Goal: Task Accomplishment & Management: Use online tool/utility

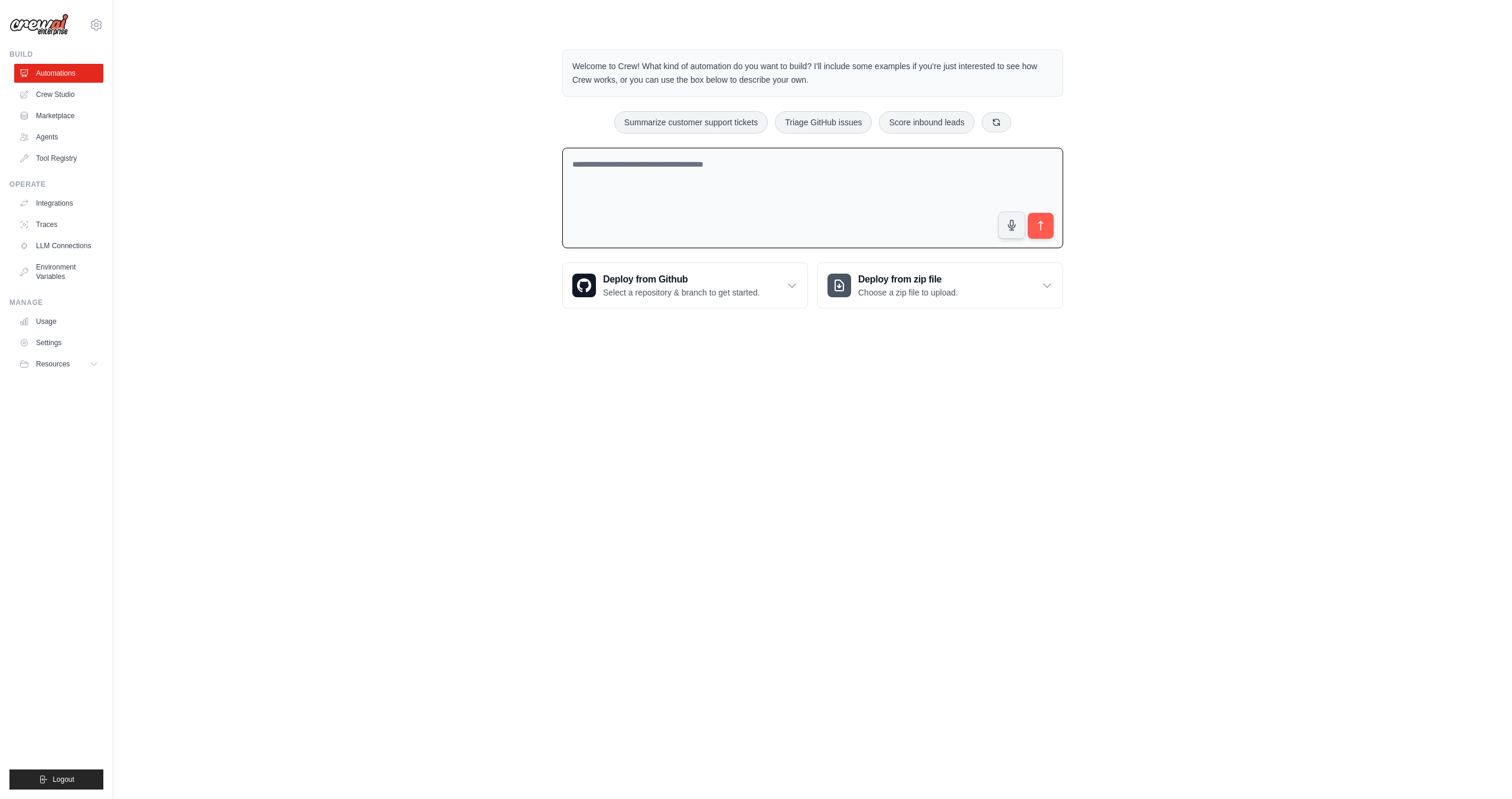
click at [626, 170] on textarea at bounding box center [813, 198] width 501 height 101
click at [732, 165] on textarea "**********" at bounding box center [813, 198] width 501 height 101
click at [943, 164] on textarea "**********" at bounding box center [813, 198] width 501 height 101
click at [944, 163] on textarea "**********" at bounding box center [813, 198] width 501 height 101
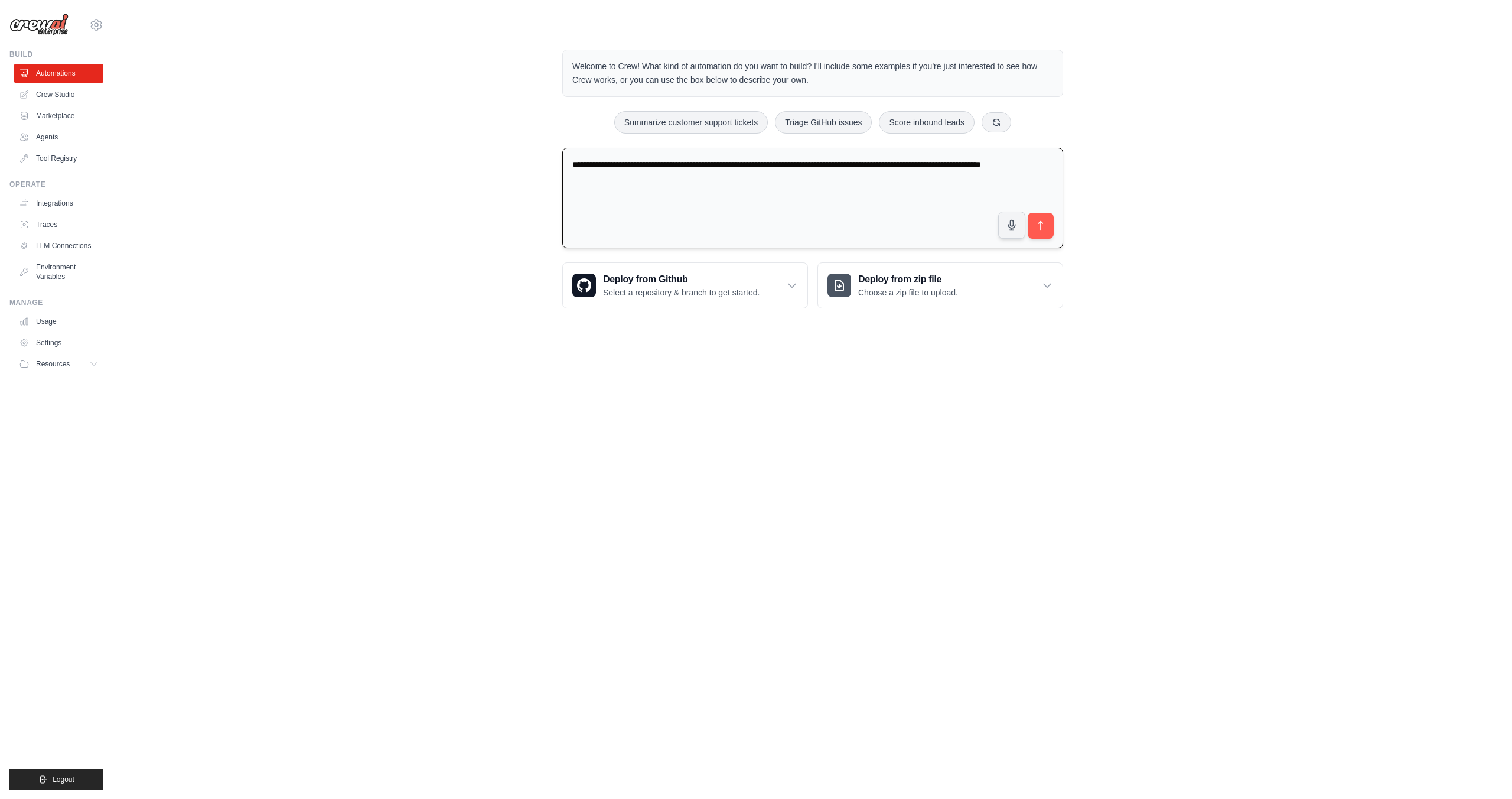
click at [618, 180] on textarea "**********" at bounding box center [813, 198] width 501 height 101
type textarea "**********"
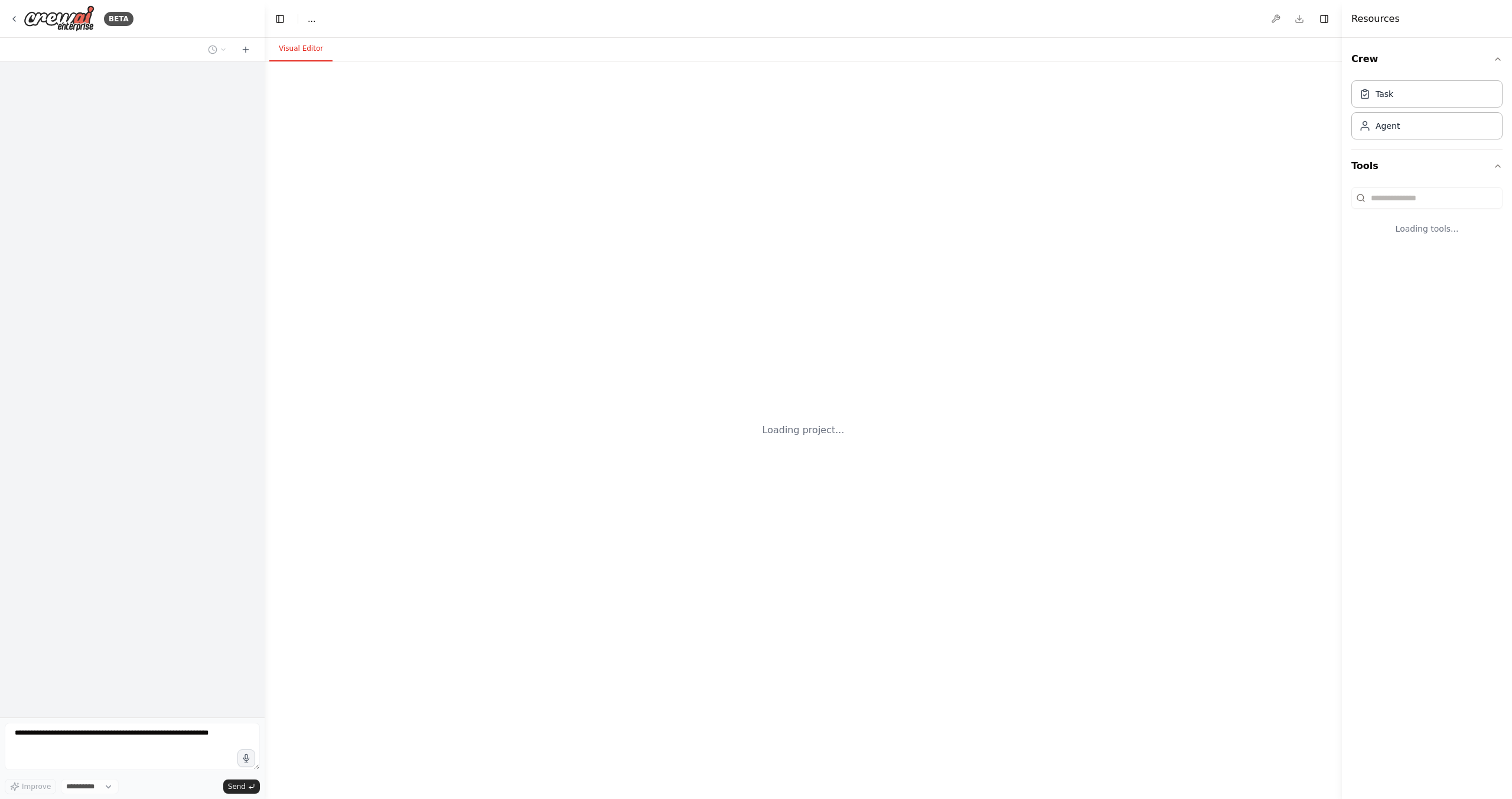
select select "****"
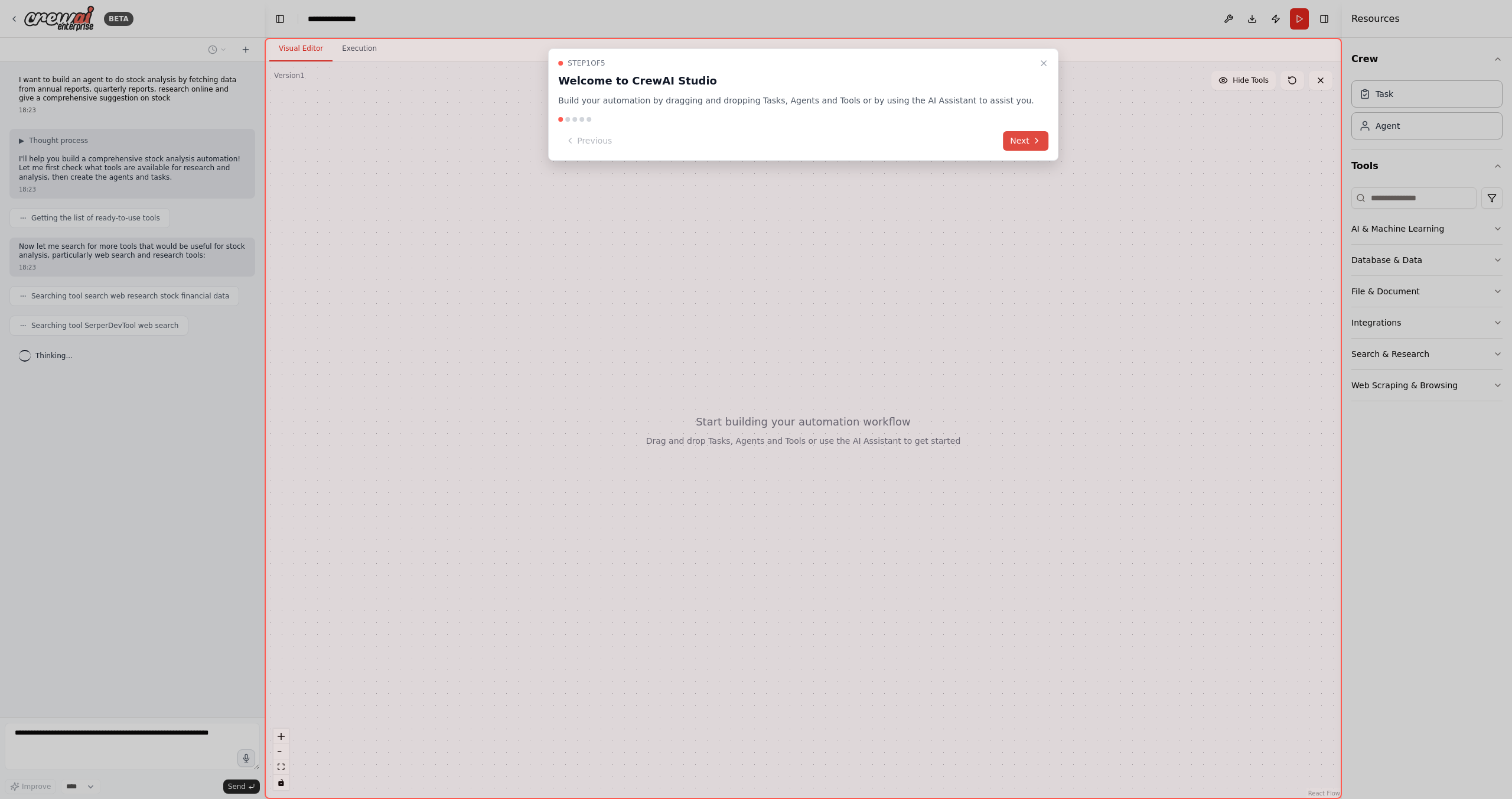
click at [1003, 141] on button "Next" at bounding box center [1026, 141] width 46 height 20
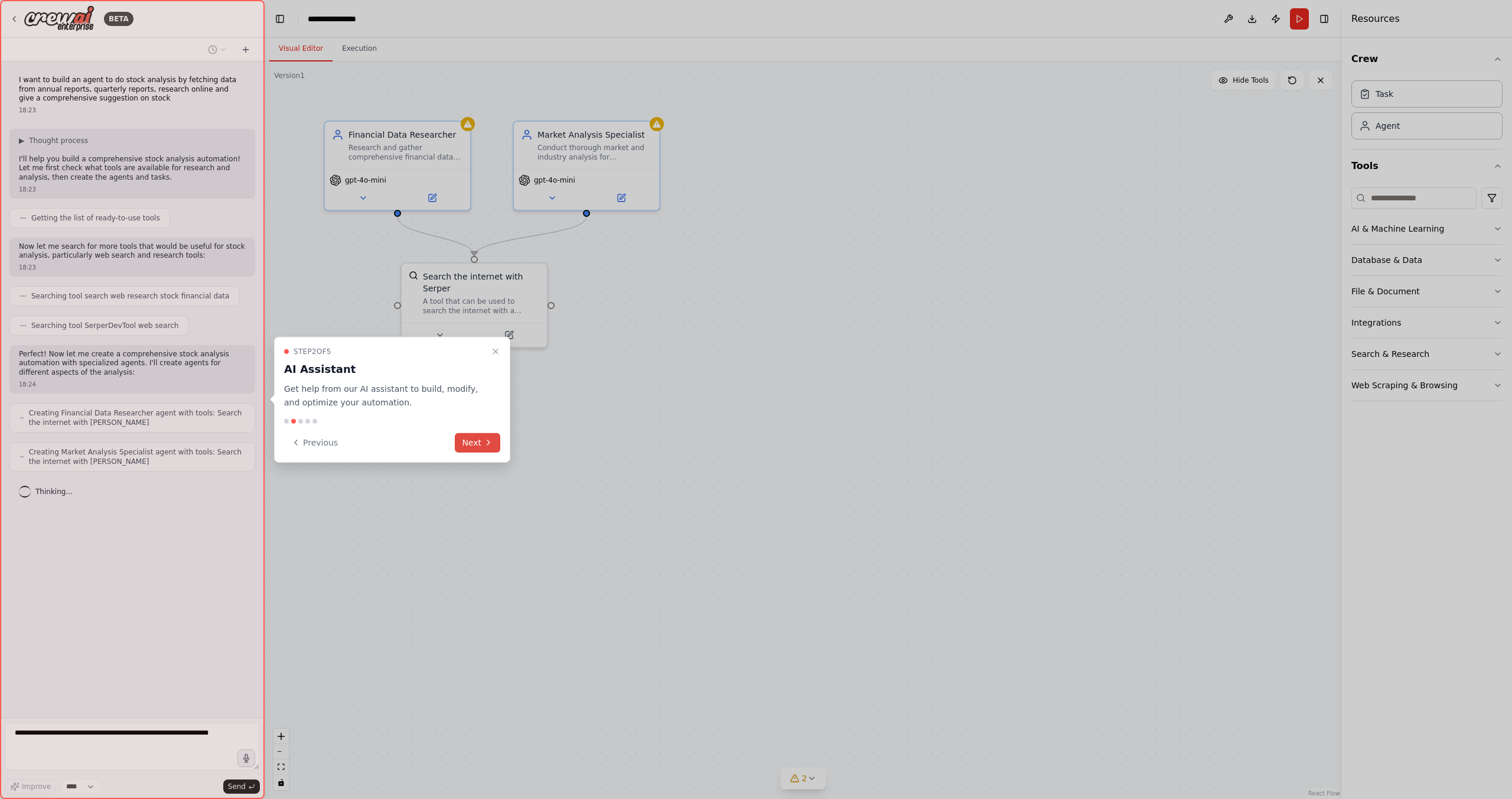
click at [474, 439] on button "Next" at bounding box center [478, 443] width 46 height 20
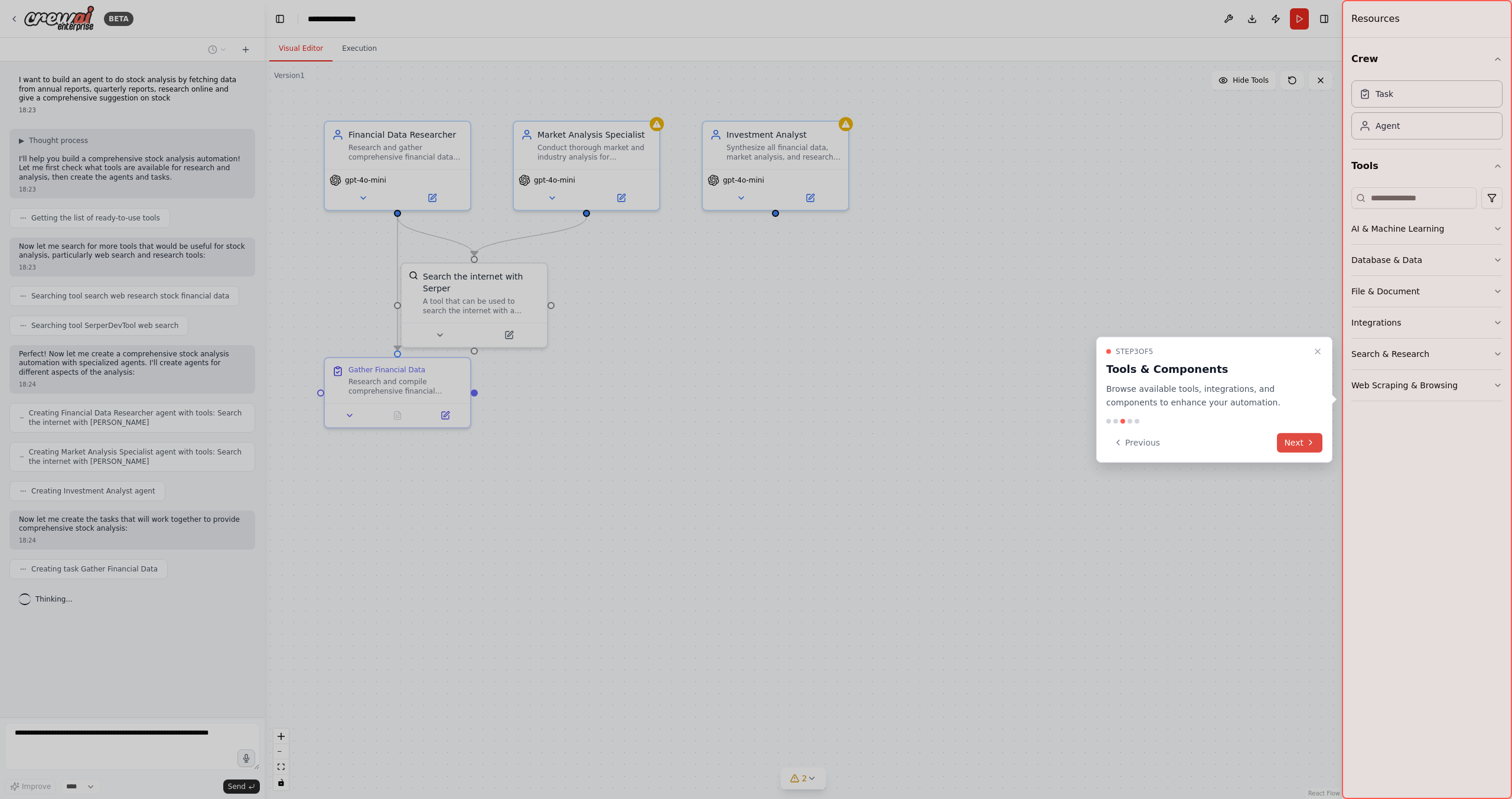
click at [1296, 442] on button "Next" at bounding box center [1300, 443] width 46 height 20
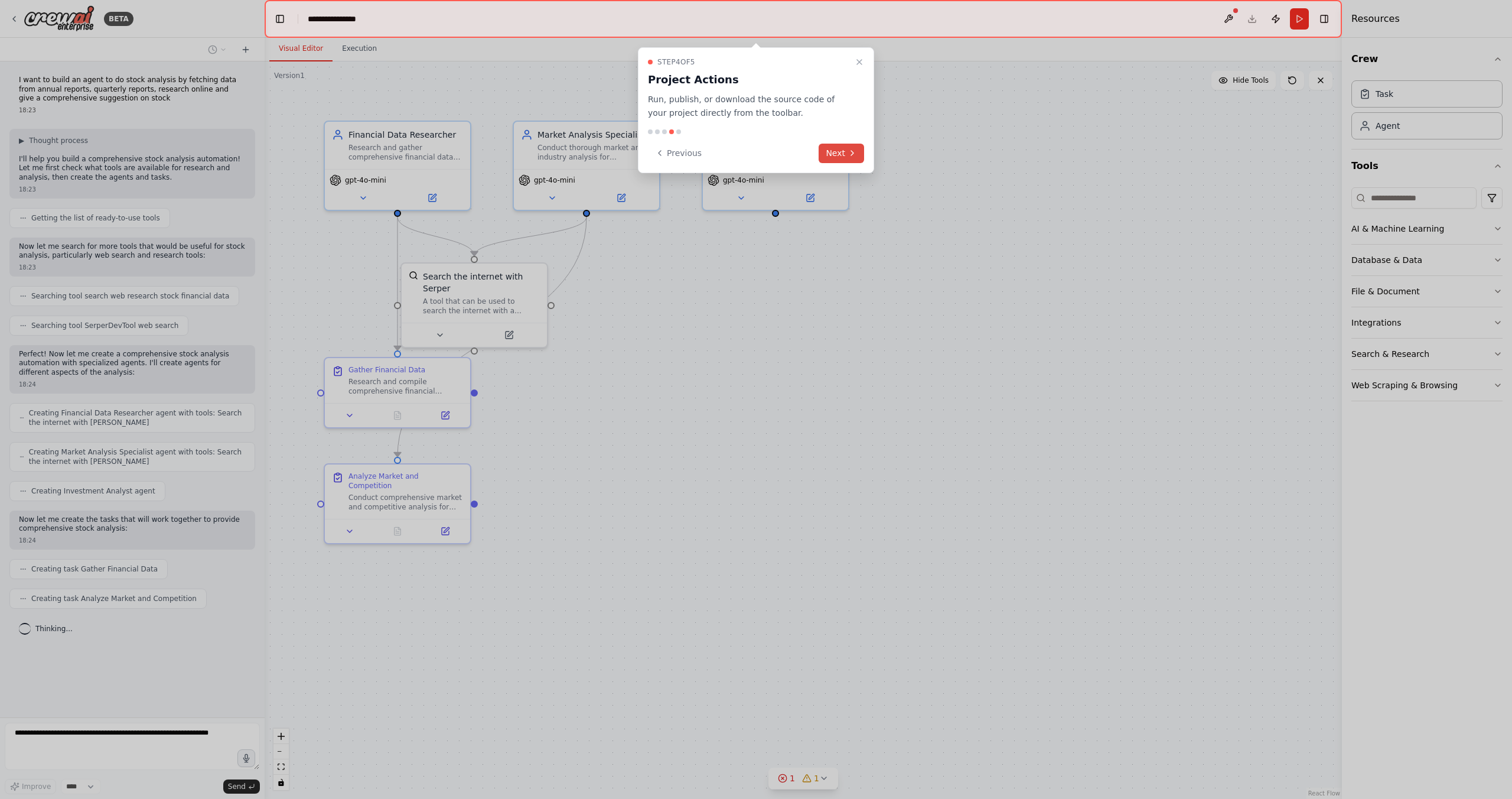
click at [850, 154] on icon at bounding box center [852, 153] width 9 height 9
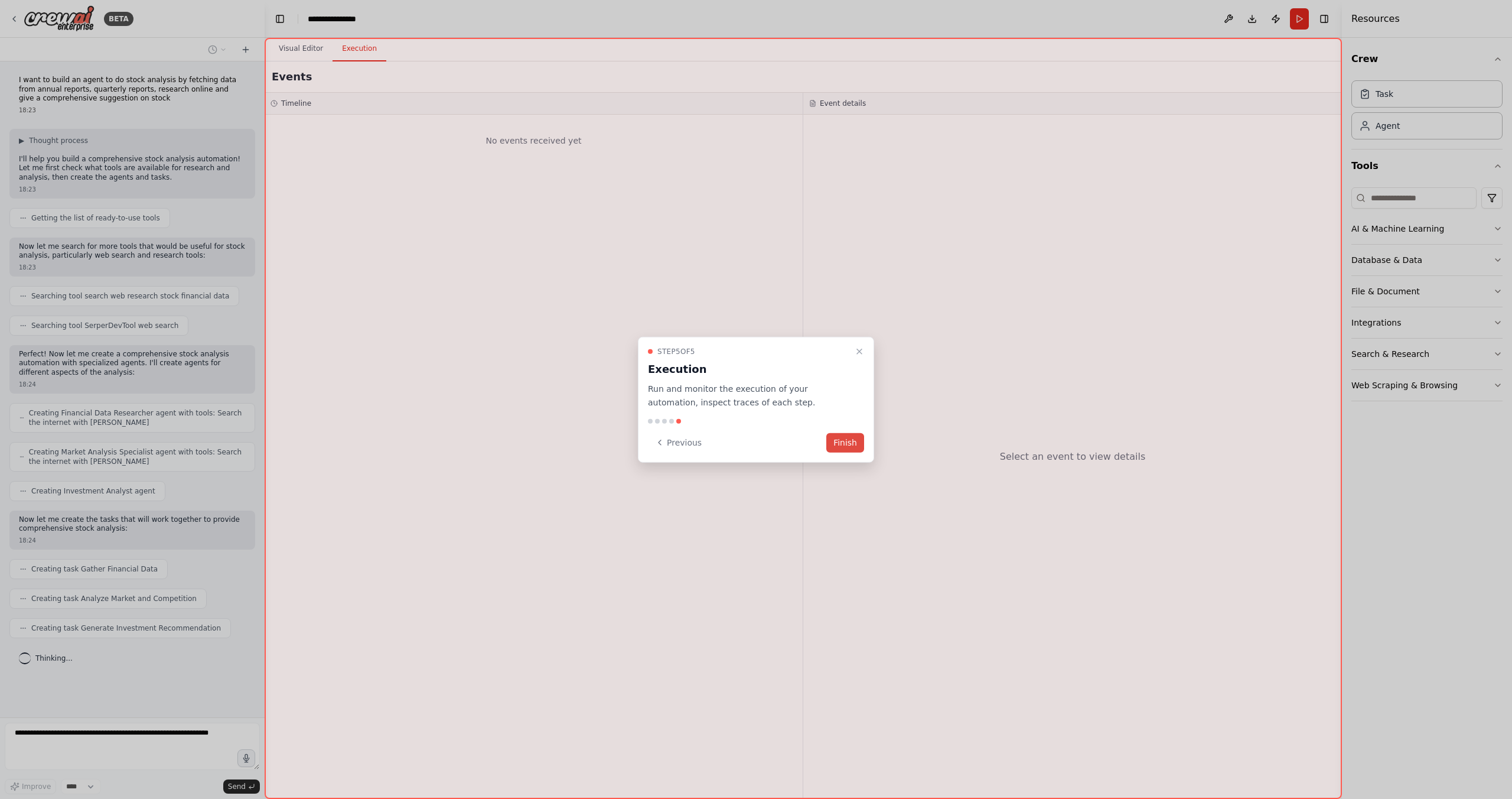
click at [844, 446] on button "Finish" at bounding box center [845, 443] width 38 height 20
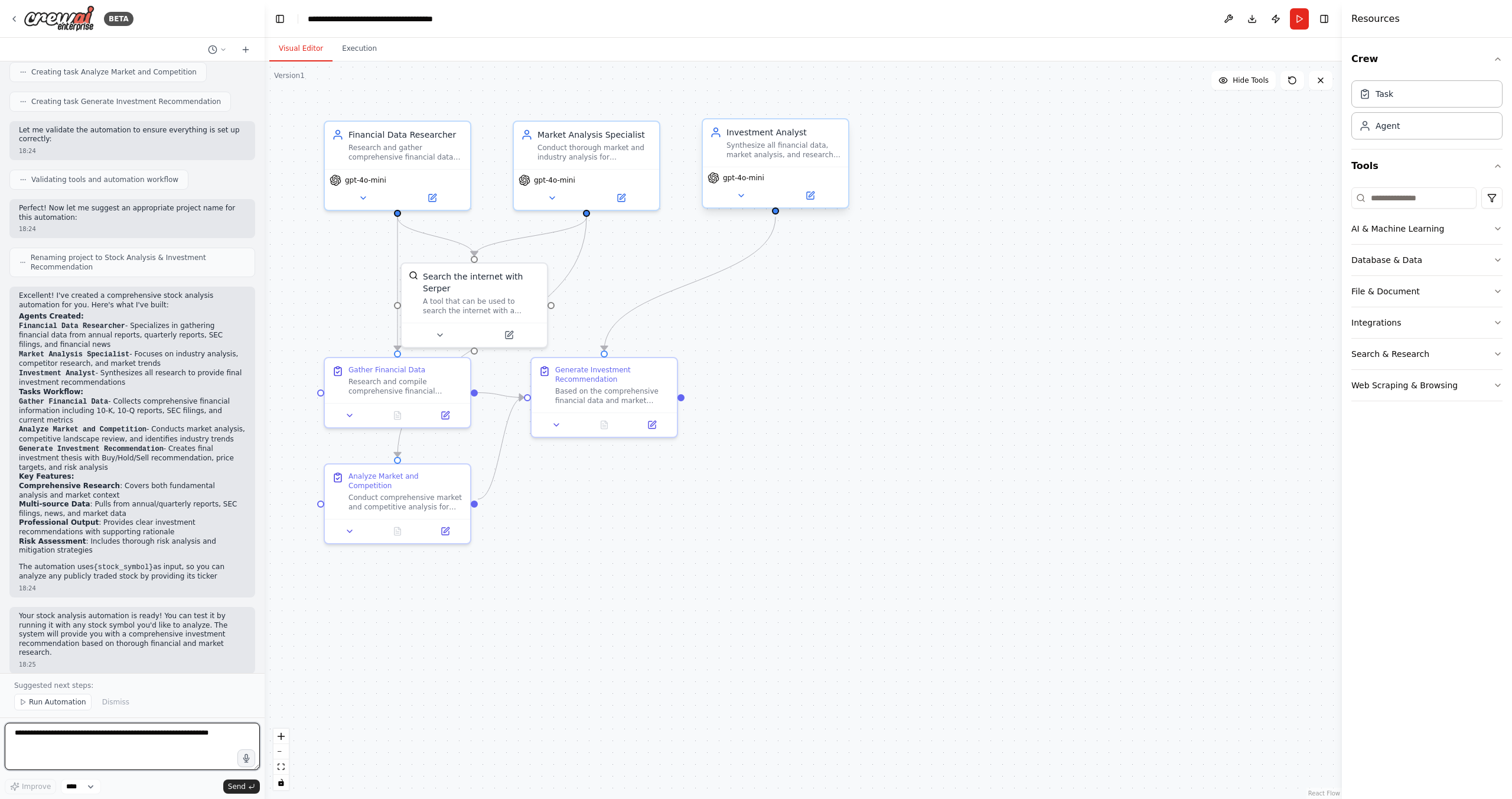
scroll to position [536, 0]
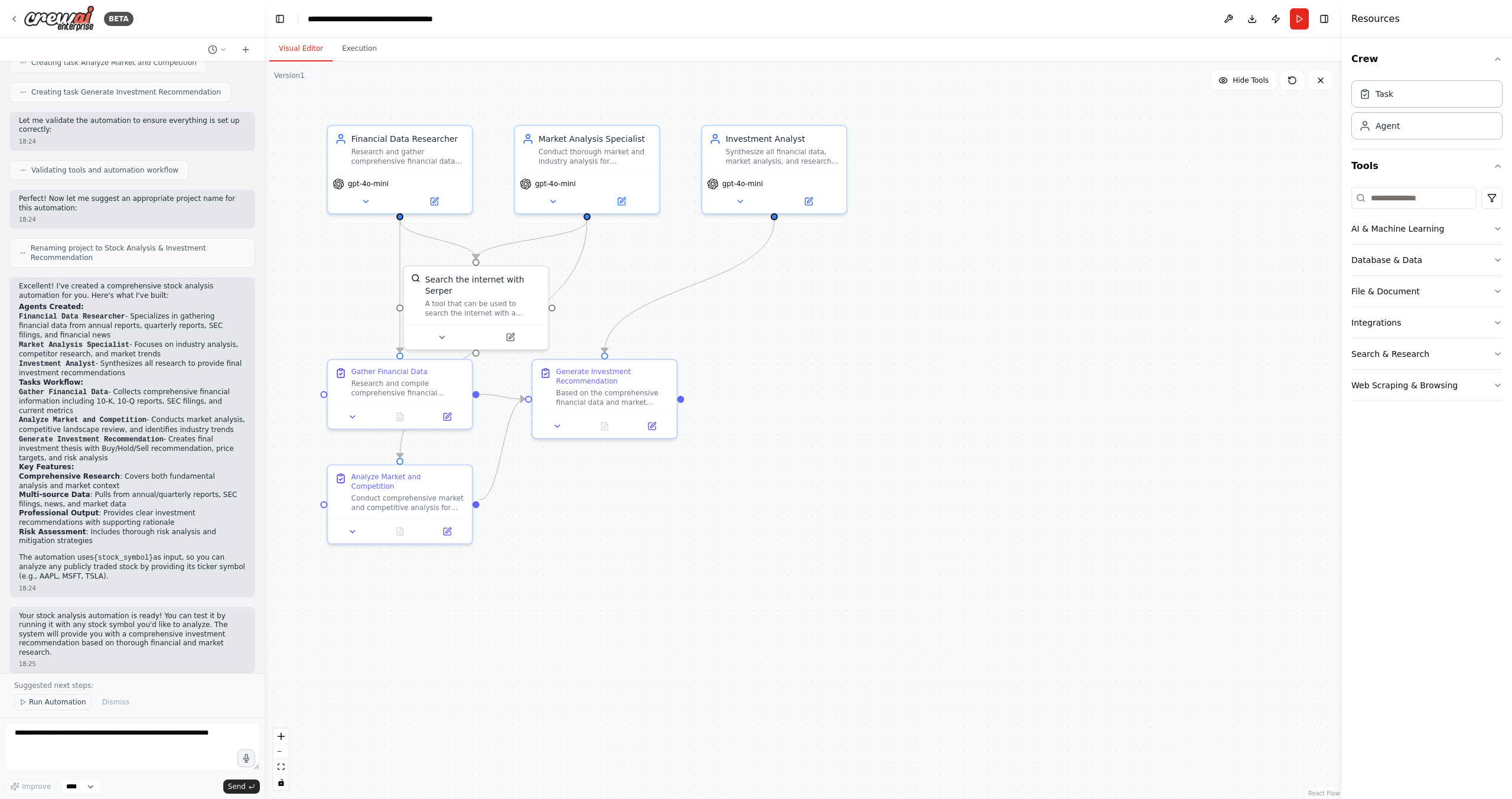
click at [52, 703] on span "Run Automation" at bounding box center [57, 702] width 57 height 9
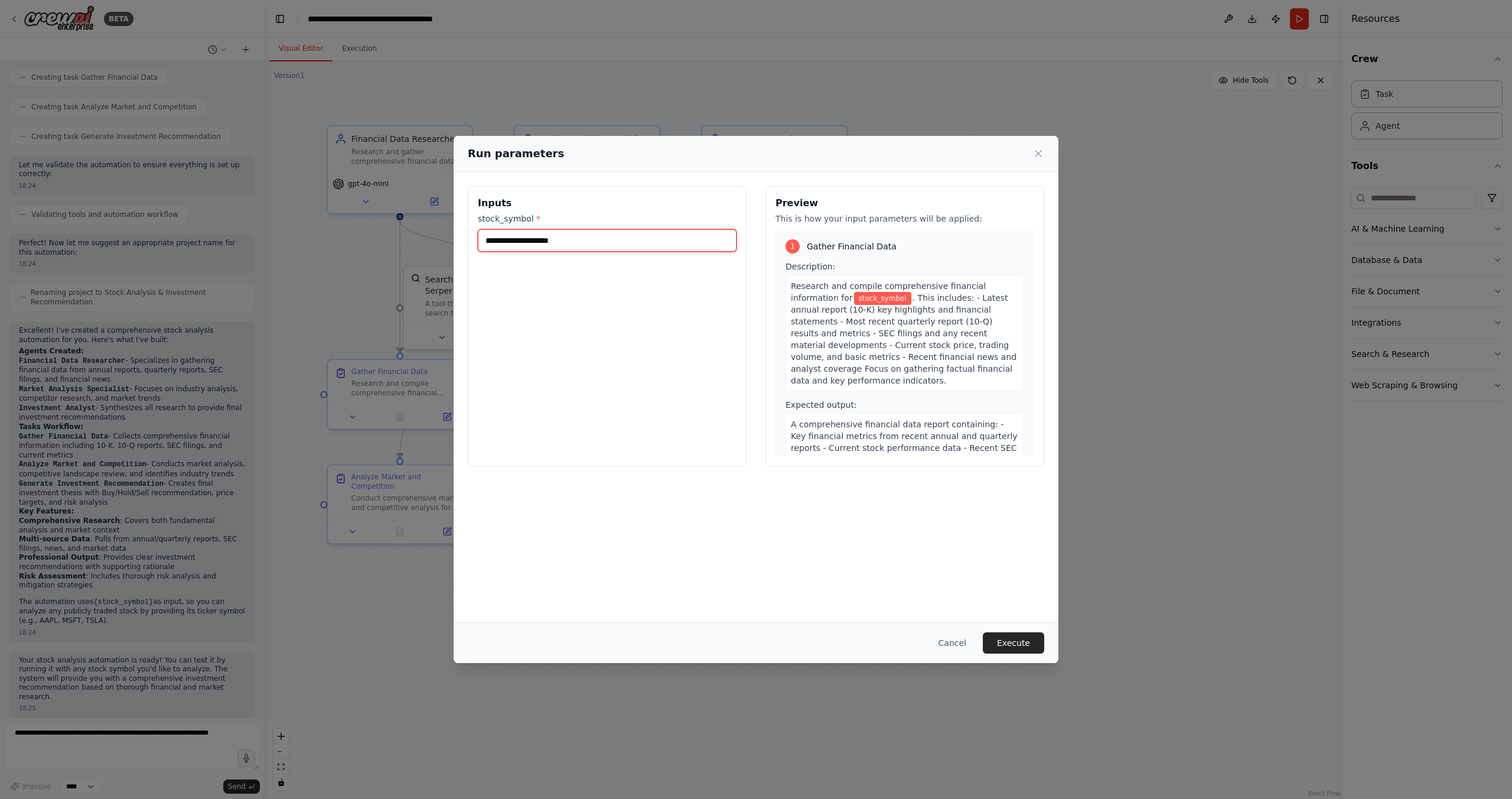
click at [545, 243] on input "stock_symbol *" at bounding box center [607, 240] width 258 height 22
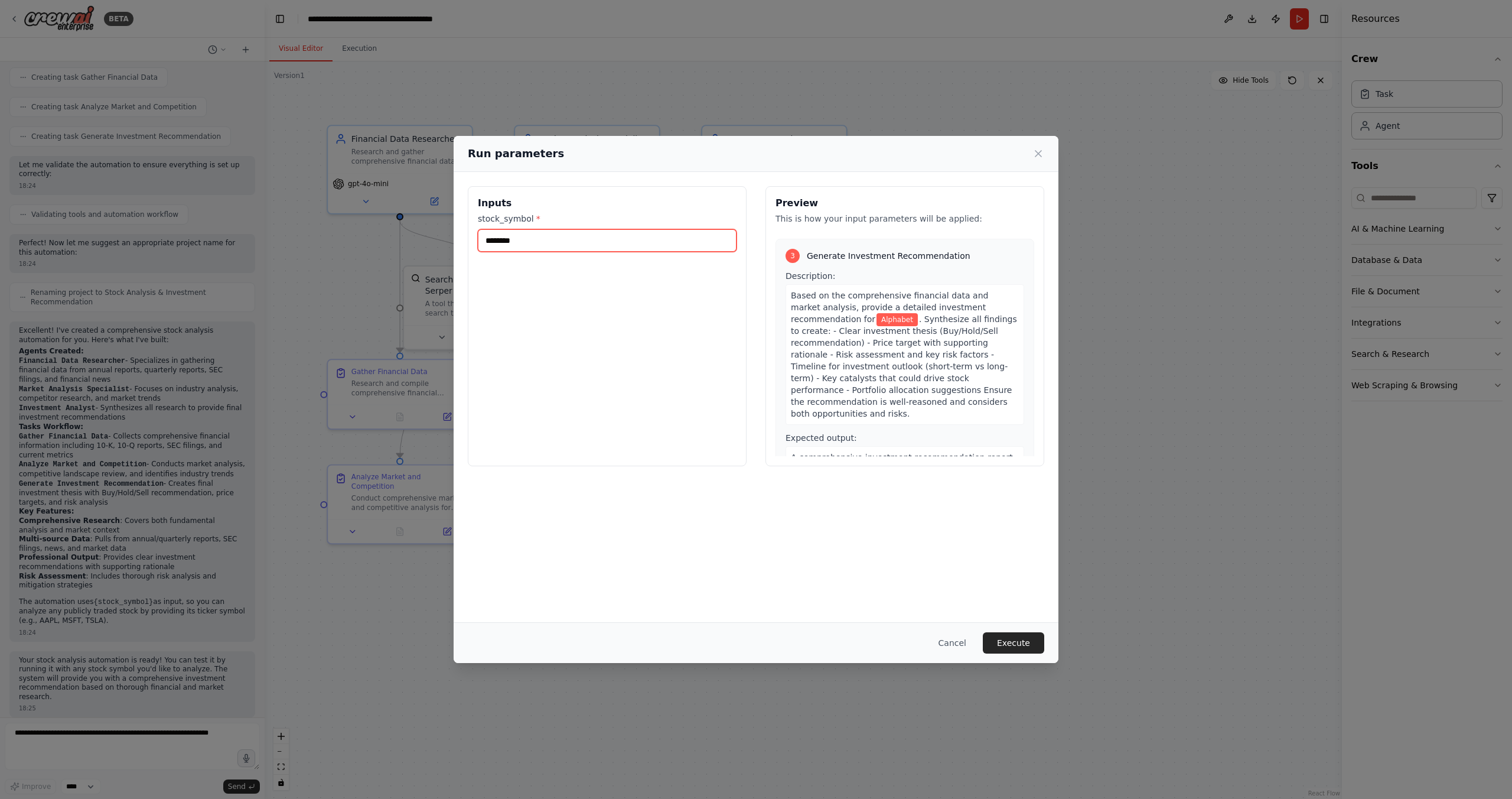
scroll to position [677, 0]
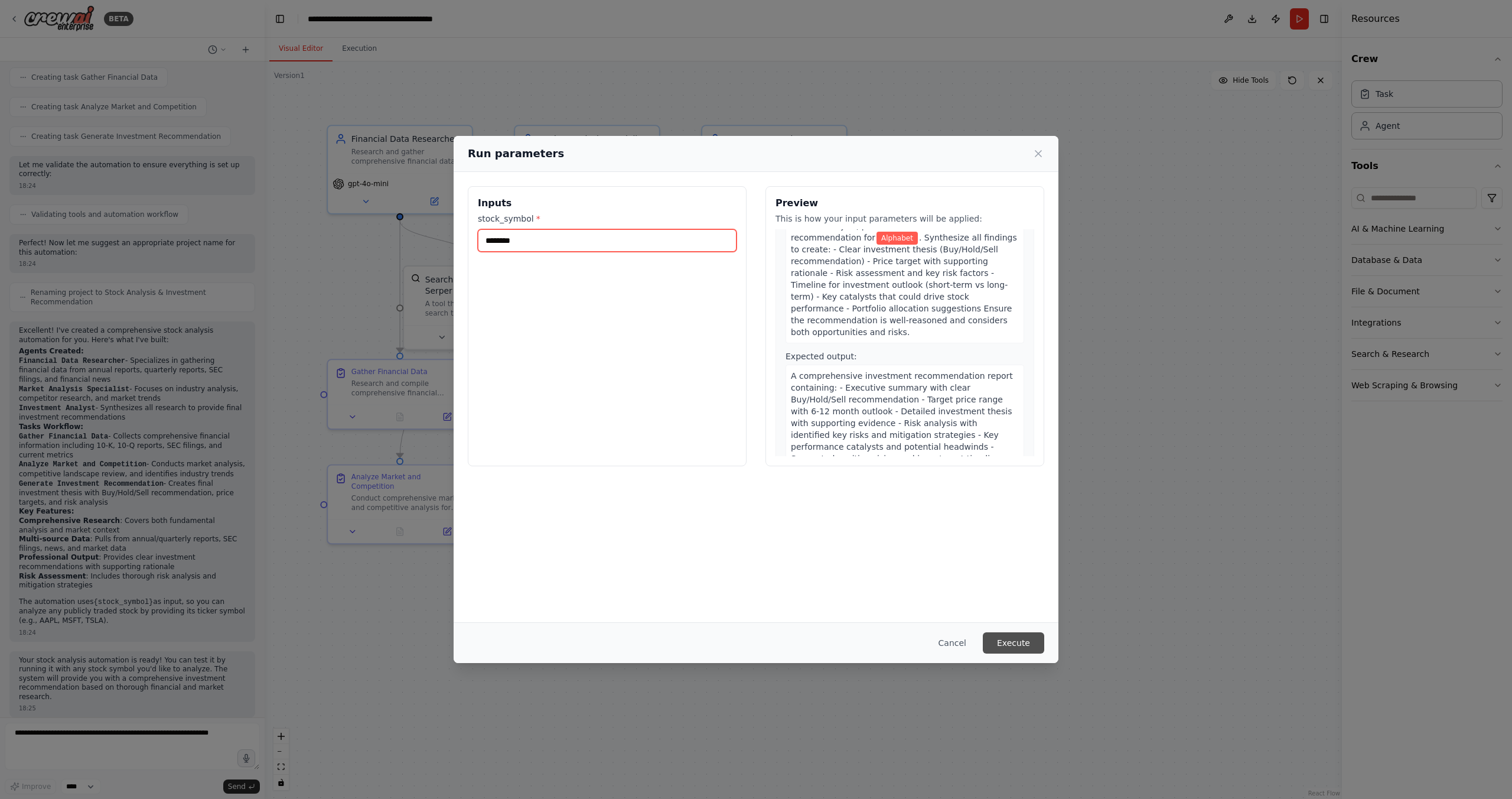
type input "********"
click at [1011, 638] on button "Execute" at bounding box center [1013, 642] width 61 height 22
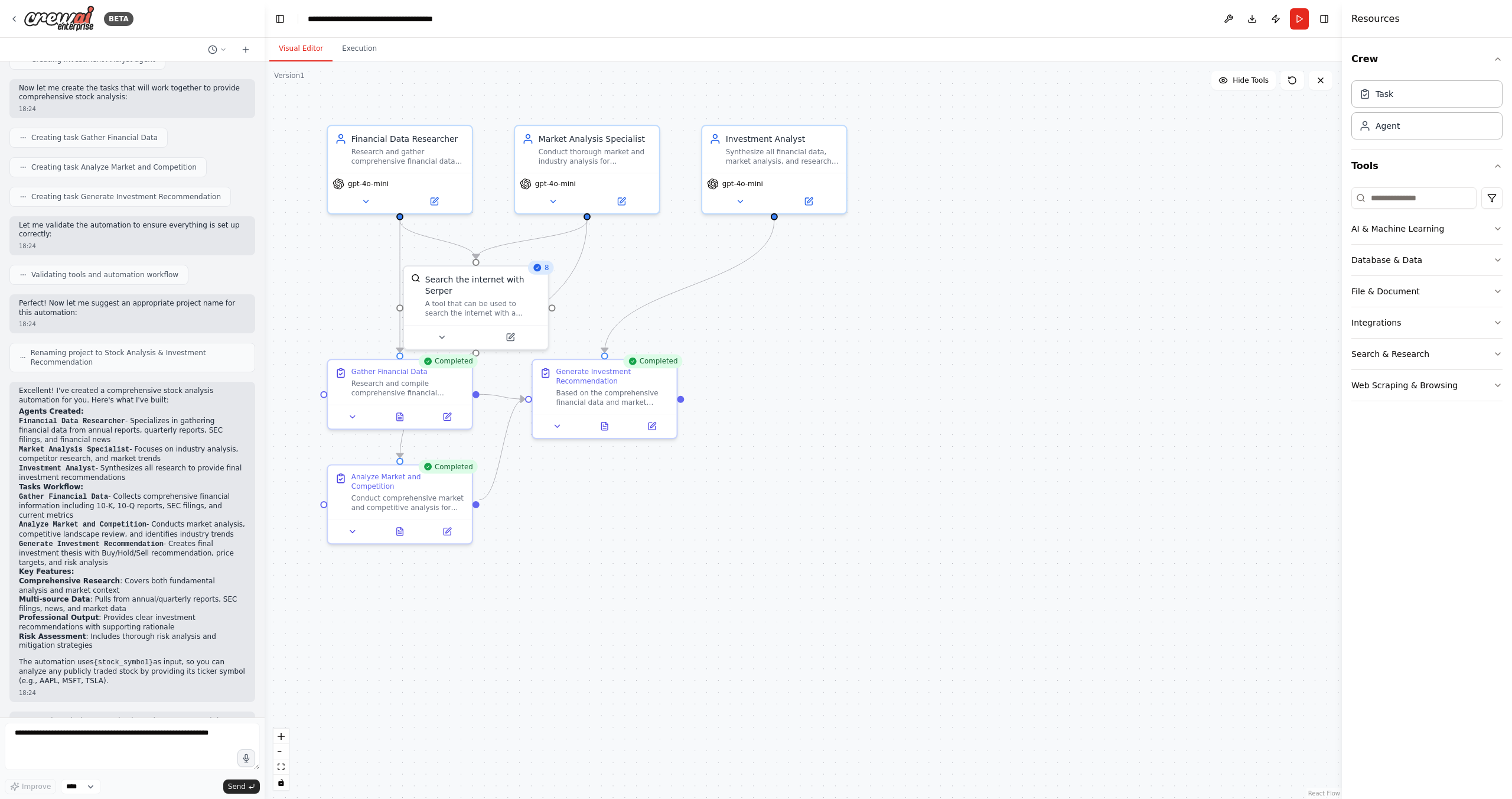
scroll to position [492, 0]
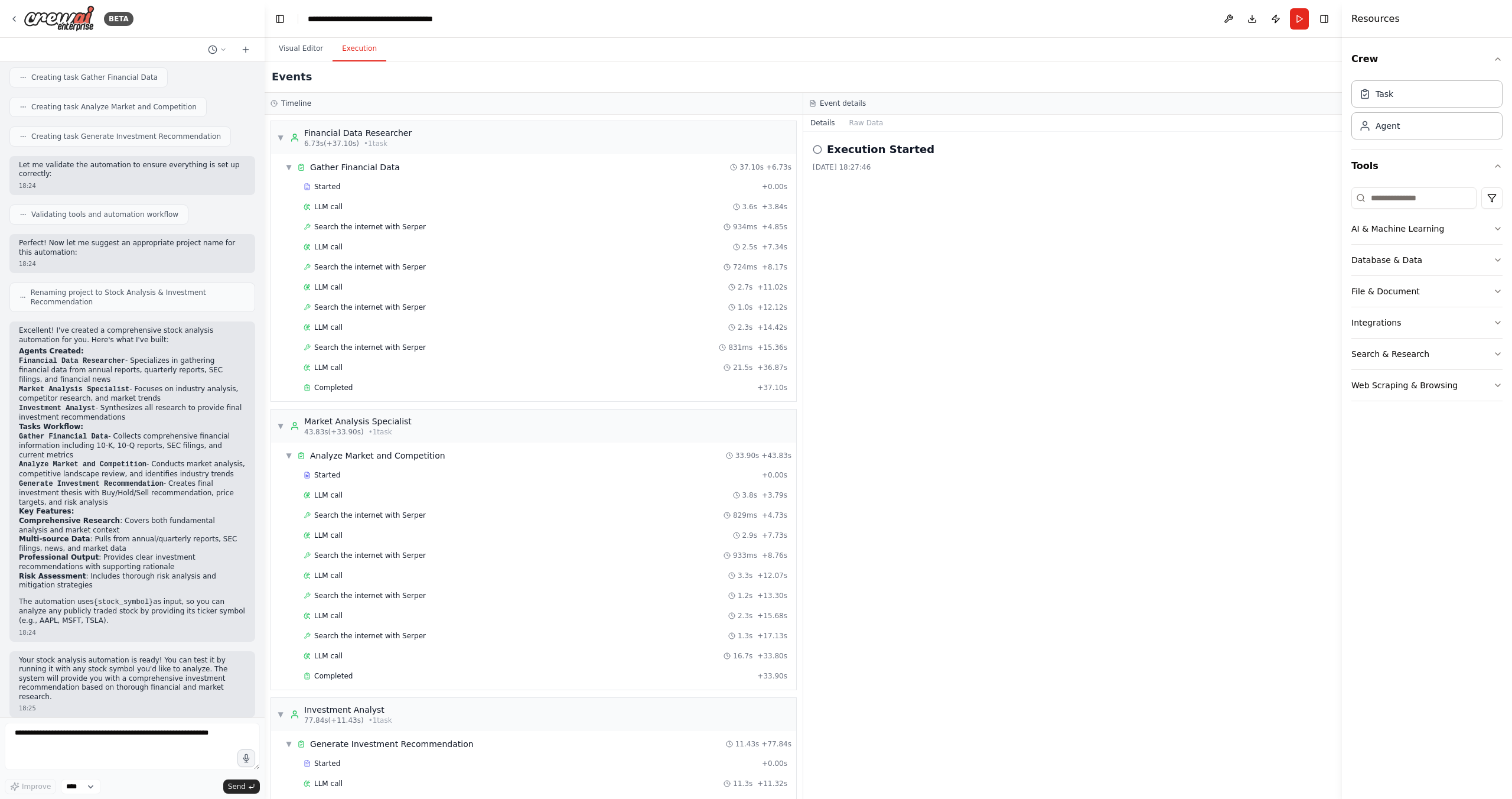
click at [362, 50] on button "Execution" at bounding box center [360, 49] width 54 height 25
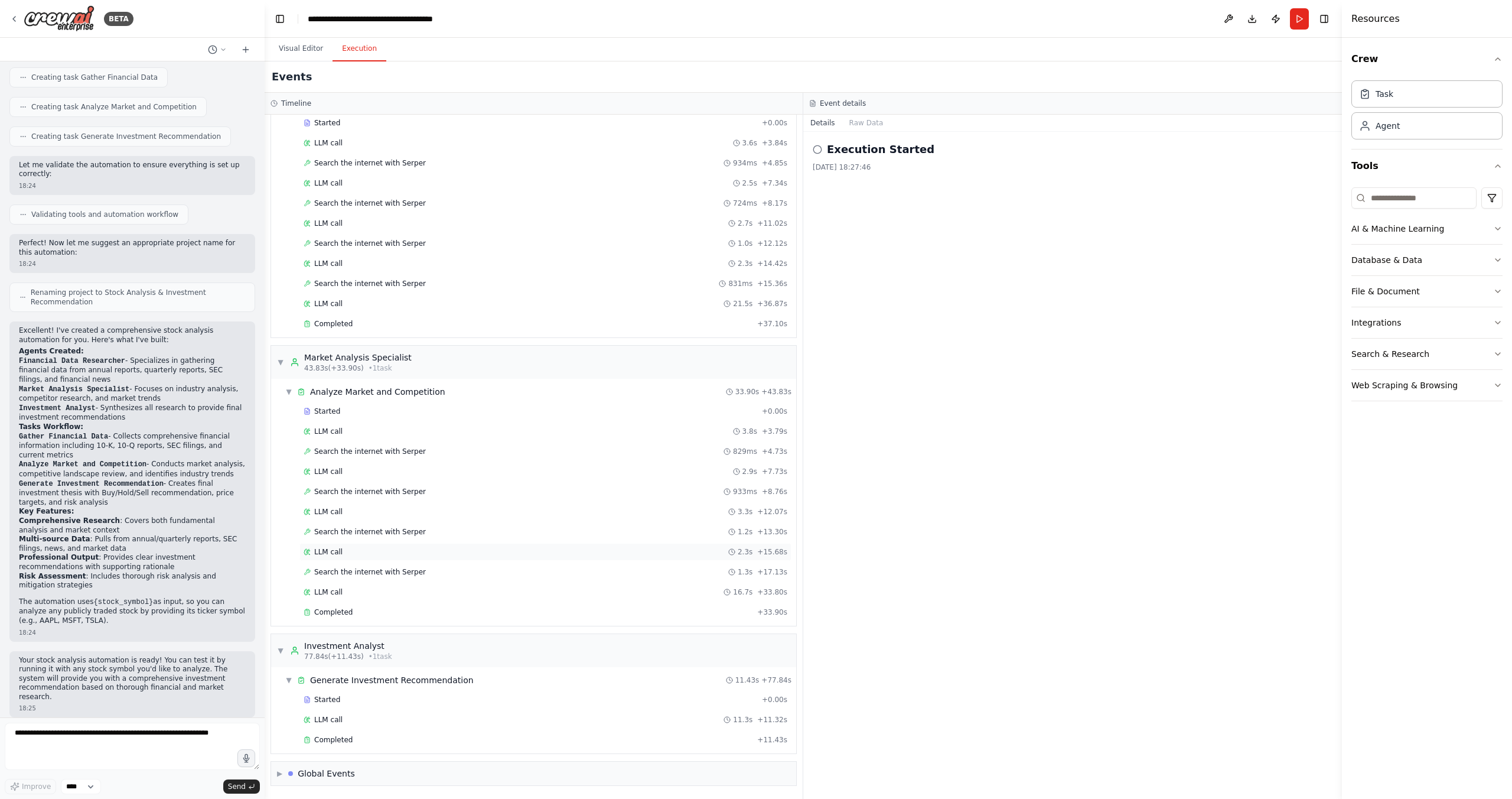
scroll to position [0, 0]
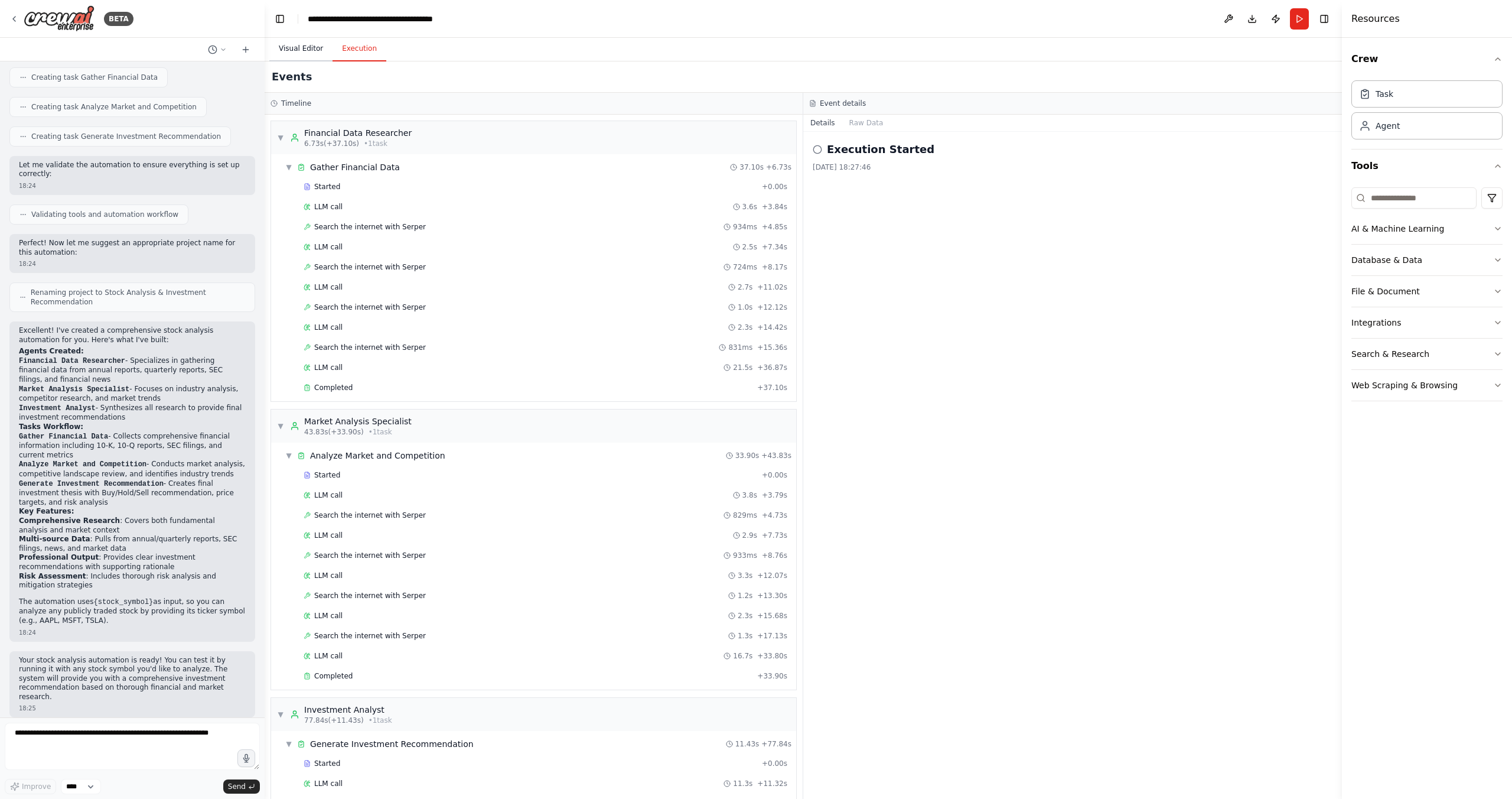
click at [306, 44] on button "Visual Editor" at bounding box center [301, 49] width 63 height 25
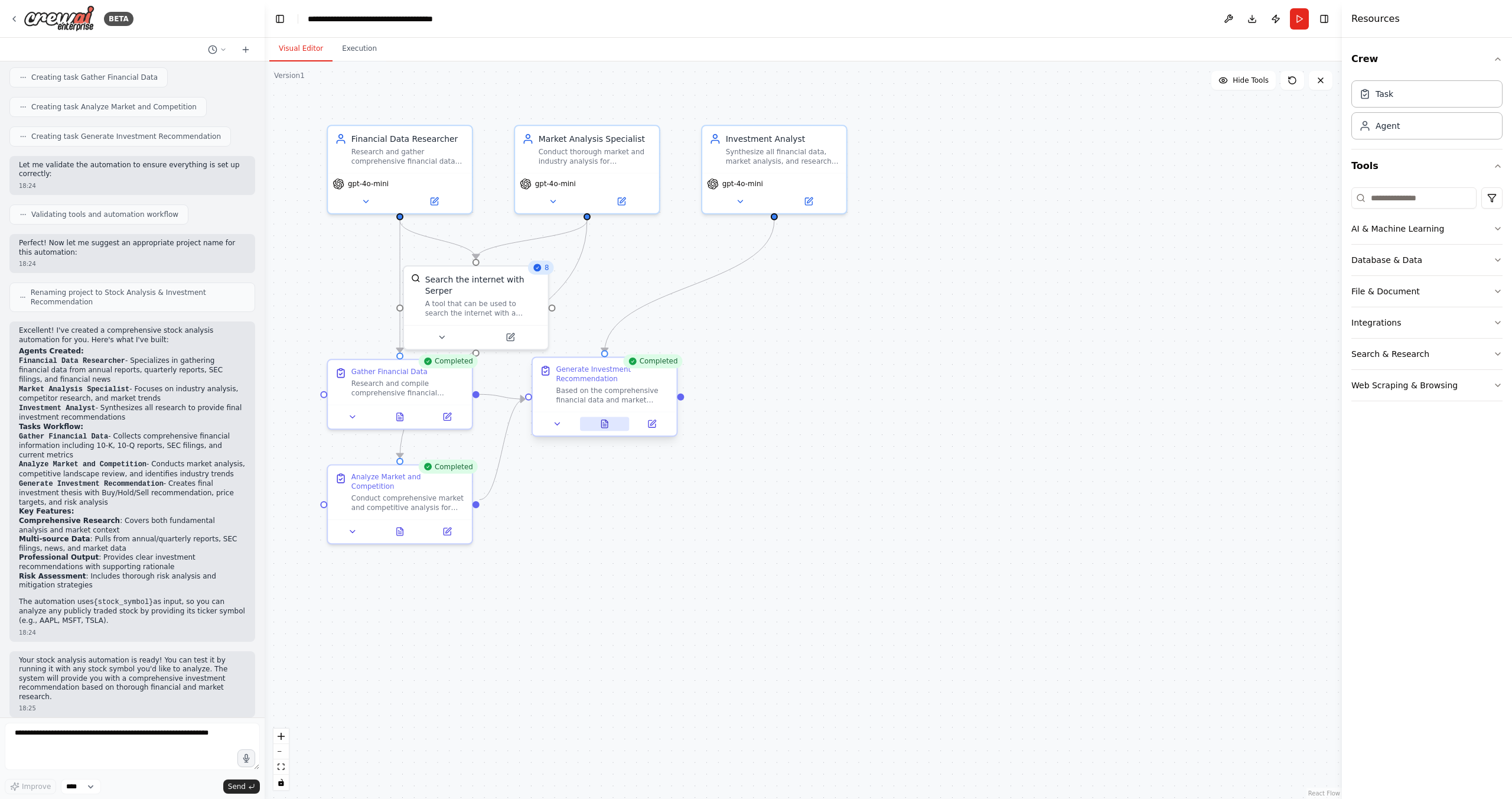
click at [606, 426] on icon at bounding box center [604, 424] width 7 height 8
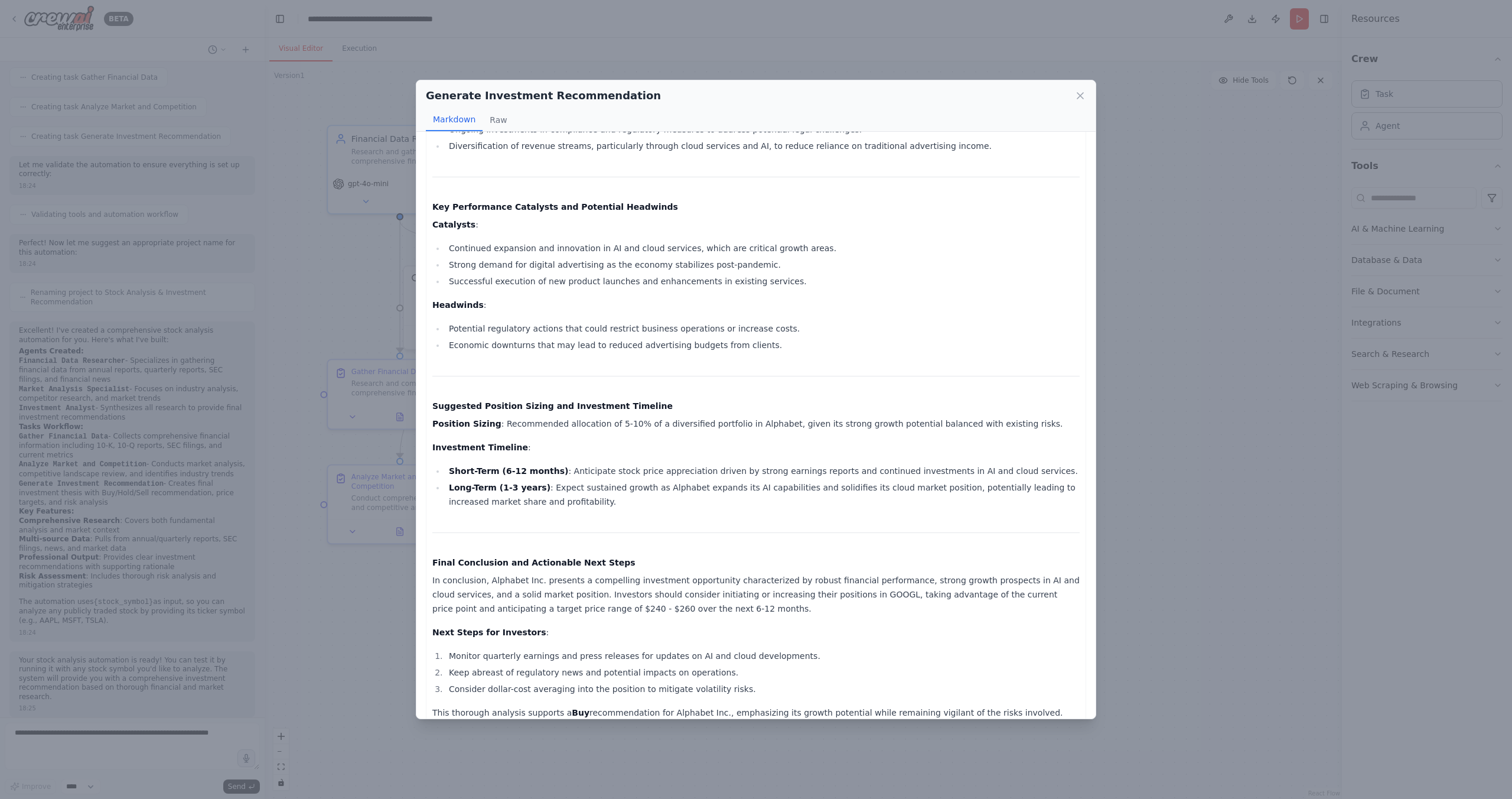
scroll to position [578, 0]
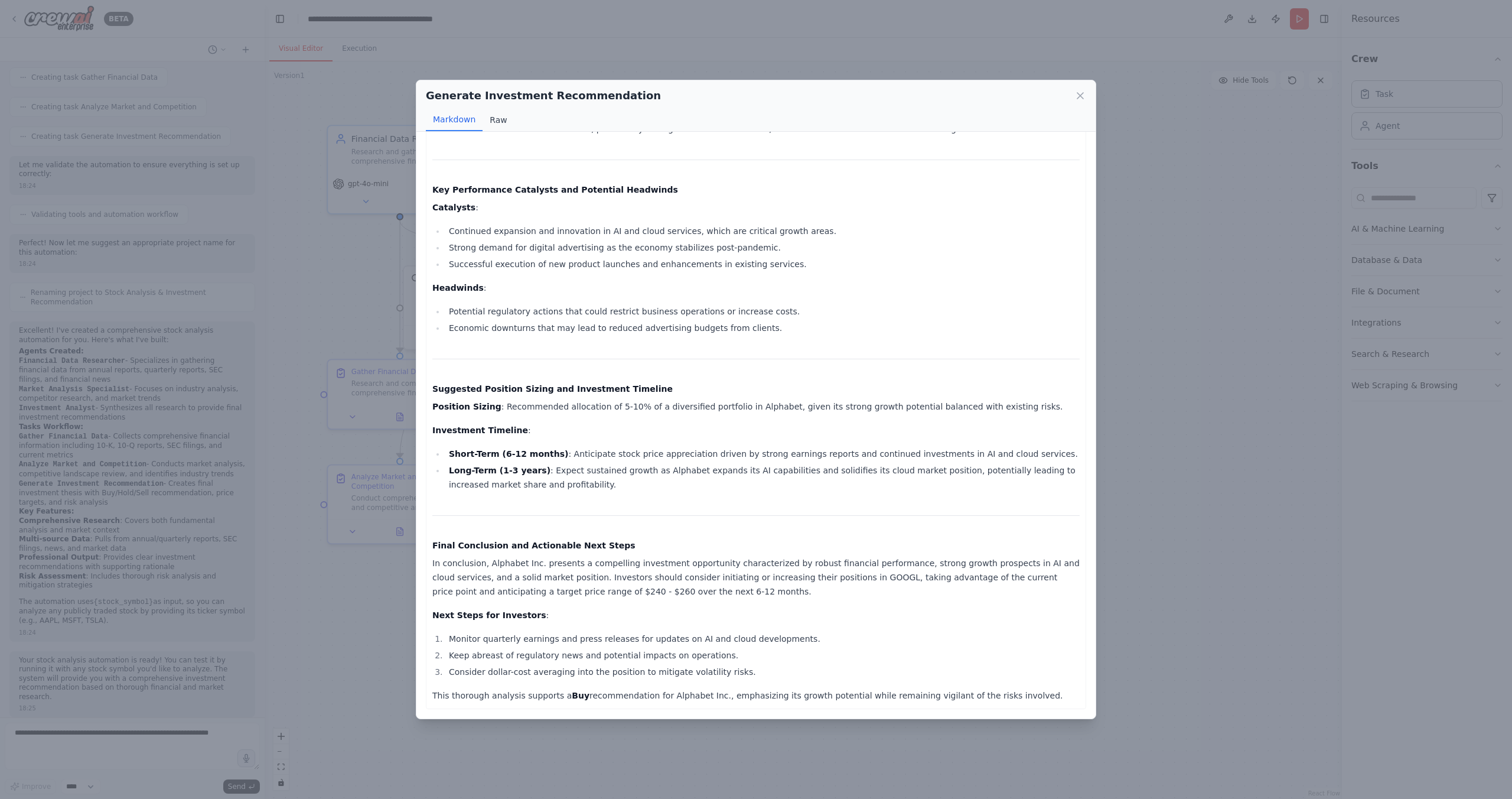
click at [492, 120] on button "Raw" at bounding box center [498, 120] width 31 height 22
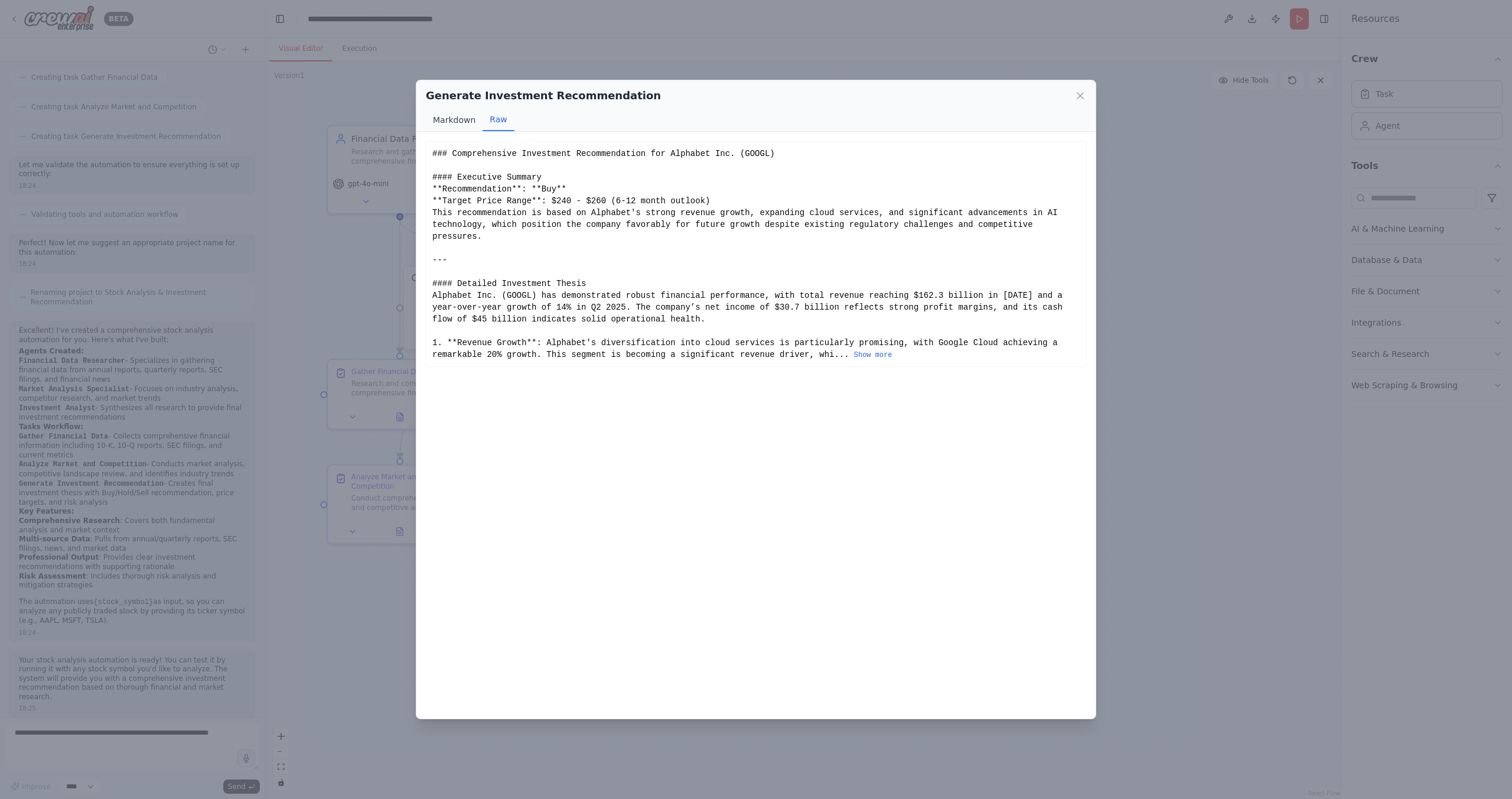
click at [451, 121] on button "Markdown" at bounding box center [454, 120] width 57 height 22
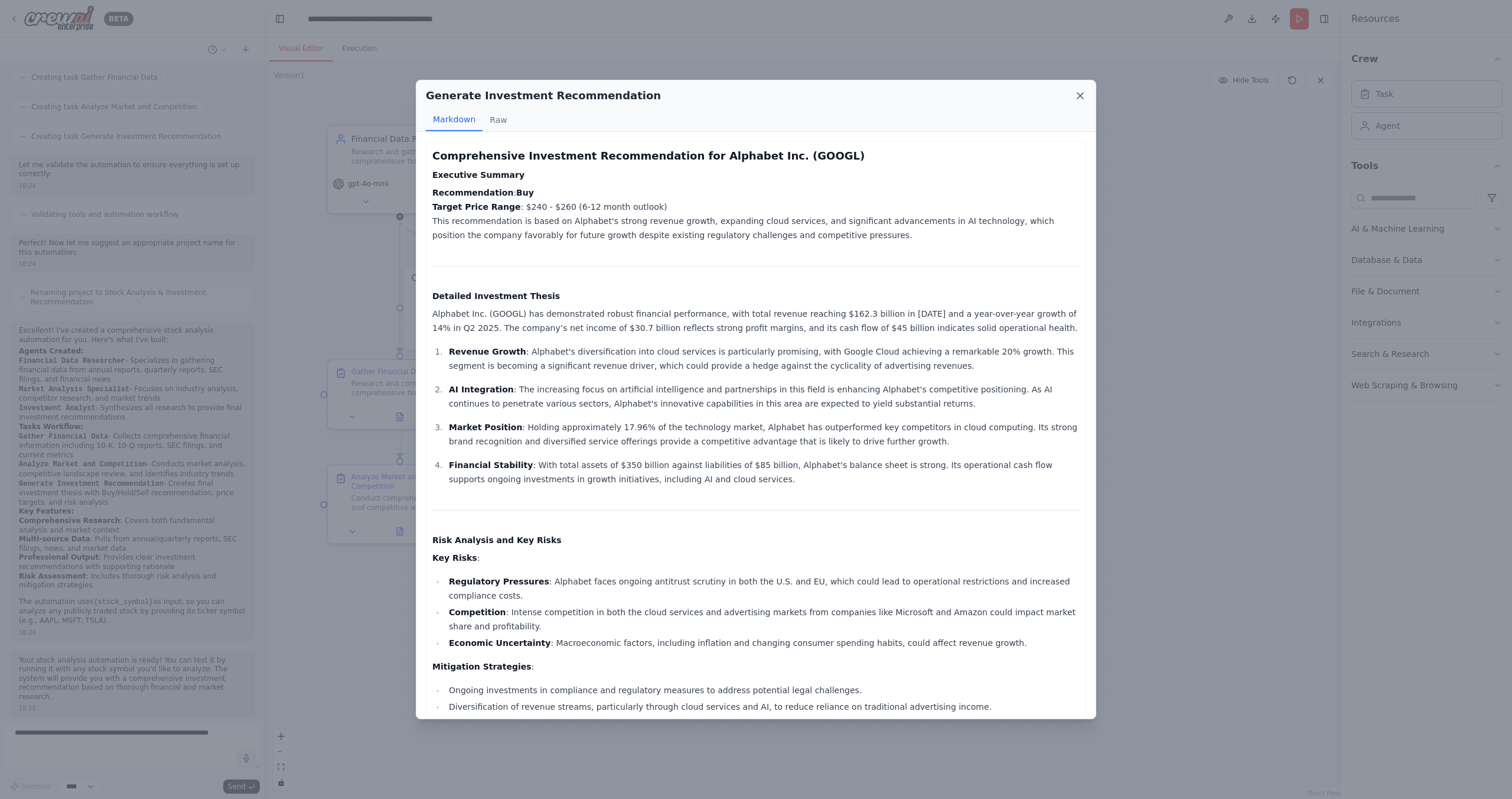
click at [1080, 97] on icon at bounding box center [1080, 96] width 12 height 12
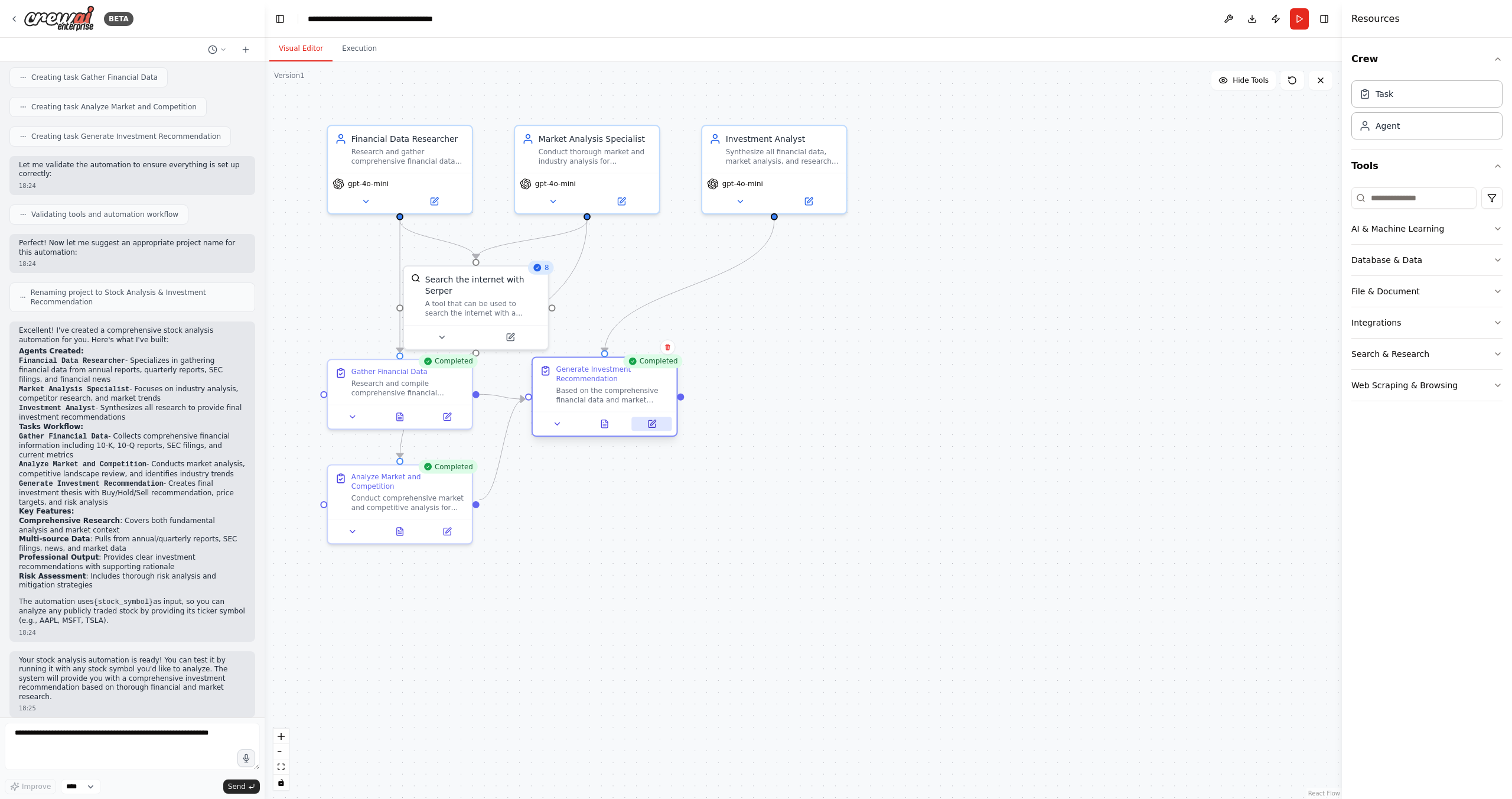
click at [656, 421] on icon at bounding box center [652, 424] width 9 height 9
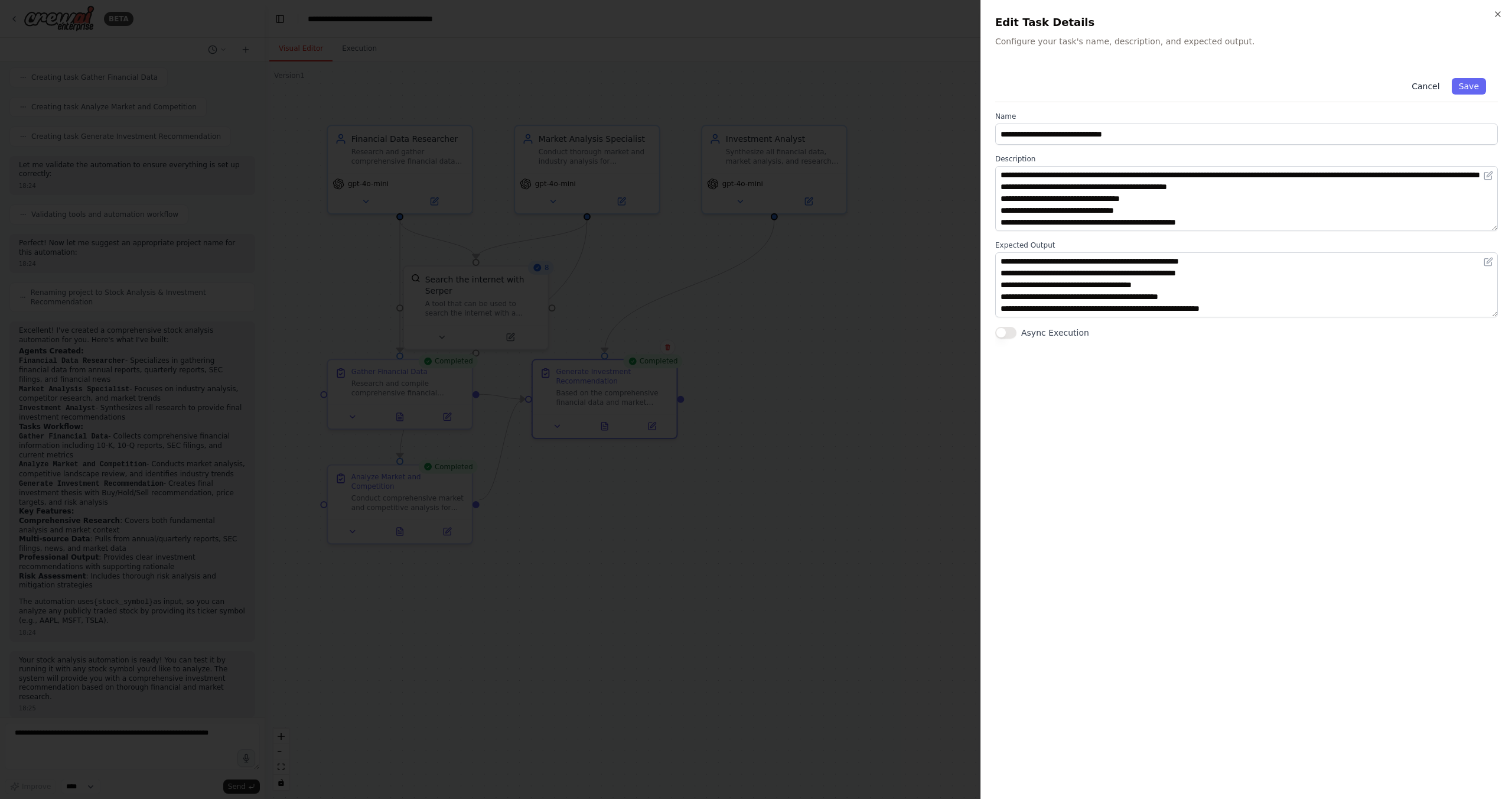
click at [1431, 82] on button "Cancel" at bounding box center [1425, 86] width 42 height 16
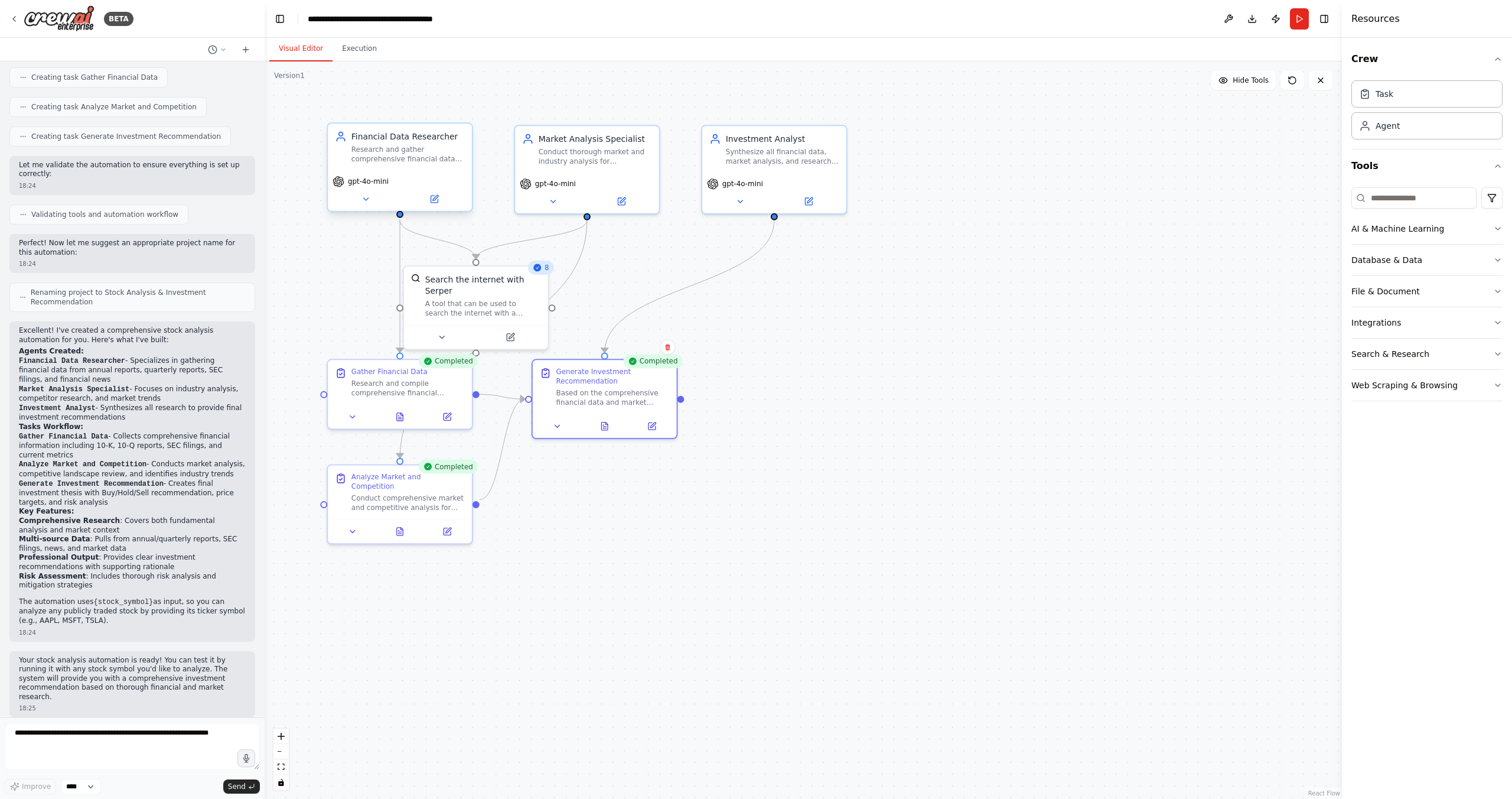
click at [362, 206] on div "gpt-4o-mini" at bounding box center [399, 191] width 144 height 40
click at [368, 202] on icon at bounding box center [365, 199] width 9 height 9
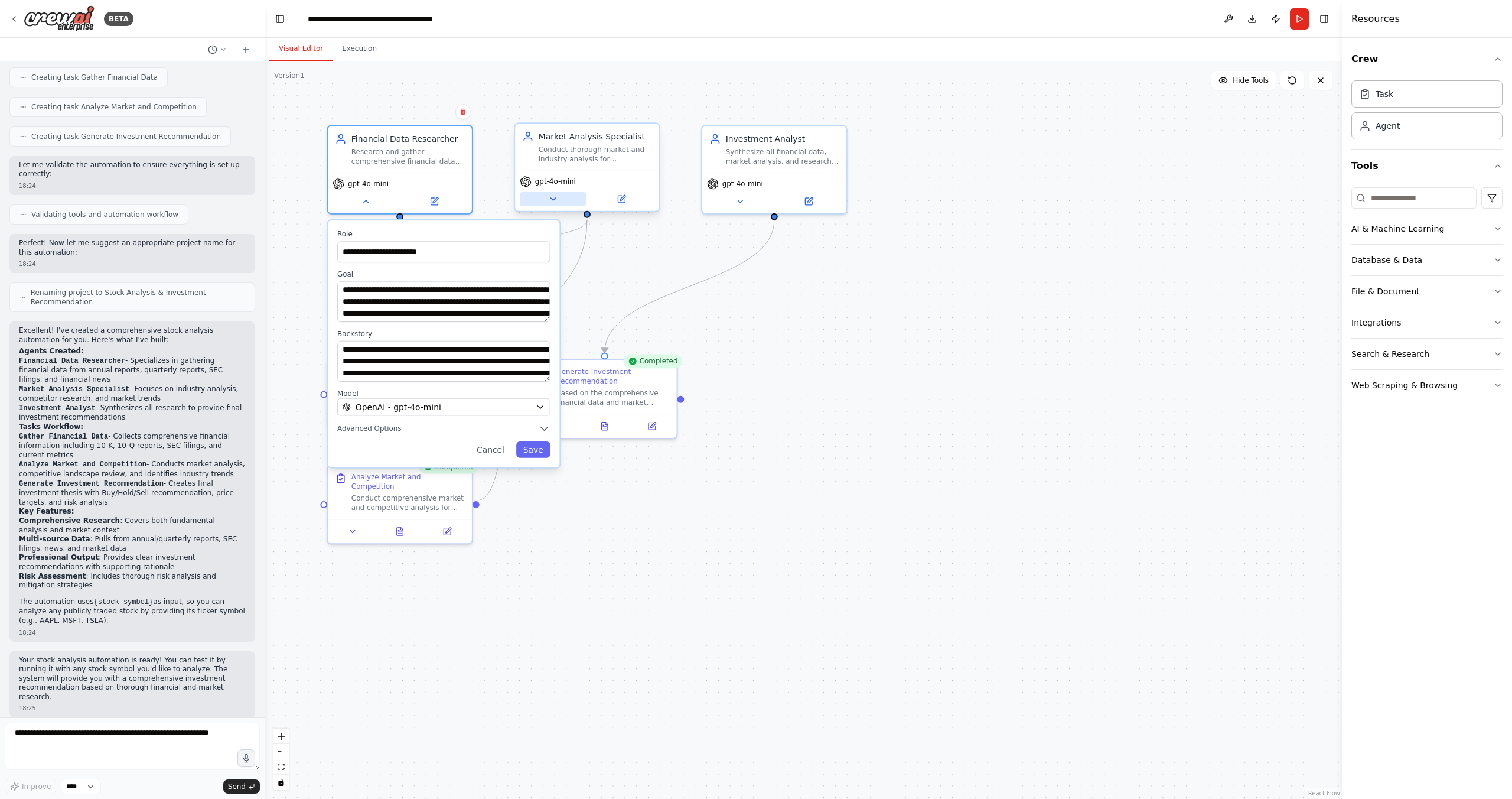
click at [548, 202] on icon at bounding box center [553, 199] width 9 height 9
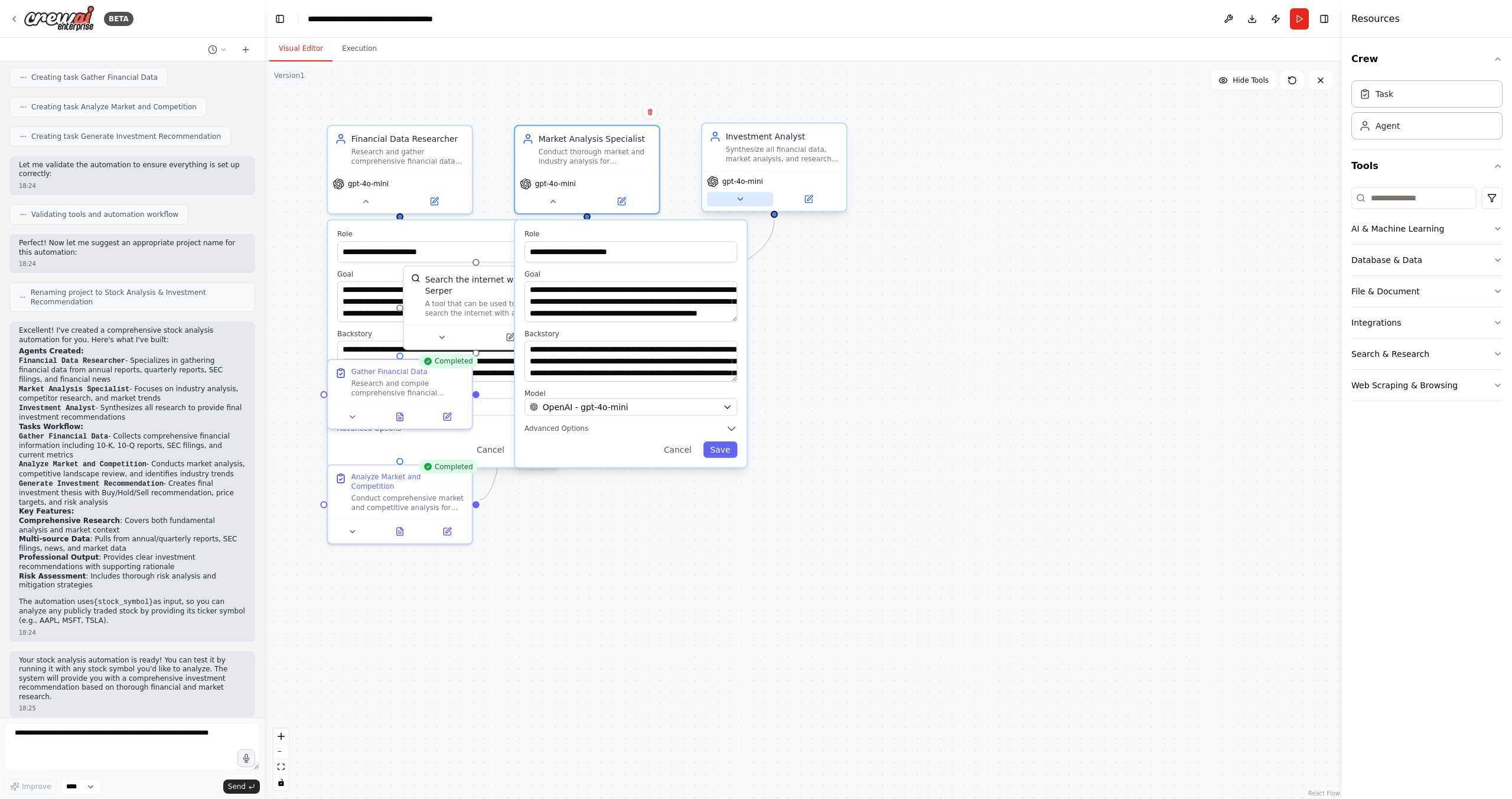
click at [741, 200] on icon at bounding box center [740, 199] width 9 height 9
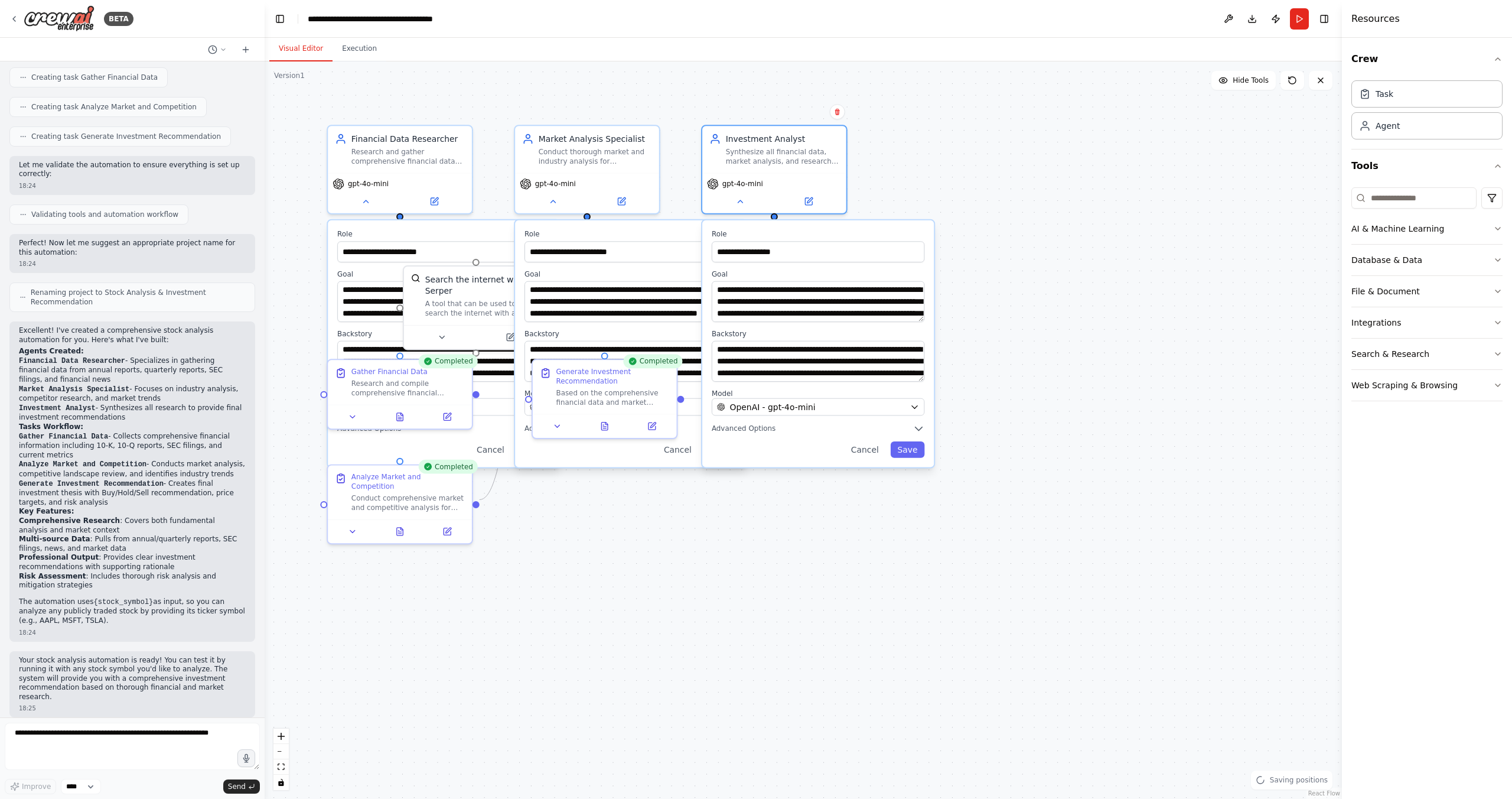
click at [1032, 366] on div "**********" at bounding box center [803, 430] width 1077 height 738
click at [299, 355] on div "**********" at bounding box center [803, 430] width 1077 height 738
click at [863, 451] on button "Cancel" at bounding box center [865, 449] width 42 height 16
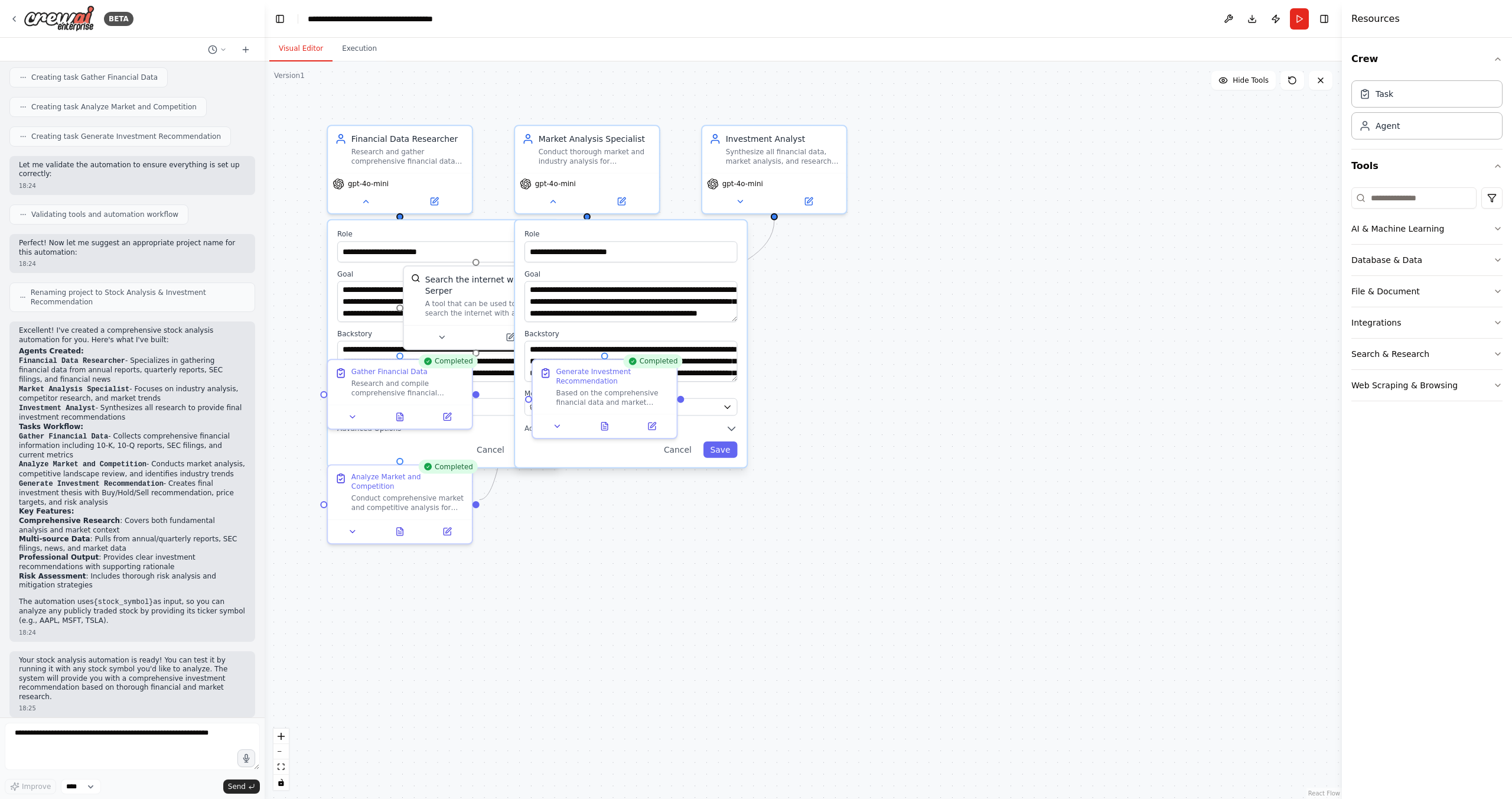
click at [289, 345] on div "**********" at bounding box center [803, 430] width 1077 height 738
click at [353, 415] on icon at bounding box center [352, 415] width 5 height 3
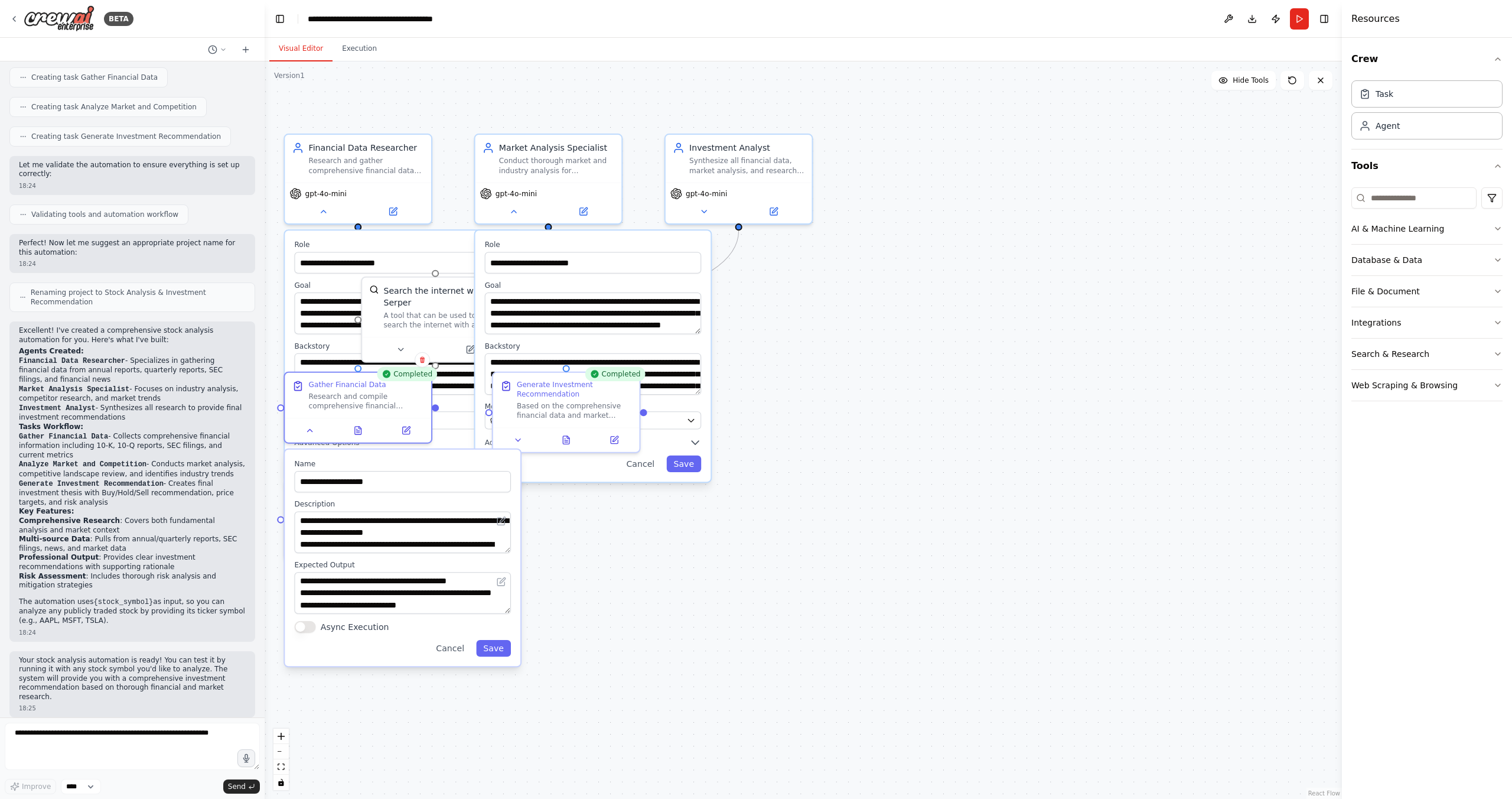
click at [885, 488] on div "**********" at bounding box center [803, 430] width 1077 height 738
click at [638, 463] on button "Cancel" at bounding box center [640, 463] width 42 height 16
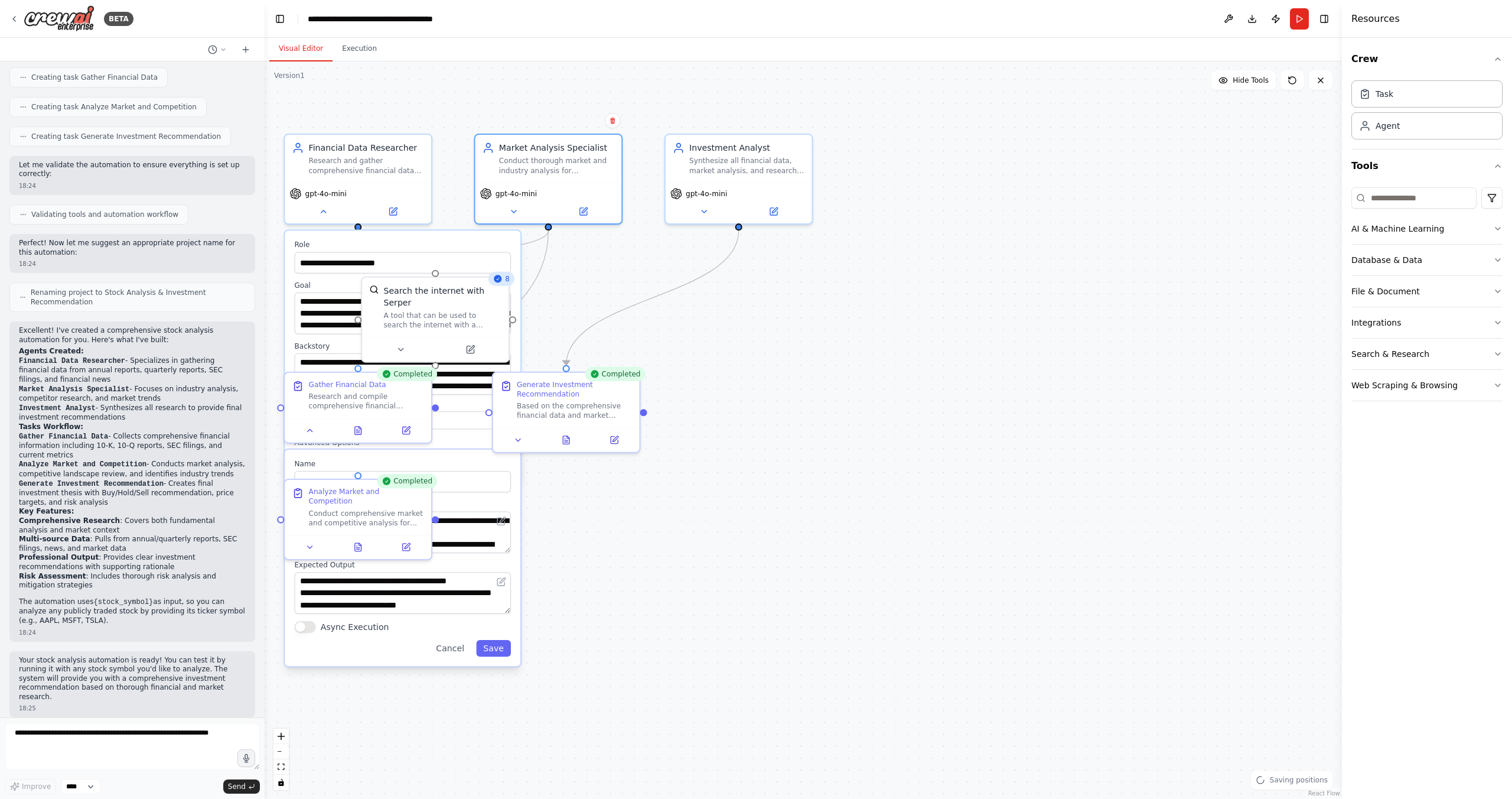
click at [818, 354] on div "**********" at bounding box center [803, 430] width 1077 height 738
click at [524, 444] on button at bounding box center [518, 439] width 40 height 14
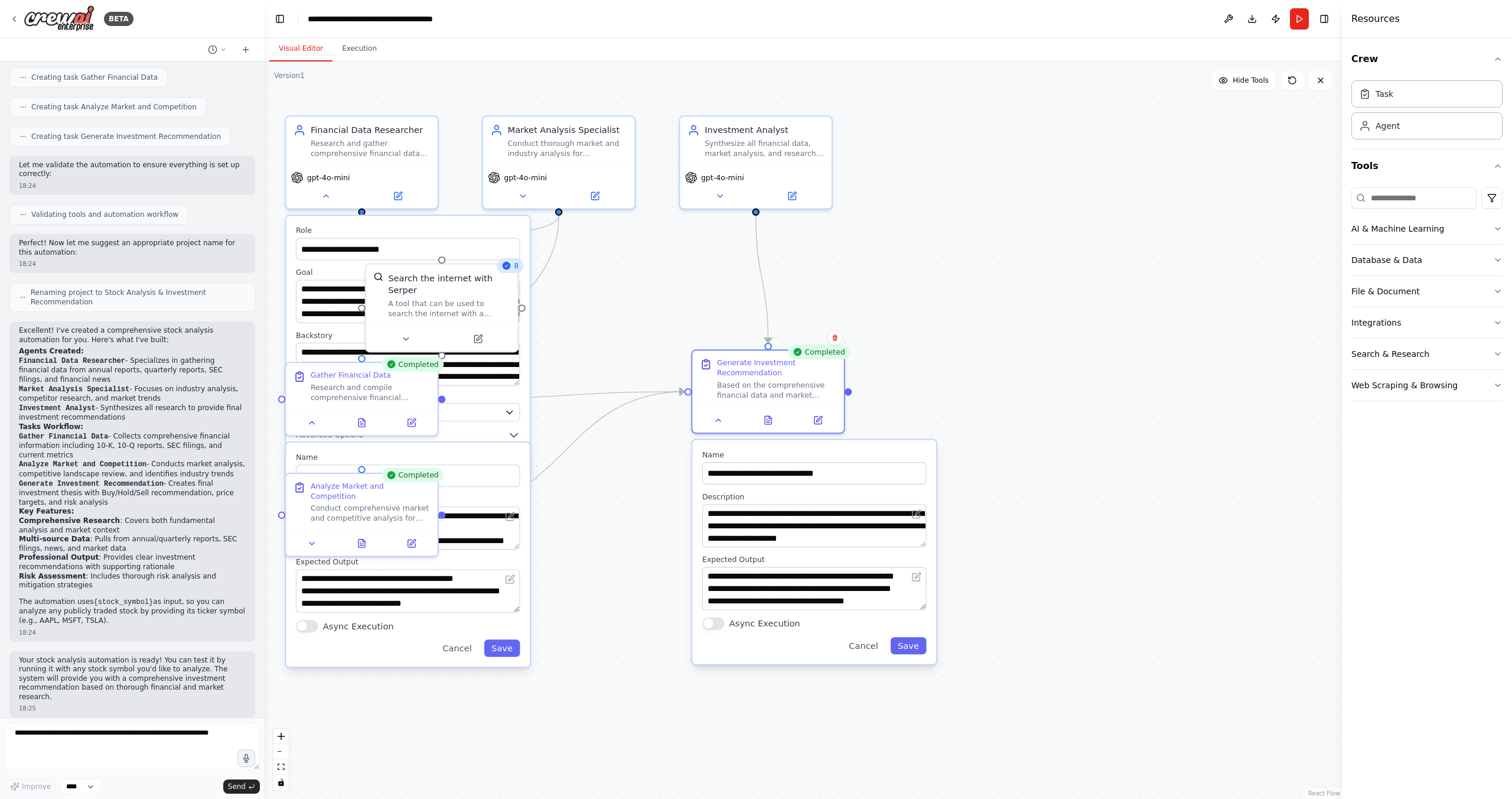
drag, startPoint x: 632, startPoint y: 463, endPoint x: 817, endPoint y: 446, distance: 185.8
click at [817, 446] on div "**********" at bounding box center [814, 552] width 244 height 224
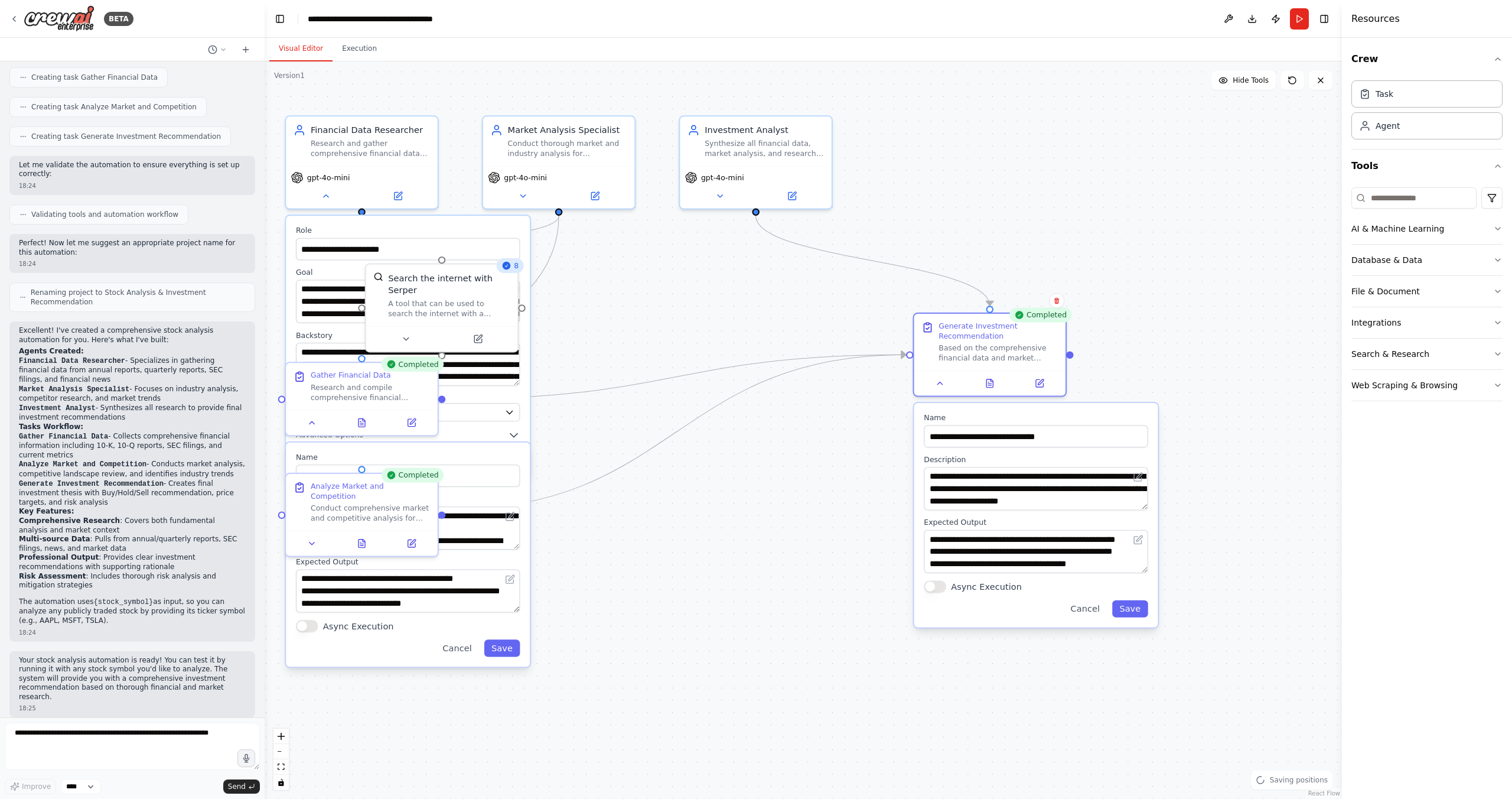
drag, startPoint x: 777, startPoint y: 448, endPoint x: 999, endPoint y: 409, distance: 225.4
click at [999, 409] on div "**********" at bounding box center [1036, 514] width 244 height 224
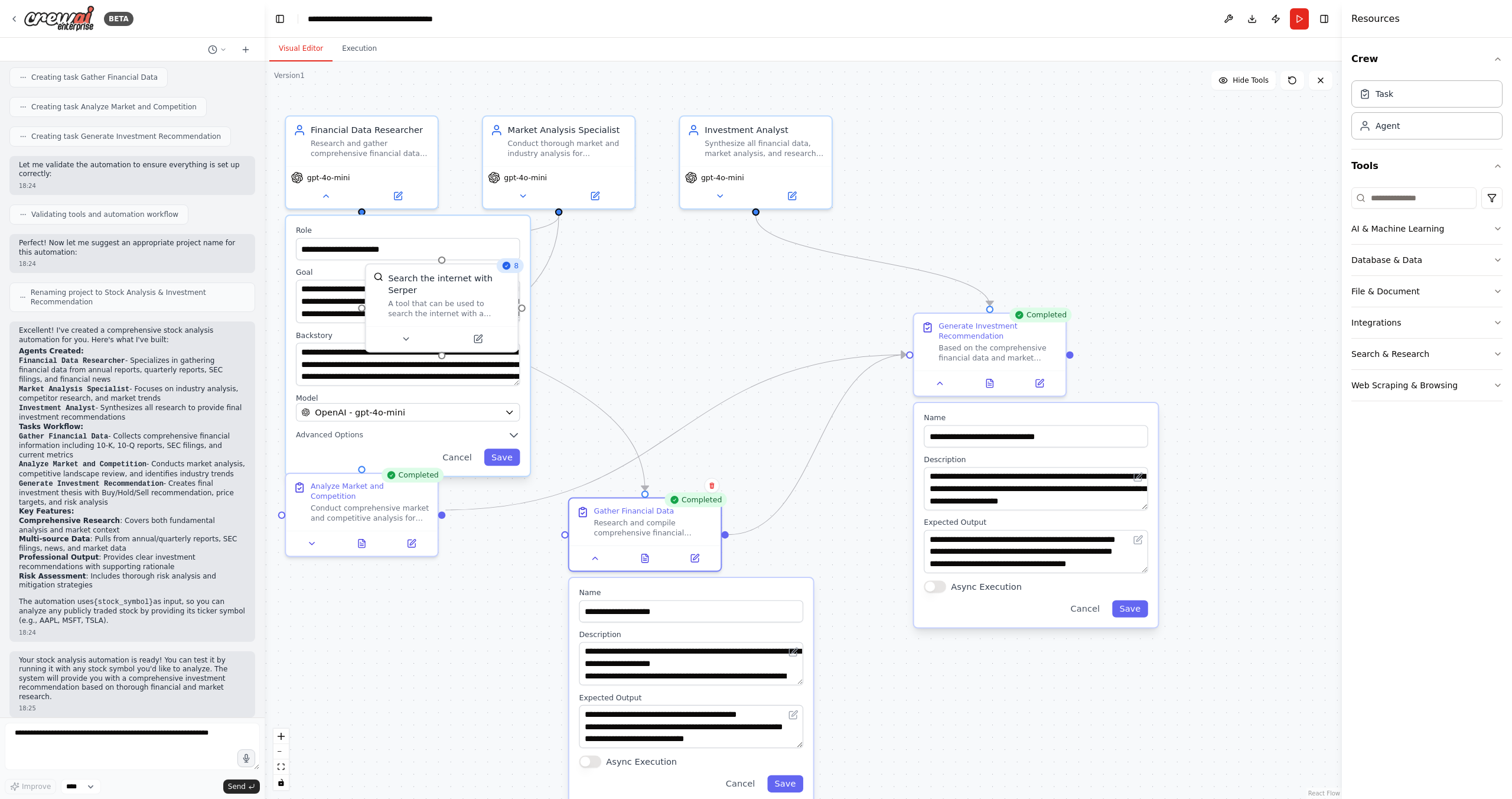
drag, startPoint x: 495, startPoint y: 451, endPoint x: 781, endPoint y: 580, distance: 313.7
click at [781, 580] on div "**********" at bounding box center [692, 689] width 244 height 224
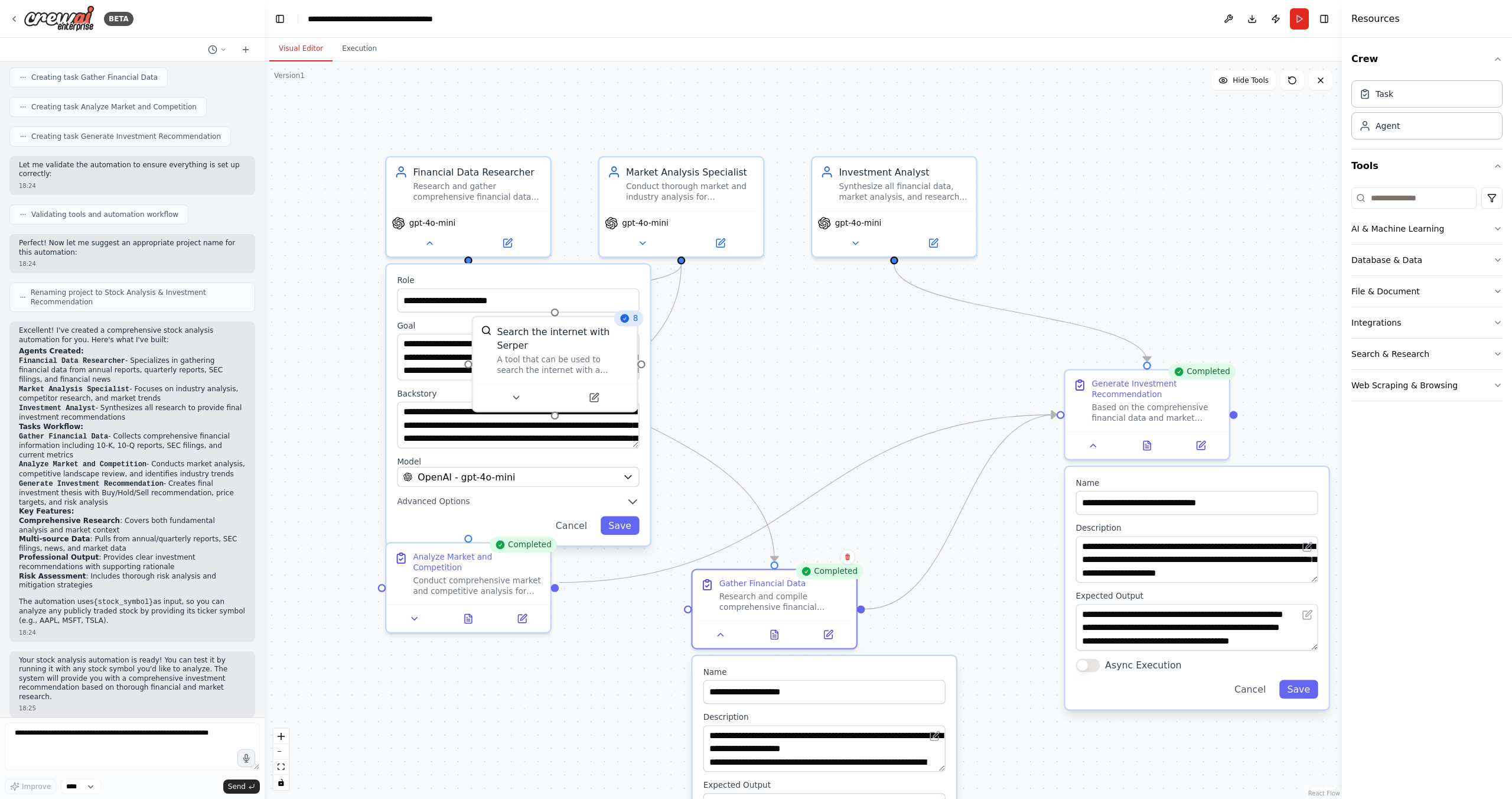
drag, startPoint x: 469, startPoint y: 530, endPoint x: 583, endPoint y: 608, distance: 138.1
click at [583, 608] on div "**********" at bounding box center [803, 430] width 1077 height 738
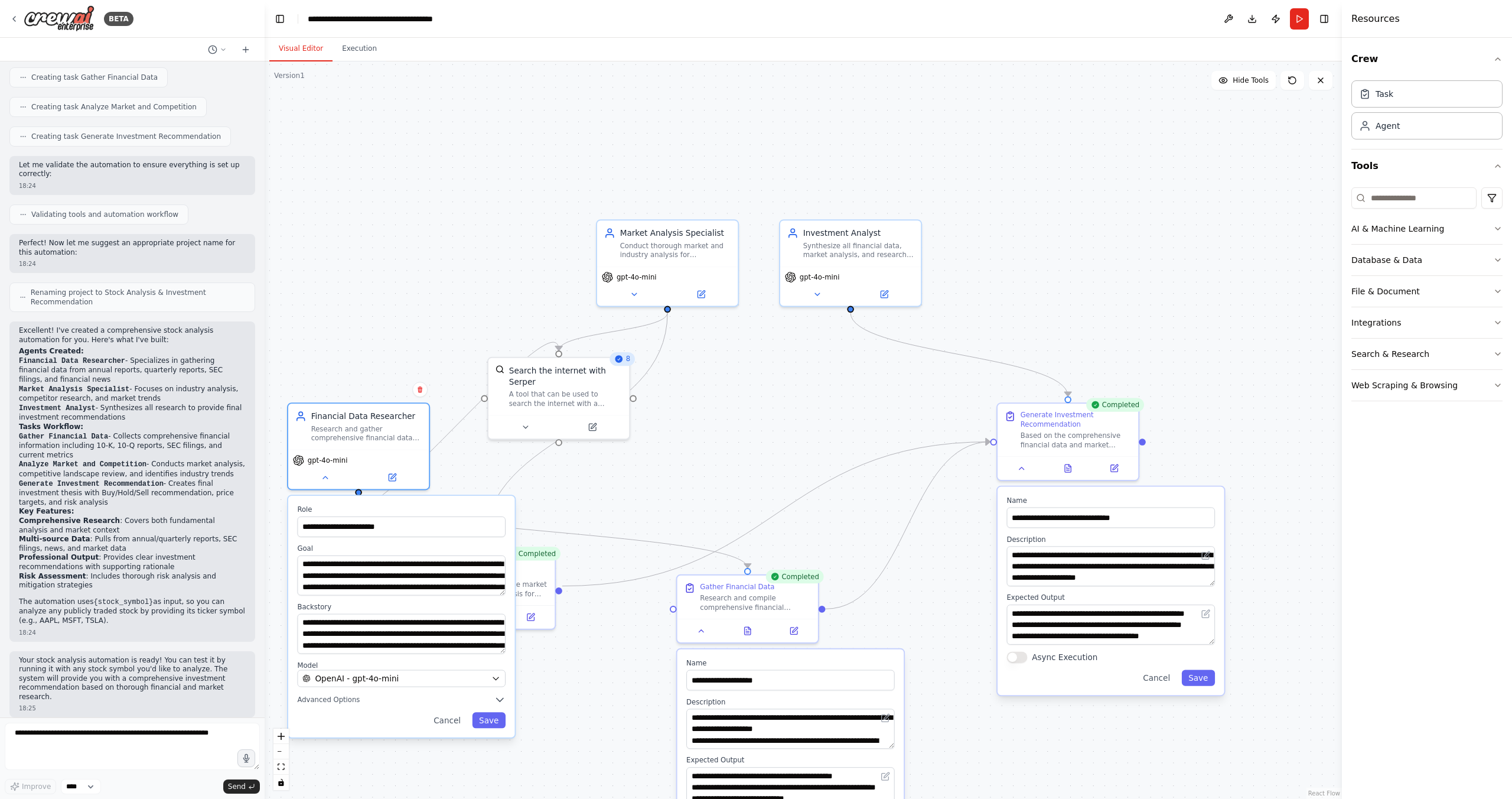
drag, startPoint x: 546, startPoint y: 319, endPoint x: 424, endPoint y: 497, distance: 215.8
click at [424, 497] on div "**********" at bounding box center [402, 616] width 227 height 242
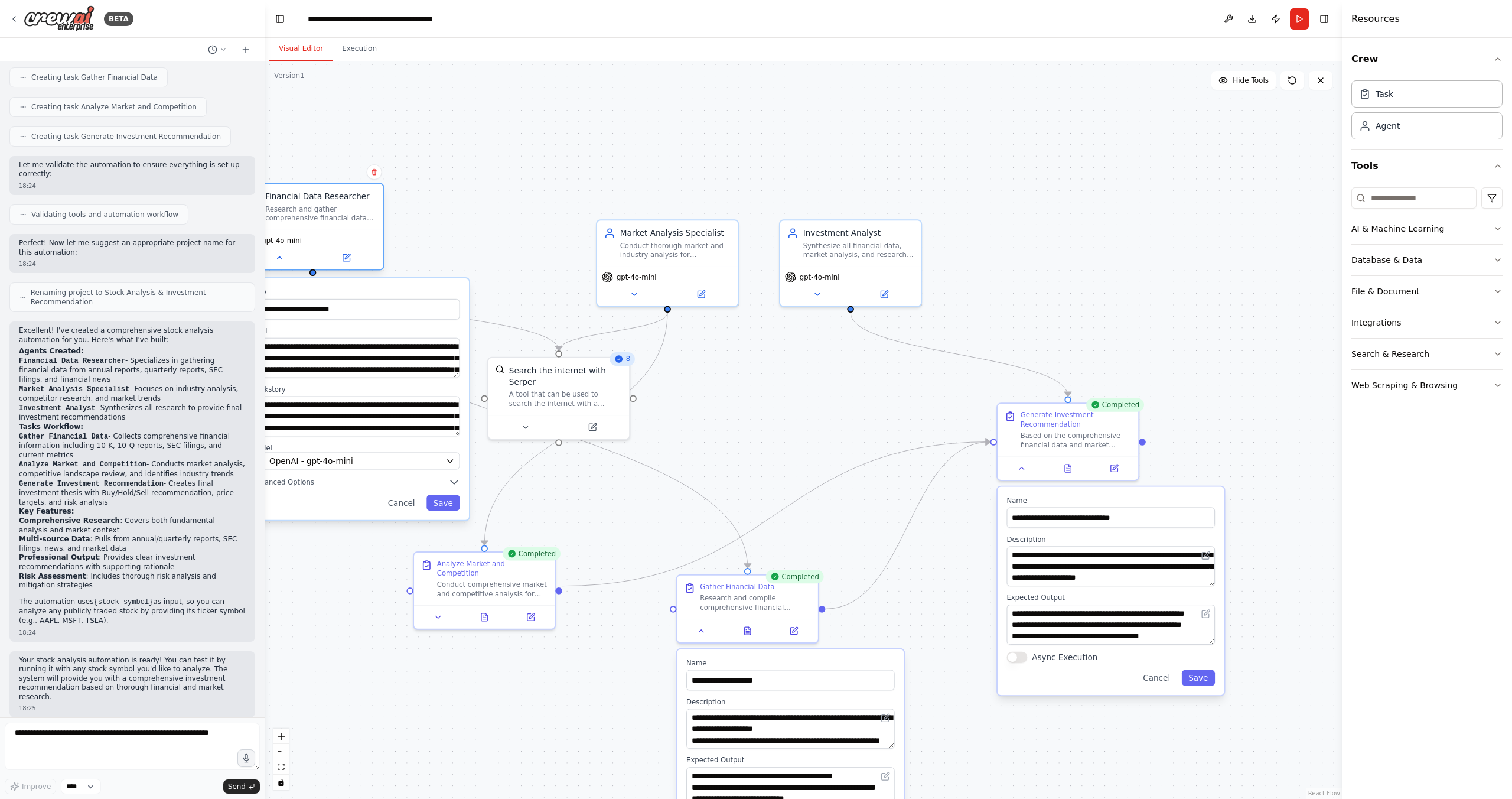
drag, startPoint x: 348, startPoint y: 437, endPoint x: 306, endPoint y: 221, distance: 220.0
click at [306, 221] on div "Research and gather comprehensive financial data about {stock_symbol} including…" at bounding box center [320, 213] width 111 height 18
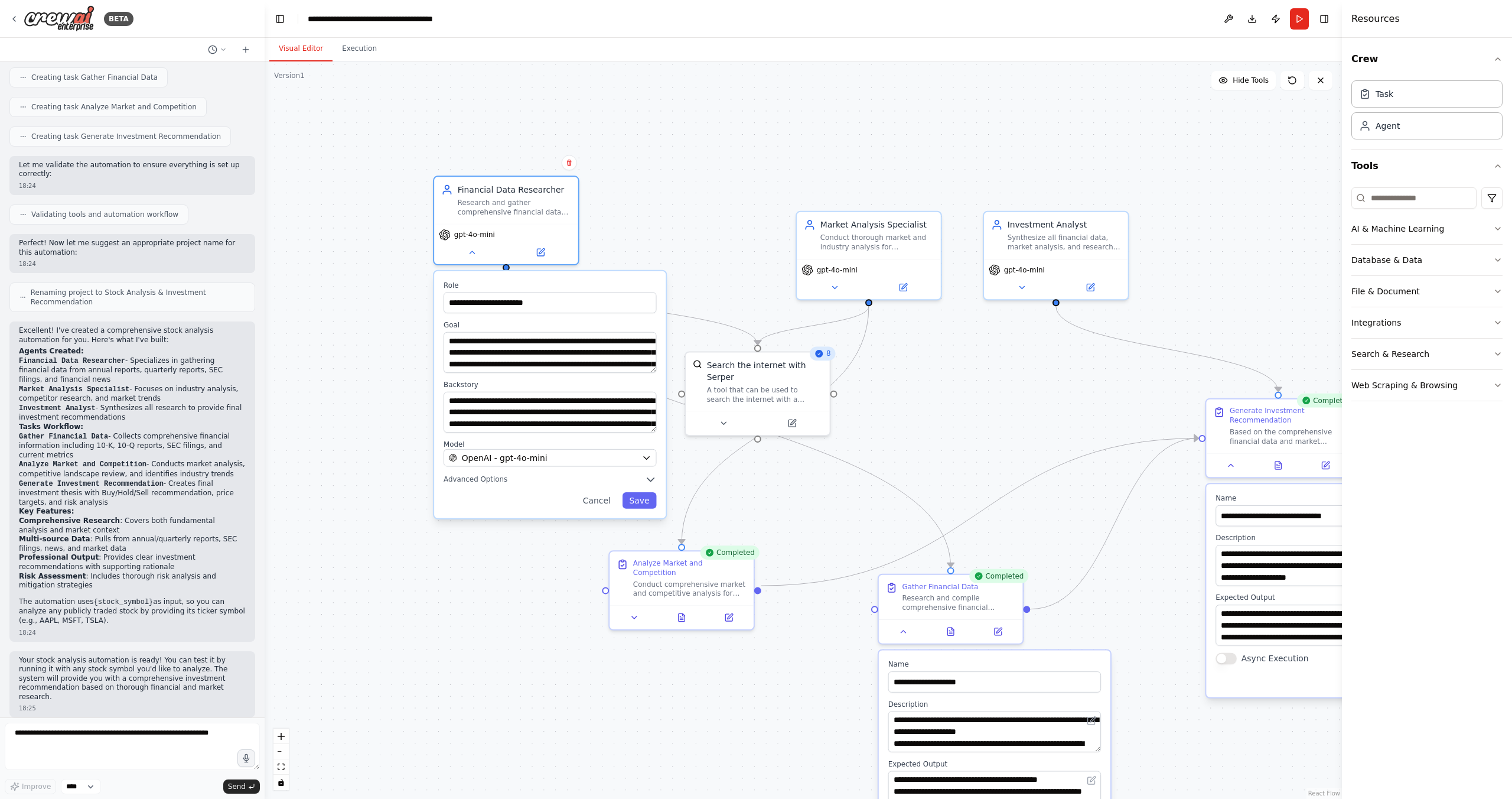
drag, startPoint x: 343, startPoint y: 597, endPoint x: 538, endPoint y: 597, distance: 195.0
click at [538, 597] on div "**********" at bounding box center [803, 430] width 1077 height 738
click at [469, 255] on button at bounding box center [471, 250] width 66 height 14
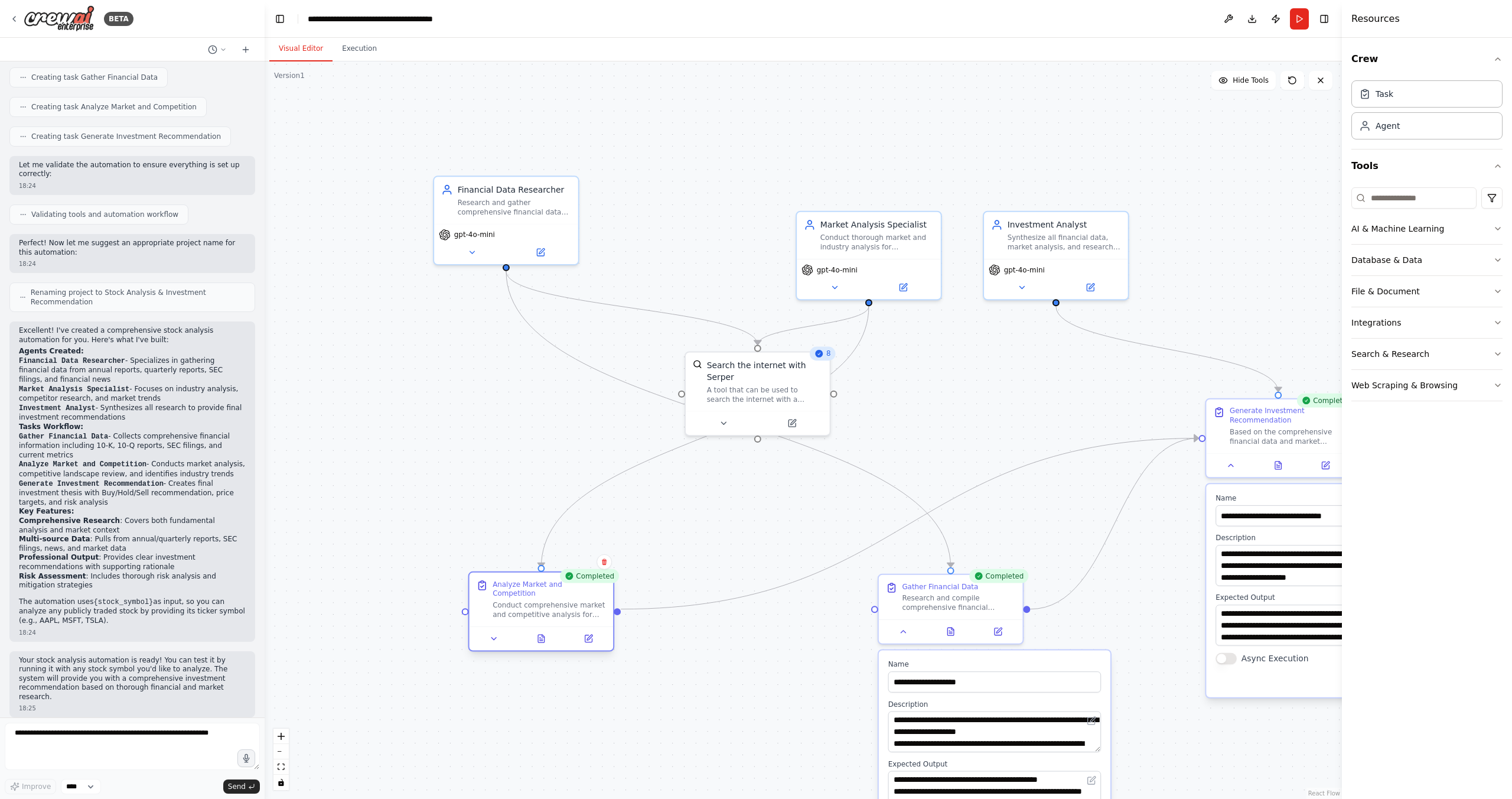
drag, startPoint x: 641, startPoint y: 557, endPoint x: 500, endPoint y: 577, distance: 142.4
click at [500, 577] on div "Analyze Market and Competition Conduct comprehensive market and competitive ana…" at bounding box center [542, 599] width 144 height 54
click at [907, 640] on div "Gather Financial Data Research and compile comprehensive financial information …" at bounding box center [951, 606] width 146 height 71
click at [901, 630] on icon at bounding box center [903, 629] width 5 height 3
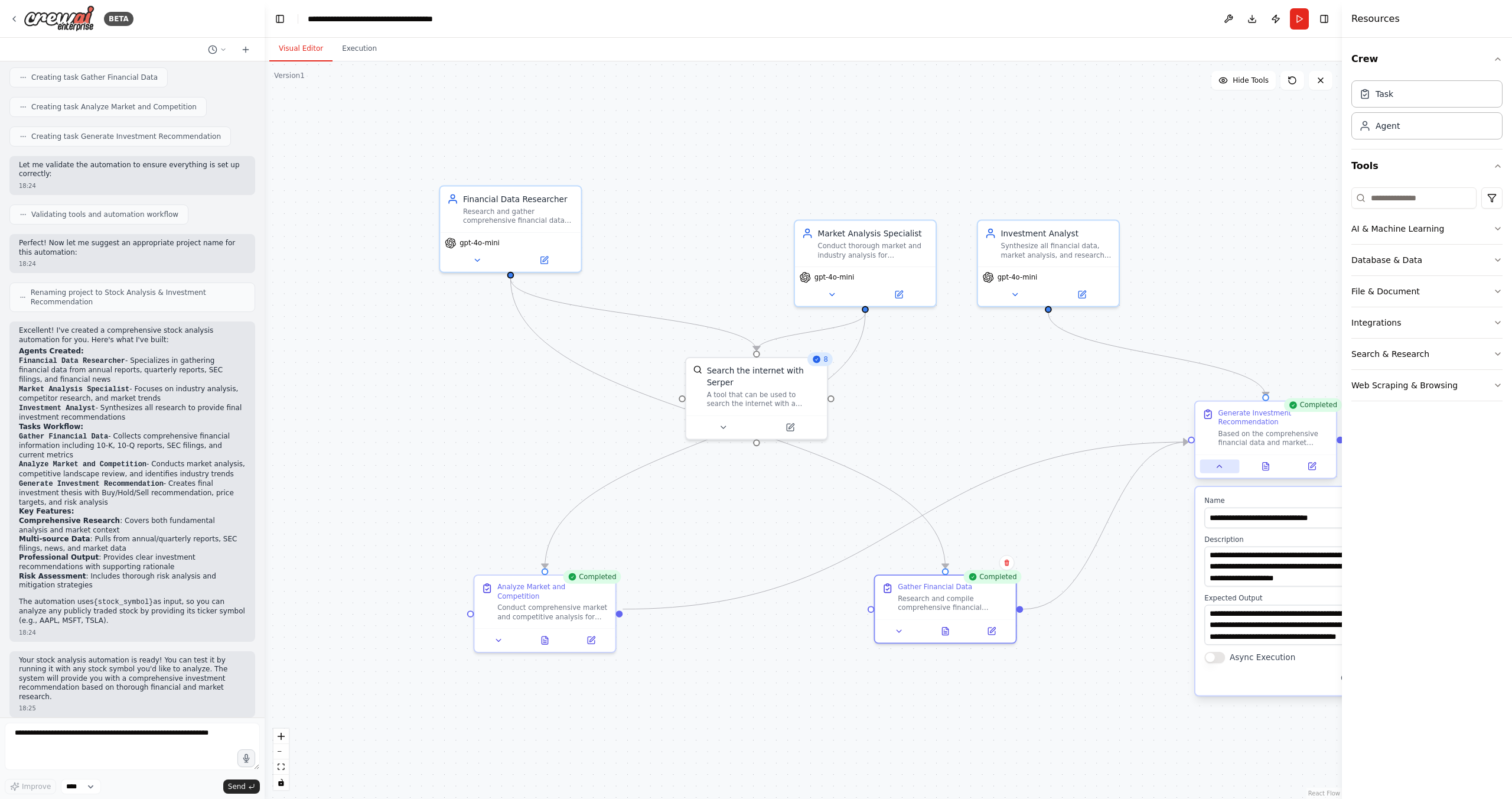
click at [1218, 470] on icon at bounding box center [1220, 466] width 9 height 9
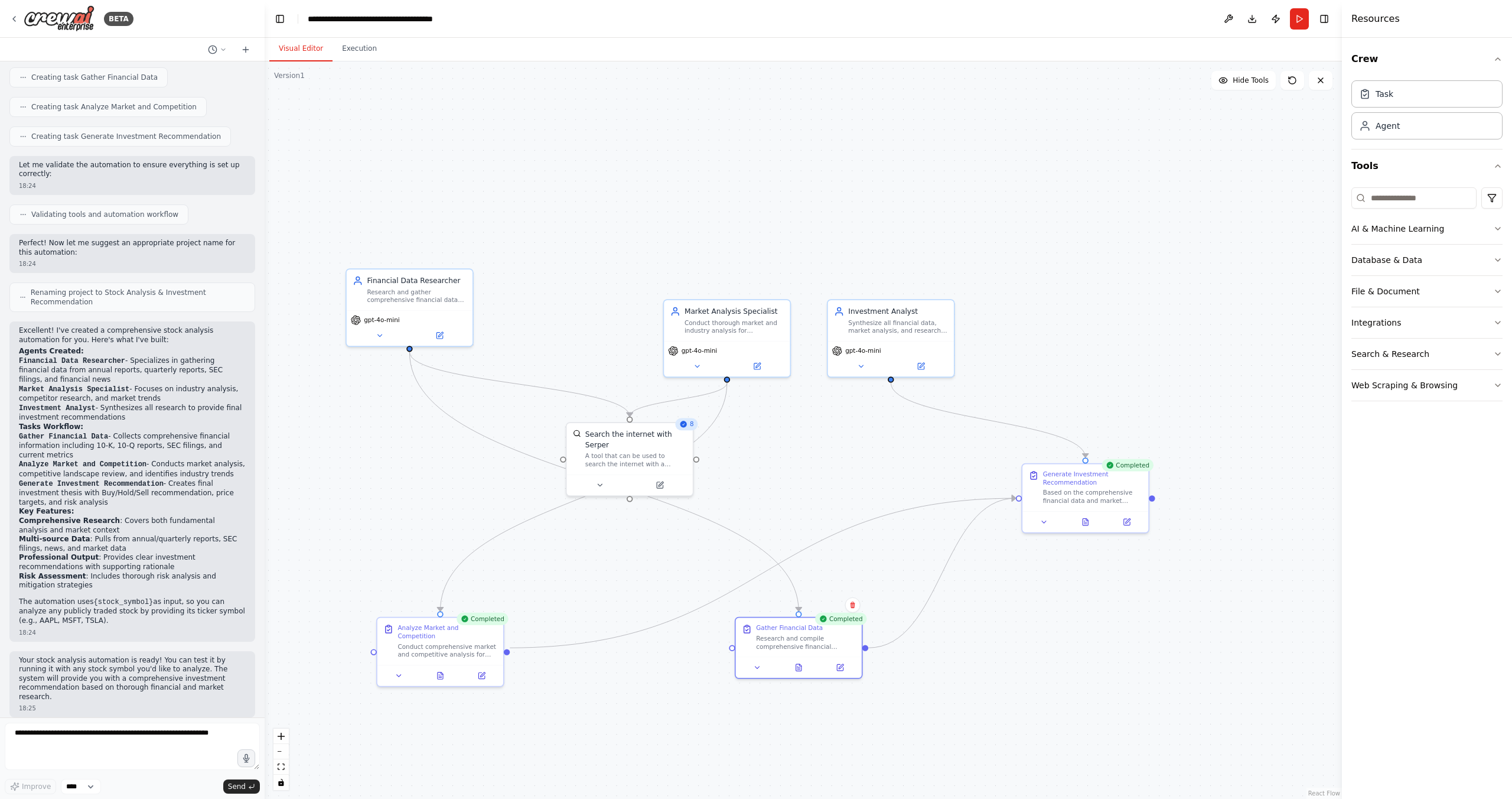
drag, startPoint x: 942, startPoint y: 475, endPoint x: 814, endPoint y: 507, distance: 131.9
click at [814, 507] on div ".deletable-edge-delete-btn { width: 20px; height: 20px; border: 0px solid #ffff…" at bounding box center [803, 430] width 1077 height 738
click at [608, 485] on icon at bounding box center [606, 482] width 8 height 8
click at [409, 669] on icon at bounding box center [405, 673] width 8 height 8
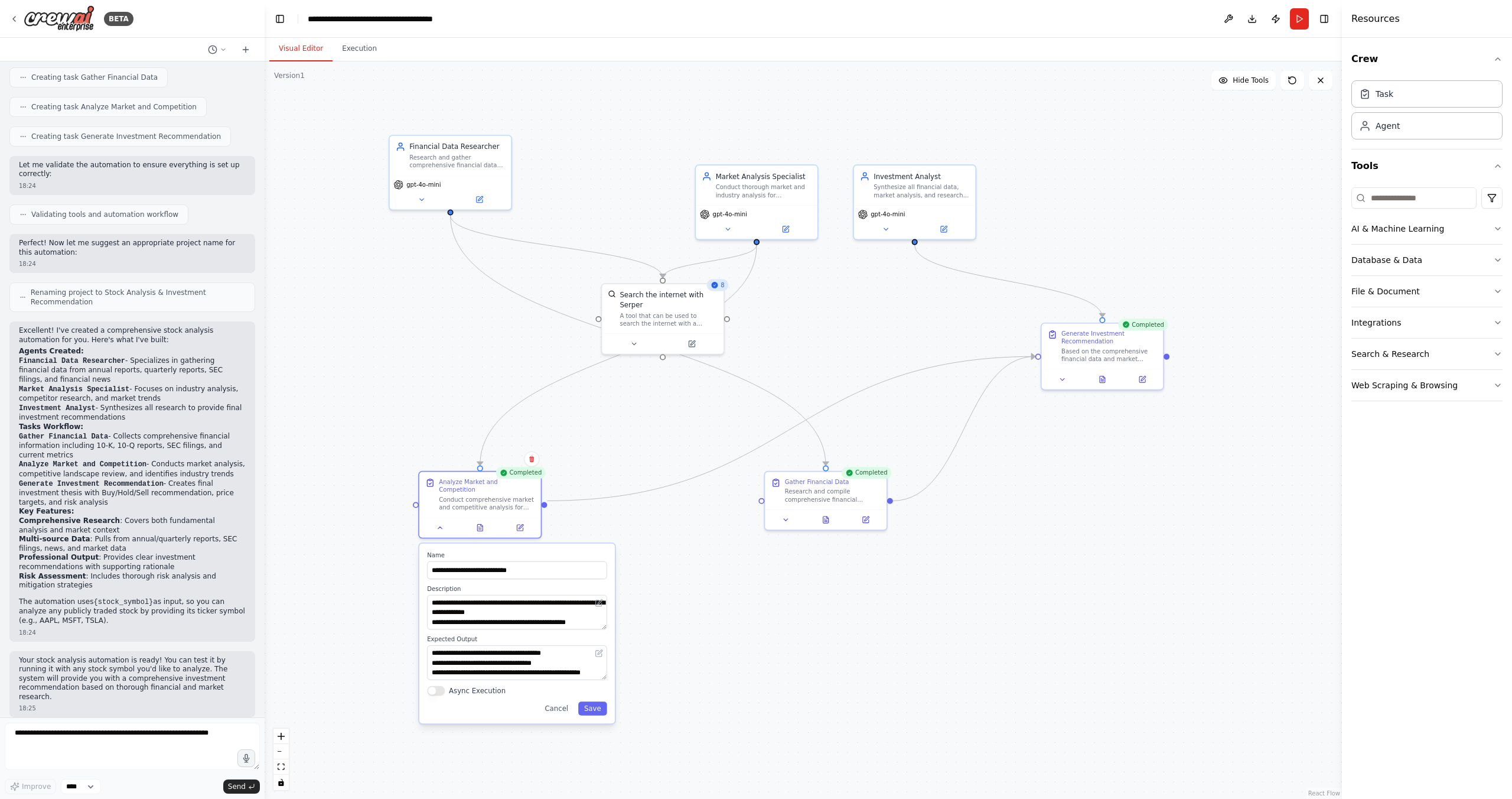
drag, startPoint x: 677, startPoint y: 700, endPoint x: 705, endPoint y: 554, distance: 148.7
click at [705, 554] on div ".deletable-edge-delete-btn { width: 20px; height: 20px; border: 0px solid #ffff…" at bounding box center [803, 430] width 1077 height 738
click at [438, 522] on icon at bounding box center [440, 525] width 8 height 8
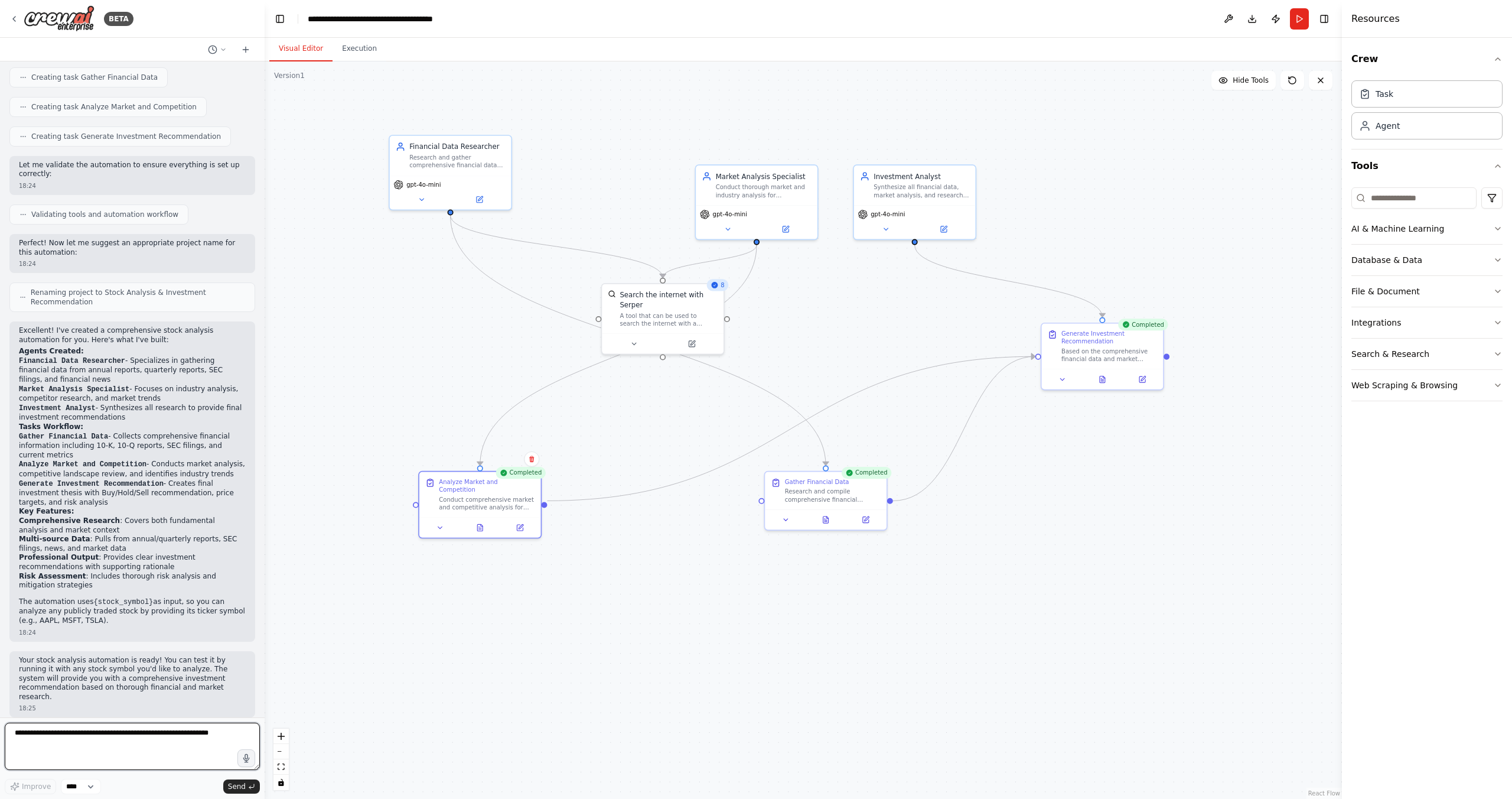
click at [51, 740] on textarea at bounding box center [132, 746] width 255 height 47
type textarea "**********"
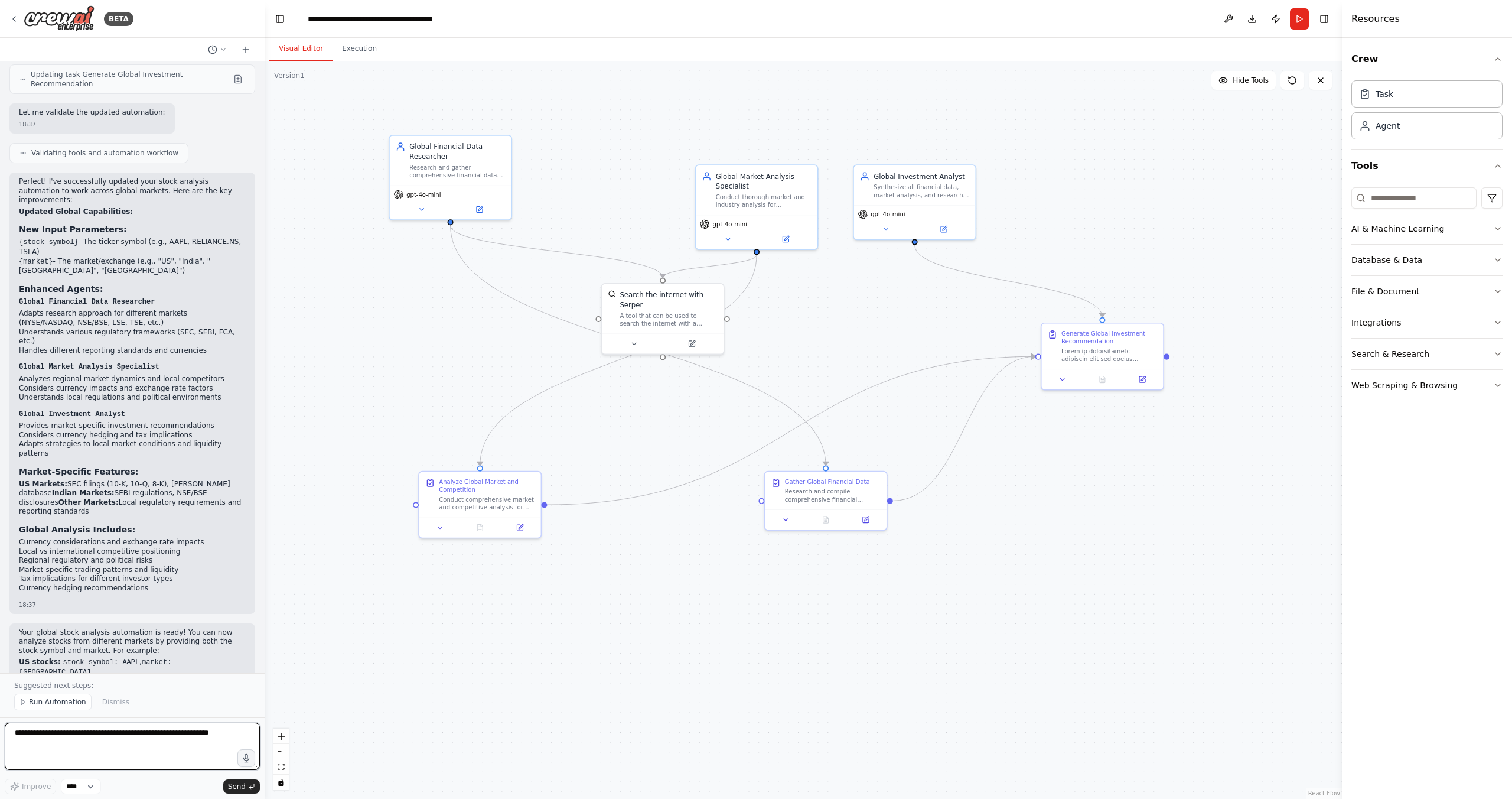
scroll to position [1598, 0]
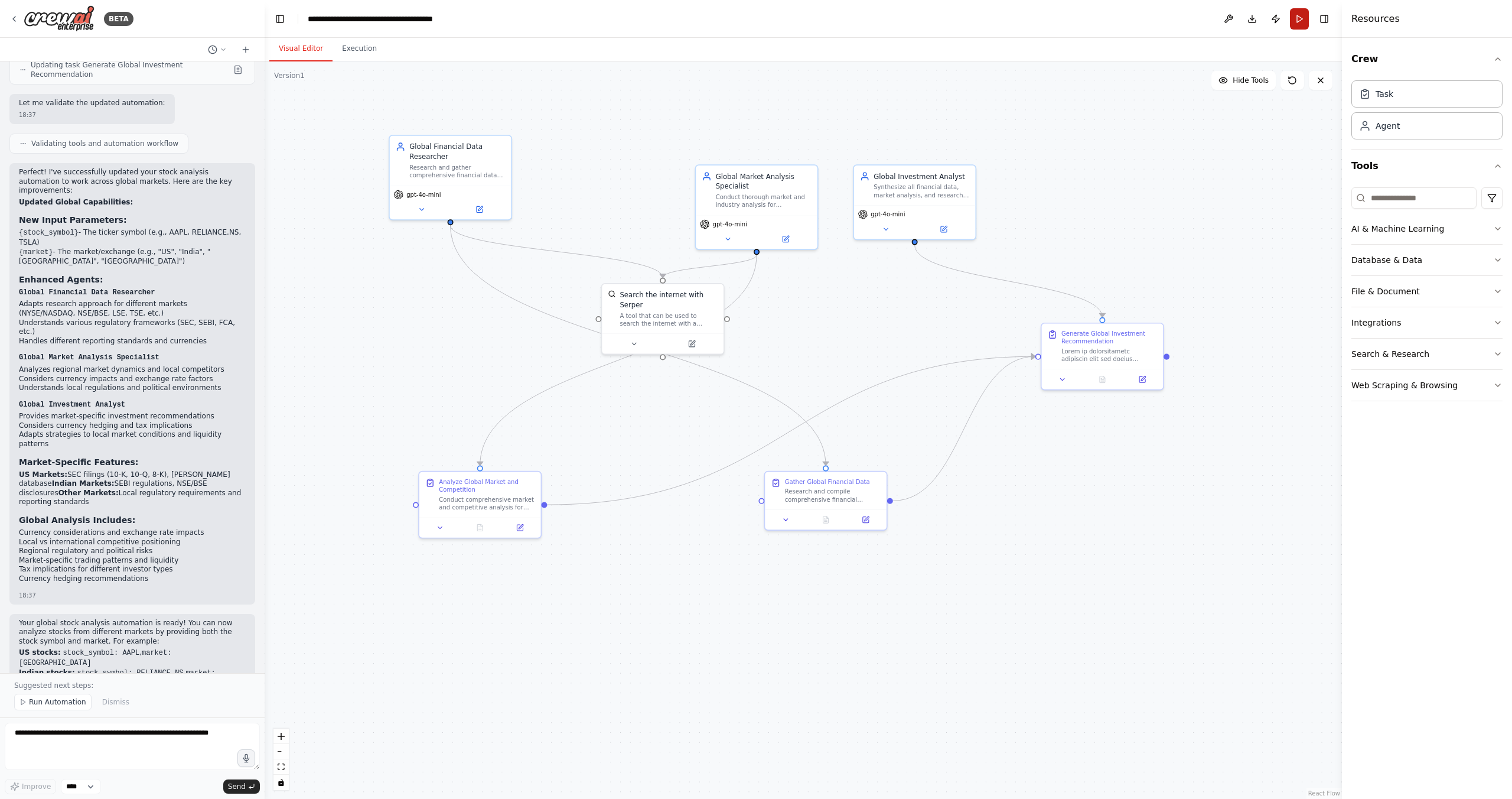
click at [1301, 16] on button "Run" at bounding box center [1299, 19] width 19 height 22
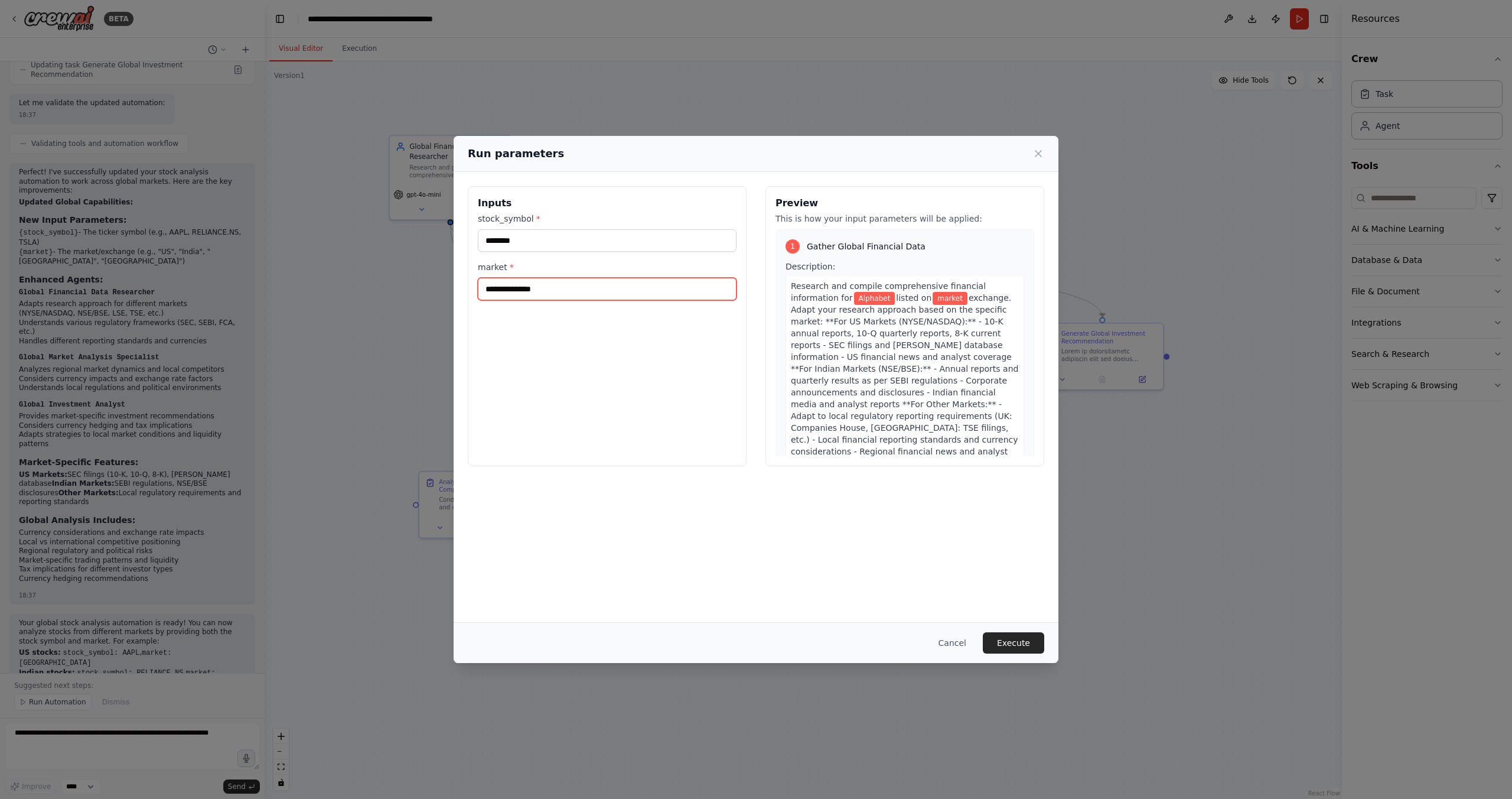
click at [516, 289] on input "market *" at bounding box center [607, 289] width 258 height 22
click at [523, 242] on input "********" at bounding box center [607, 240] width 258 height 22
type input "*"
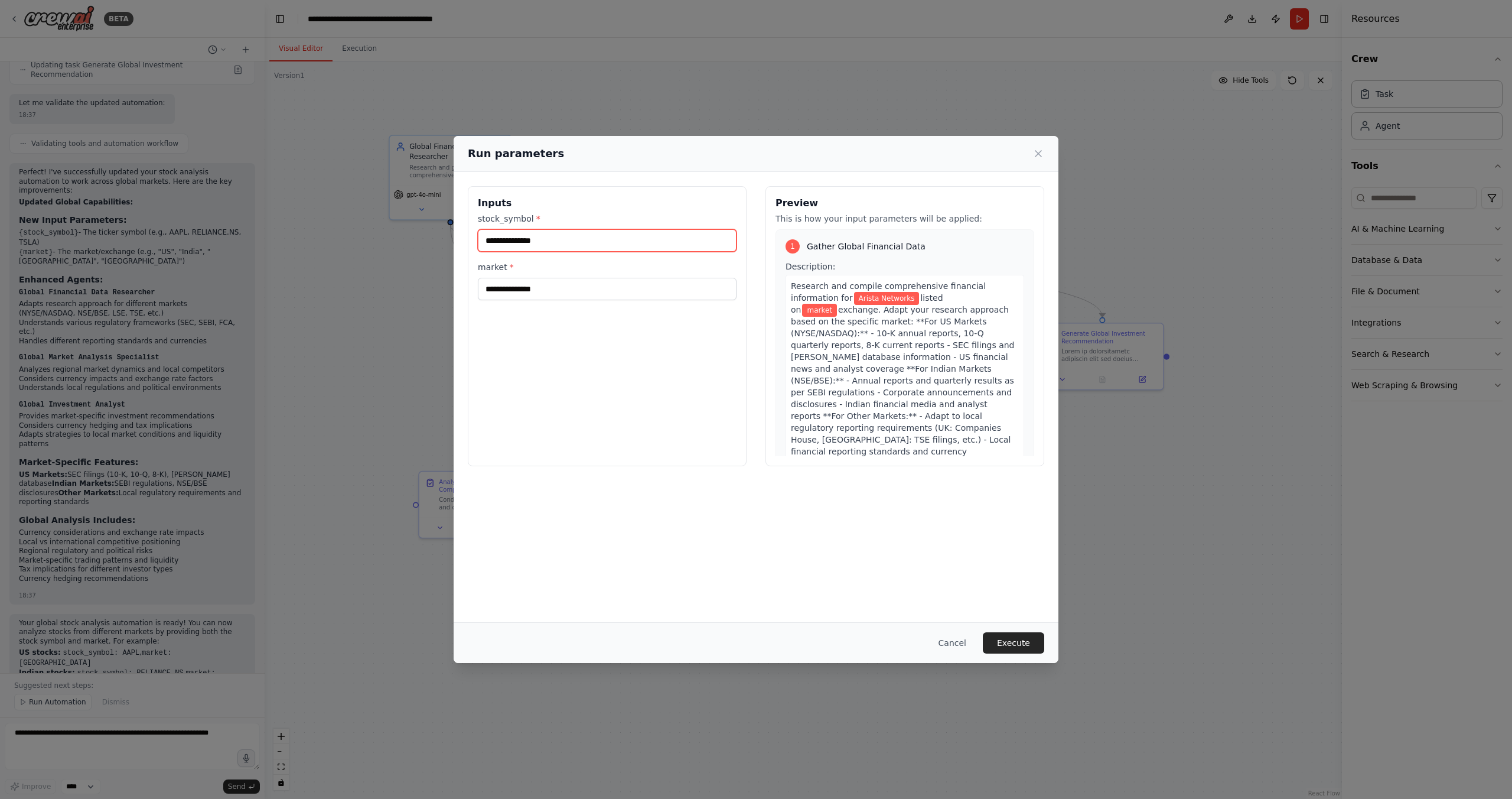
type input "**********"
click at [529, 283] on input "market *" at bounding box center [607, 289] width 258 height 22
type input "**"
click at [1012, 638] on button "Execute" at bounding box center [1013, 642] width 61 height 22
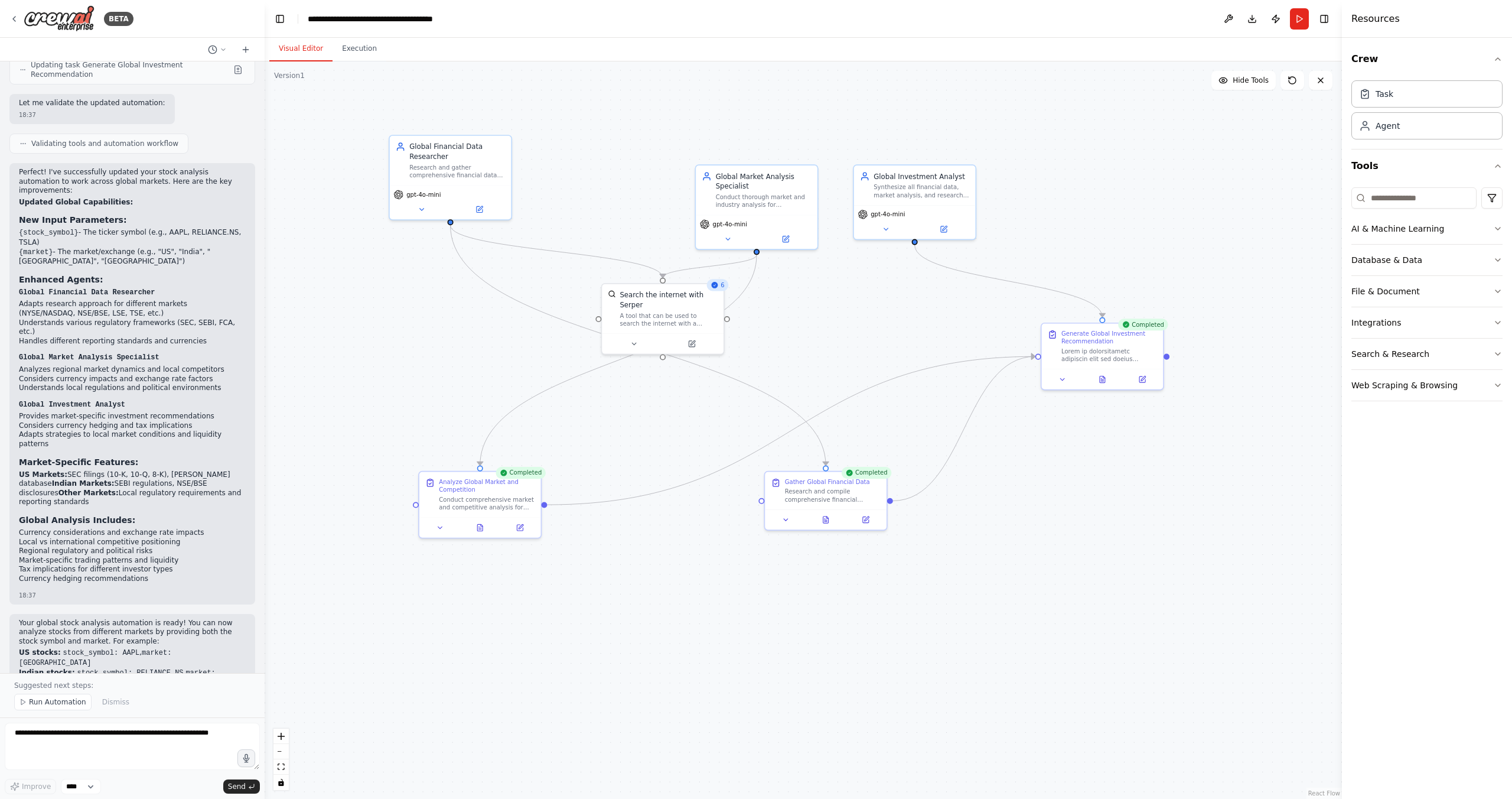
scroll to position [800, 0]
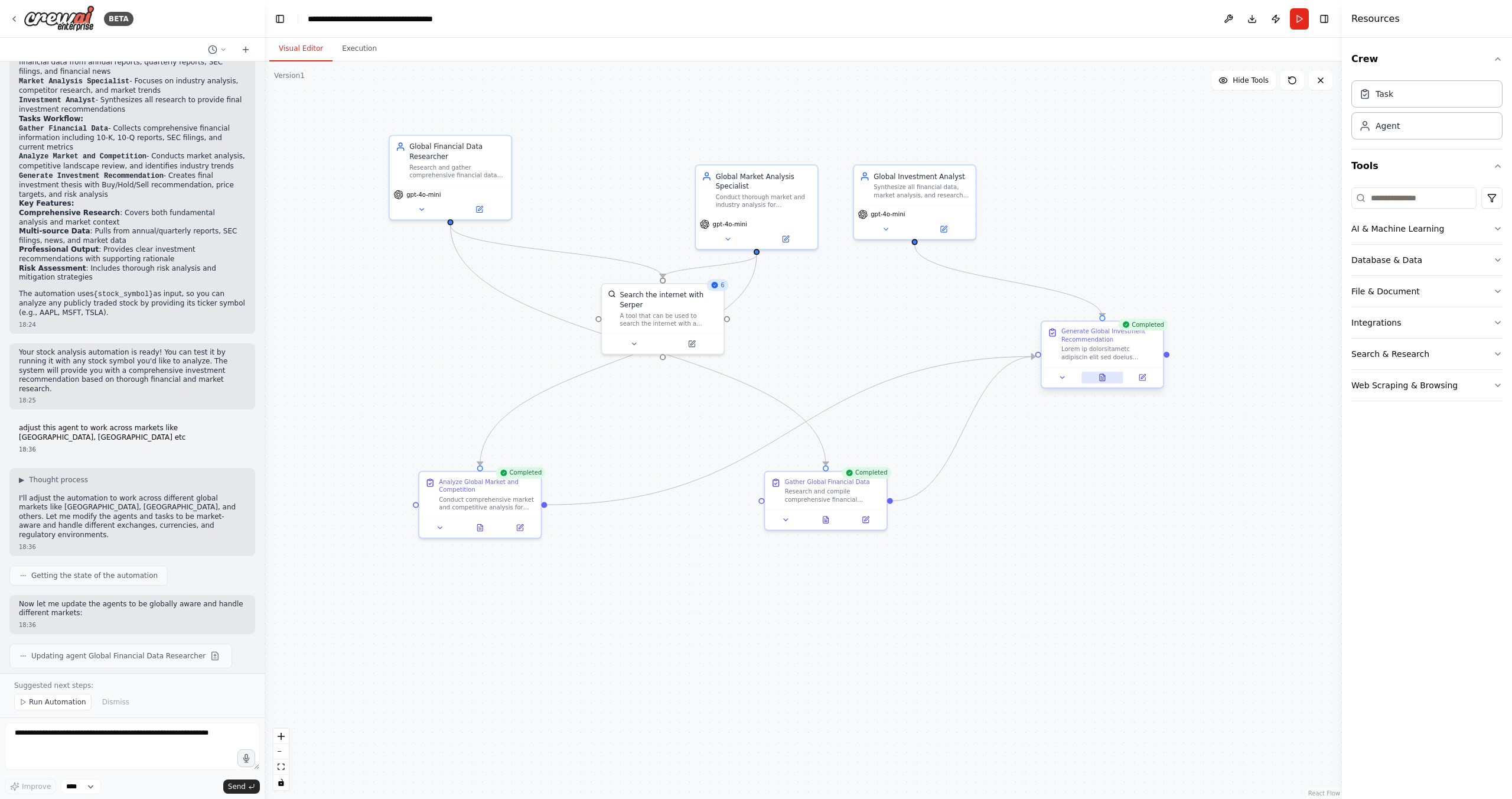
click at [1104, 377] on icon at bounding box center [1102, 377] width 5 height 7
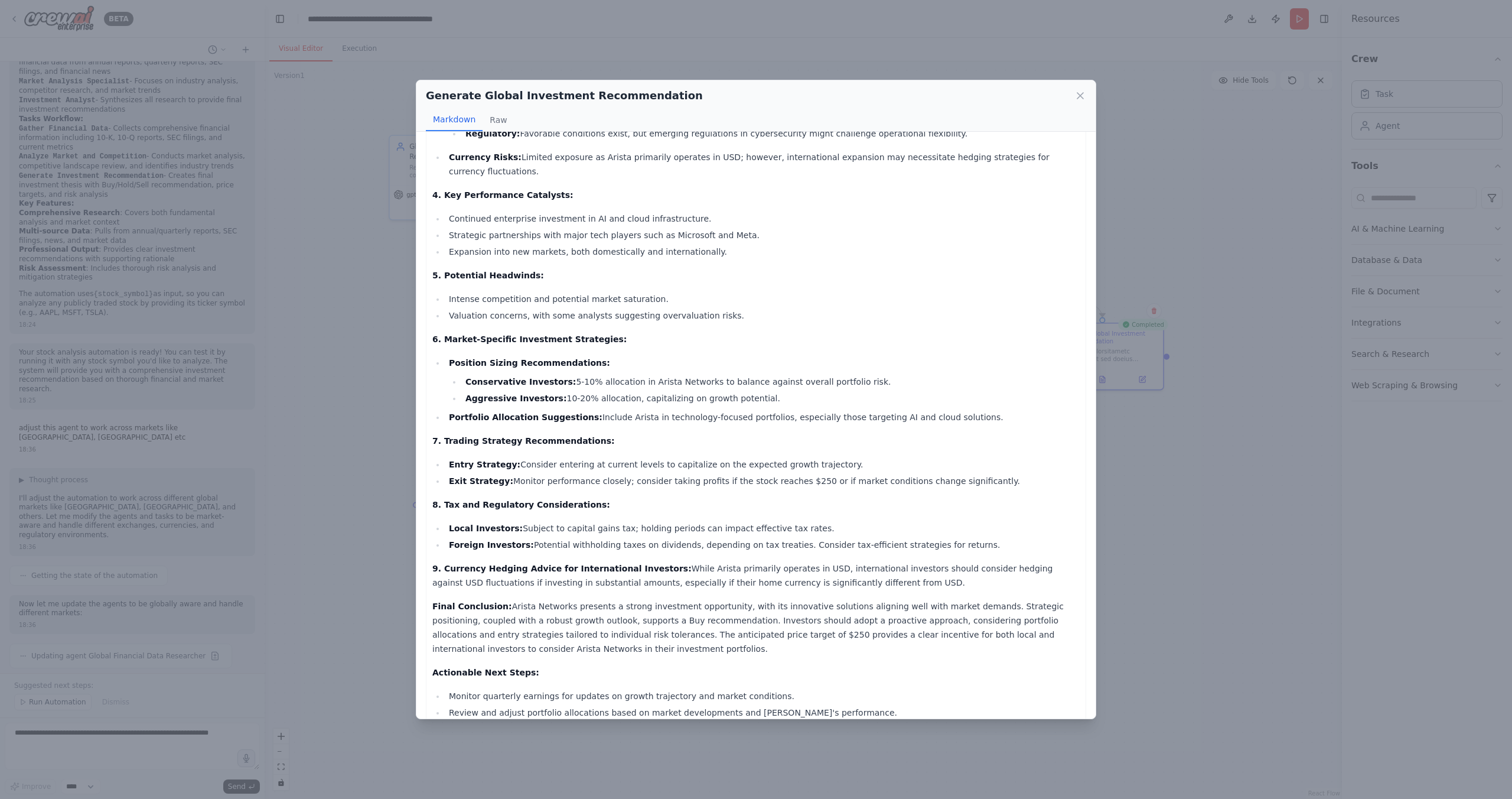
scroll to position [341, 0]
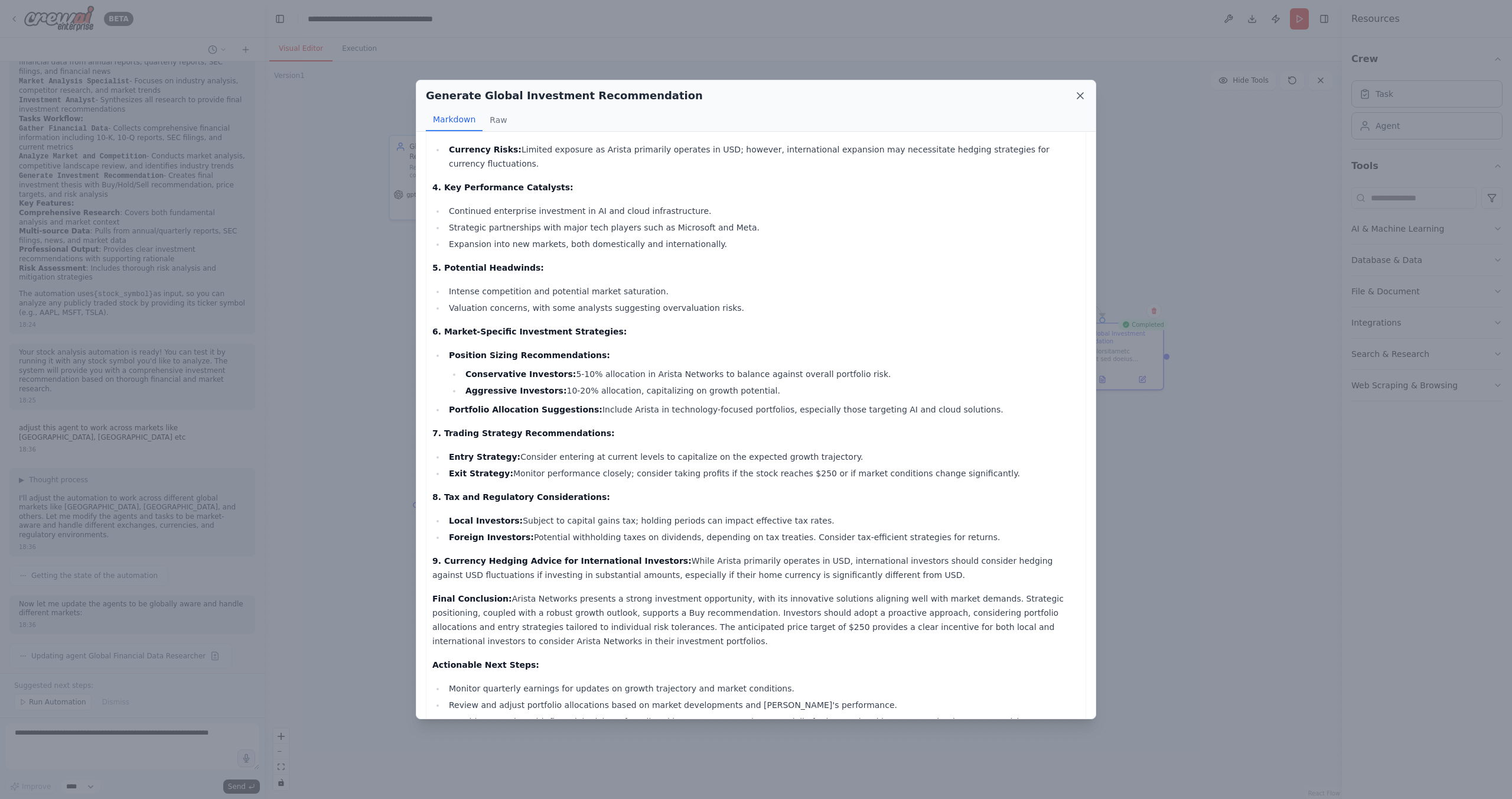
click at [1081, 97] on icon at bounding box center [1080, 95] width 6 height 6
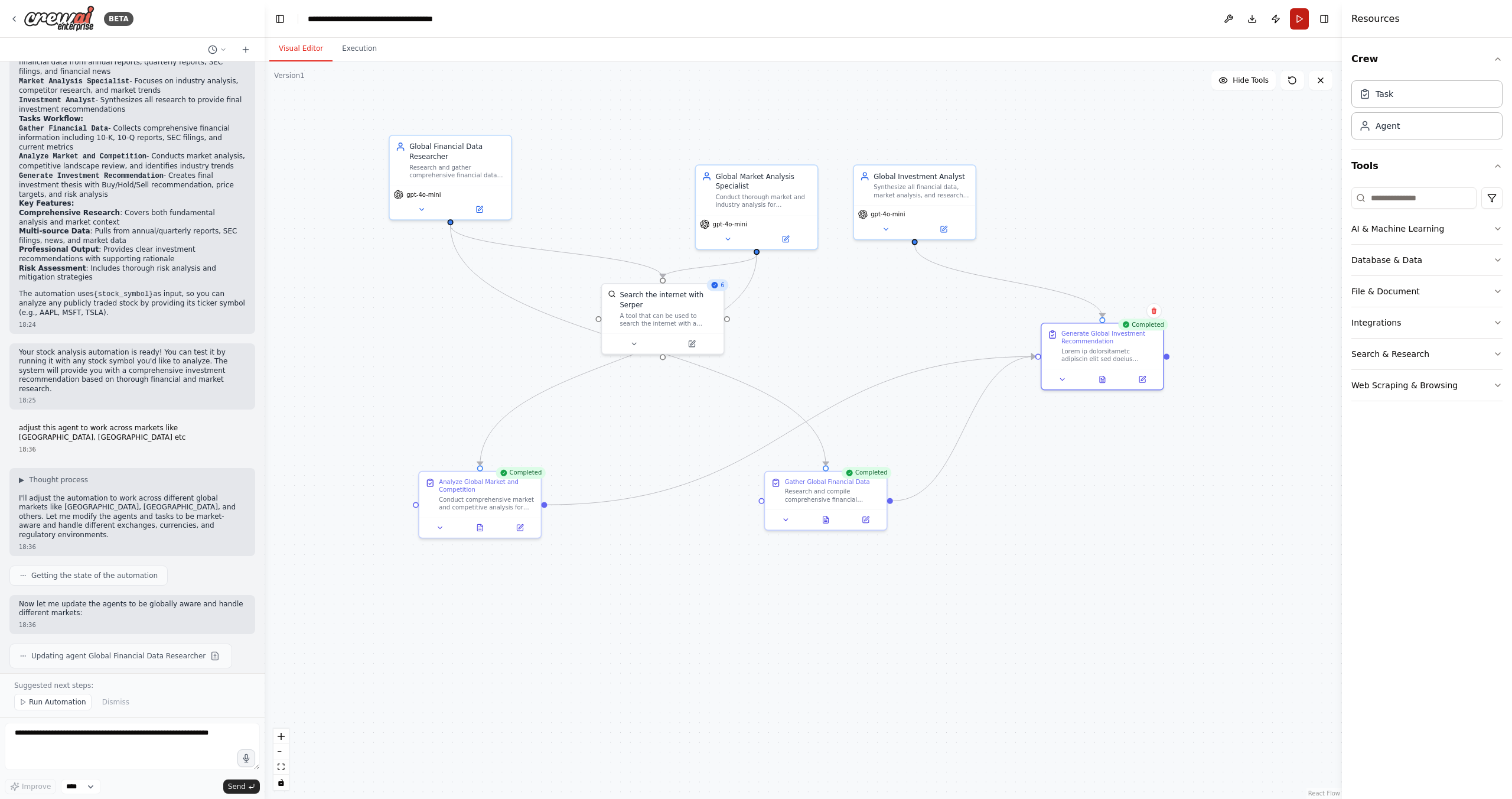
click at [1303, 22] on button "Run" at bounding box center [1299, 19] width 19 height 22
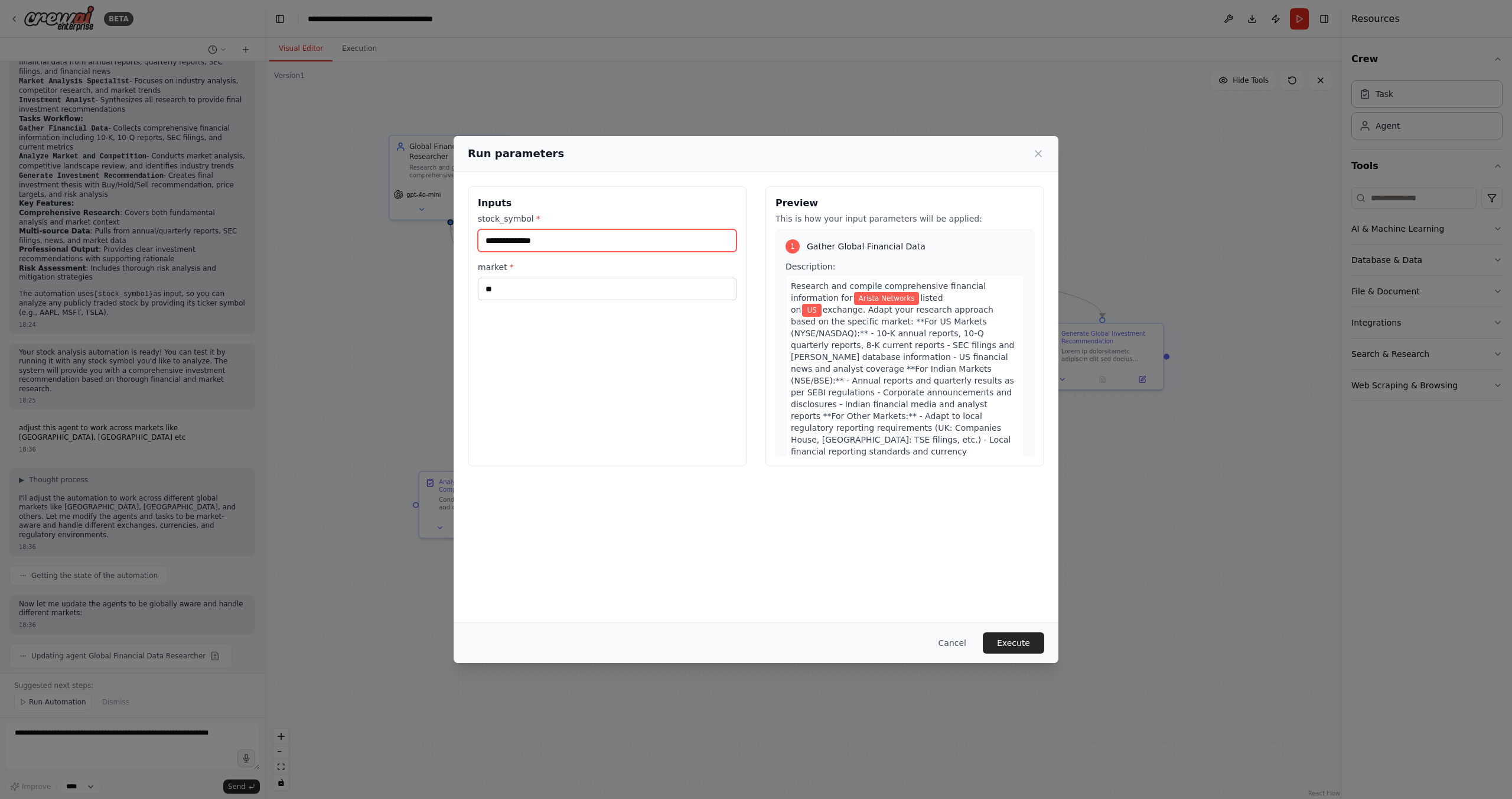
drag, startPoint x: 551, startPoint y: 241, endPoint x: 414, endPoint y: 240, distance: 137.0
click at [414, 240] on div "**********" at bounding box center [756, 400] width 1512 height 799
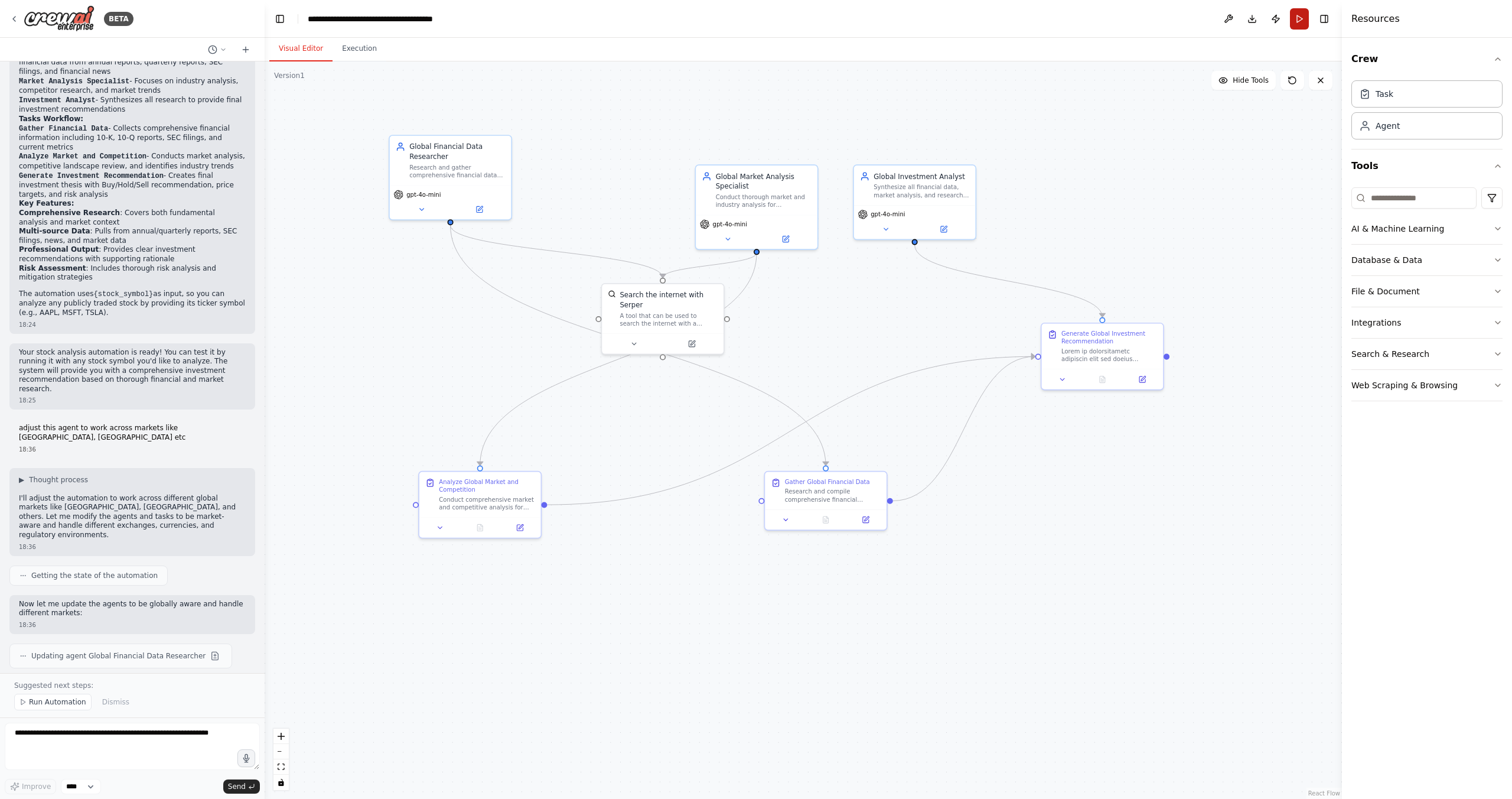
click at [1298, 18] on button "Run" at bounding box center [1299, 19] width 19 height 22
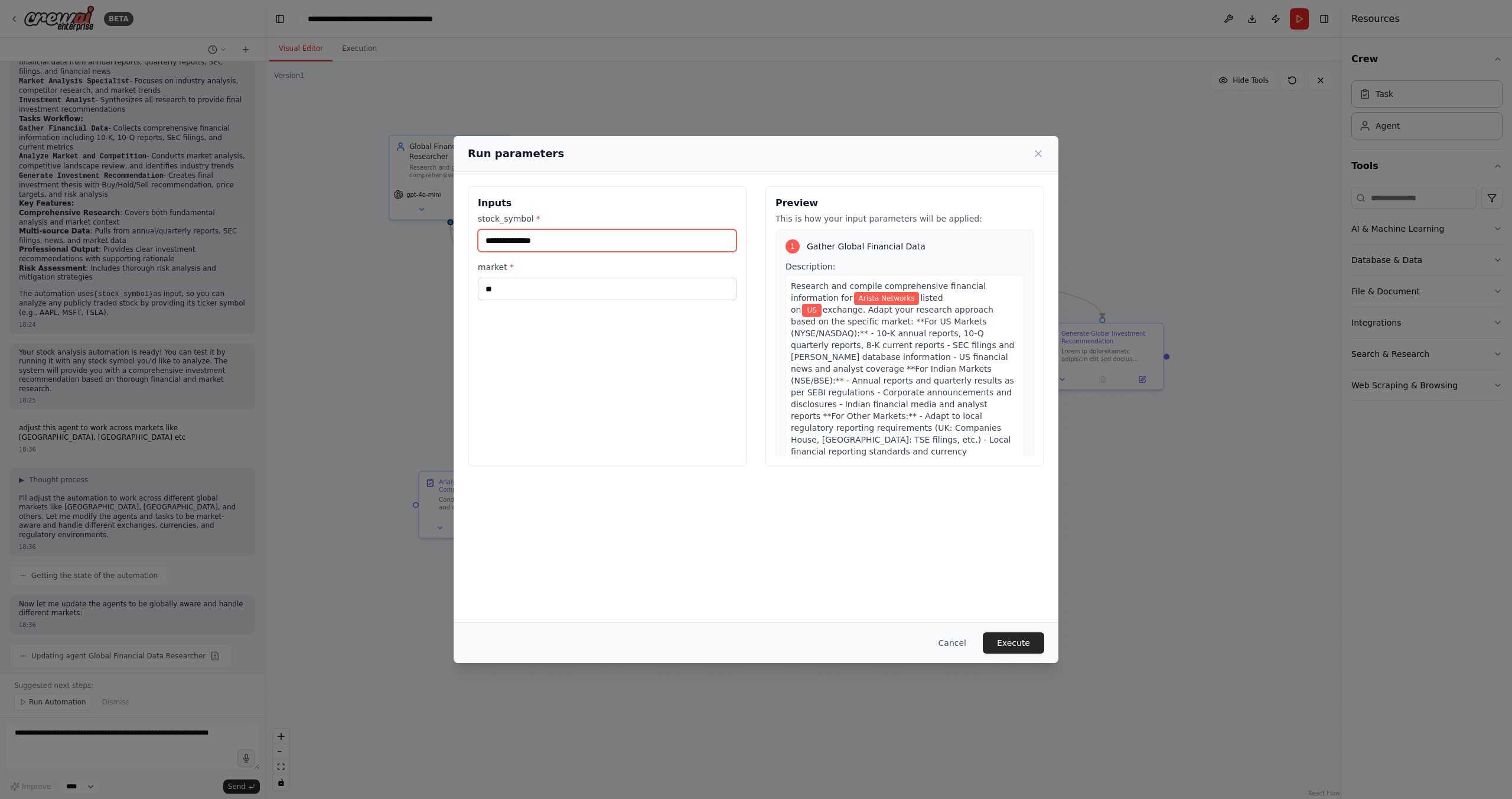
drag, startPoint x: 557, startPoint y: 240, endPoint x: 489, endPoint y: 240, distance: 68.0
click at [489, 240] on input "**********" at bounding box center [607, 240] width 258 height 22
type input "*"
type input "****"
click at [1010, 640] on button "Execute" at bounding box center [1013, 642] width 61 height 22
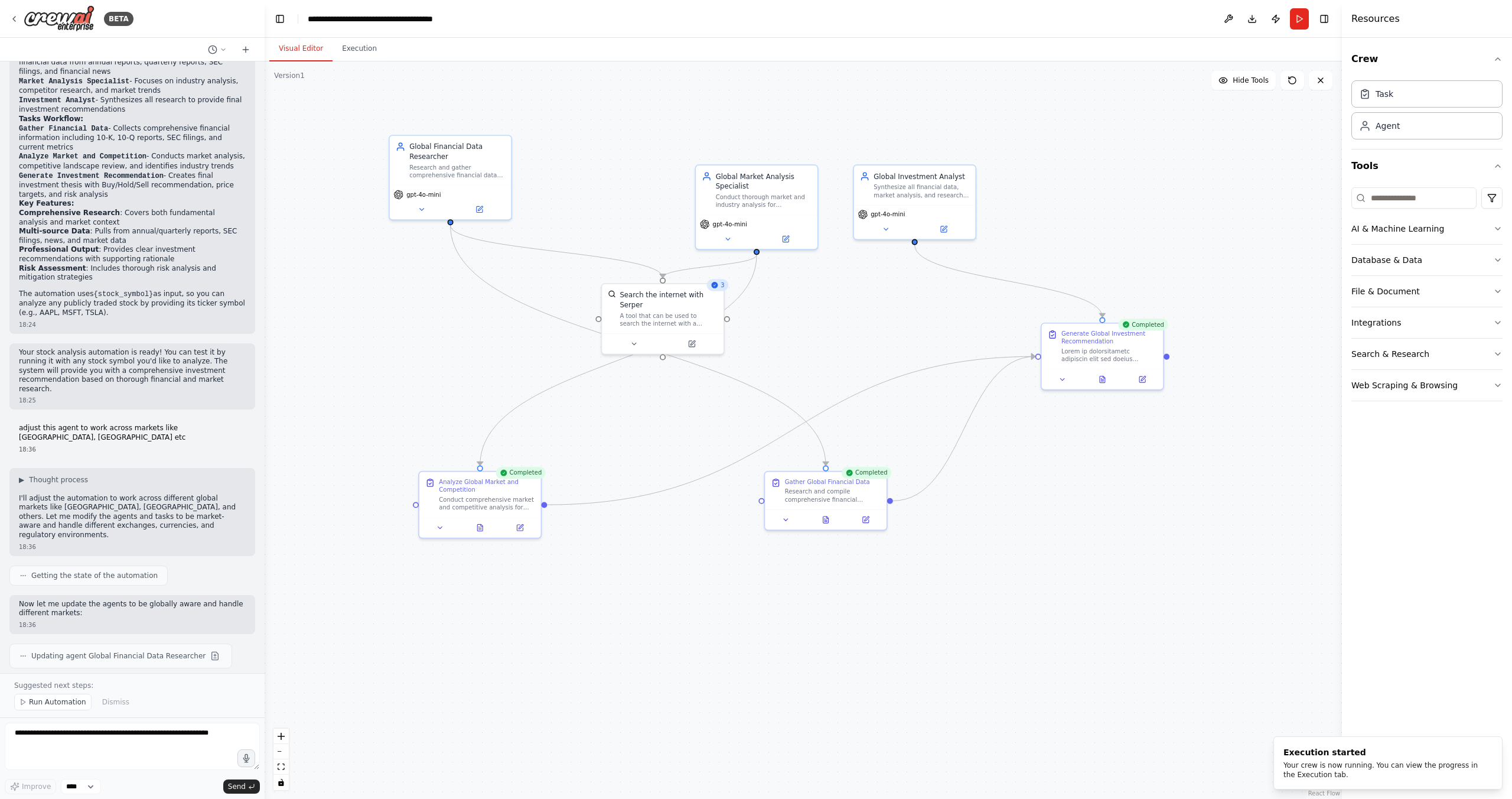
scroll to position [800, 0]
click at [1106, 383] on button at bounding box center [1102, 377] width 42 height 12
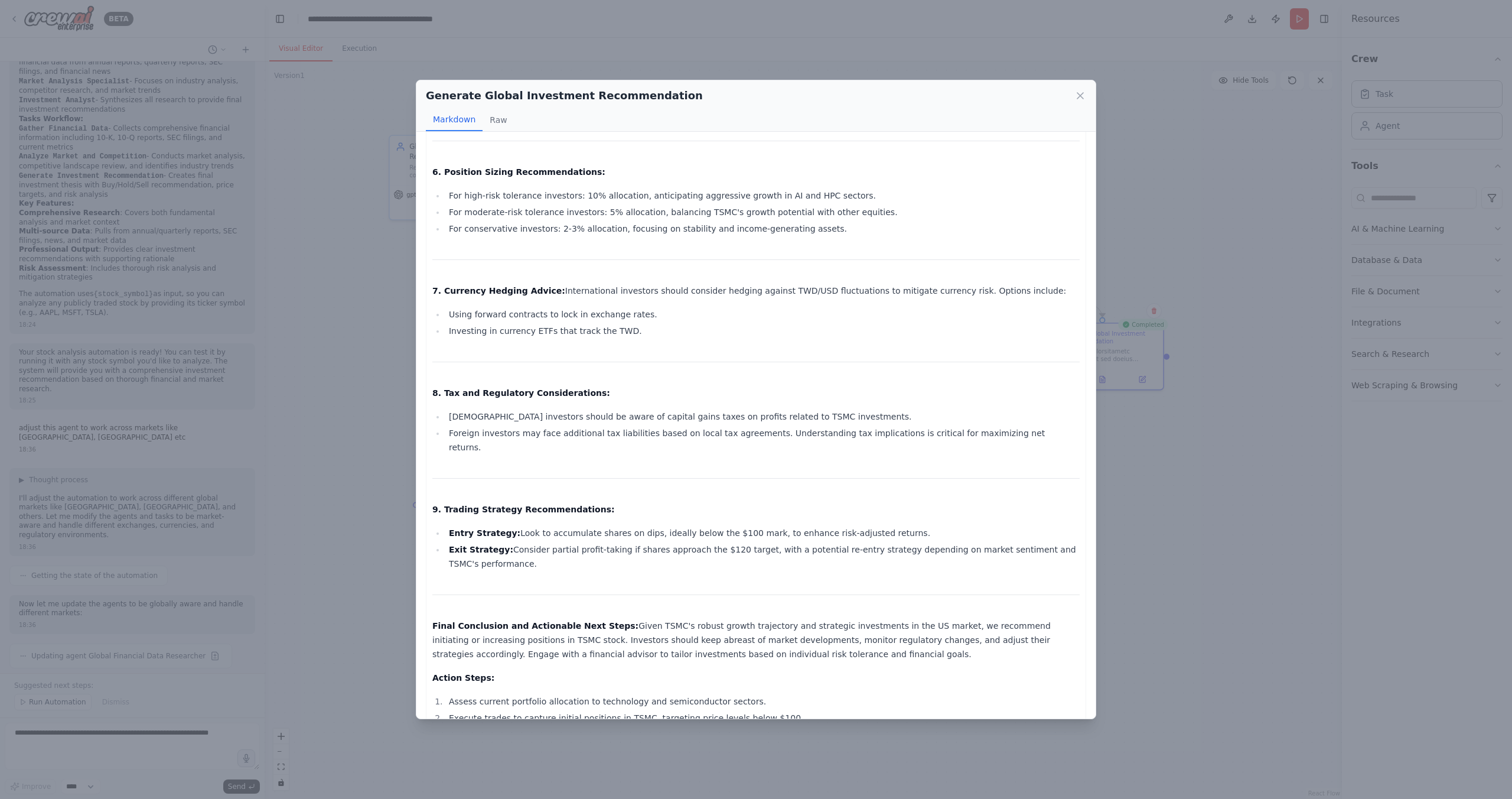
scroll to position [838, 0]
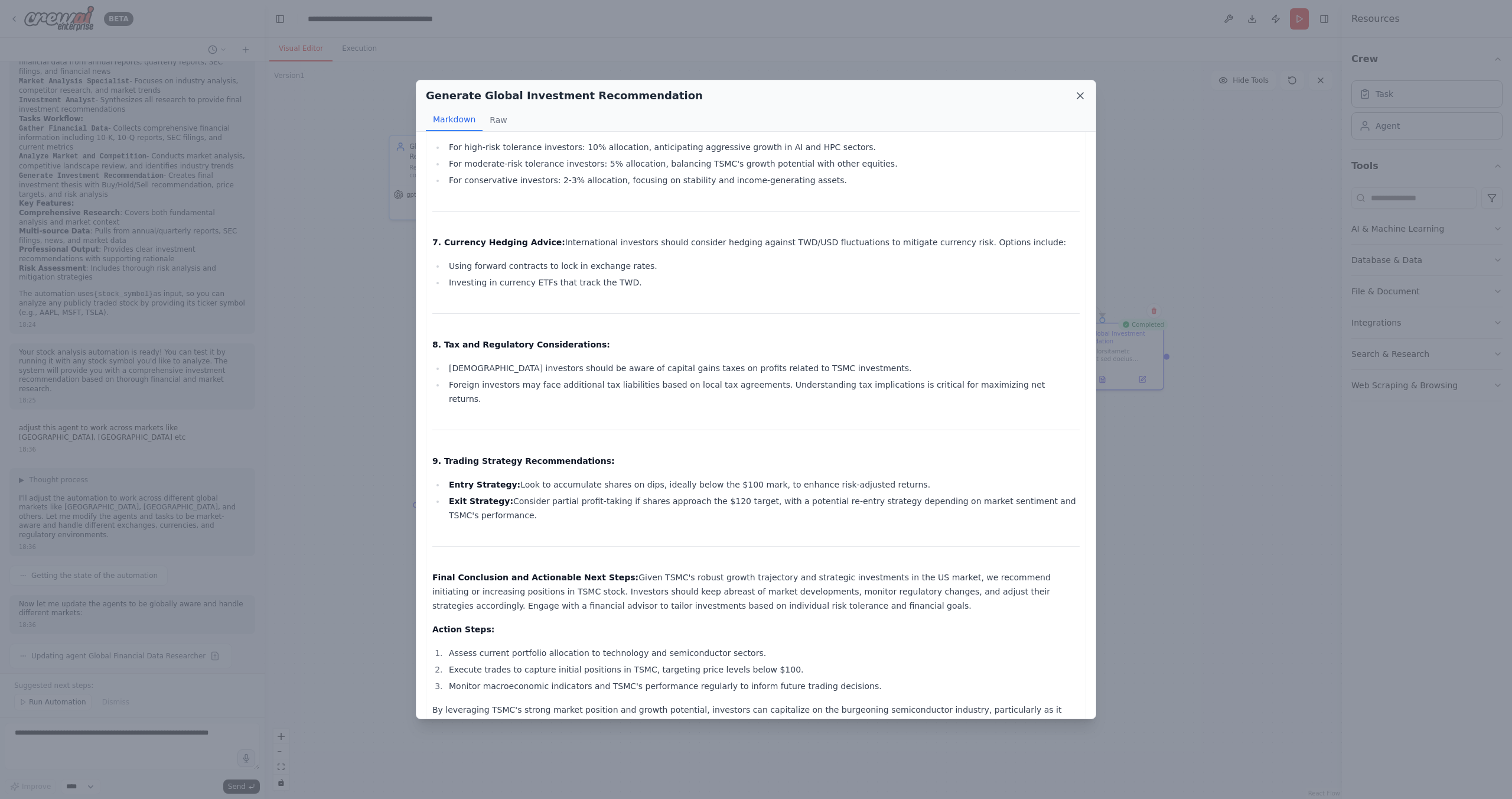
click at [1081, 97] on icon at bounding box center [1080, 95] width 6 height 6
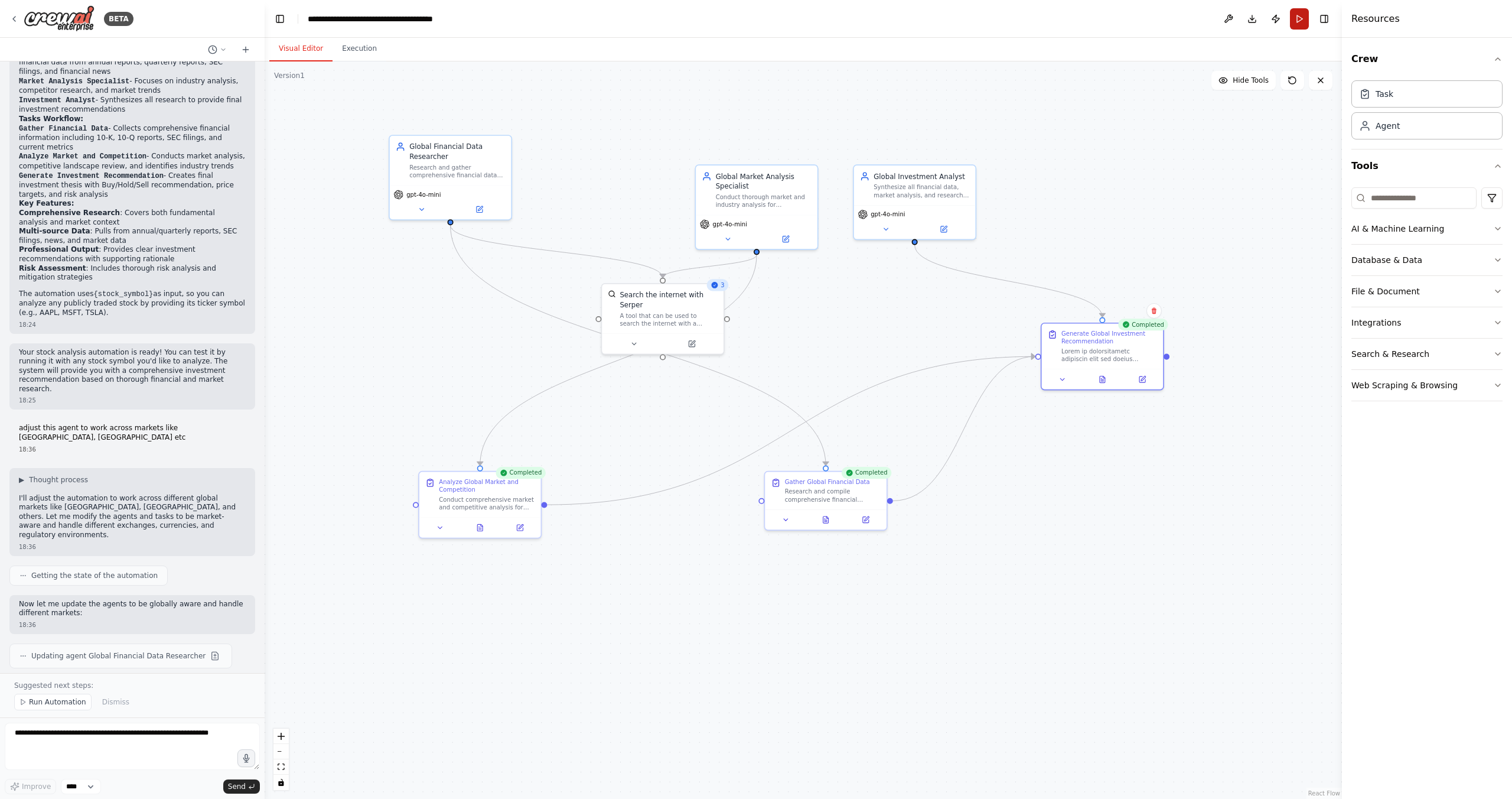
click at [1299, 22] on button "Run" at bounding box center [1299, 19] width 19 height 22
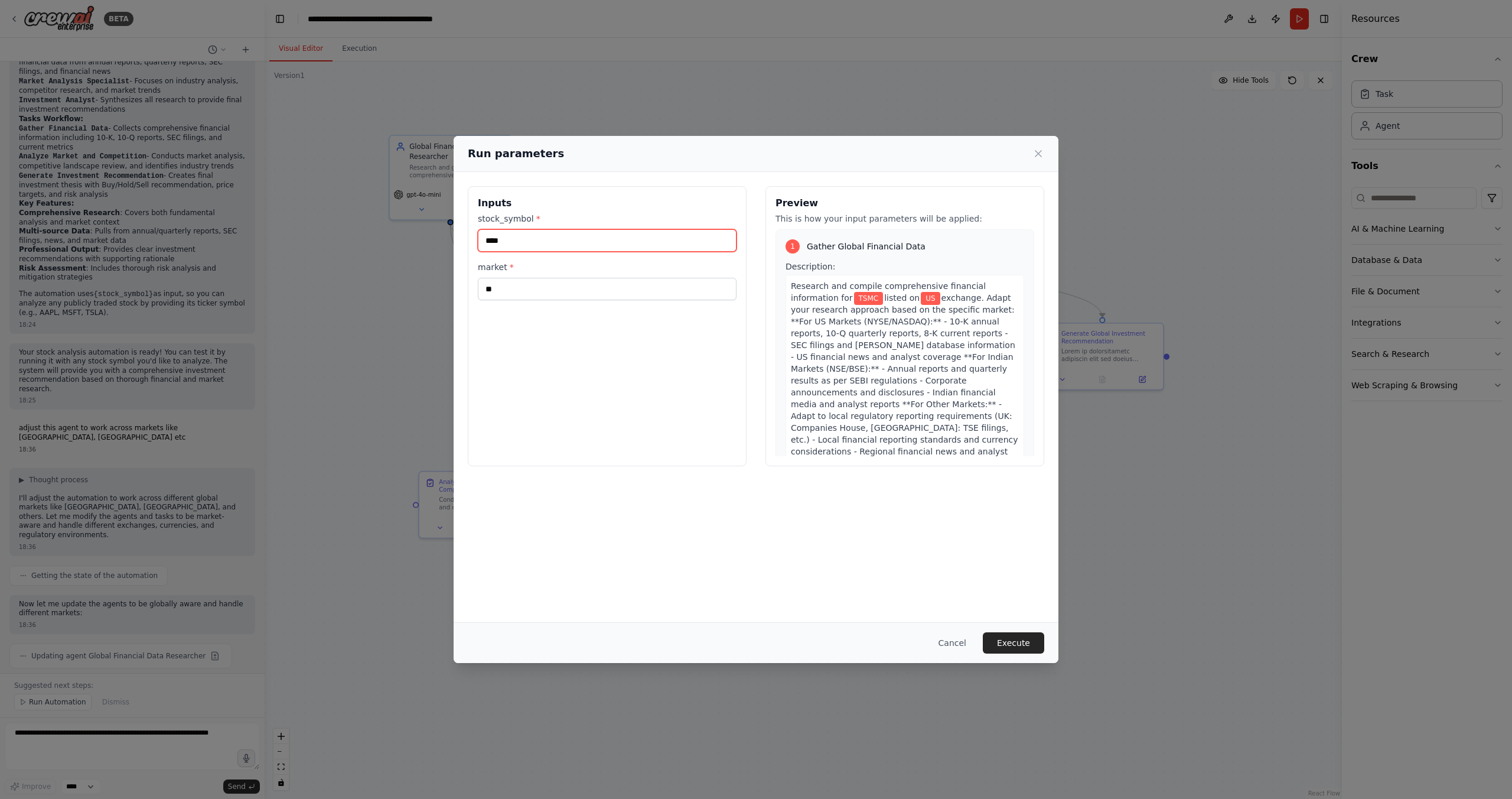
drag, startPoint x: 516, startPoint y: 239, endPoint x: 462, endPoint y: 239, distance: 54.0
click at [462, 239] on div "Inputs stock_symbol * **** market * ** Preview This is how your input parameter…" at bounding box center [756, 326] width 605 height 308
type input "**********"
click at [507, 289] on input "**" at bounding box center [607, 289] width 258 height 22
type input "*"
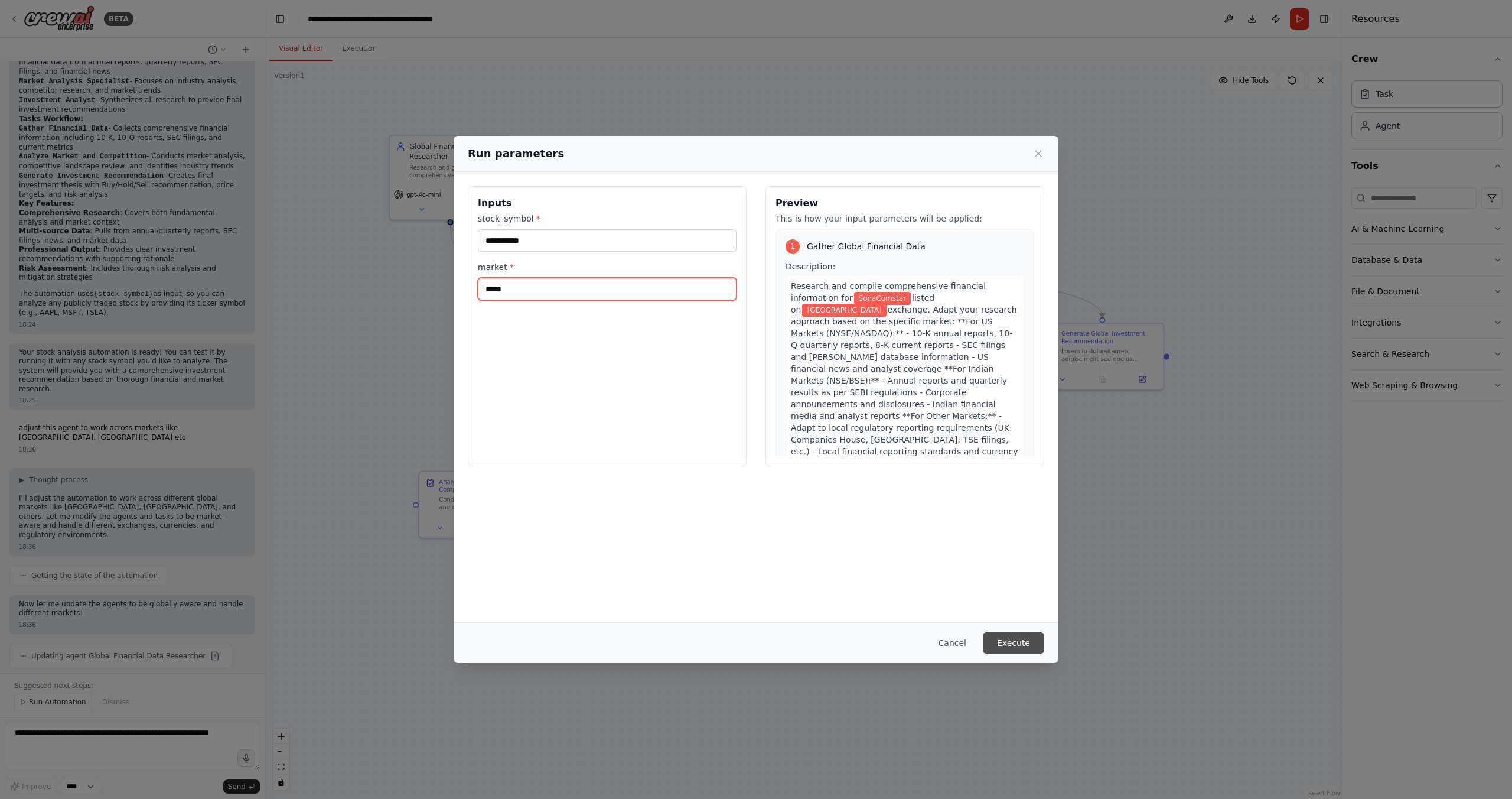
type input "*****"
click at [1017, 644] on button "Execute" at bounding box center [1013, 642] width 61 height 22
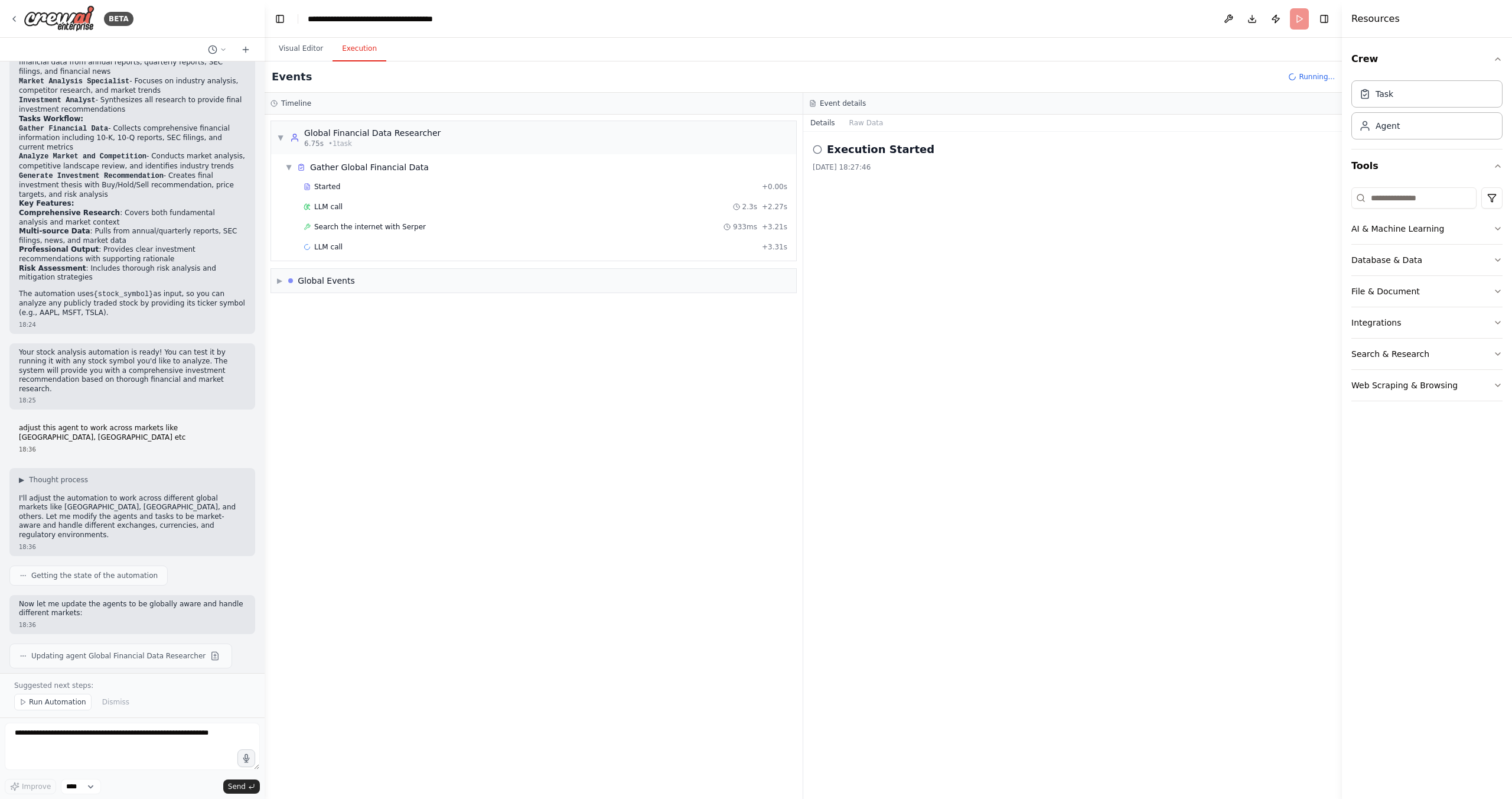
click at [360, 47] on button "Execution" at bounding box center [360, 49] width 54 height 25
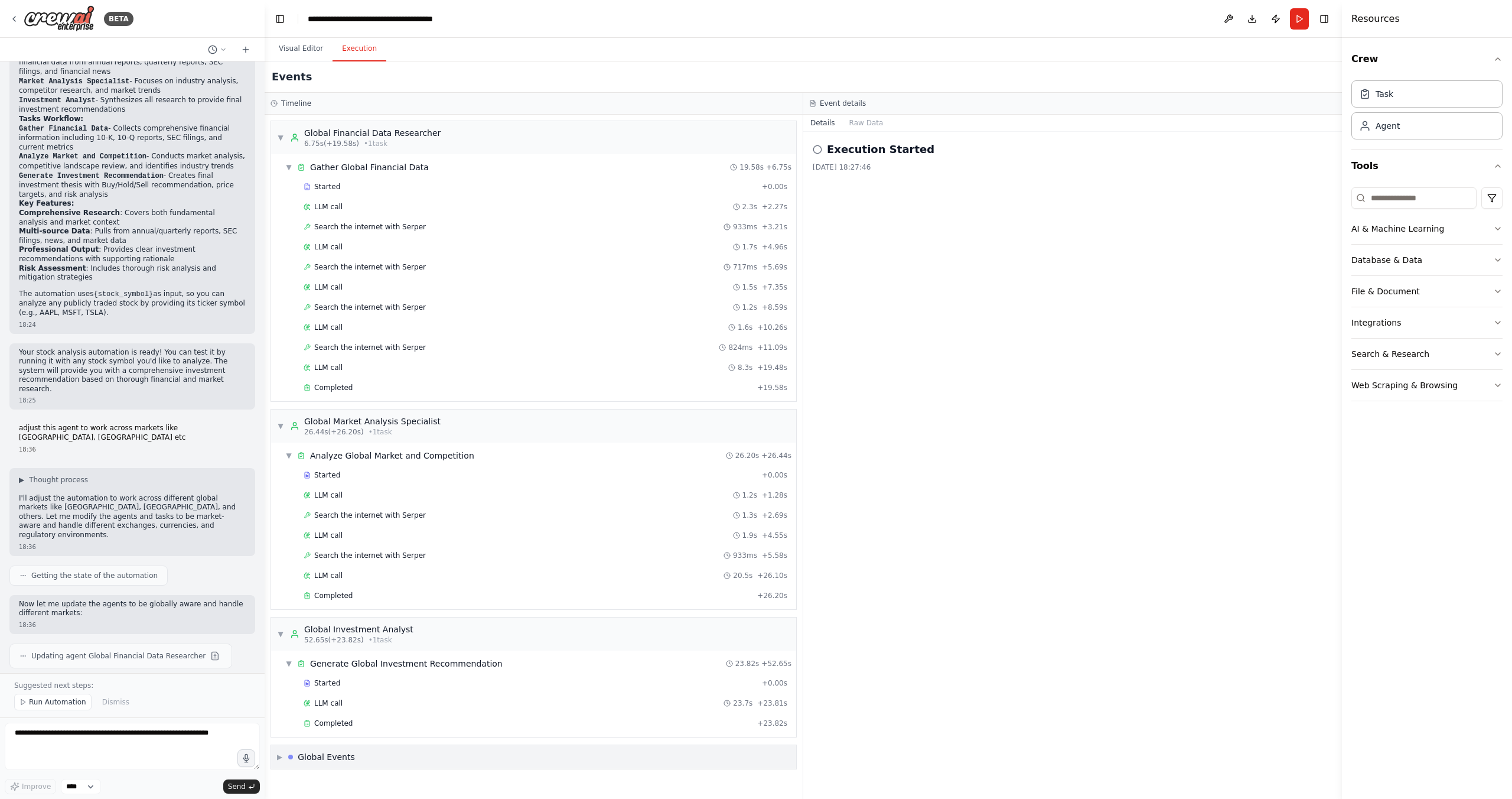
click at [279, 755] on span "▶" at bounding box center [279, 757] width 5 height 9
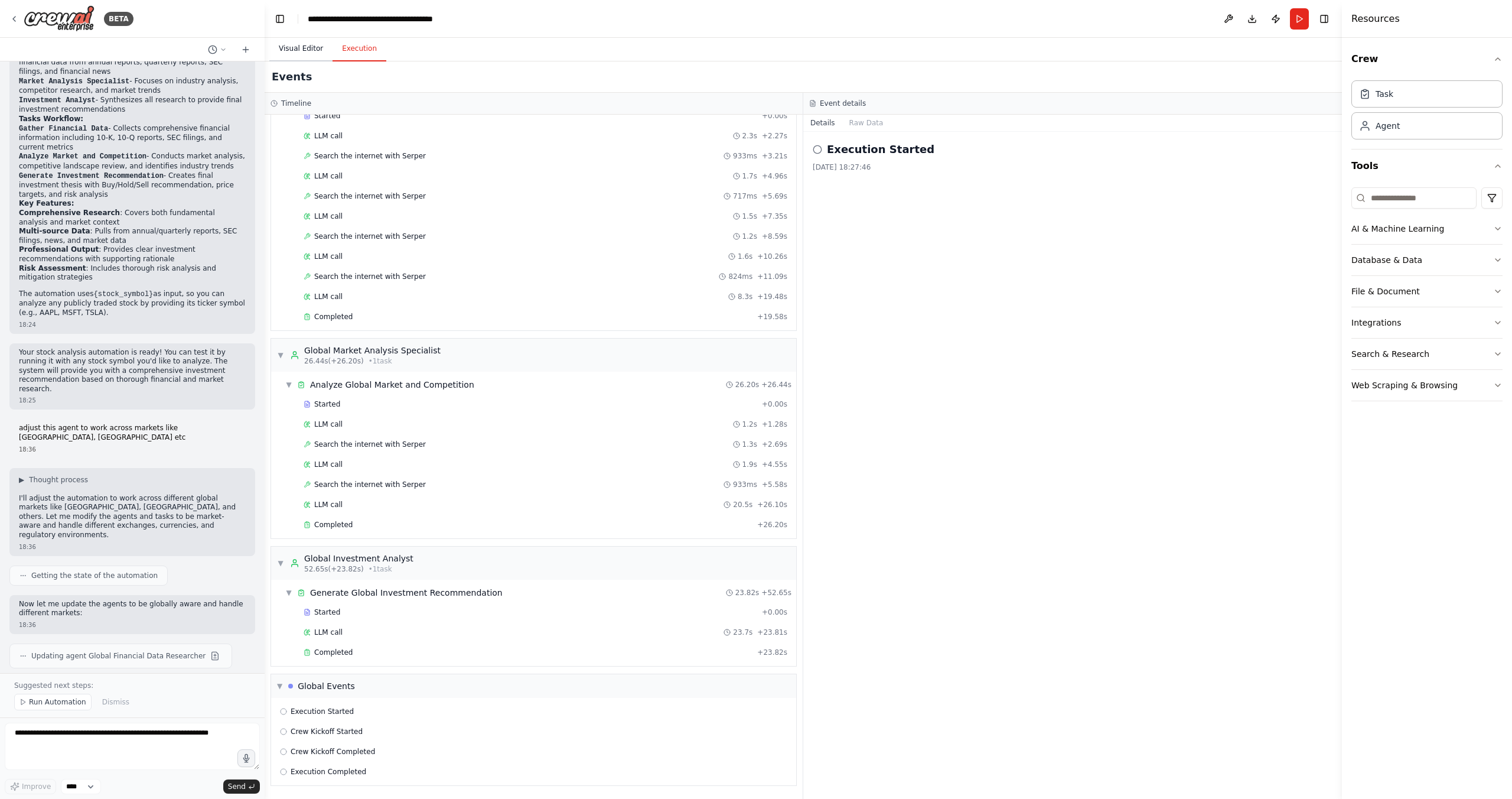
click at [298, 45] on button "Visual Editor" at bounding box center [301, 49] width 63 height 25
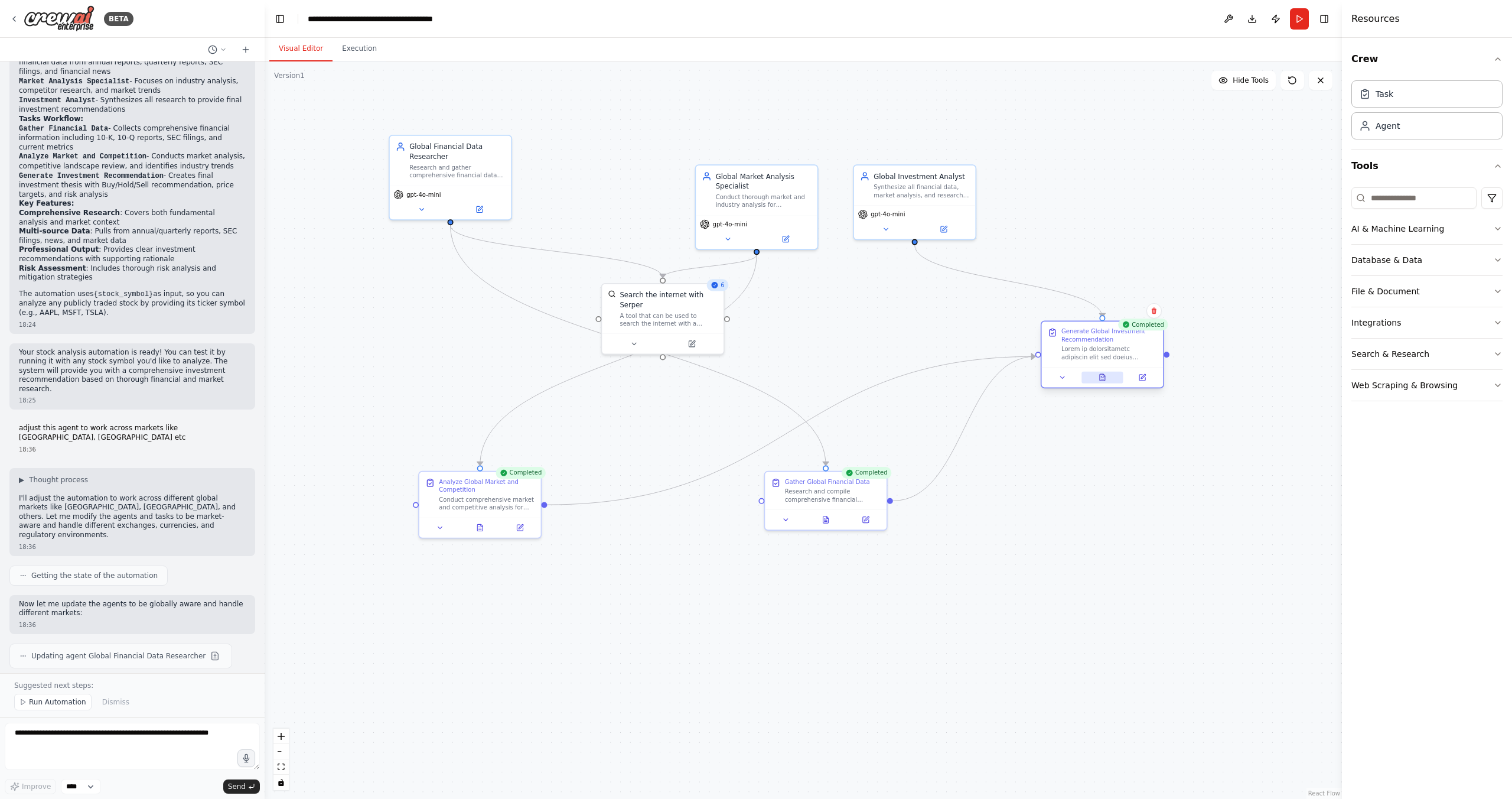
click at [1103, 374] on icon at bounding box center [1104, 375] width 2 height 2
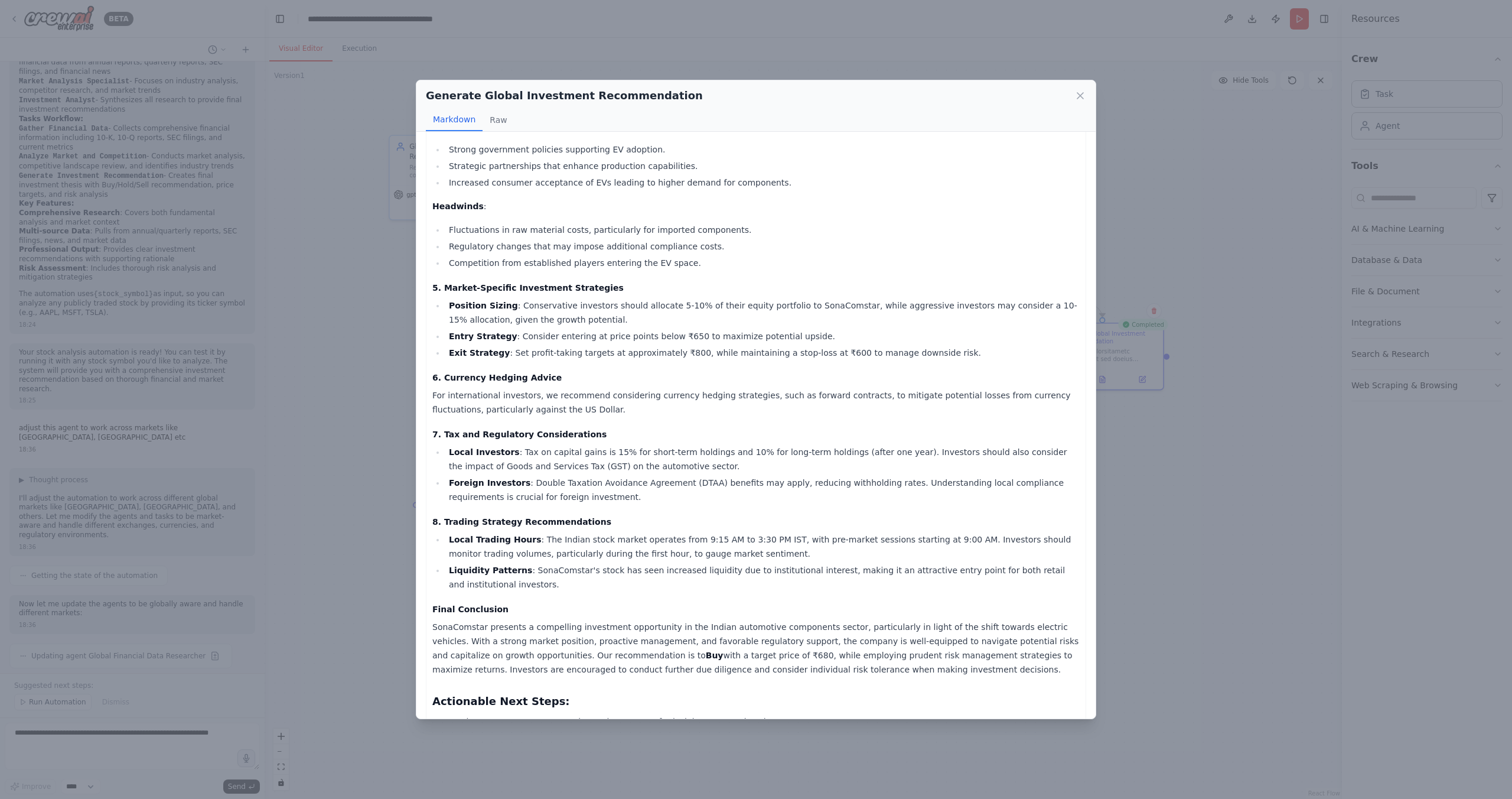
scroll to position [440, 0]
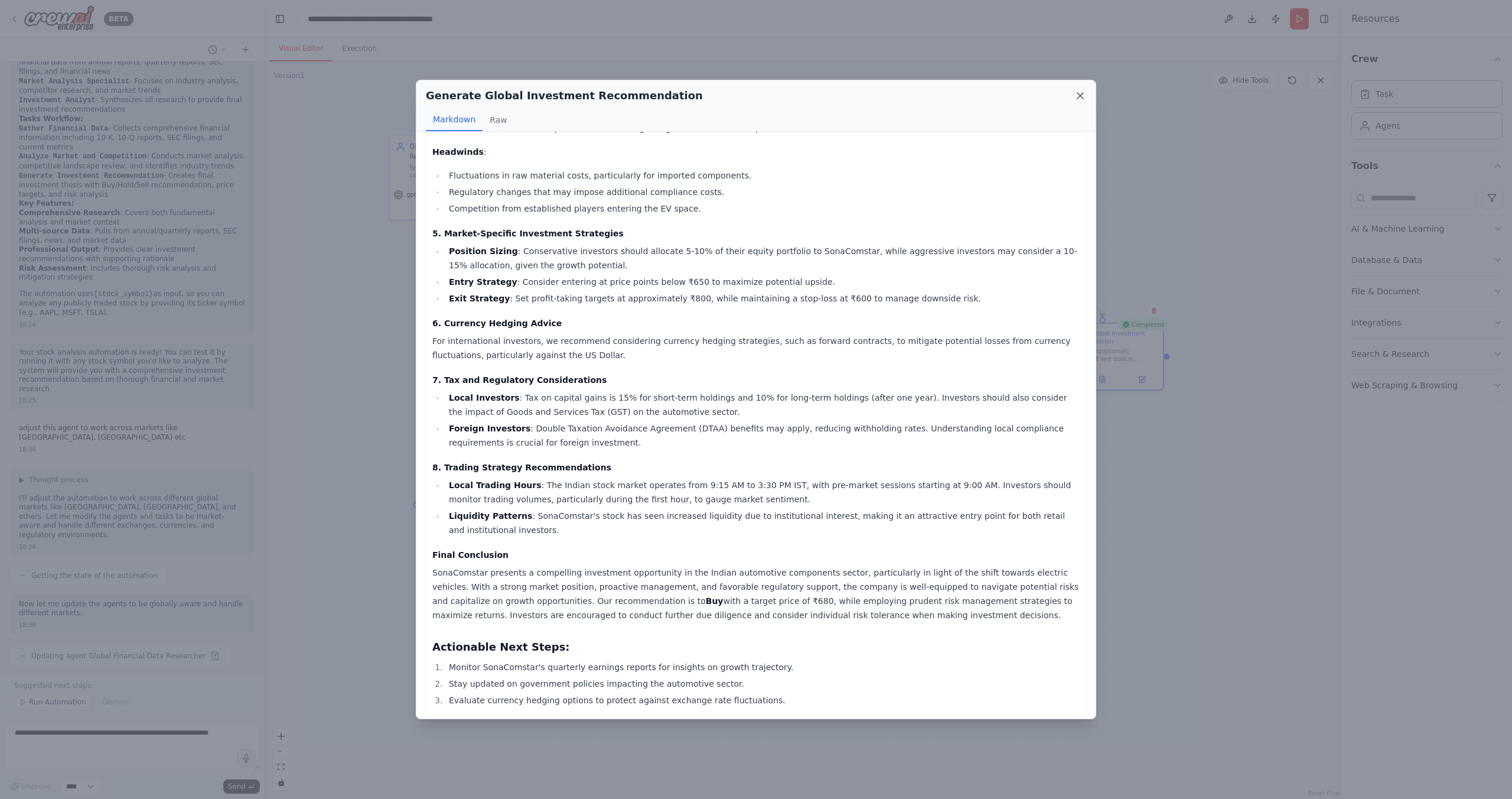
click at [1081, 93] on icon at bounding box center [1080, 96] width 12 height 12
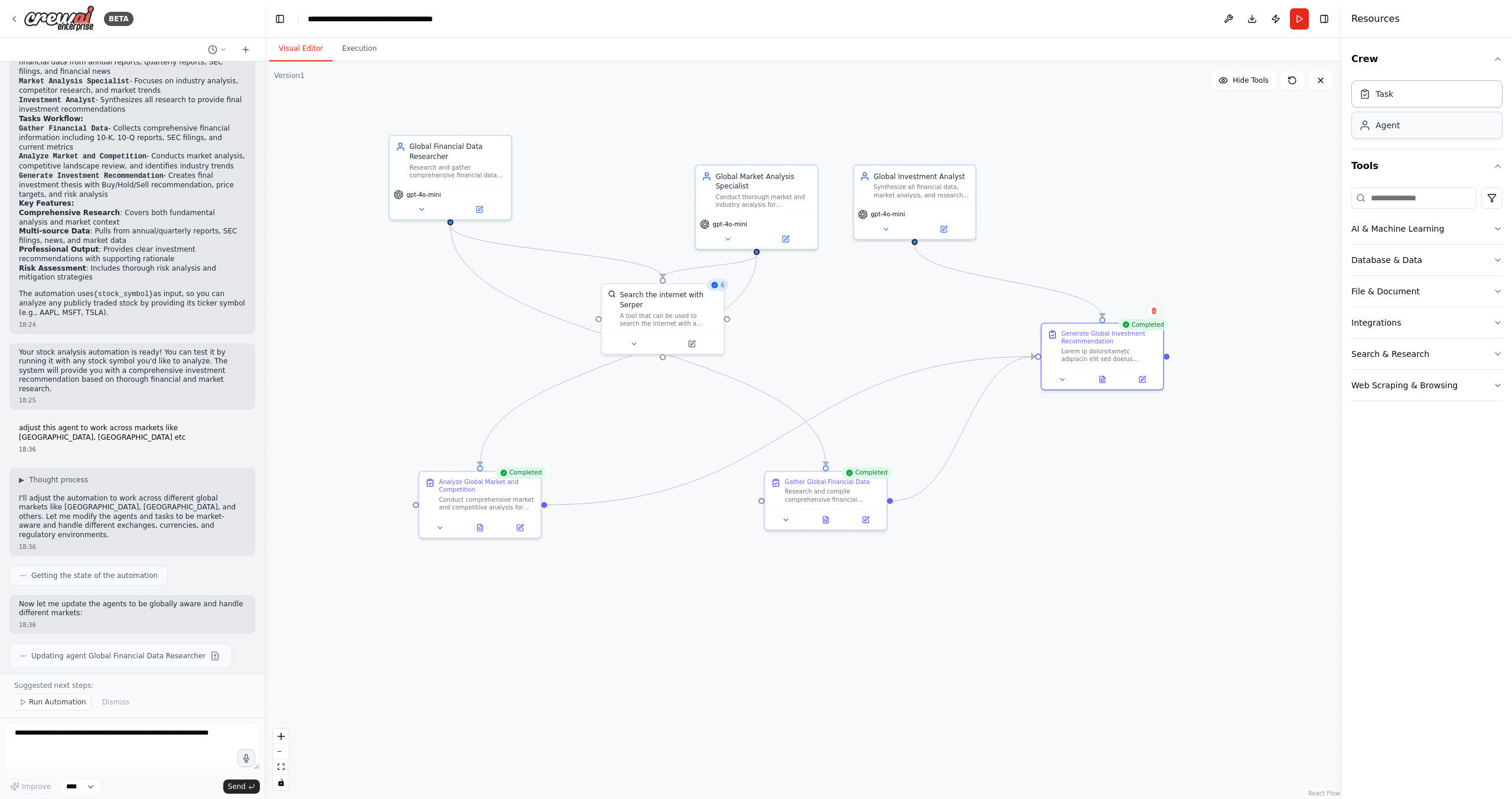
click at [1393, 137] on div "Agent" at bounding box center [1427, 125] width 151 height 27
click at [1395, 119] on div "Agent" at bounding box center [1387, 125] width 24 height 12
click at [1393, 89] on div "Task" at bounding box center [1427, 93] width 151 height 27
click at [1378, 89] on div "Task" at bounding box center [1384, 93] width 18 height 12
click at [1497, 227] on icon "button" at bounding box center [1498, 228] width 9 height 9
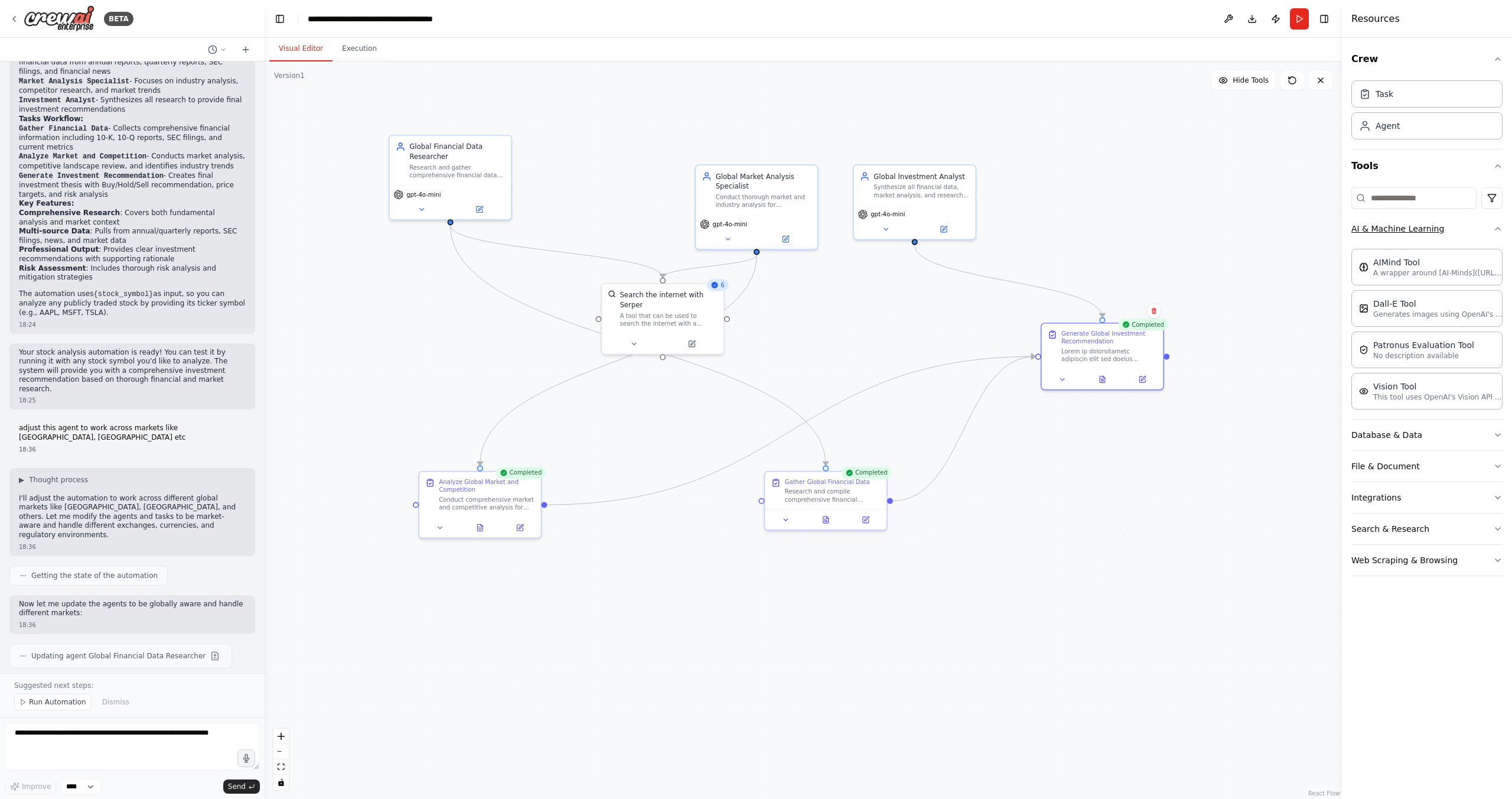
click at [1497, 227] on icon "button" at bounding box center [1498, 228] width 9 height 9
click at [1494, 257] on icon "button" at bounding box center [1498, 260] width 9 height 9
click at [1500, 290] on icon "button" at bounding box center [1498, 291] width 9 height 9
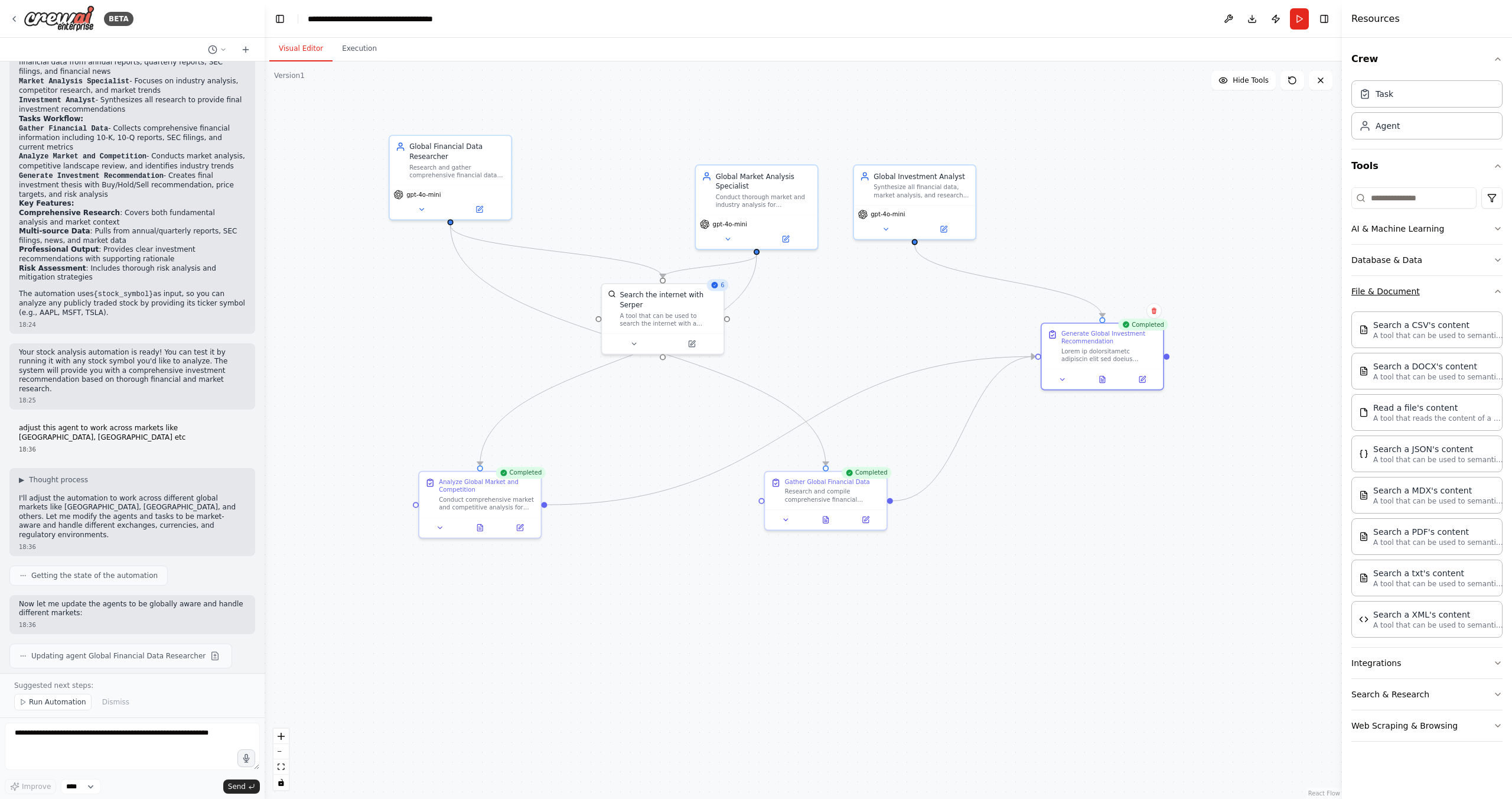
click at [1500, 290] on icon "button" at bounding box center [1498, 291] width 9 height 9
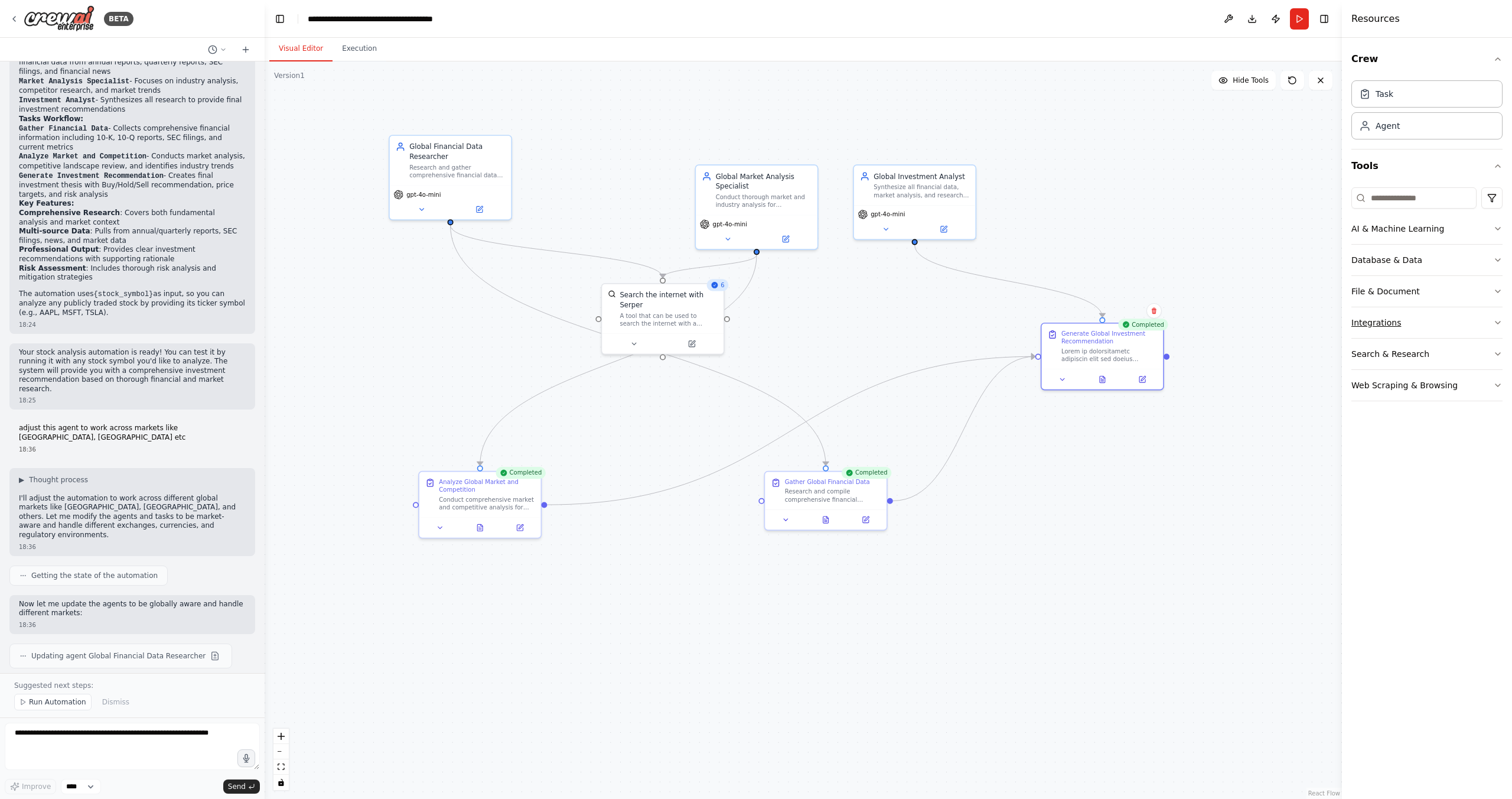
click at [1502, 322] on icon "button" at bounding box center [1498, 322] width 9 height 9
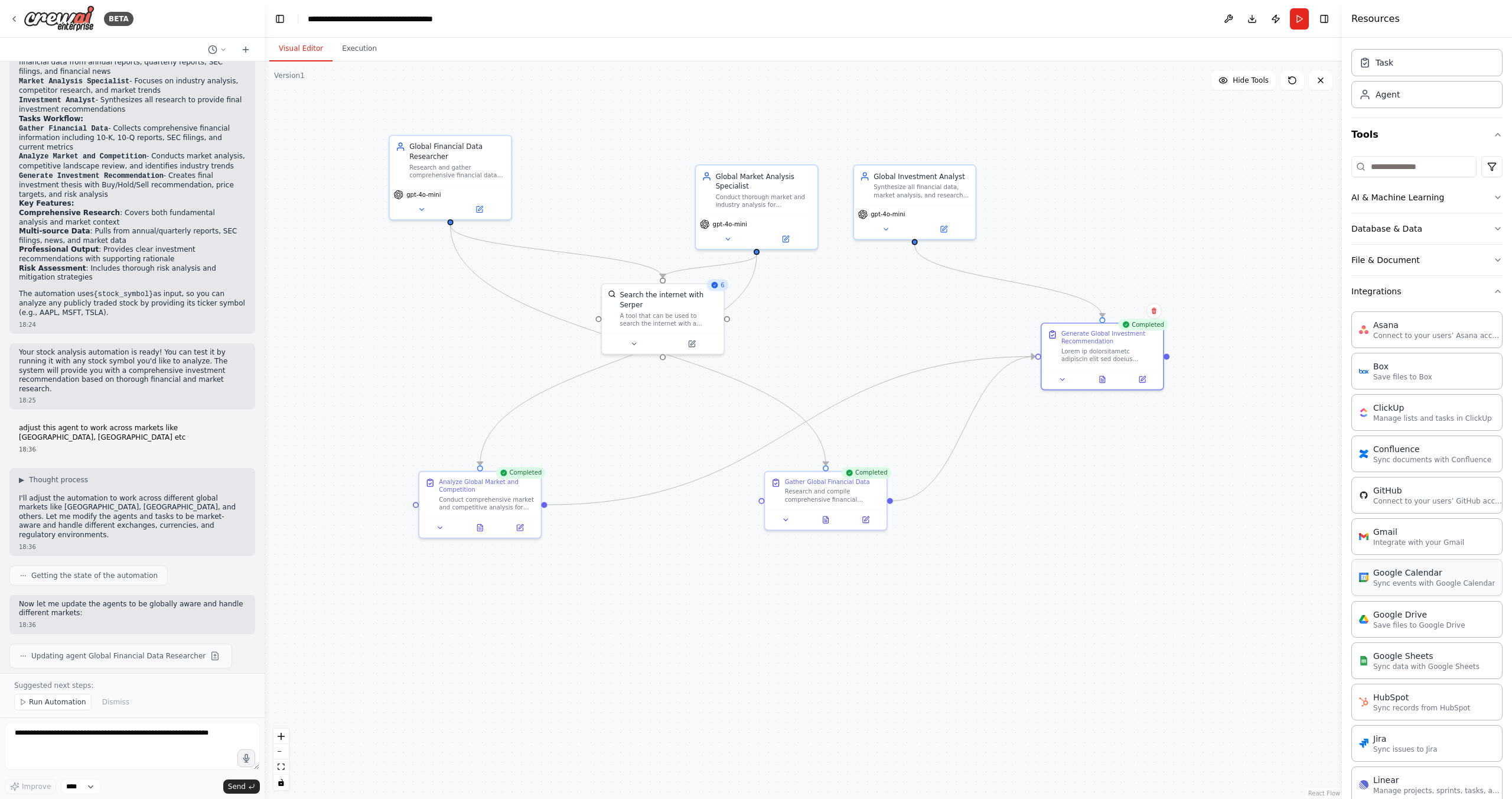
scroll to position [0, 0]
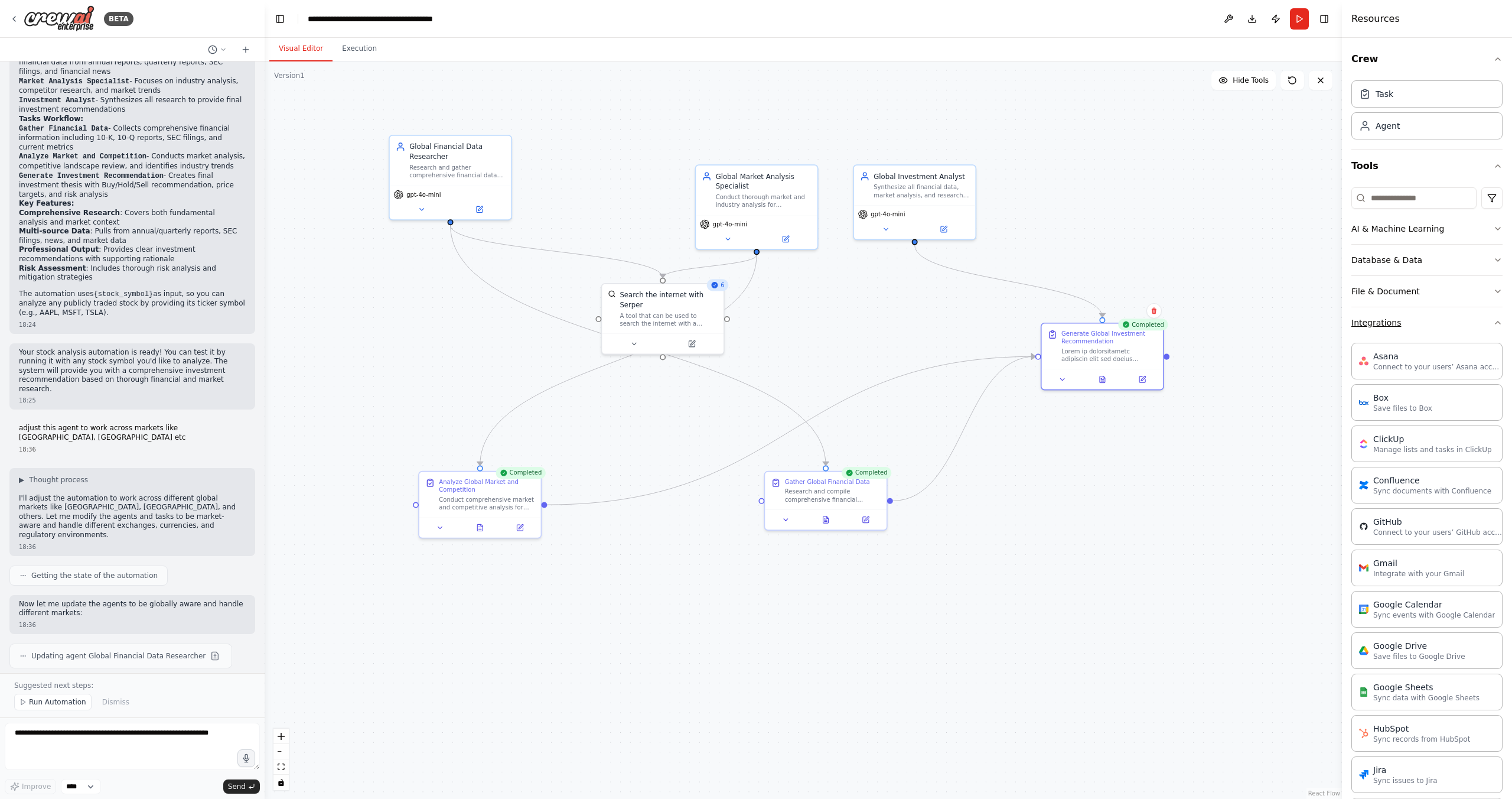
click at [1501, 321] on icon "button" at bounding box center [1498, 322] width 9 height 9
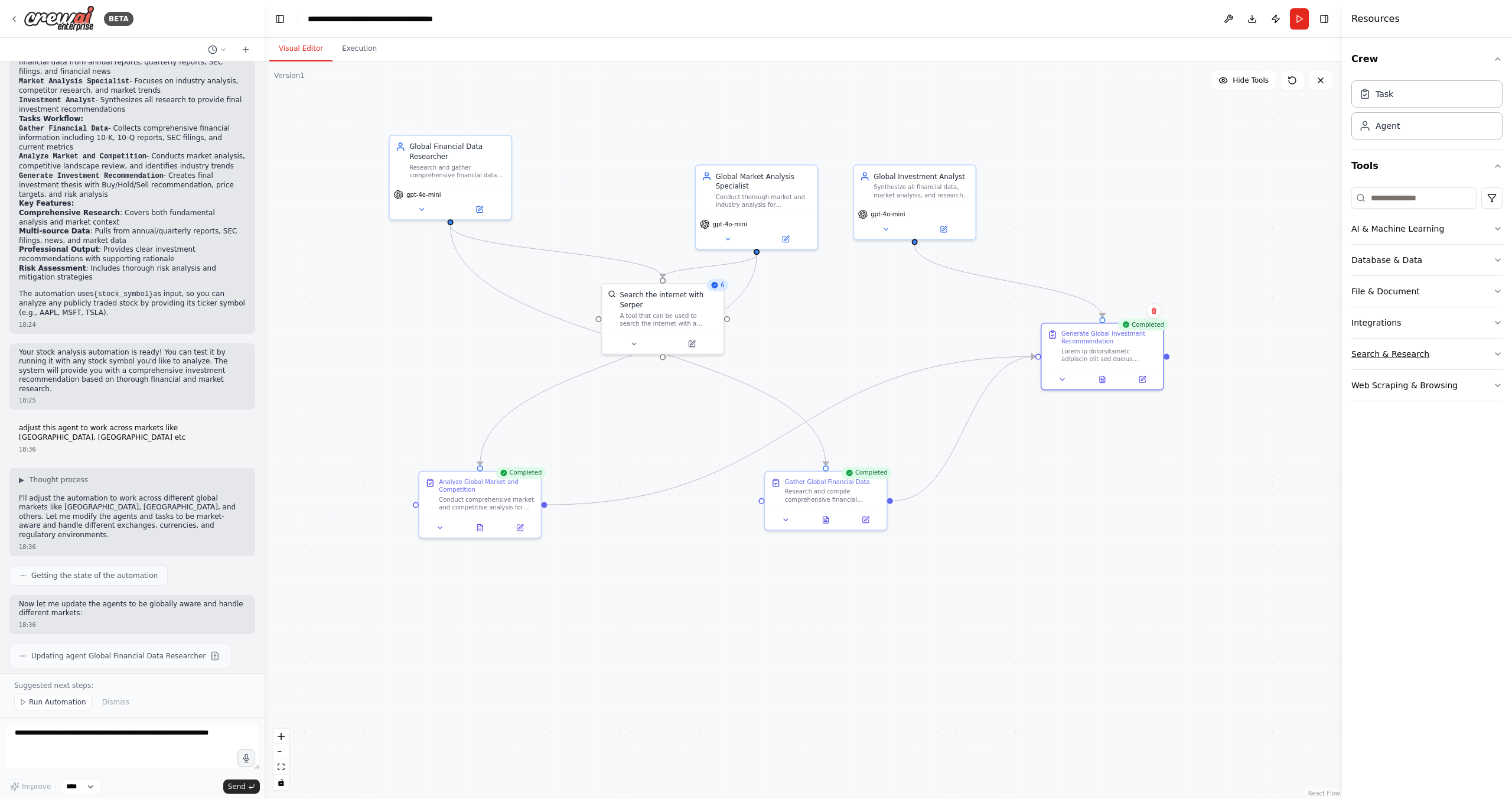
click at [1496, 354] on icon "button" at bounding box center [1498, 354] width 9 height 9
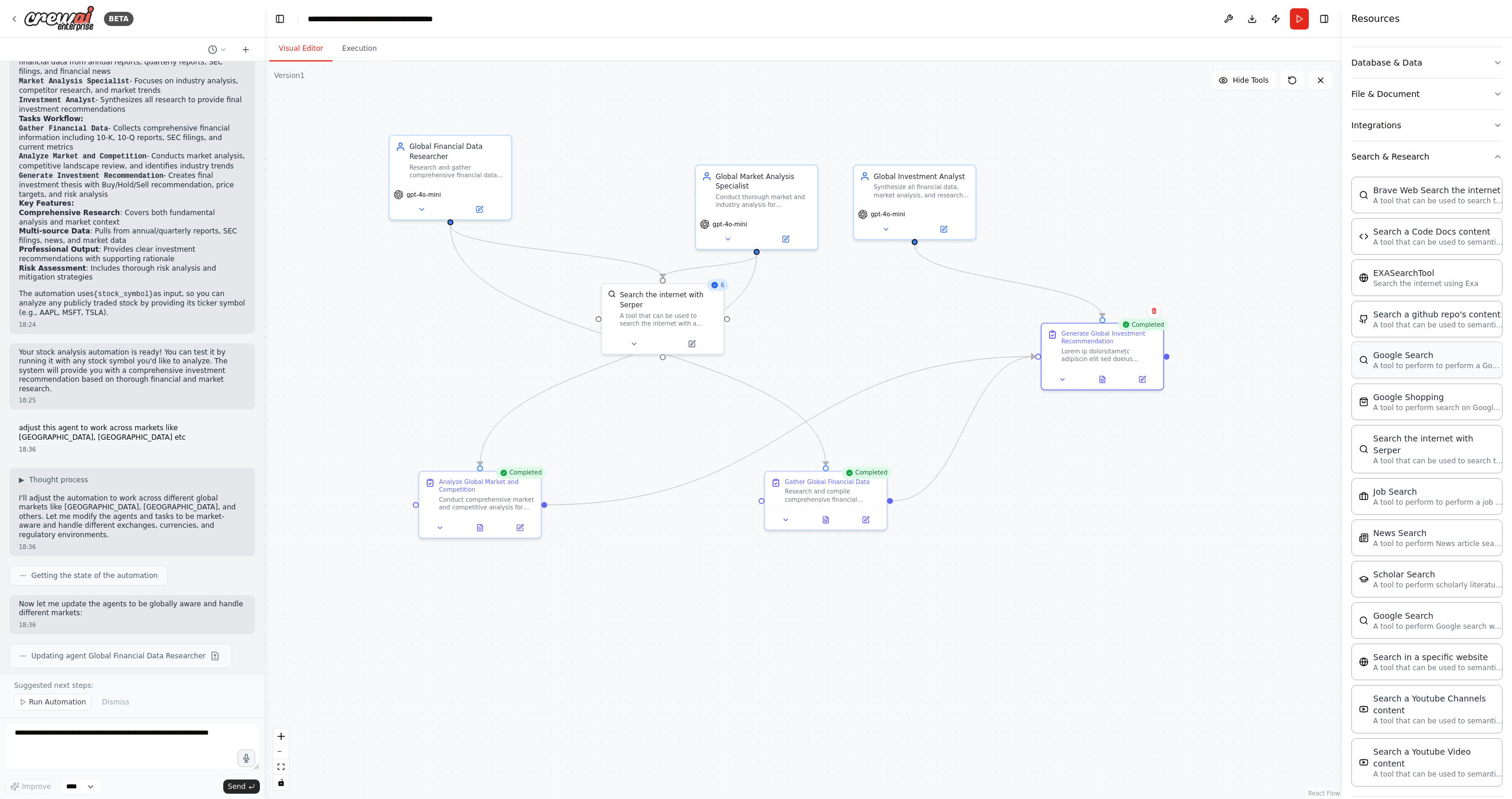
scroll to position [221, 0]
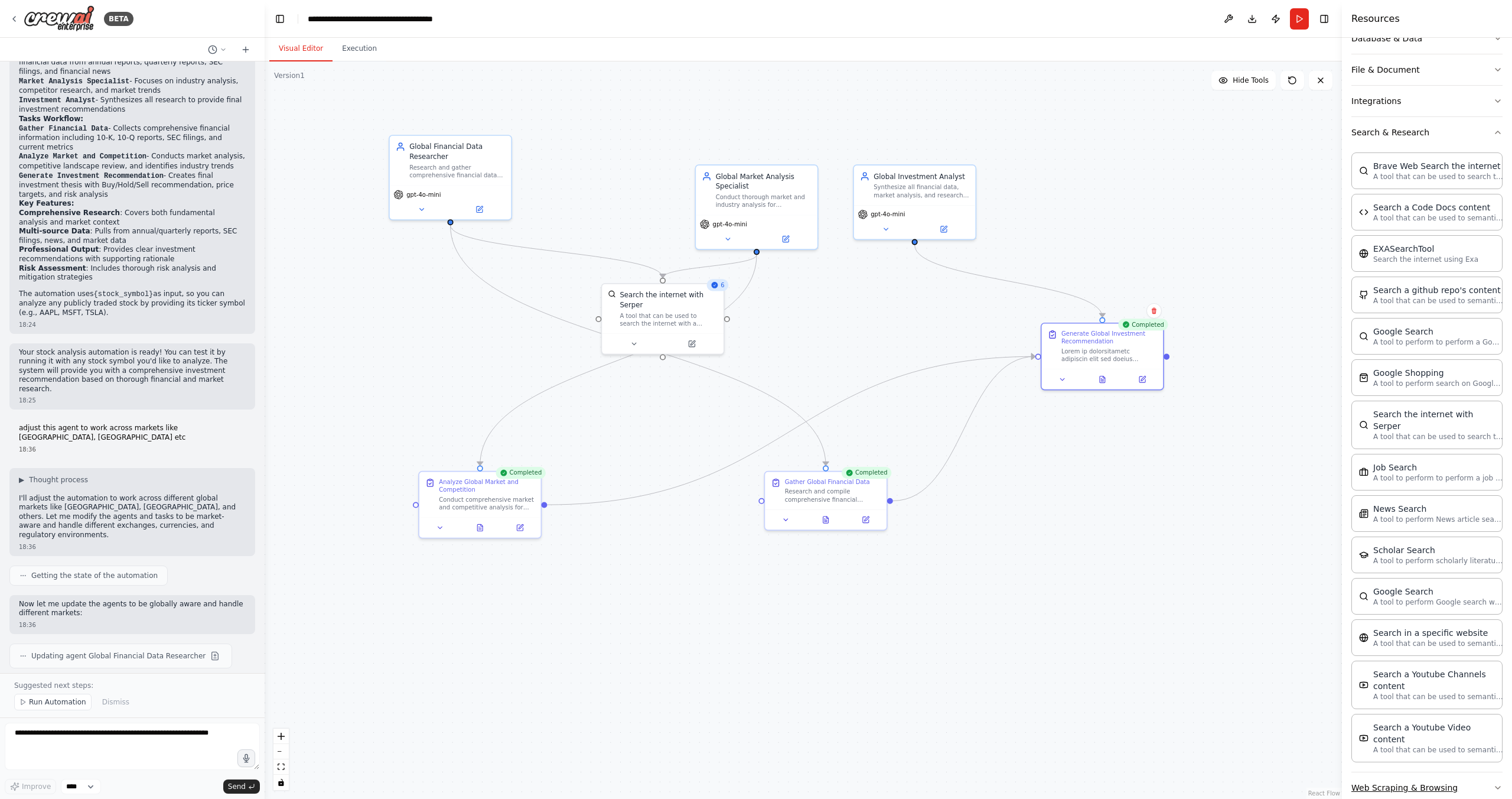
click at [1498, 783] on icon "button" at bounding box center [1498, 787] width 9 height 9
click at [1498, 139] on button "Search & Research" at bounding box center [1427, 132] width 151 height 31
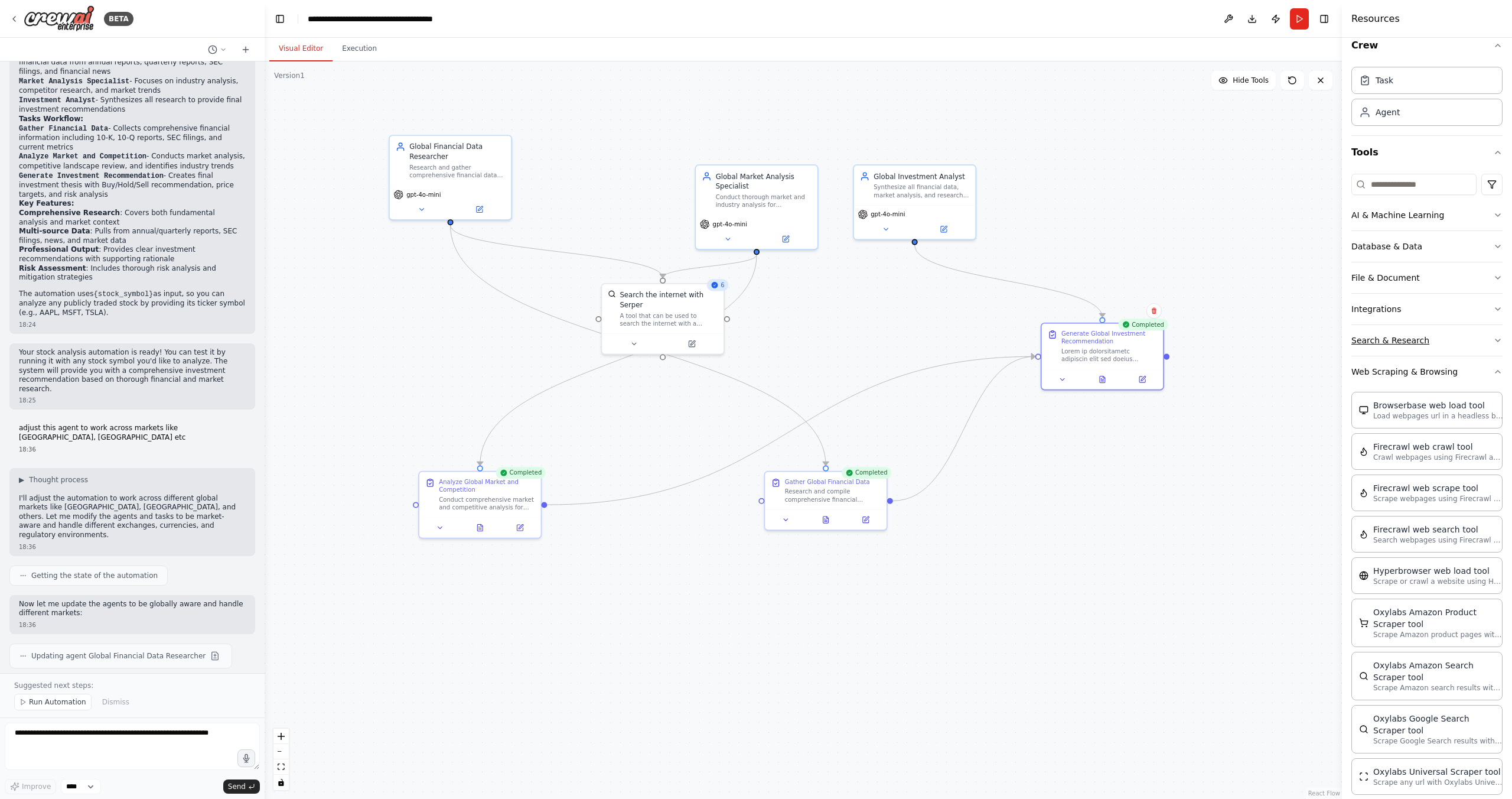
scroll to position [0, 0]
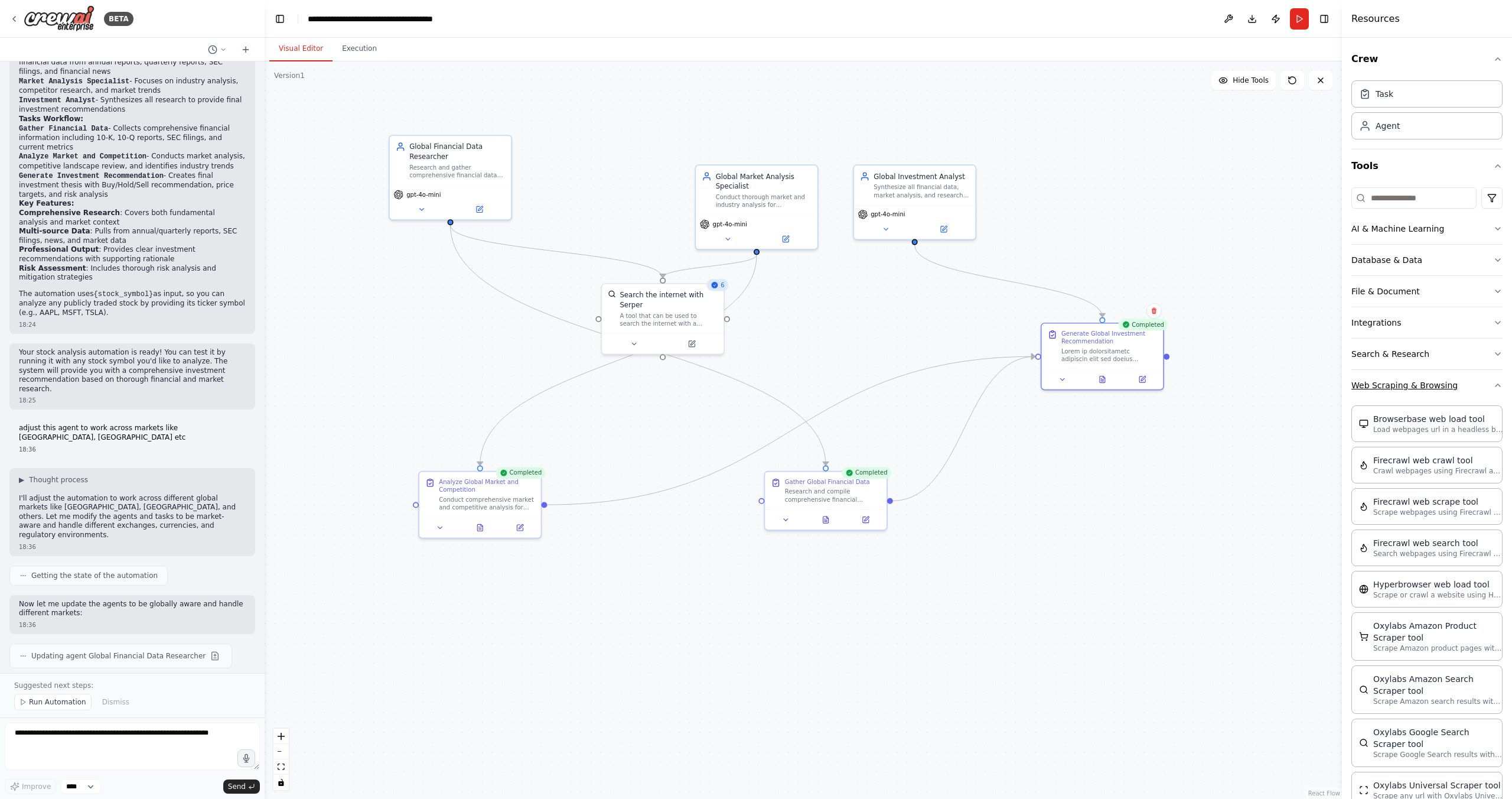
click at [1501, 386] on icon "button" at bounding box center [1498, 385] width 9 height 9
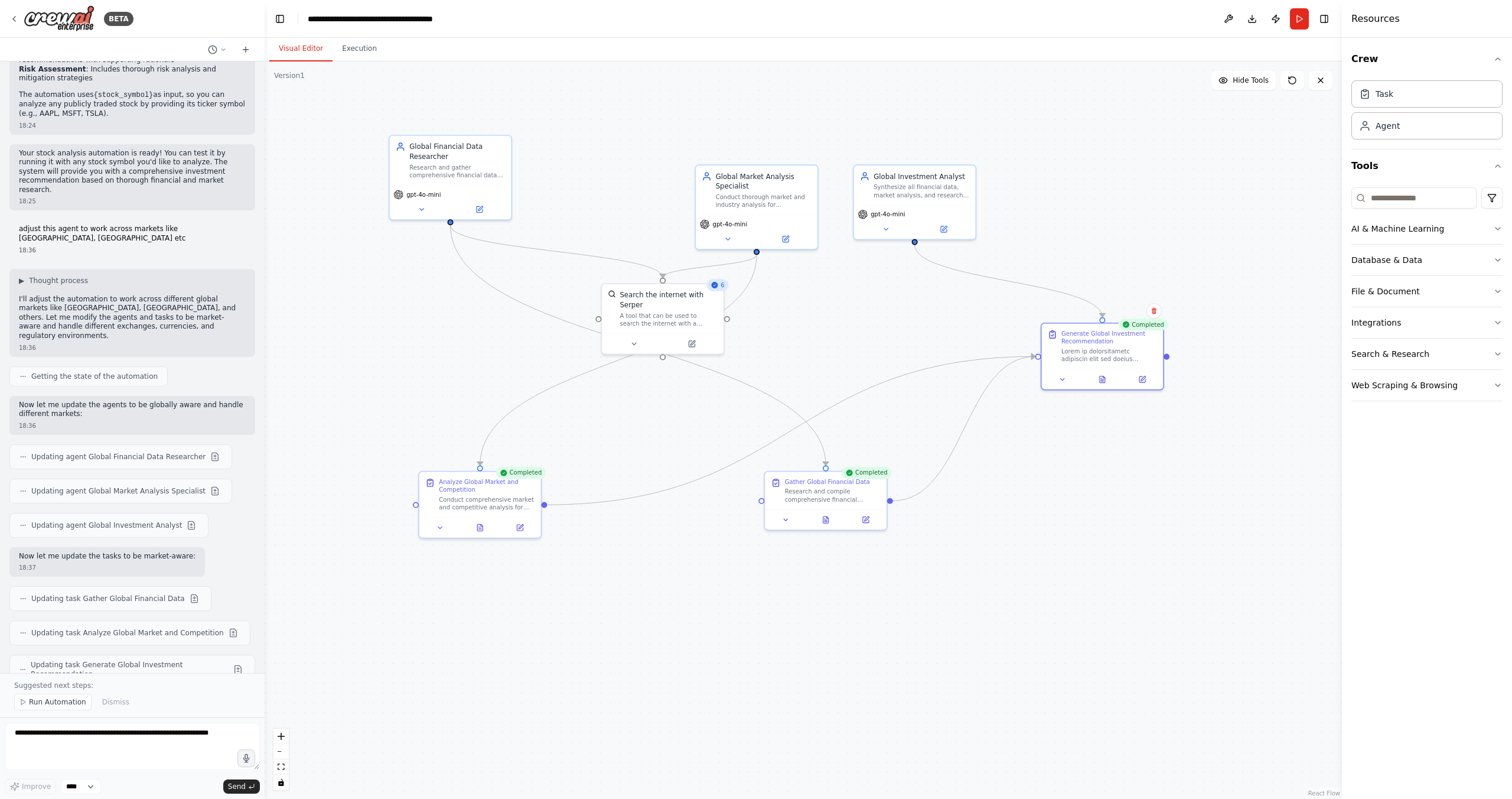
scroll to position [1598, 0]
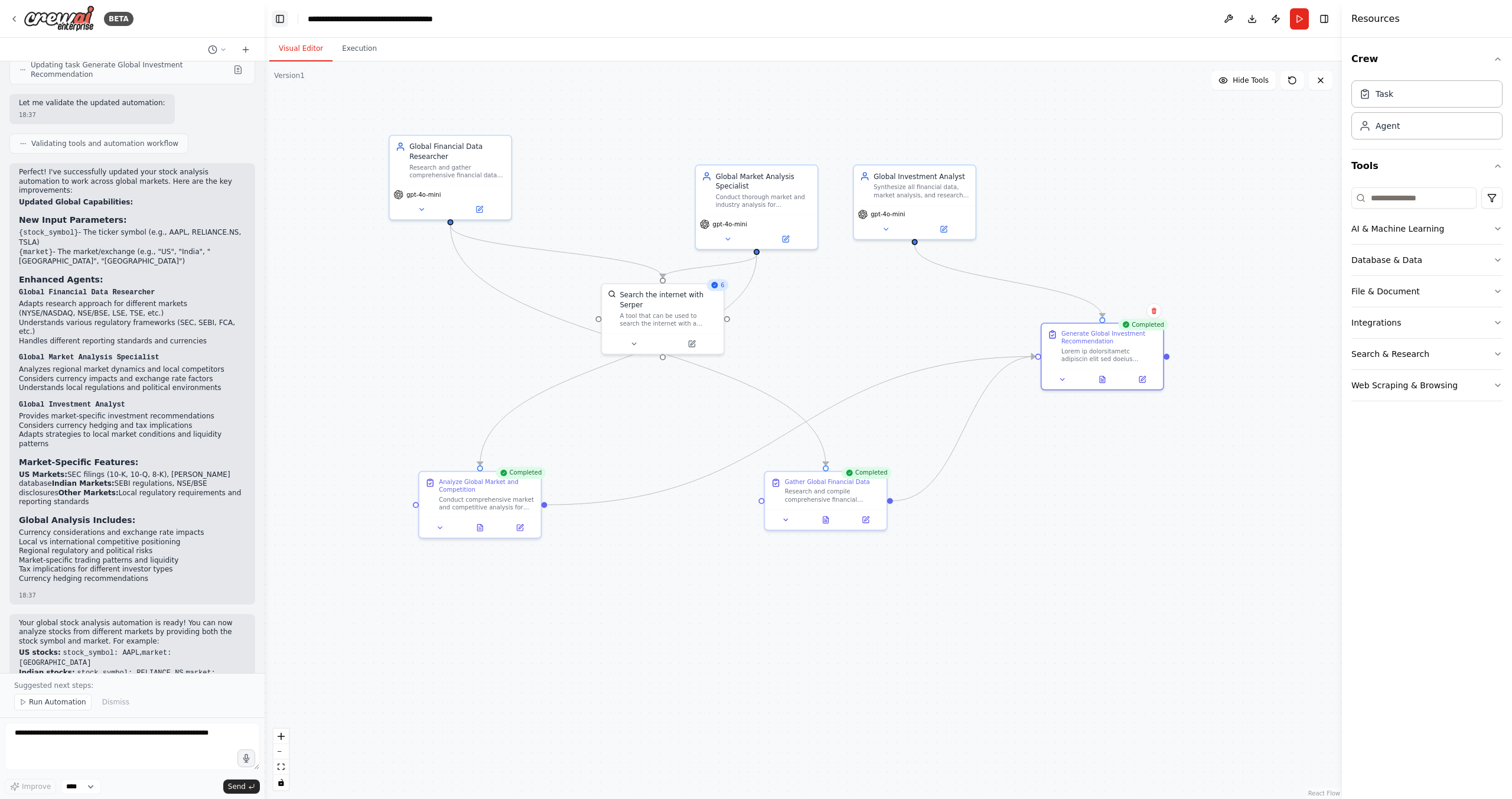
click at [282, 16] on button "Toggle Left Sidebar" at bounding box center [279, 18] width 16 height 16
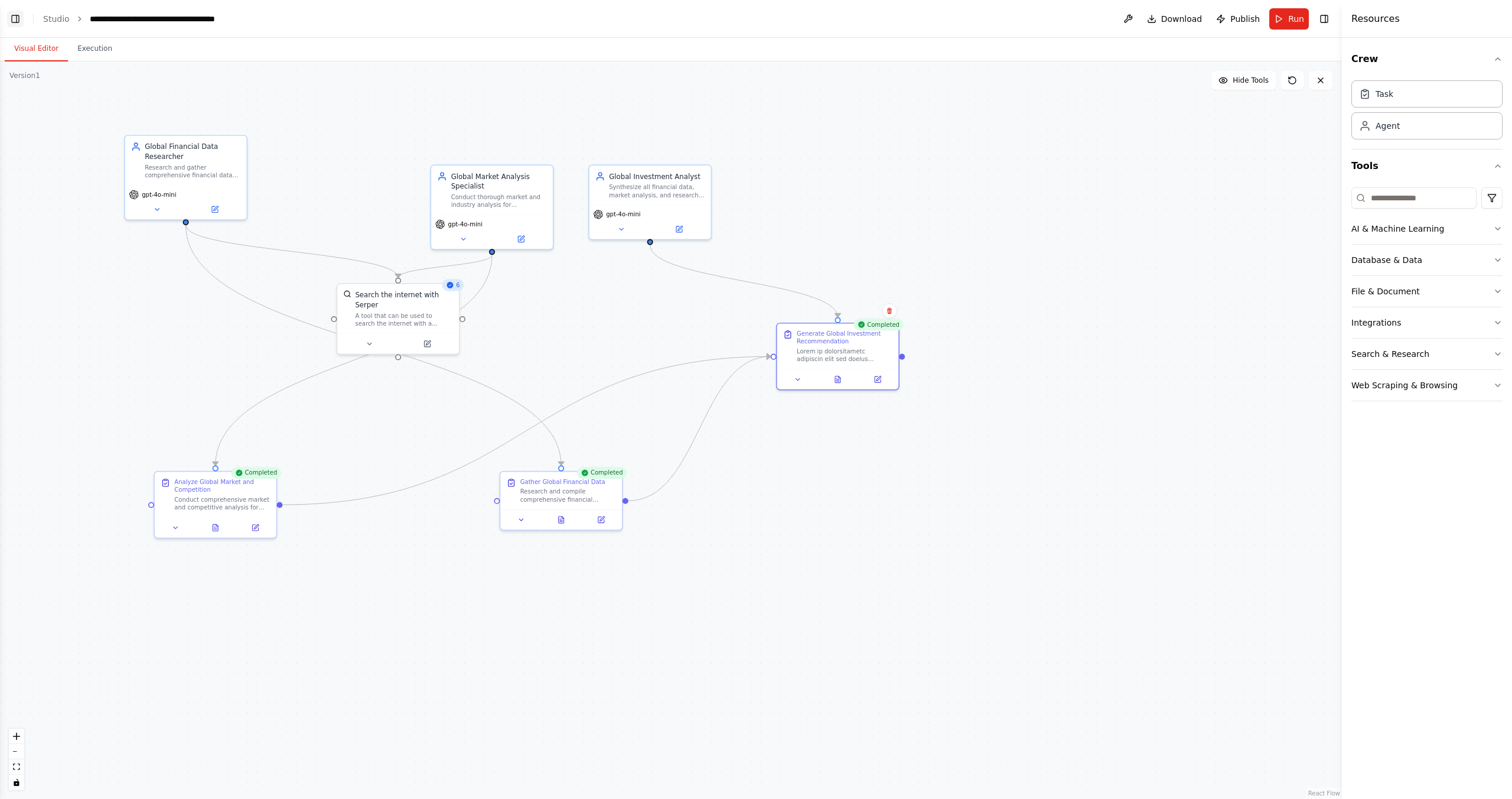
click at [14, 17] on button "Toggle Left Sidebar" at bounding box center [15, 18] width 16 height 16
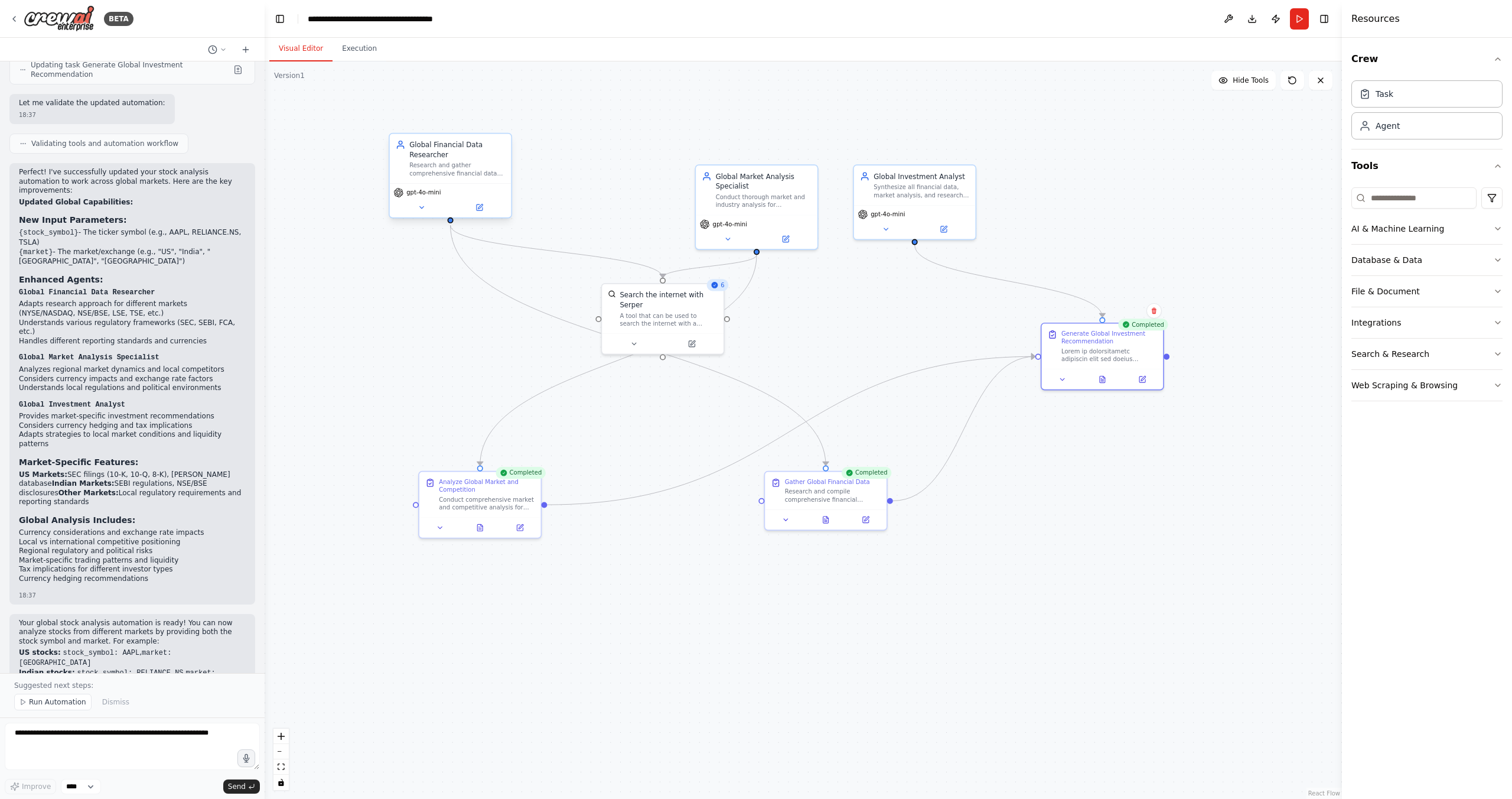
click at [424, 191] on span "gpt-4o-mini" at bounding box center [424, 193] width 34 height 8
click at [420, 209] on icon at bounding box center [422, 207] width 8 height 8
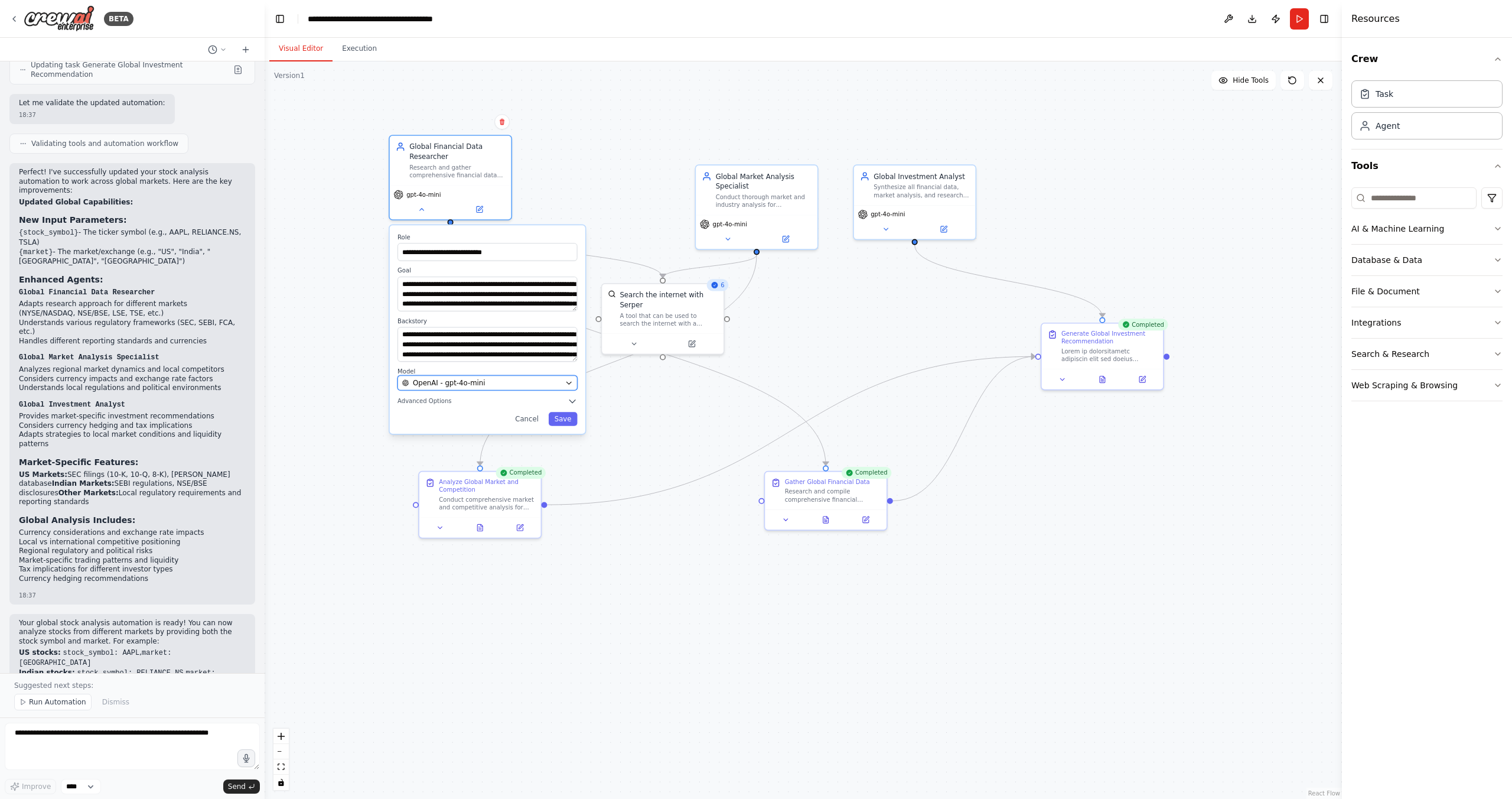
click at [565, 382] on icon "button" at bounding box center [569, 383] width 8 height 8
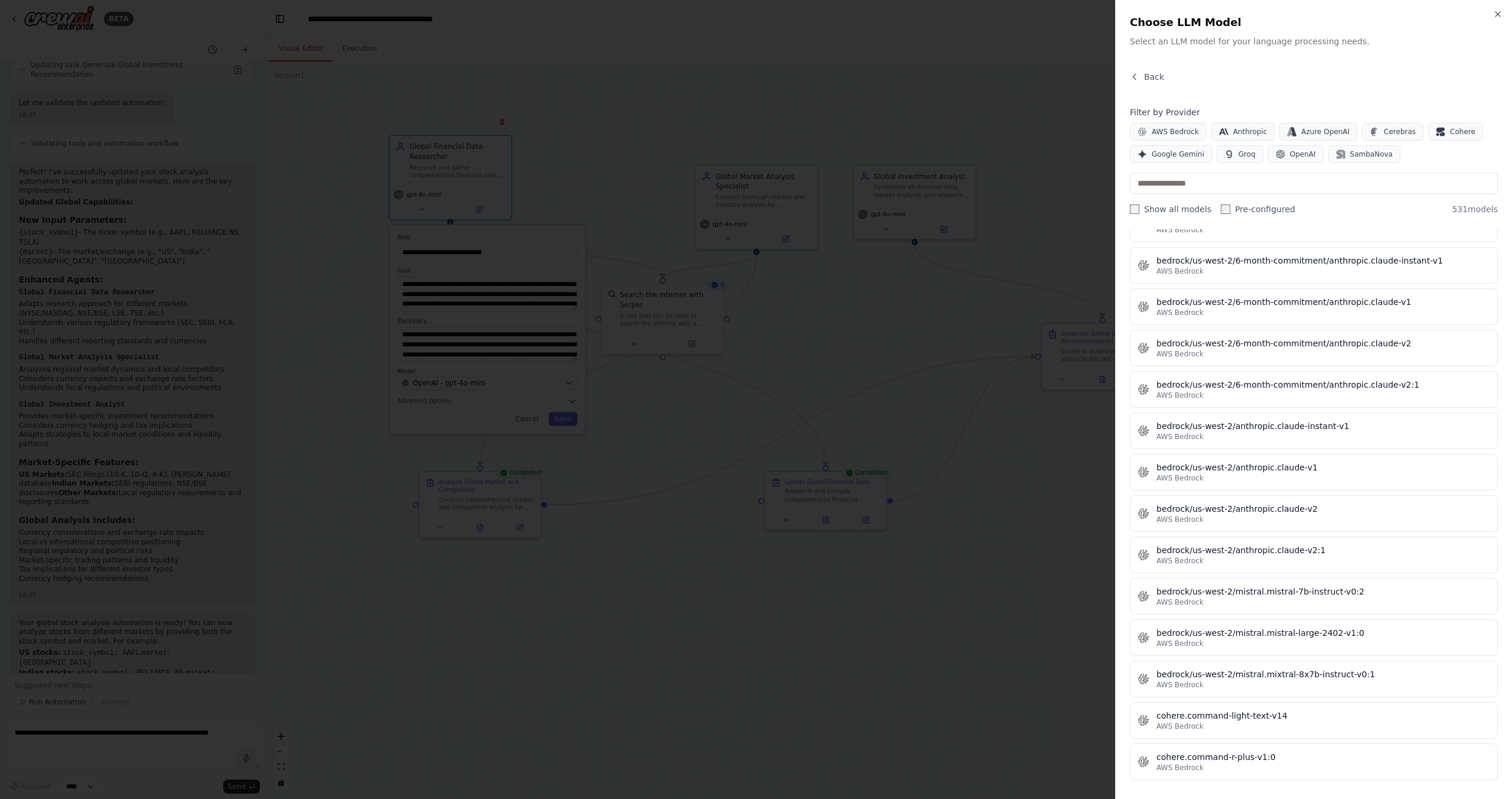
scroll to position [4459, 0]
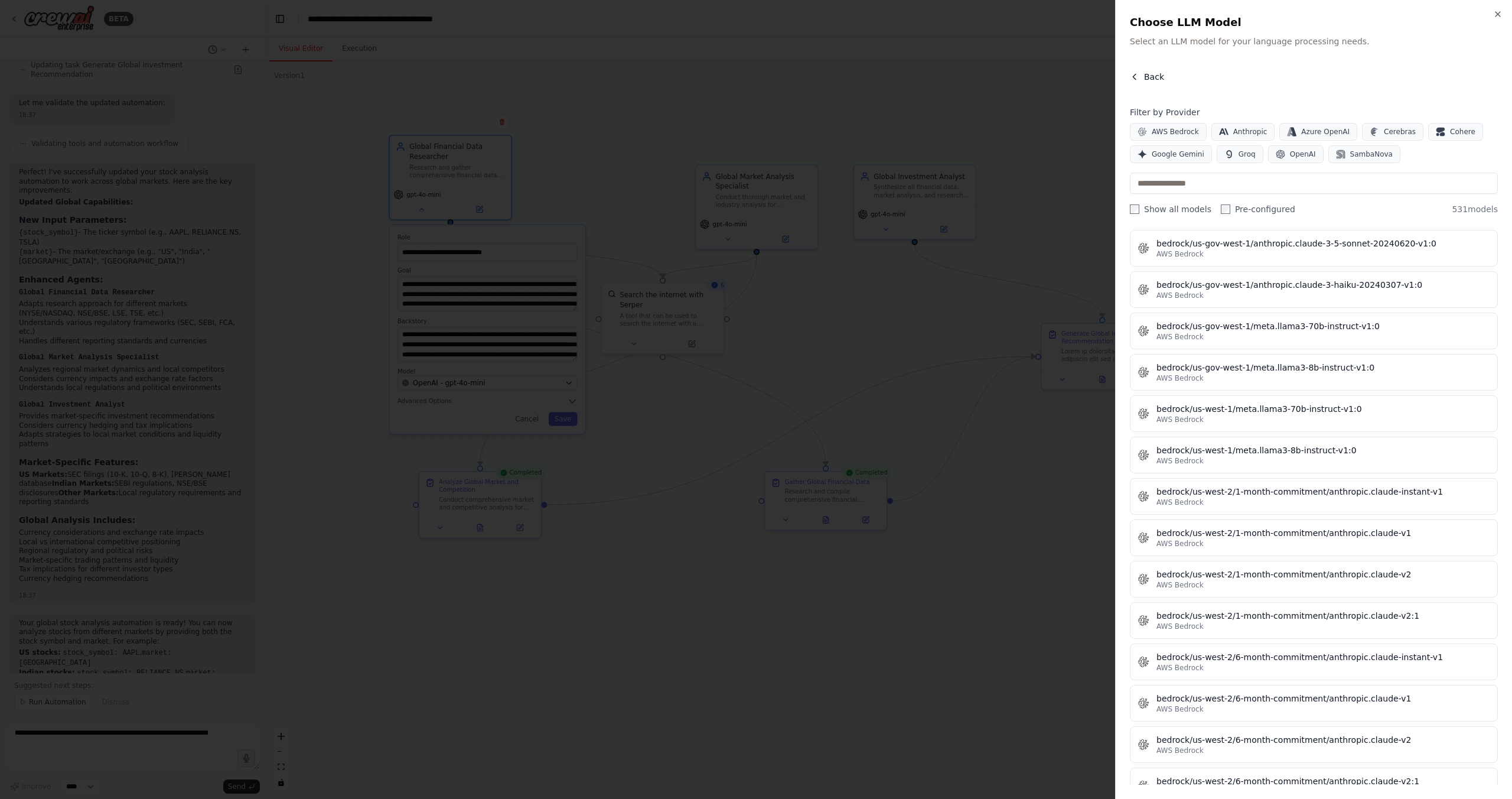
click at [1135, 75] on icon "button" at bounding box center [1134, 76] width 9 height 9
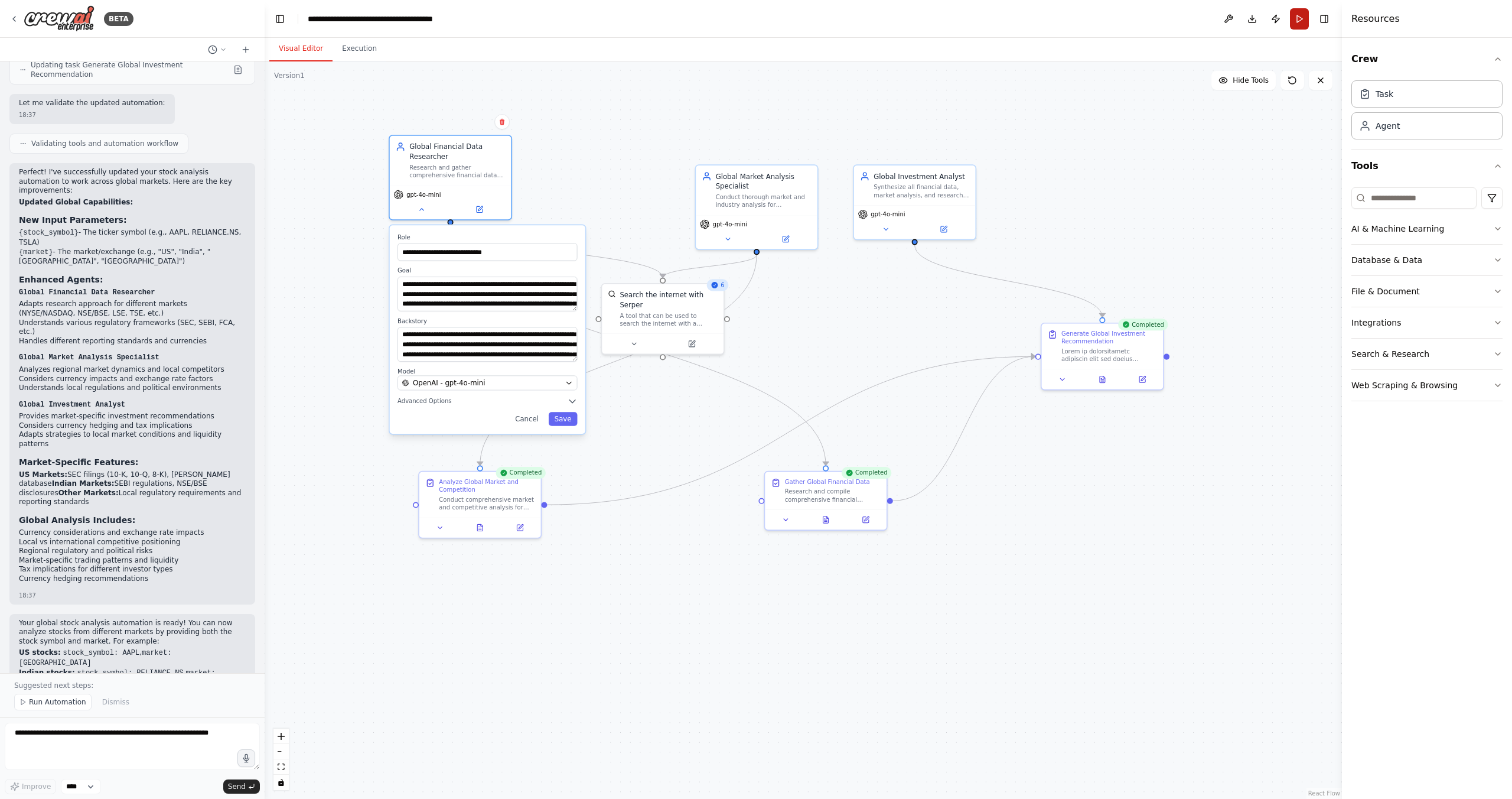
click at [1293, 16] on button "Run" at bounding box center [1299, 19] width 19 height 22
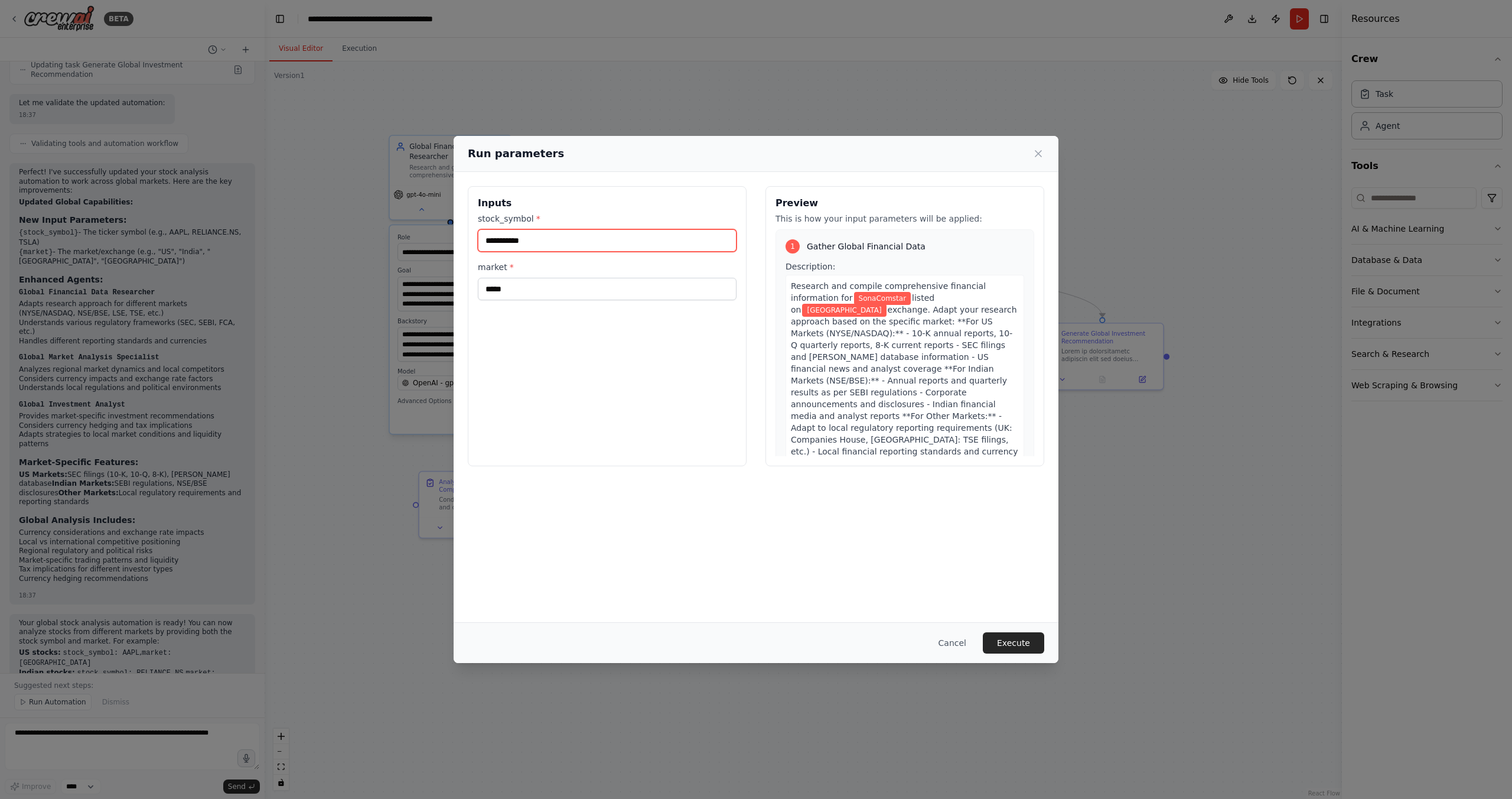
drag, startPoint x: 549, startPoint y: 241, endPoint x: 455, endPoint y: 249, distance: 94.3
click at [455, 249] on div "**********" at bounding box center [756, 326] width 605 height 308
type input "*"
type input "*********"
click at [517, 296] on input "*****" at bounding box center [607, 289] width 258 height 22
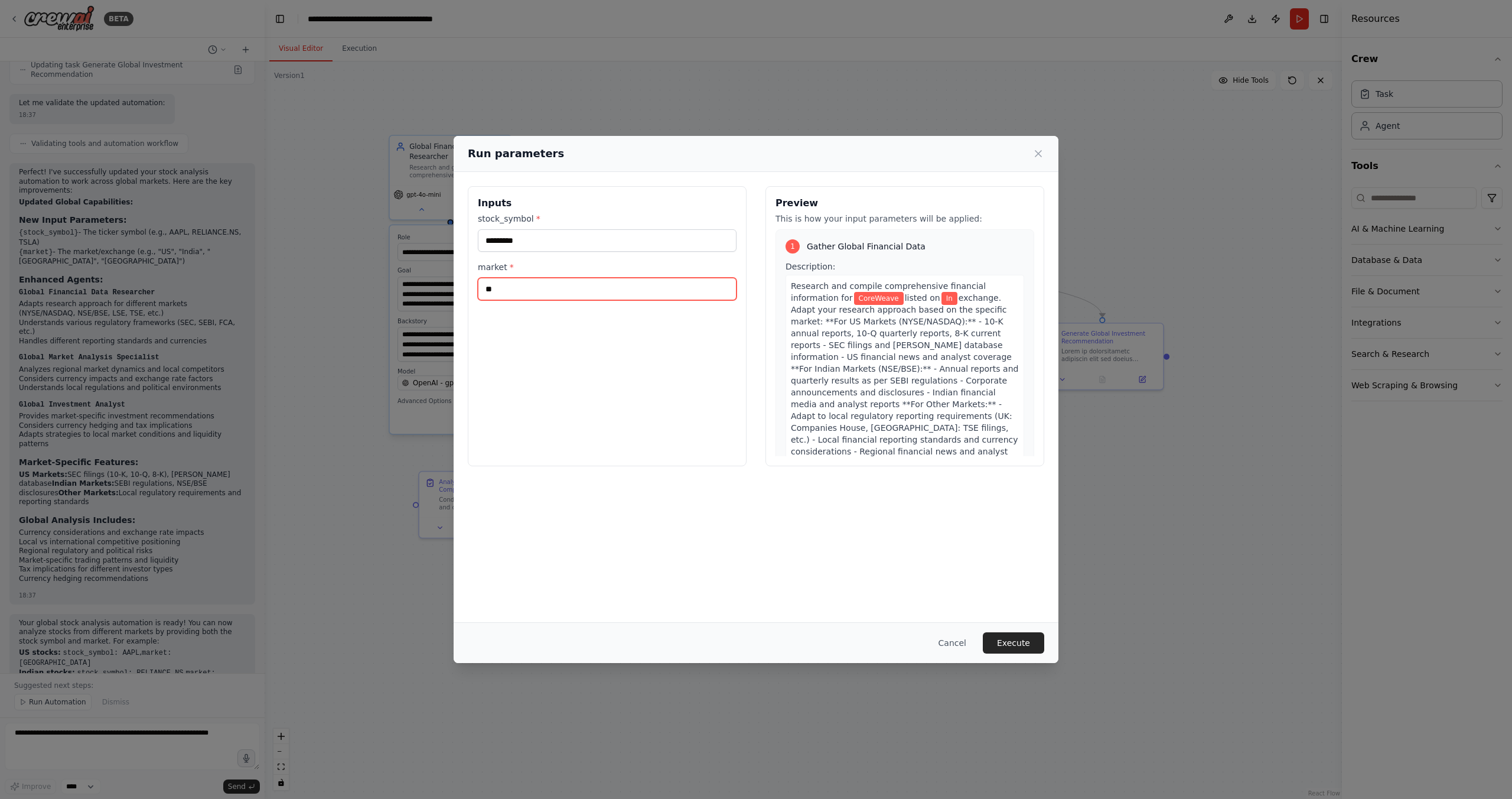
type input "*"
type input "**"
click at [1017, 651] on button "Execute" at bounding box center [1013, 642] width 61 height 22
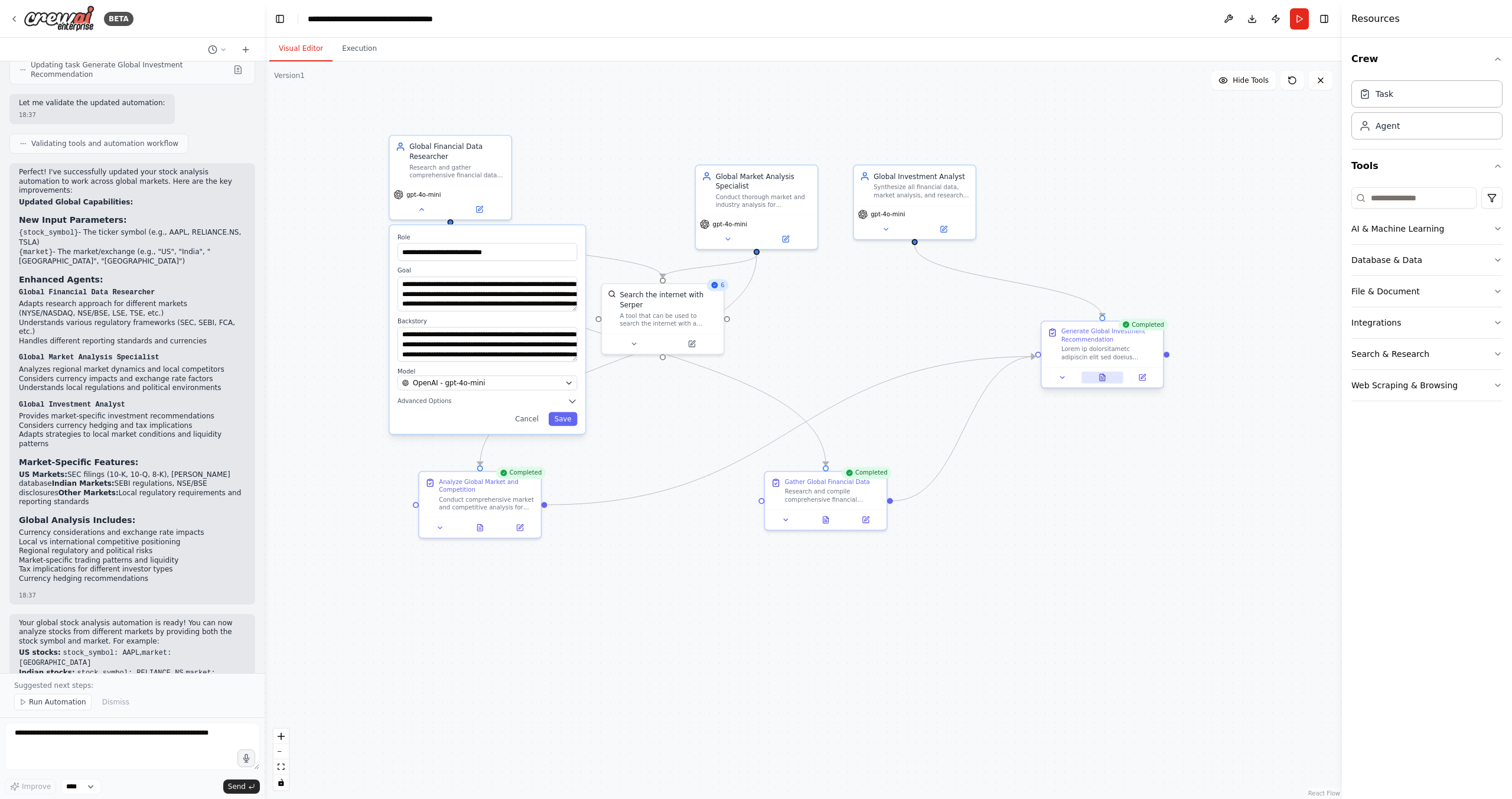
click at [1100, 380] on icon at bounding box center [1102, 377] width 5 height 7
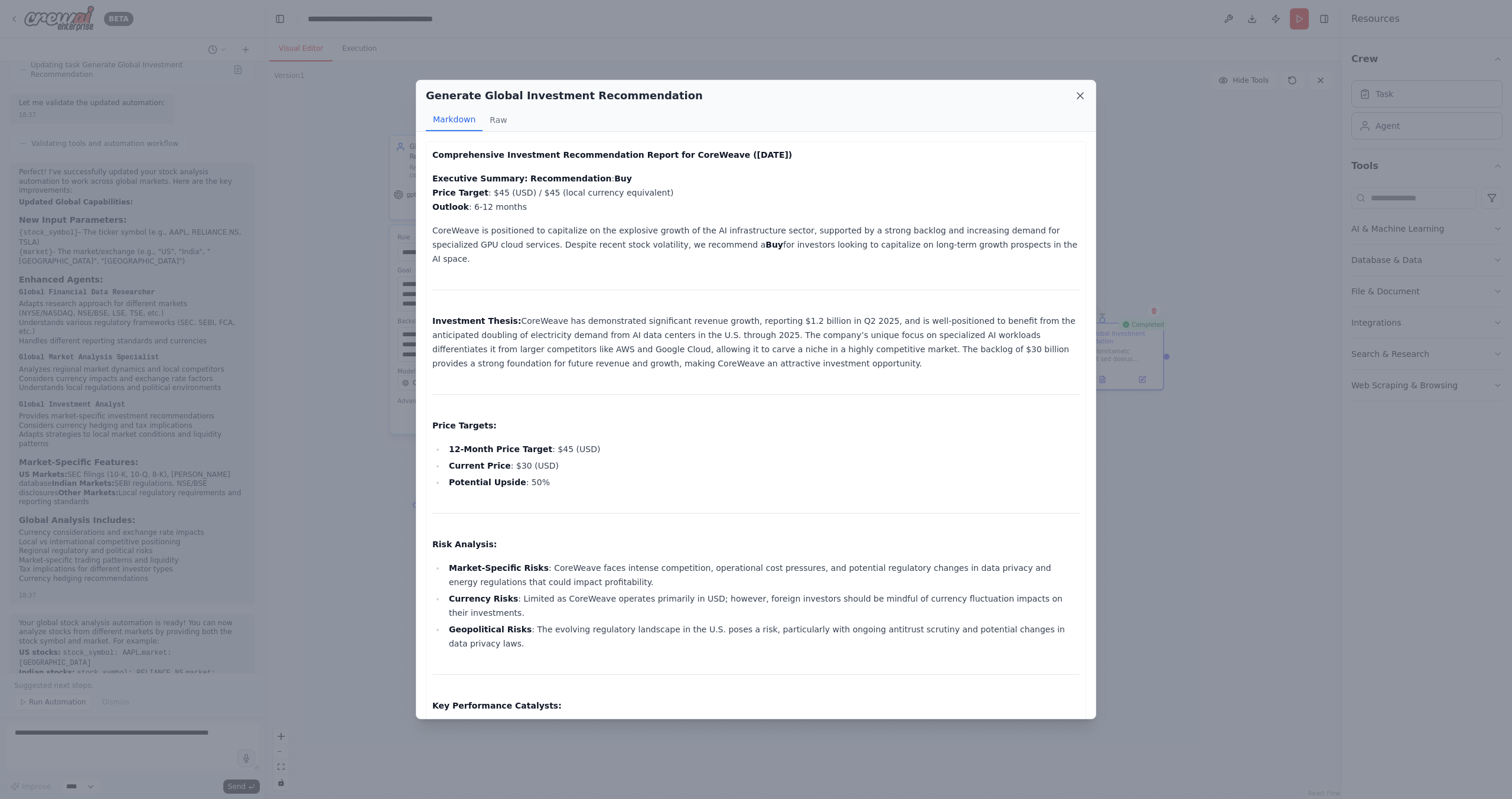
click at [1085, 97] on icon at bounding box center [1080, 96] width 12 height 12
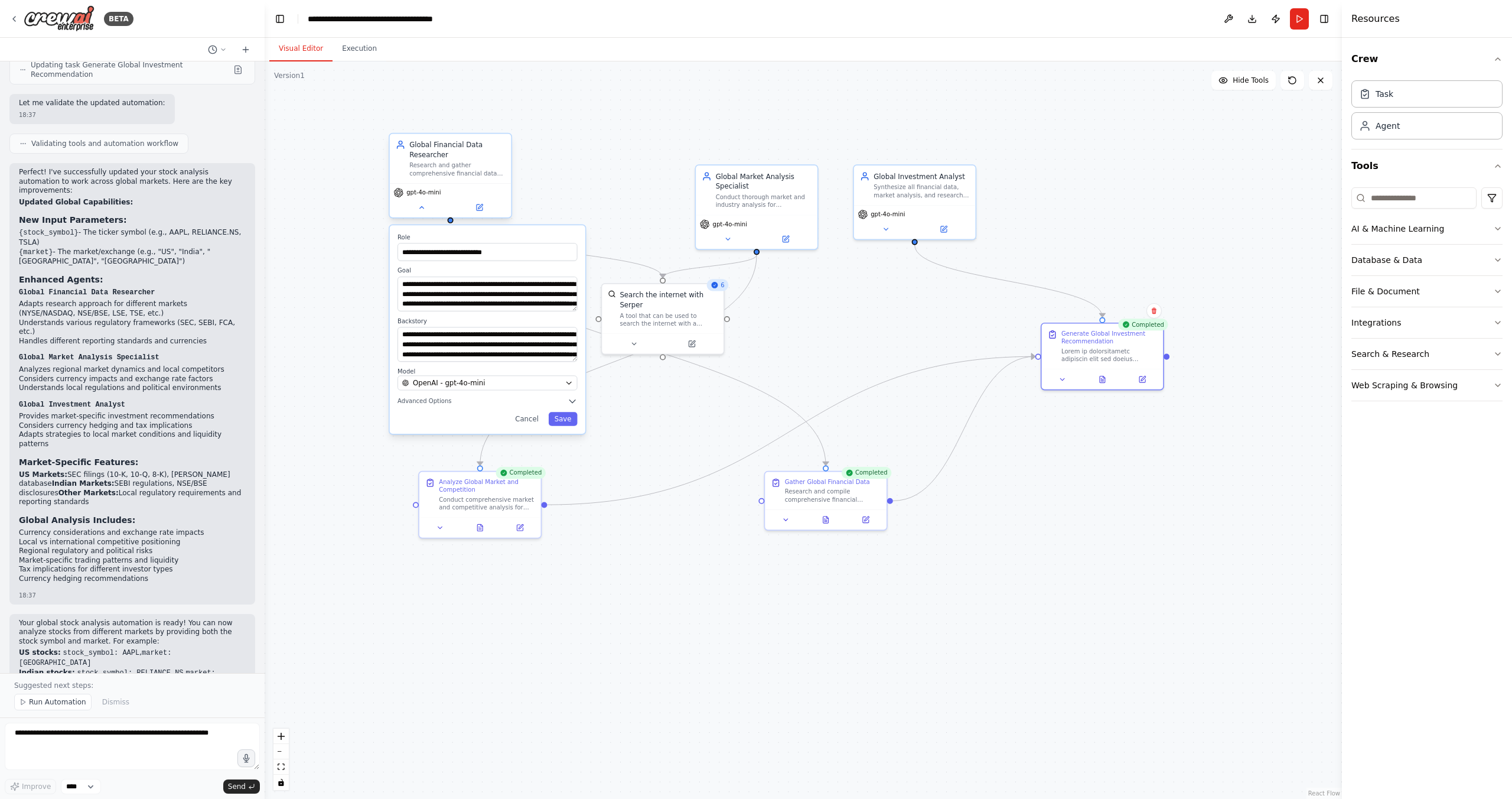
click at [429, 193] on span "gpt-4o-mini" at bounding box center [424, 193] width 34 height 8
click at [422, 193] on span "gpt-4o-mini" at bounding box center [424, 193] width 34 height 8
click at [452, 378] on span "OpenAI - gpt-4o-mini" at bounding box center [449, 383] width 72 height 10
click at [566, 383] on icon "button" at bounding box center [569, 383] width 8 height 8
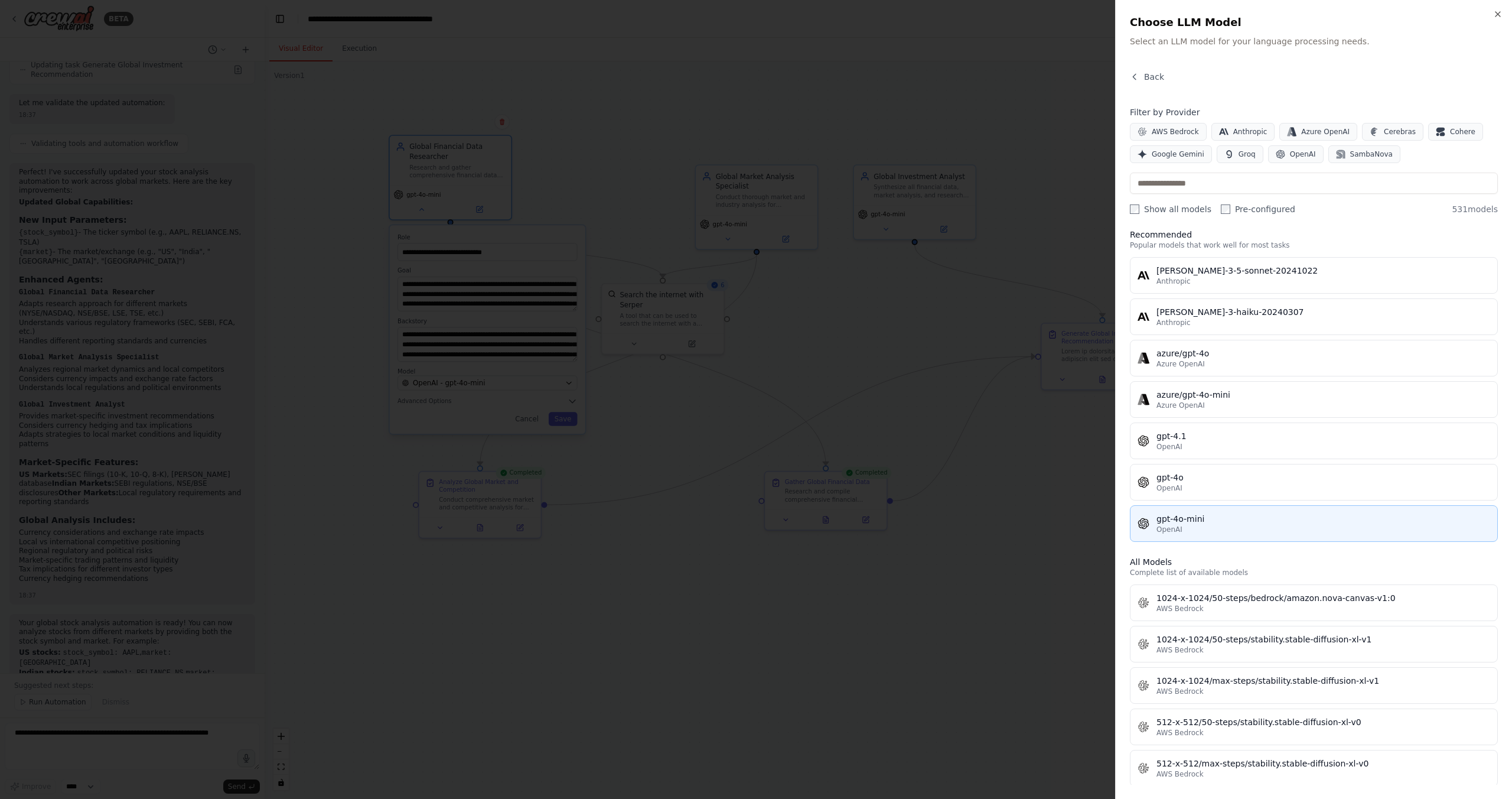
scroll to position [0, 0]
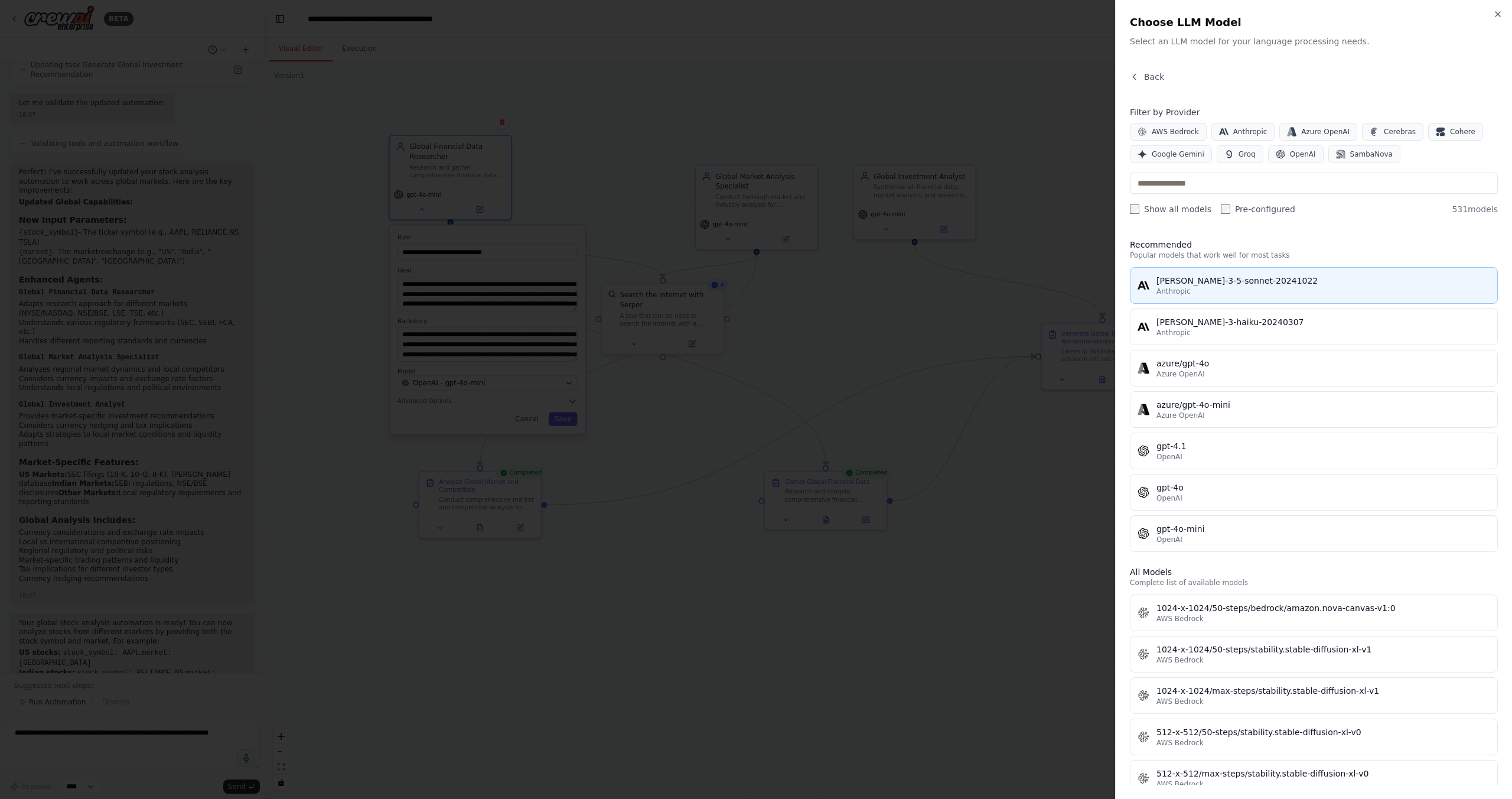
click at [1225, 287] on div "Anthropic" at bounding box center [1323, 291] width 333 height 9
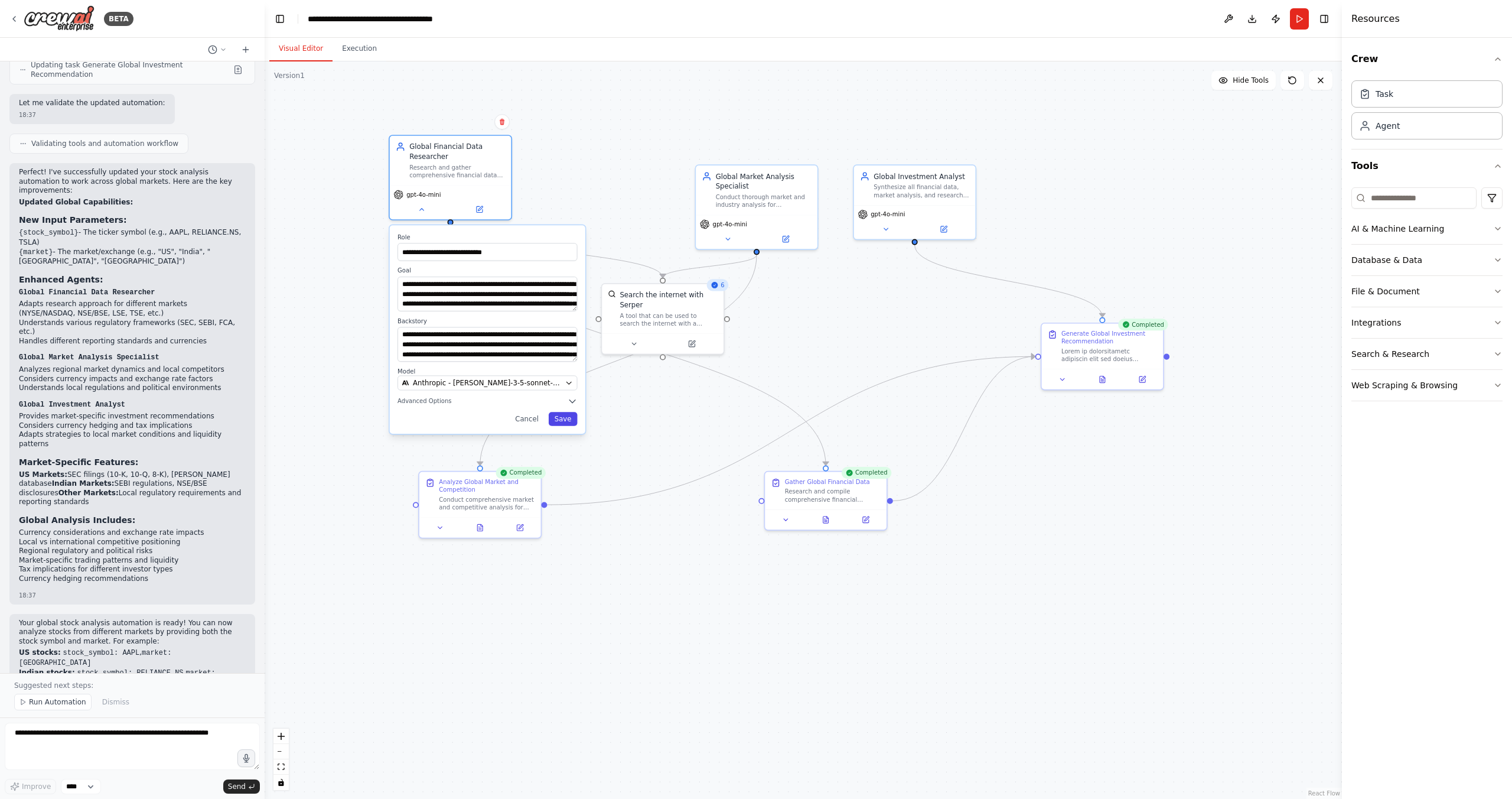
click at [561, 420] on button "Save" at bounding box center [563, 418] width 29 height 14
click at [563, 418] on button "Save" at bounding box center [563, 418] width 29 height 14
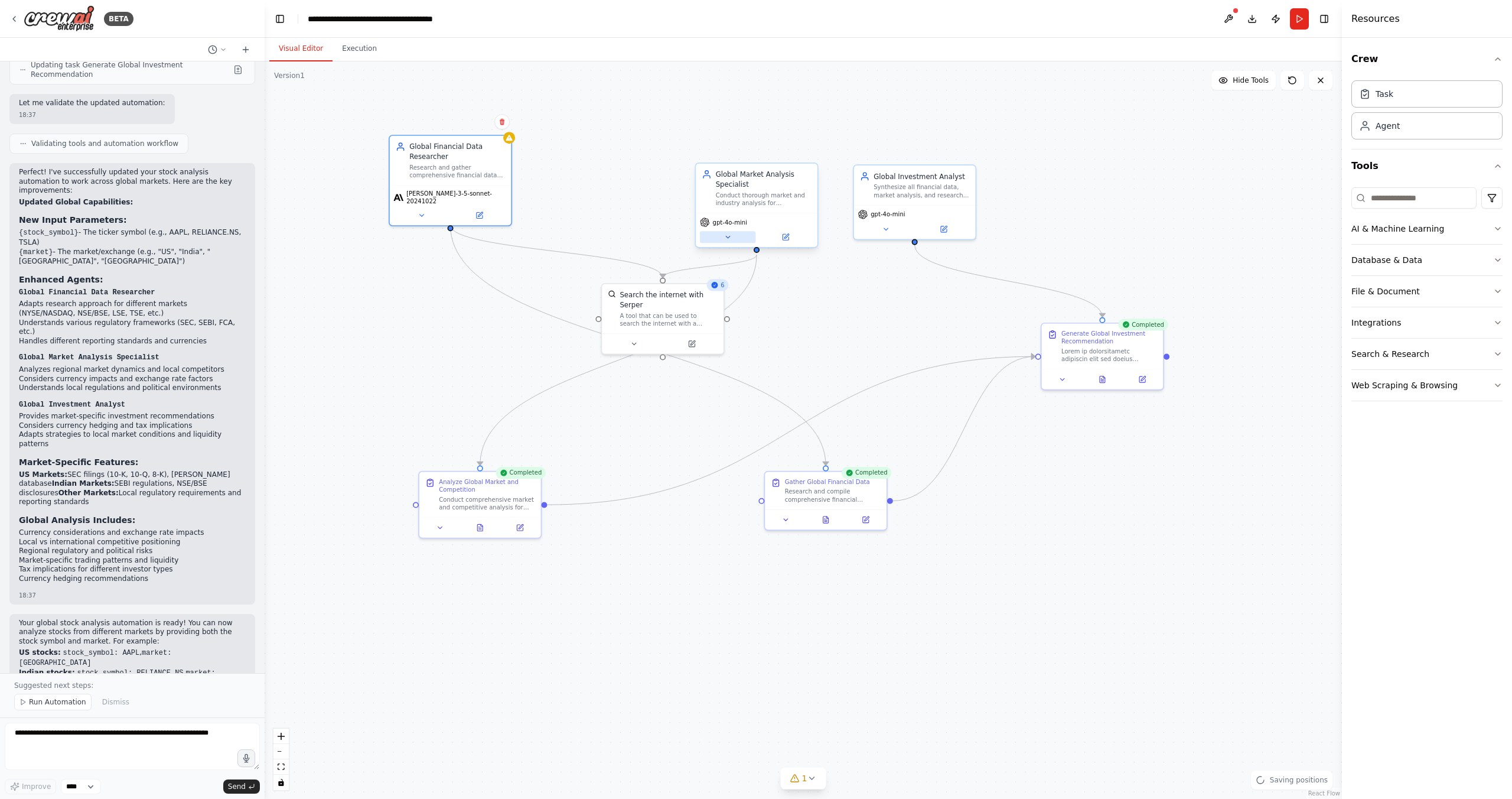
click at [729, 234] on icon at bounding box center [728, 238] width 8 height 8
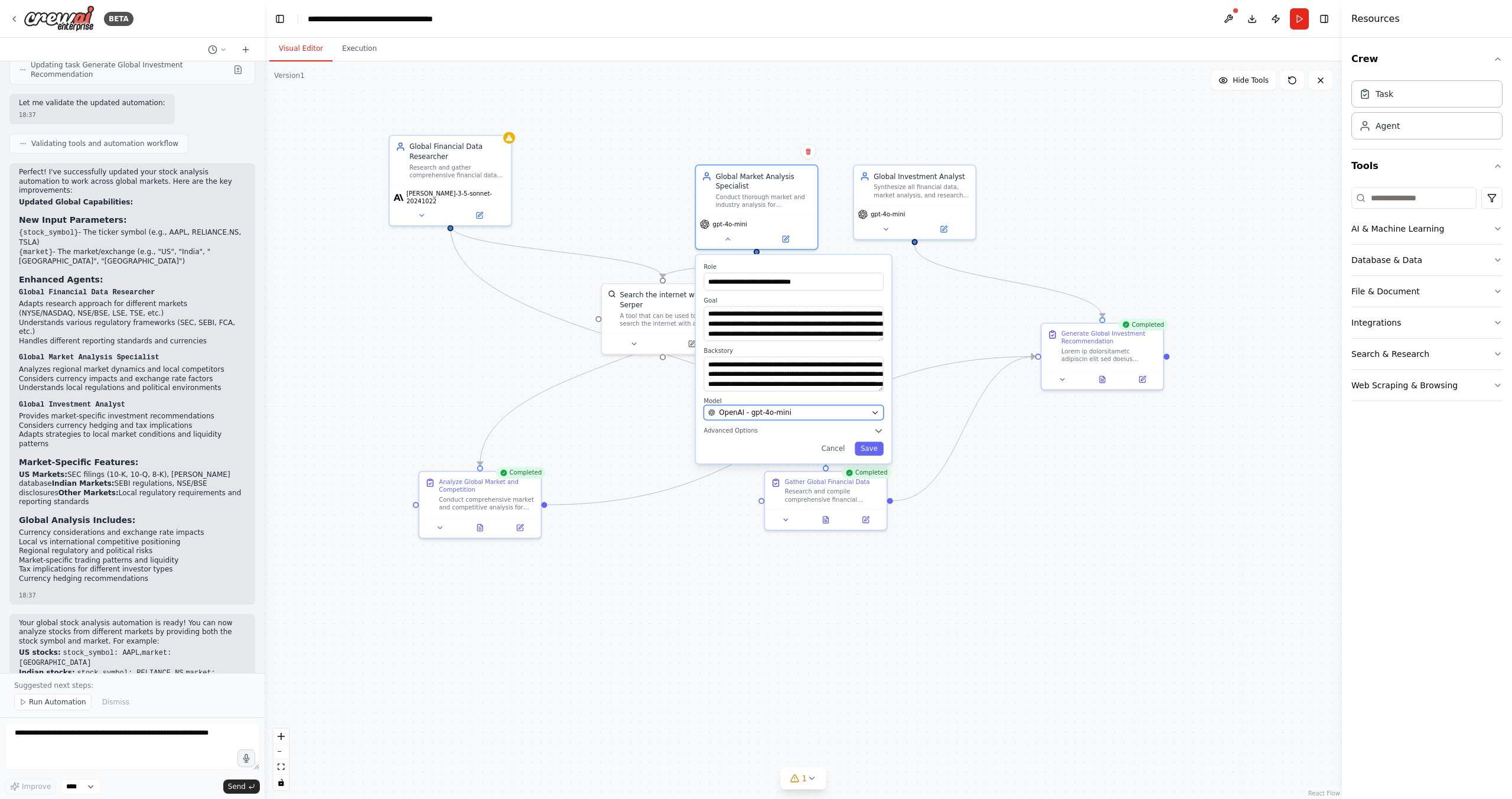
click at [737, 414] on span "OpenAI - gpt-4o-mini" at bounding box center [754, 413] width 72 height 10
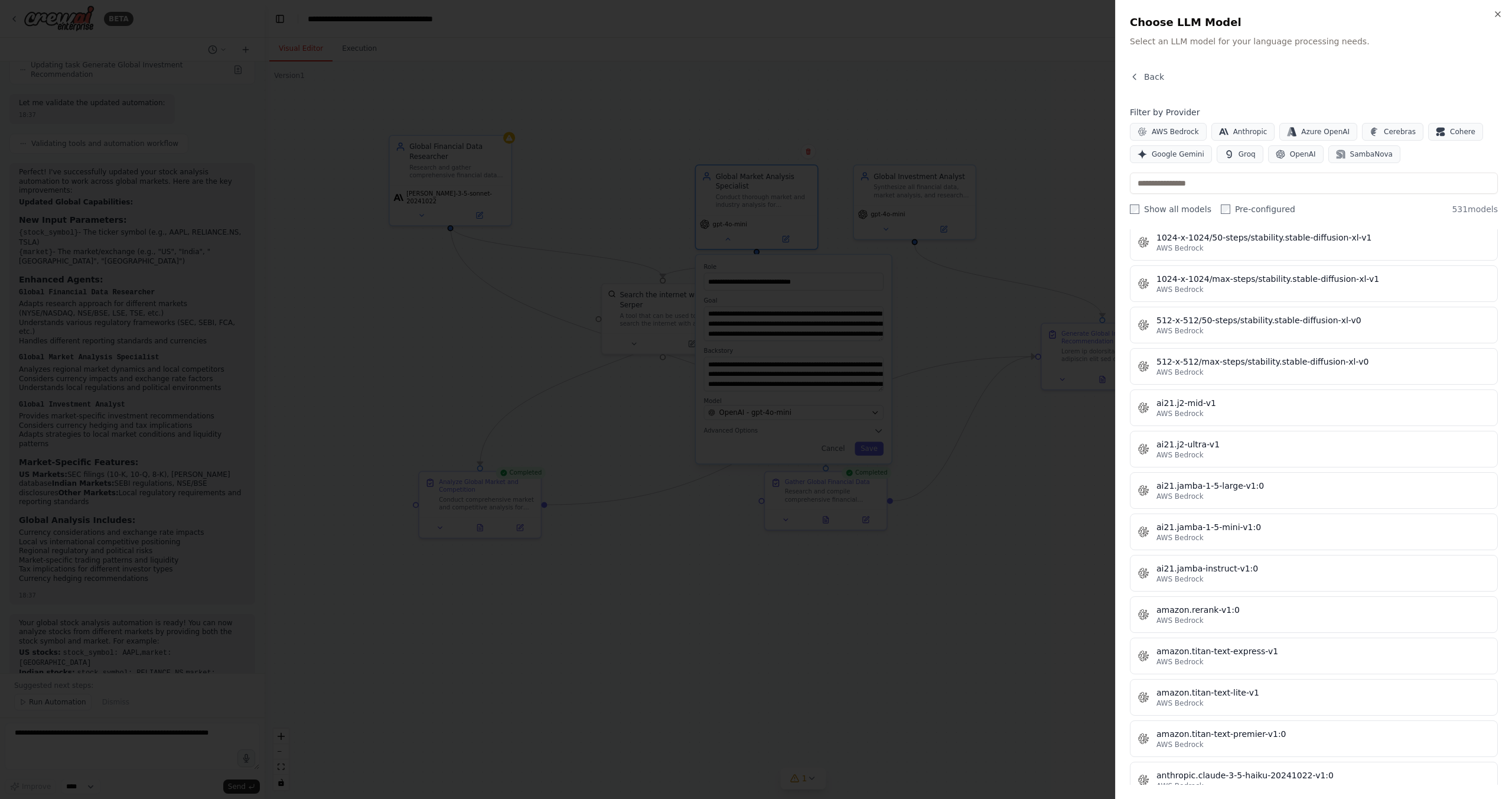
scroll to position [235, 0]
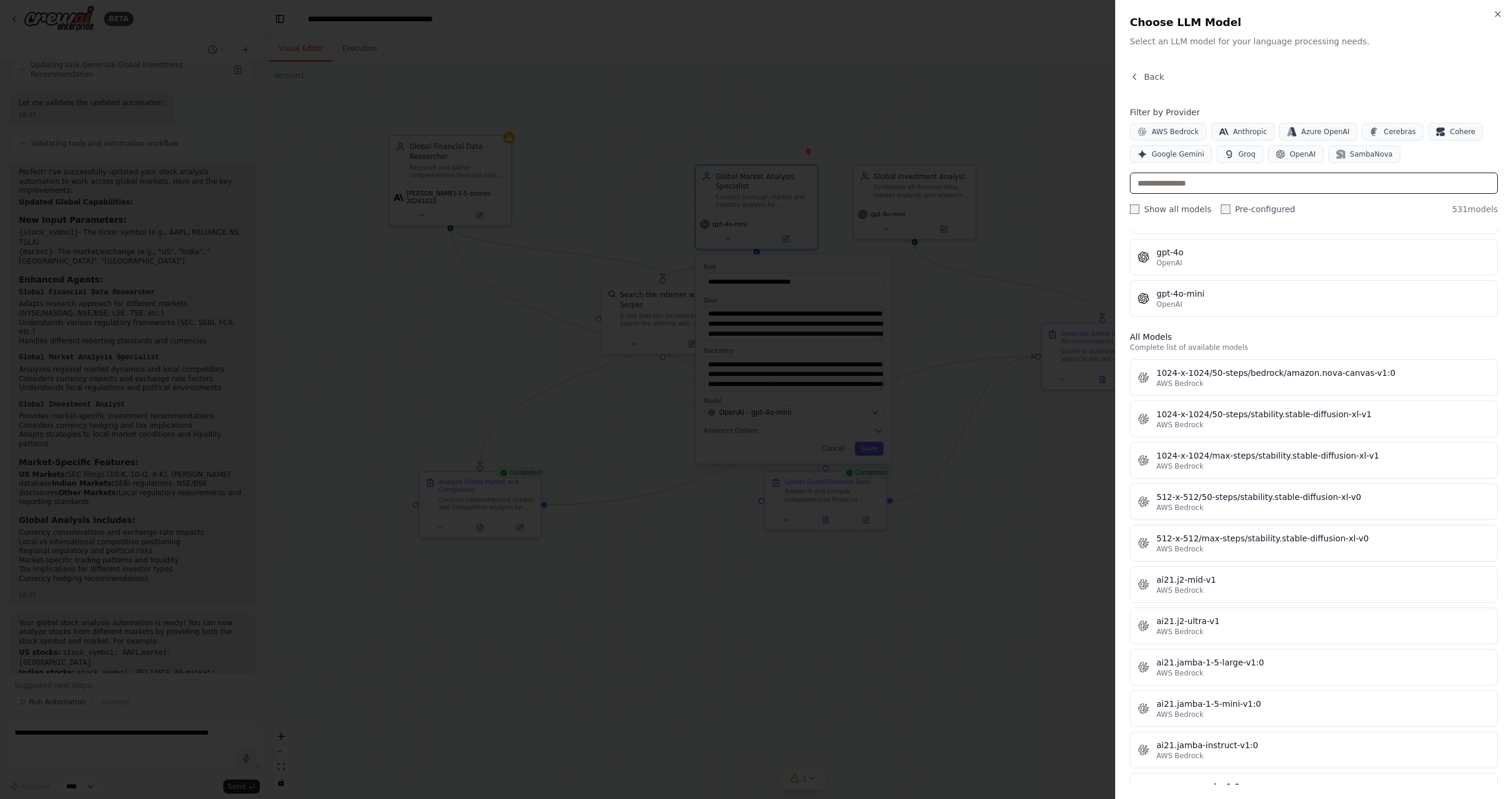
click at [1173, 181] on input "text" at bounding box center [1314, 183] width 368 height 22
click at [1294, 154] on span "OpenAI" at bounding box center [1303, 154] width 26 height 9
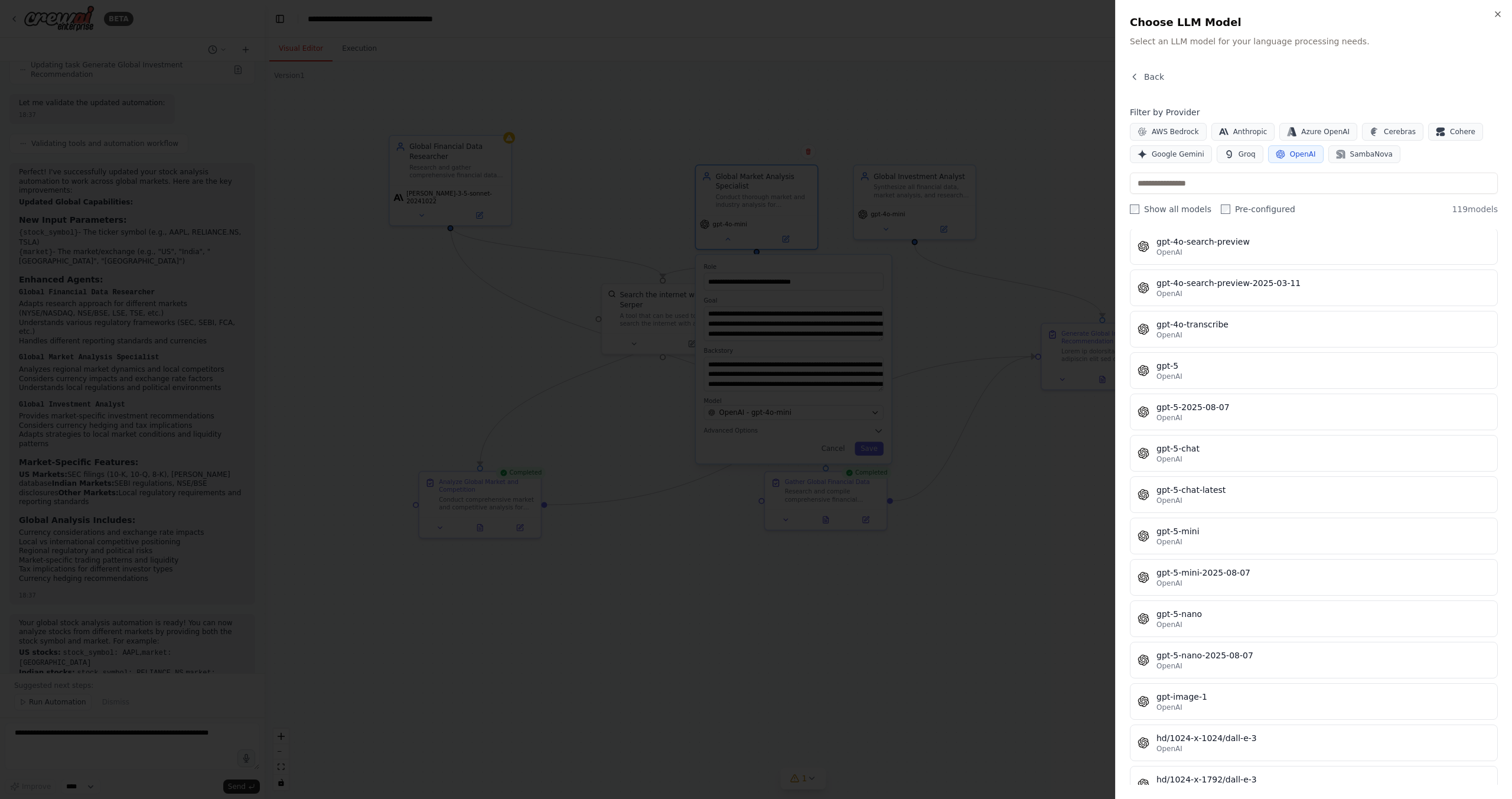
scroll to position [2673, 0]
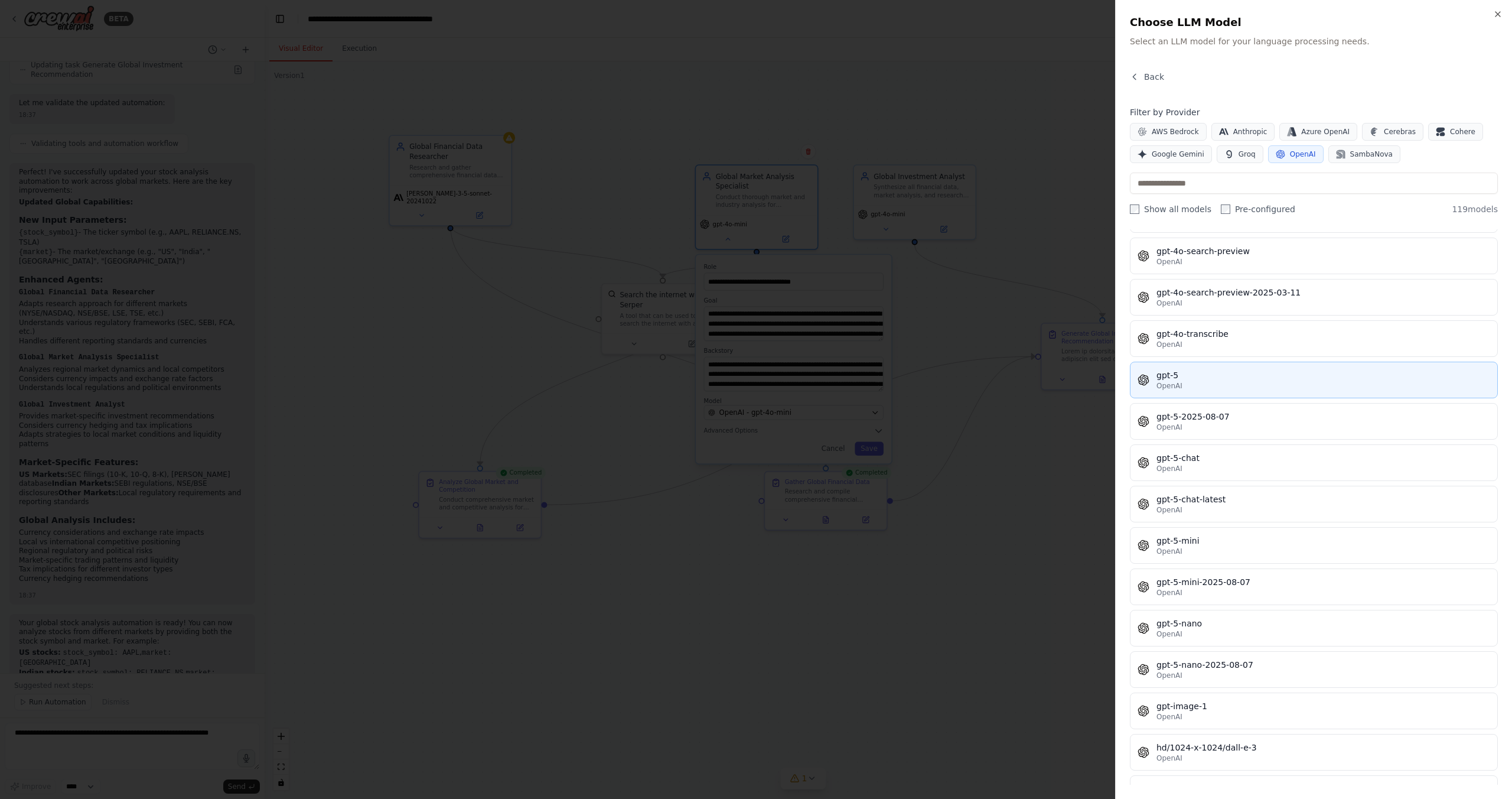
click at [1186, 373] on div "gpt-5" at bounding box center [1323, 375] width 333 height 12
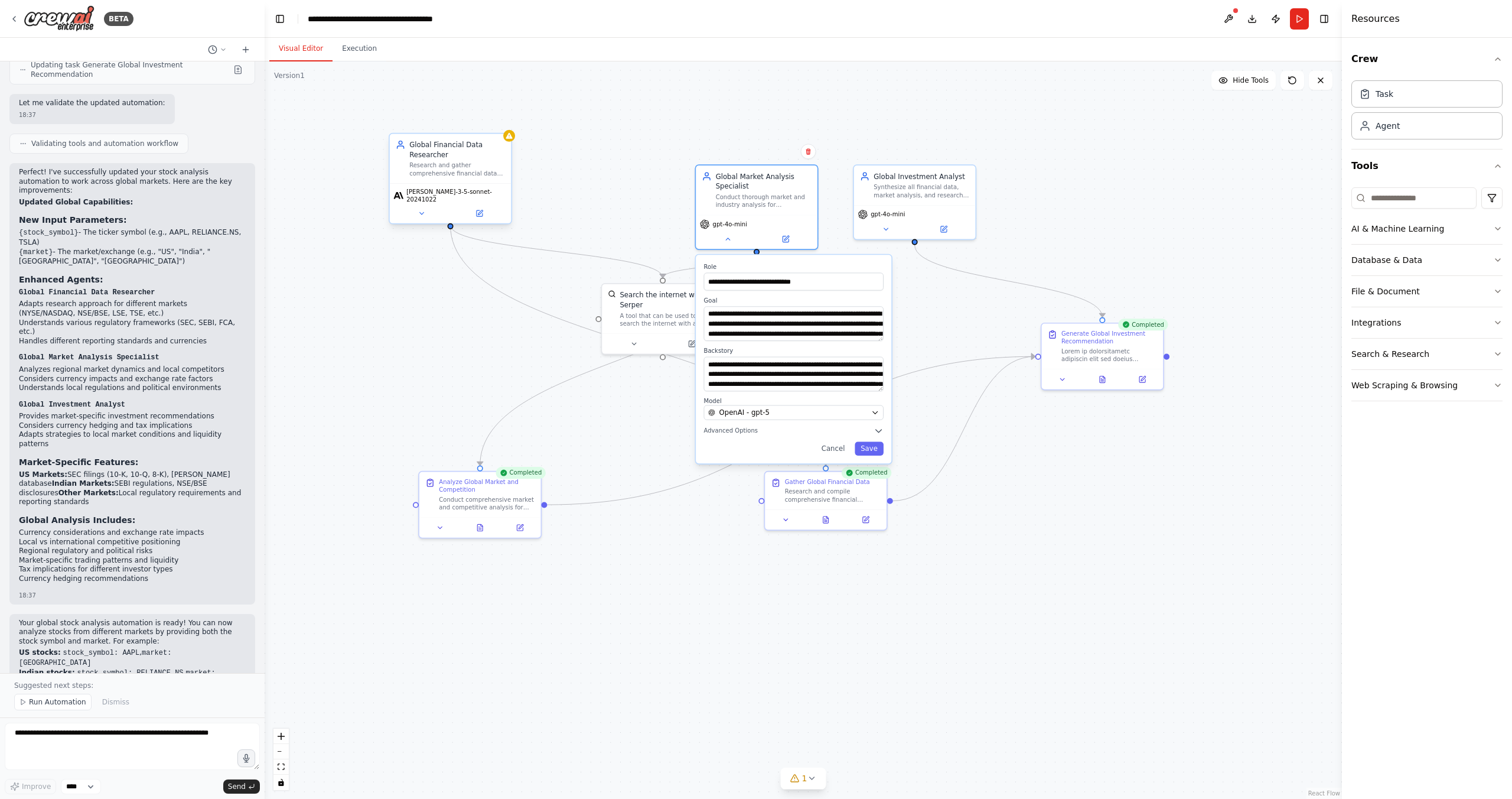
click at [448, 194] on span "[PERSON_NAME]-3-5-sonnet-20241022" at bounding box center [457, 196] width 101 height 16
click at [414, 211] on button at bounding box center [421, 213] width 55 height 12
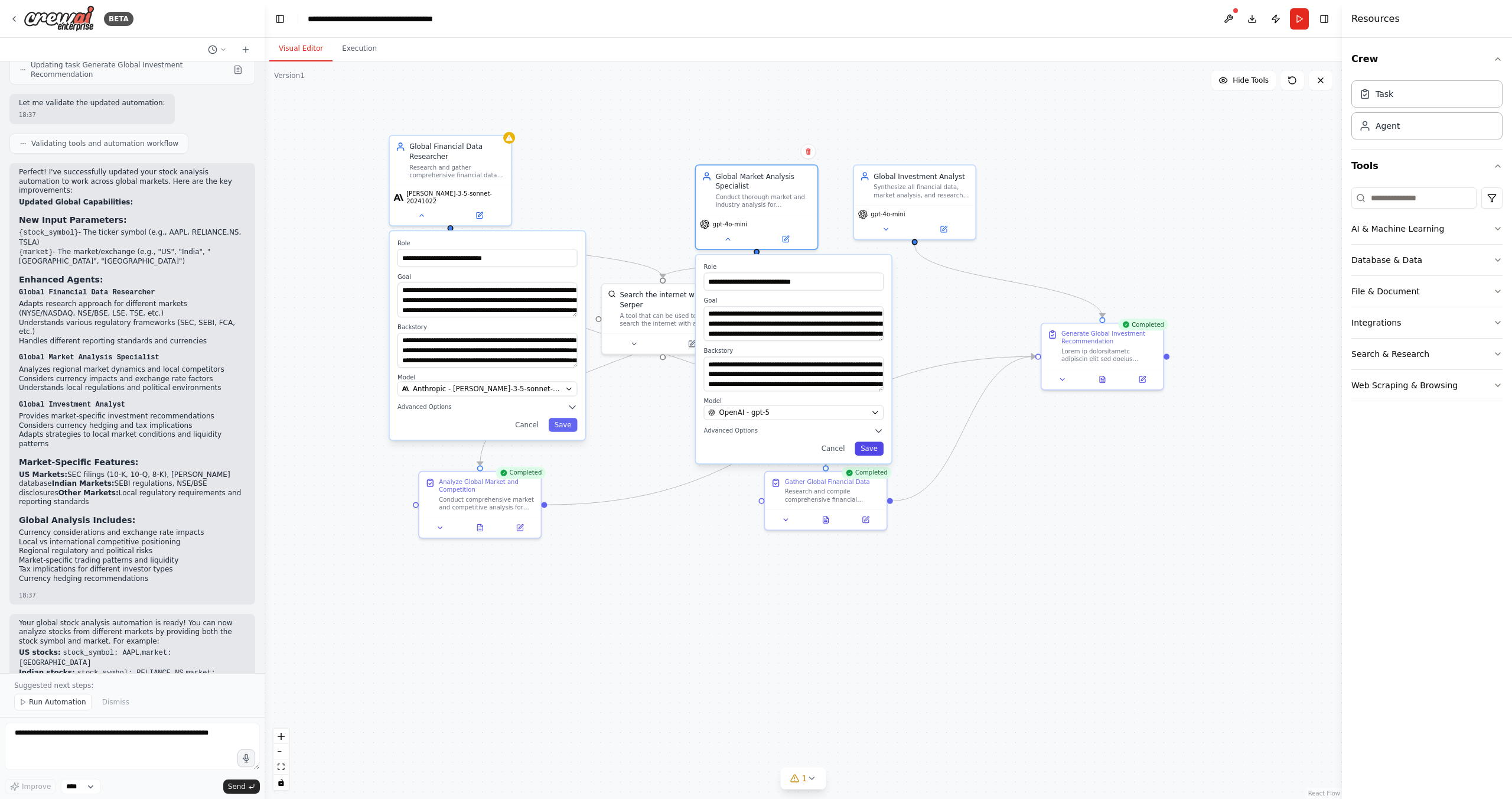
click at [872, 445] on button "Save" at bounding box center [869, 448] width 29 height 14
click at [463, 384] on span "Anthropic - claude-3-5-sonnet-20241022" at bounding box center [487, 388] width 148 height 10
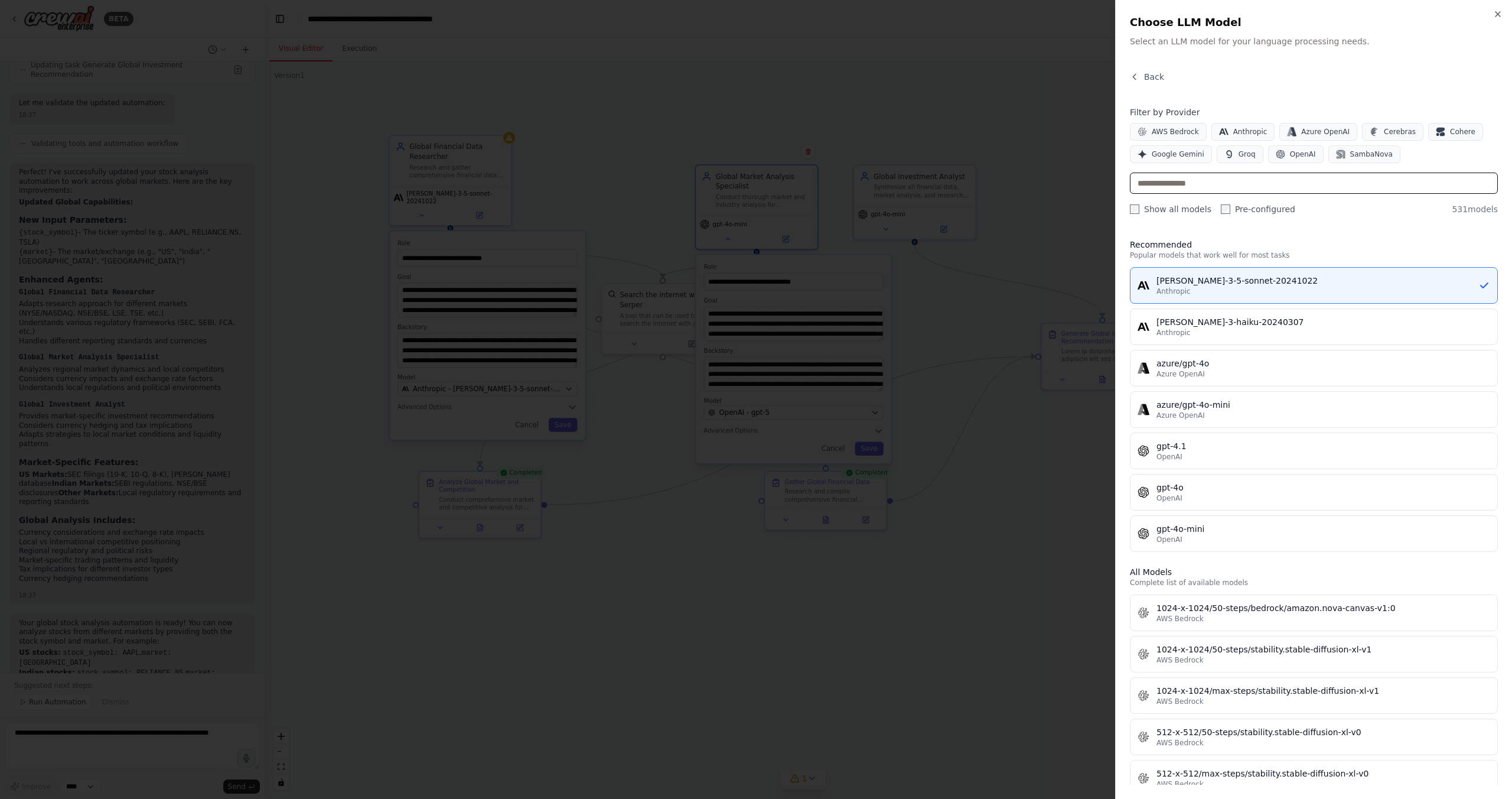
click at [1198, 179] on input "text" at bounding box center [1314, 183] width 368 height 22
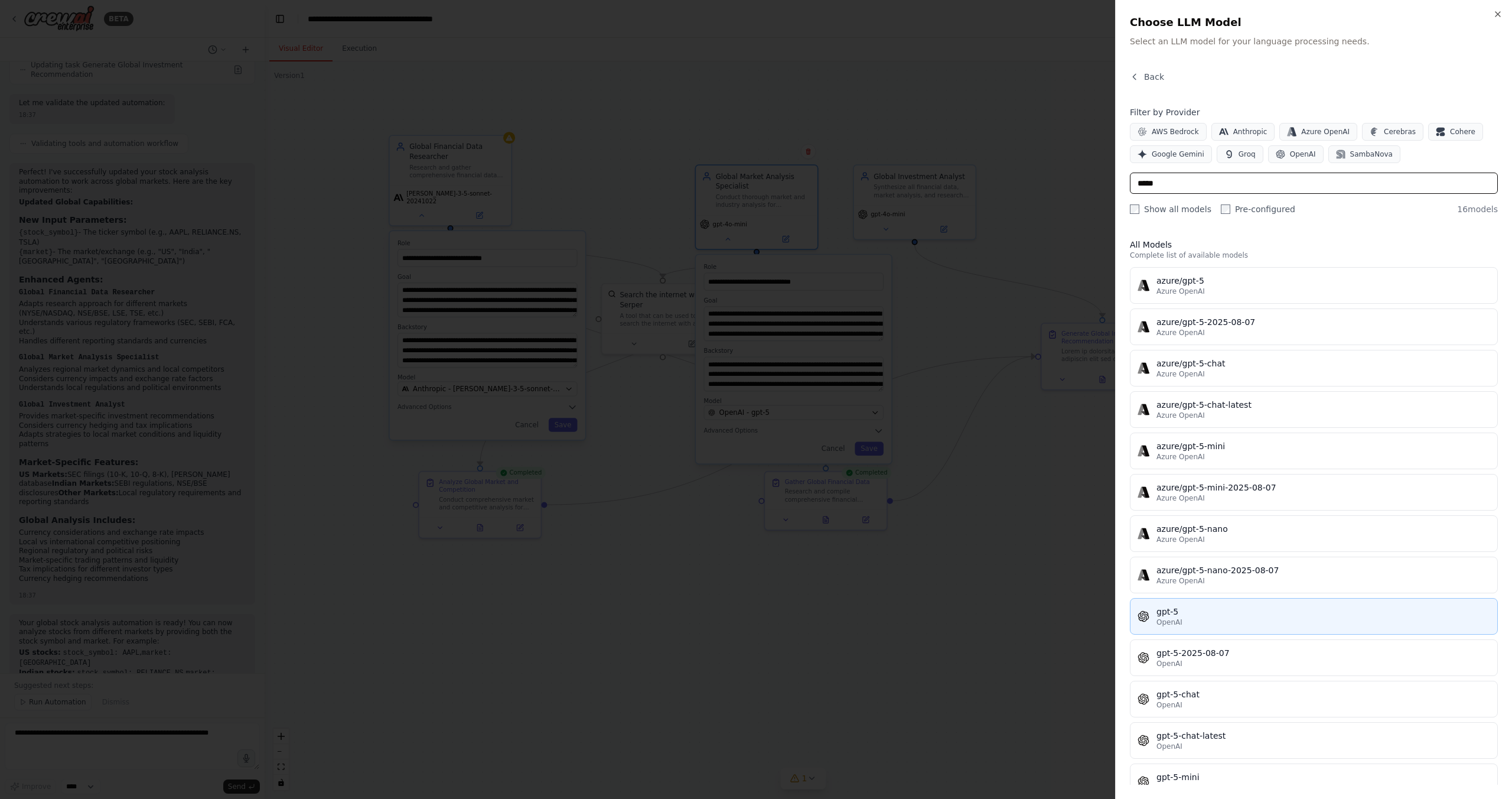
type input "*****"
click at [1180, 615] on div "gpt-5" at bounding box center [1323, 612] width 333 height 12
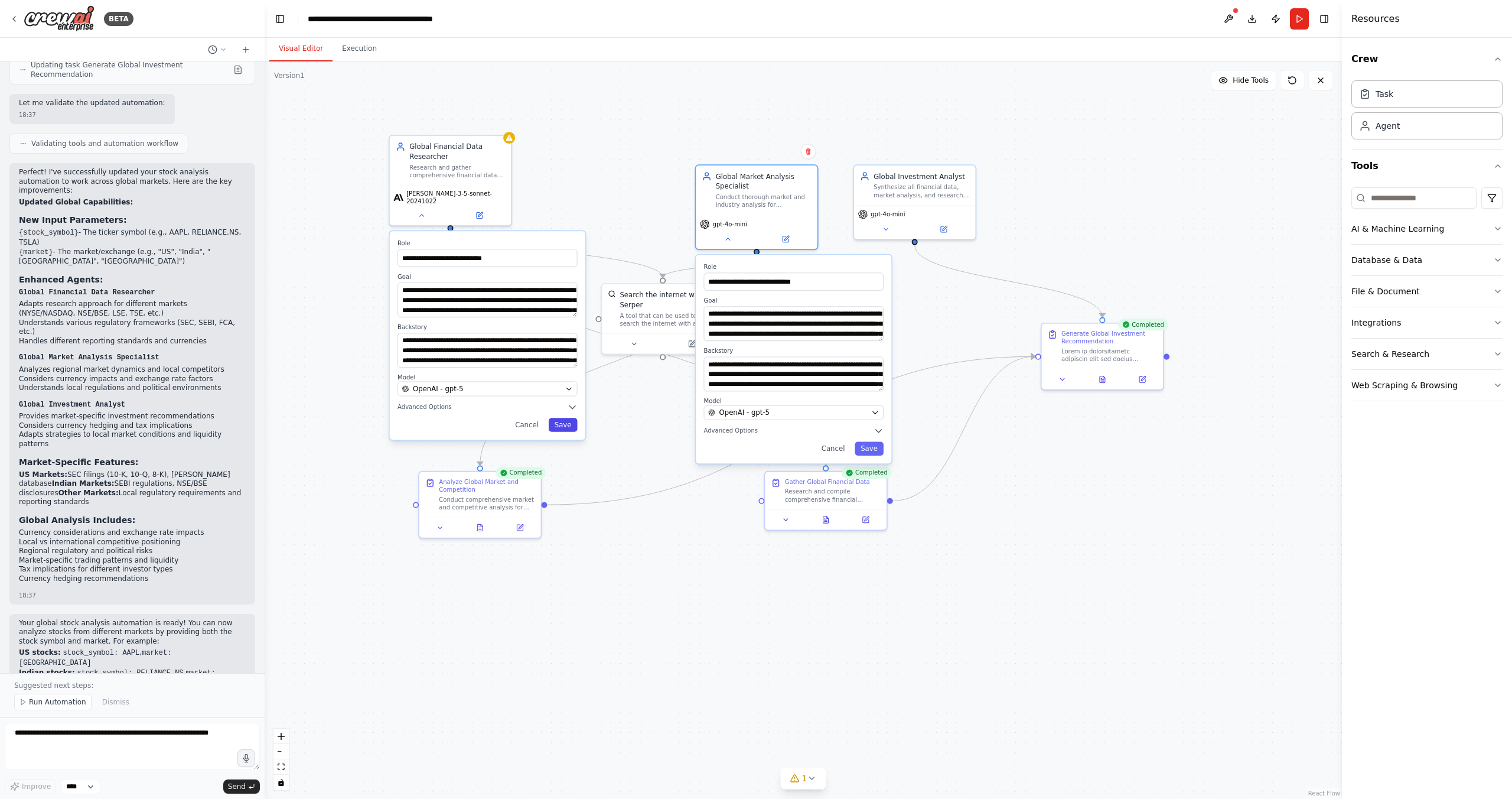
click at [559, 419] on button "Save" at bounding box center [563, 424] width 29 height 14
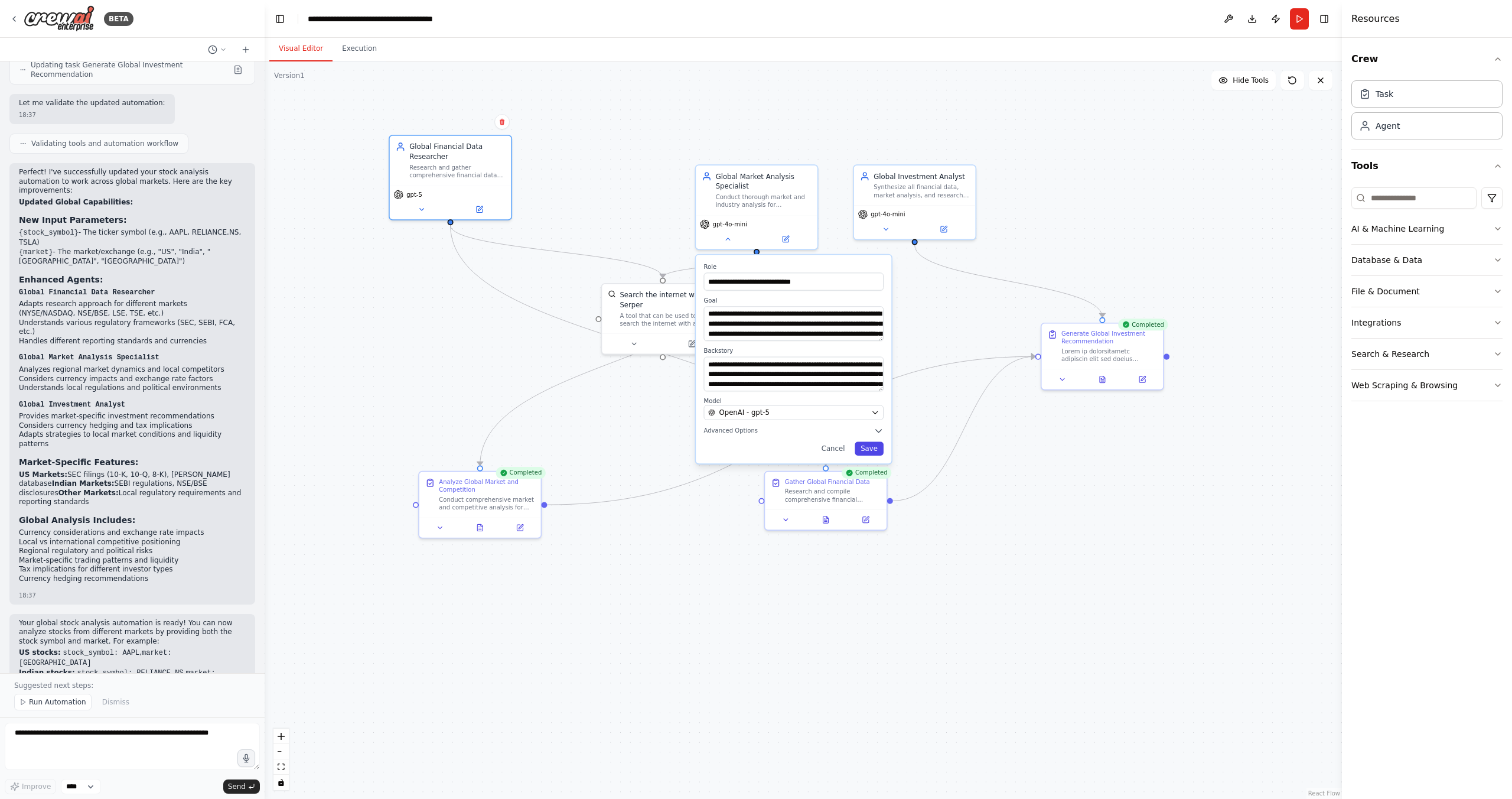
click at [871, 449] on button "Save" at bounding box center [869, 448] width 29 height 14
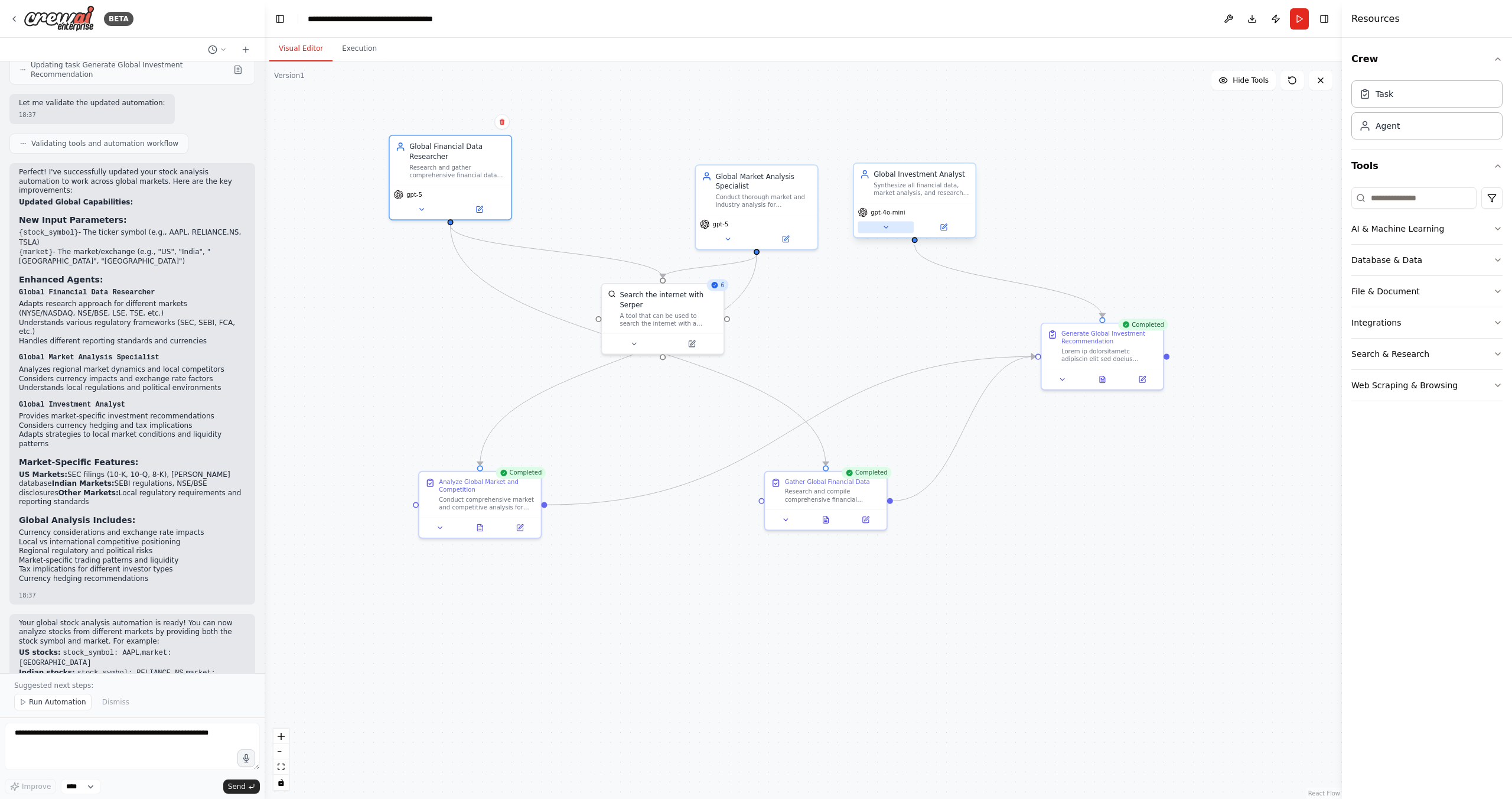
click at [892, 227] on button at bounding box center [885, 227] width 55 height 12
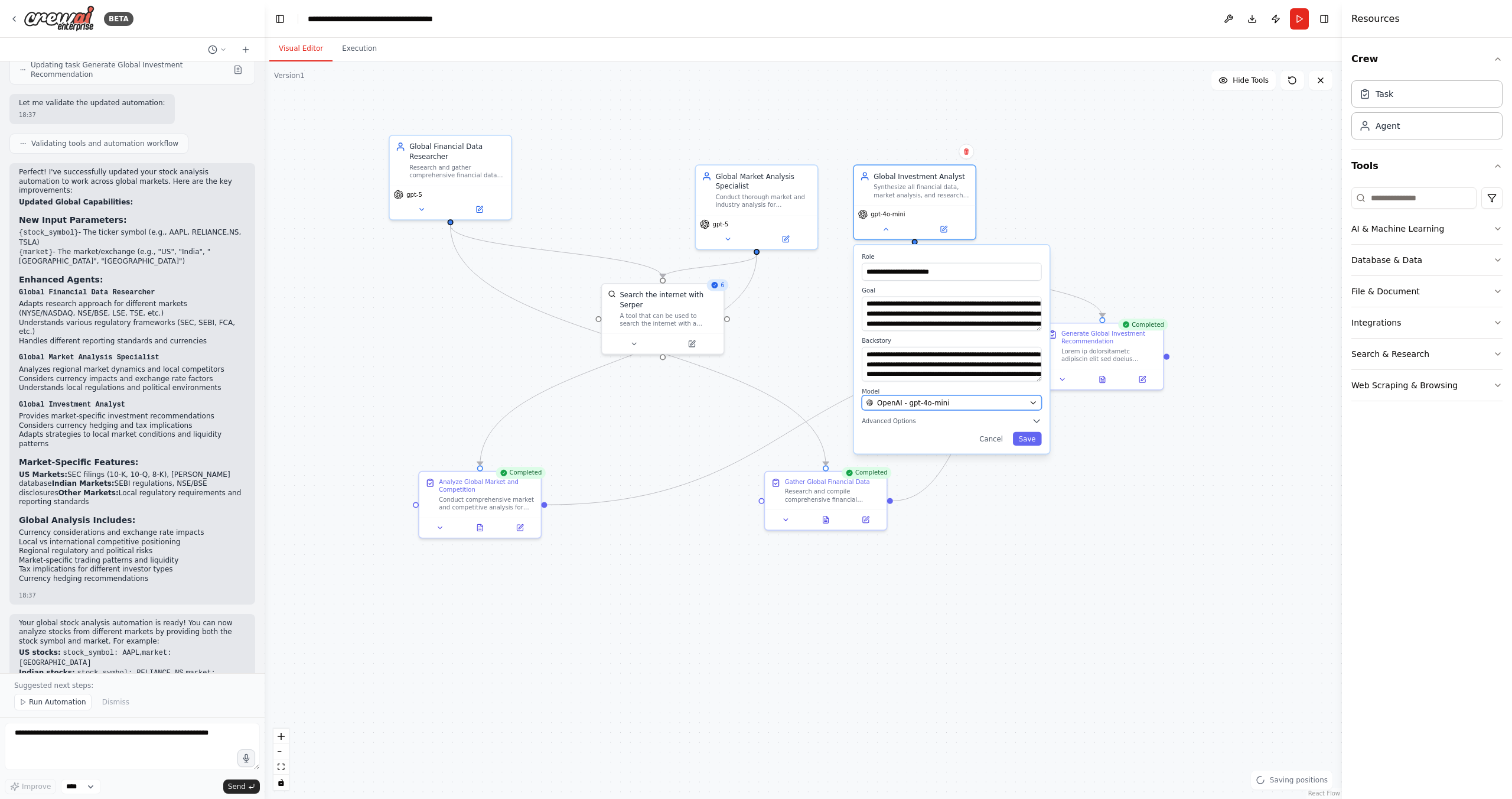
click at [908, 401] on span "OpenAI - gpt-4o-mini" at bounding box center [913, 402] width 72 height 10
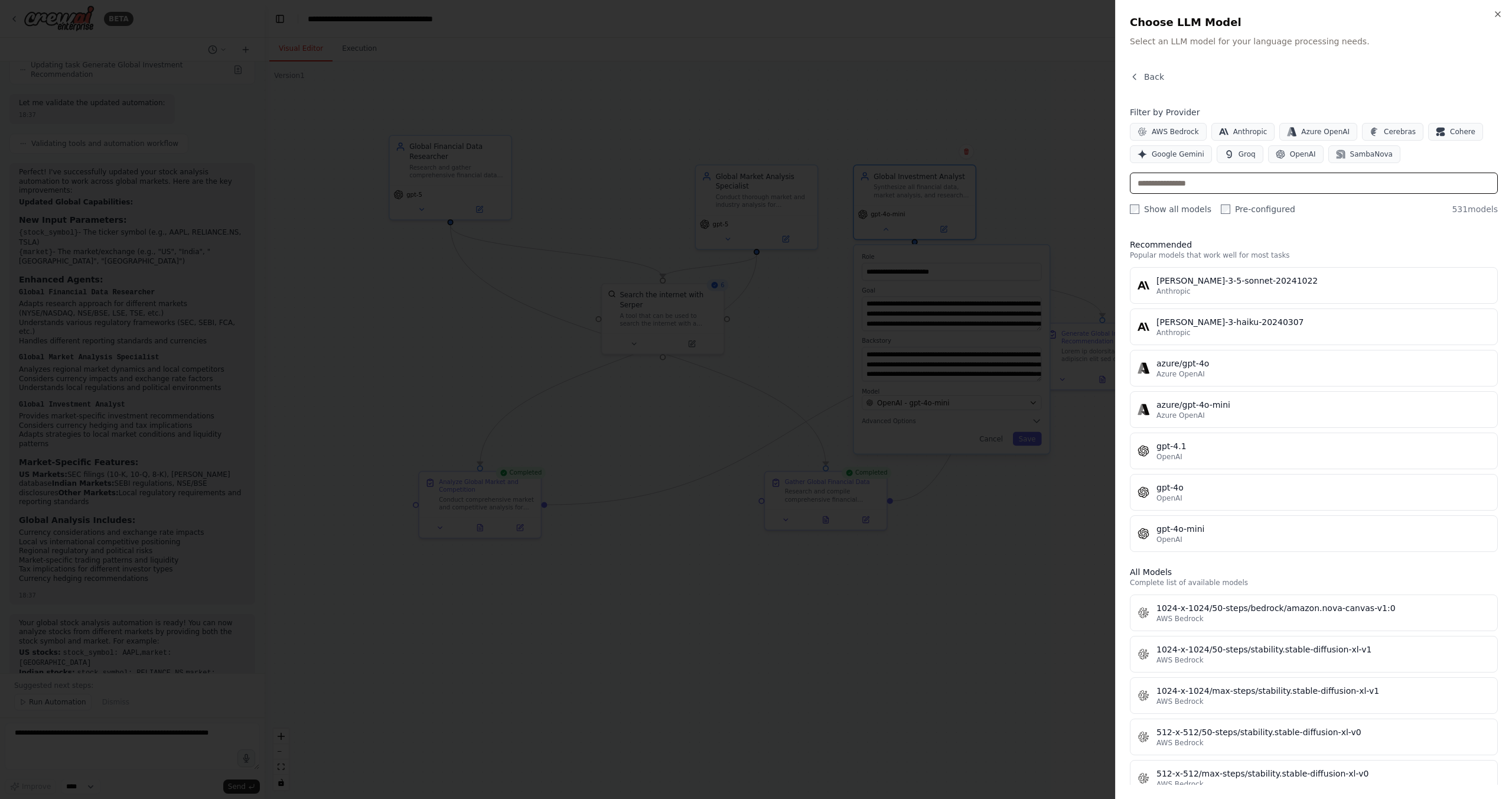
click at [1174, 184] on input "text" at bounding box center [1314, 183] width 368 height 22
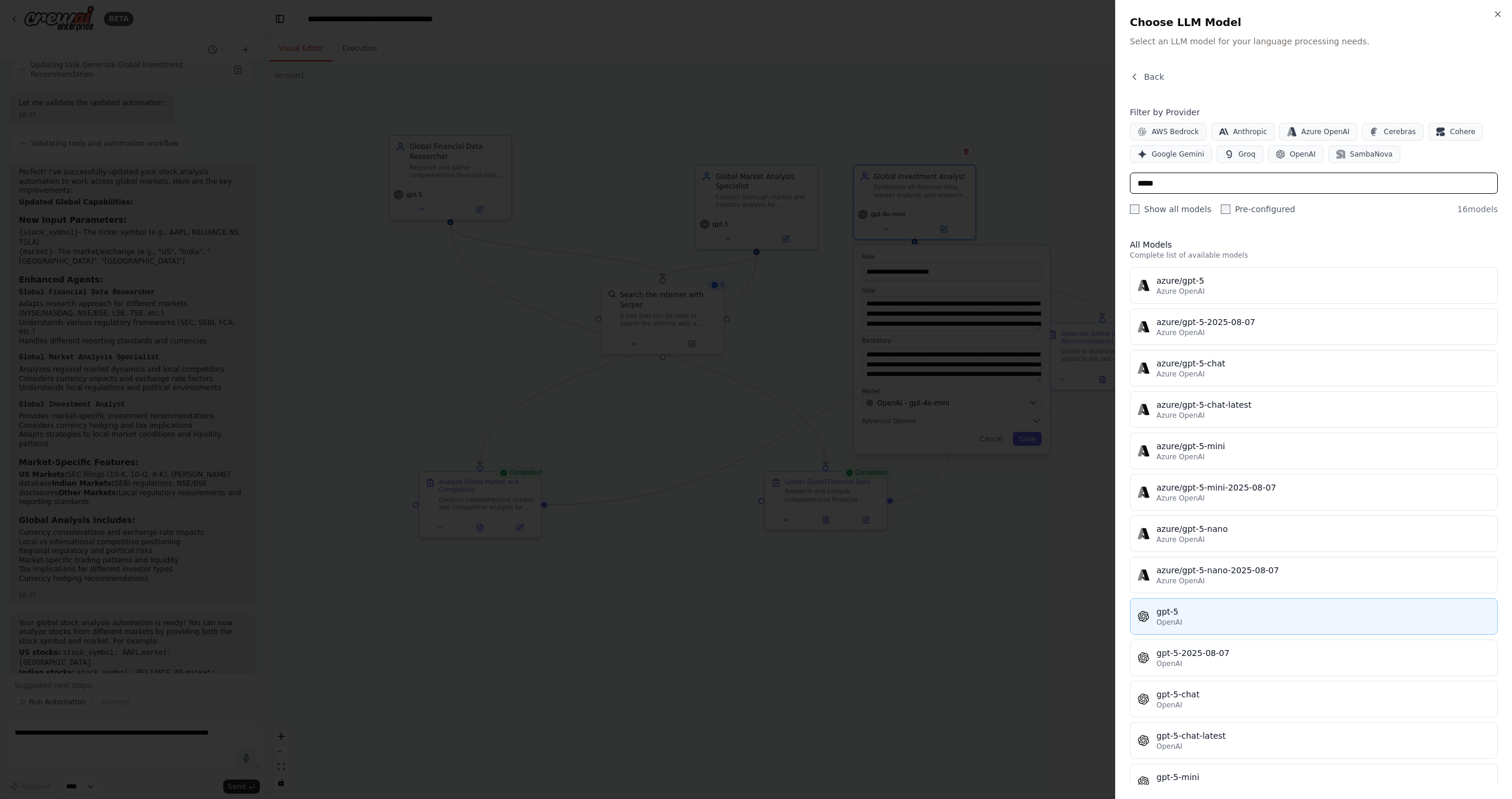
type input "*****"
click at [1196, 612] on div "gpt-5" at bounding box center [1323, 612] width 333 height 12
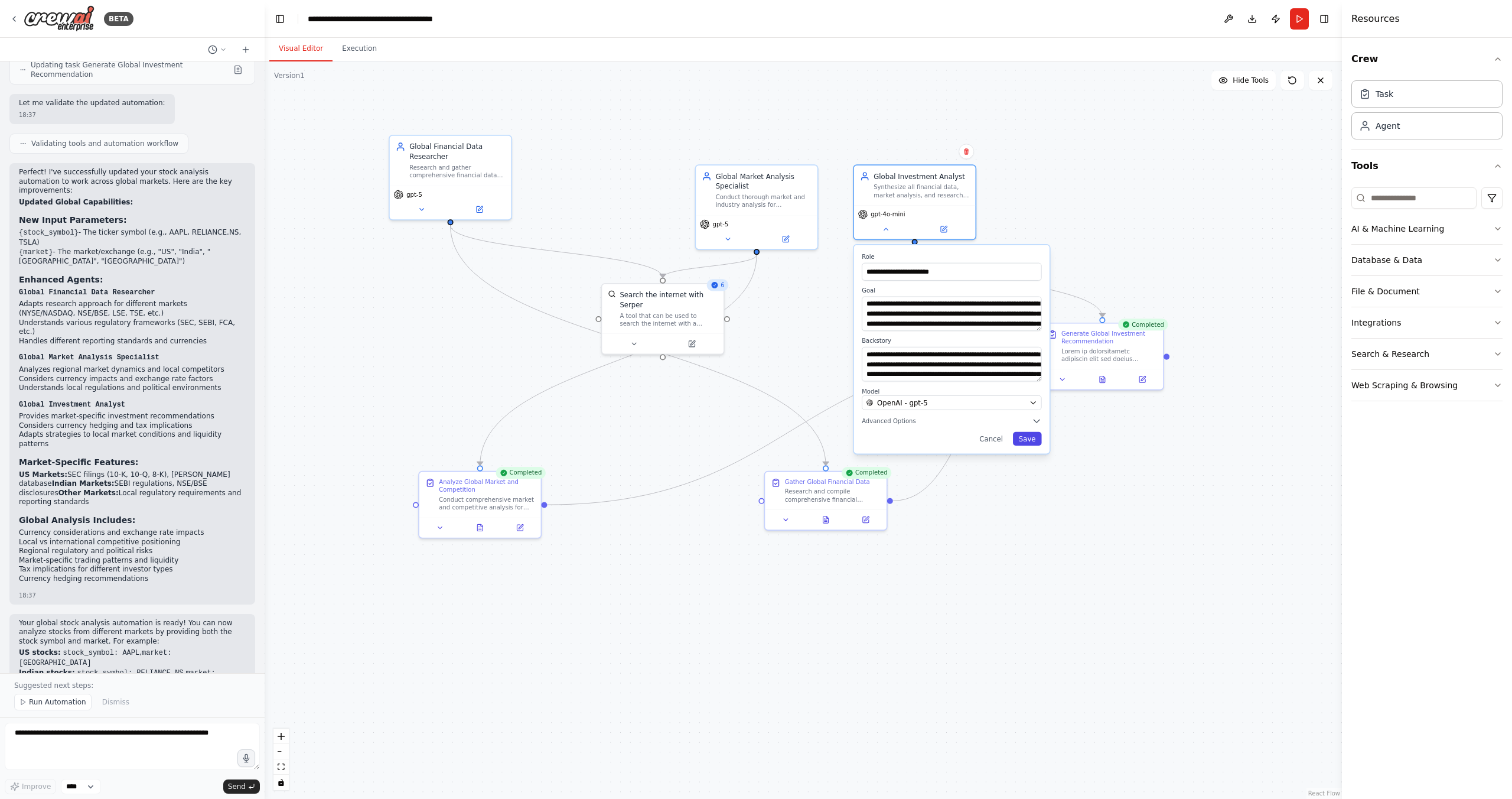
click at [1029, 439] on button "Save" at bounding box center [1027, 439] width 29 height 14
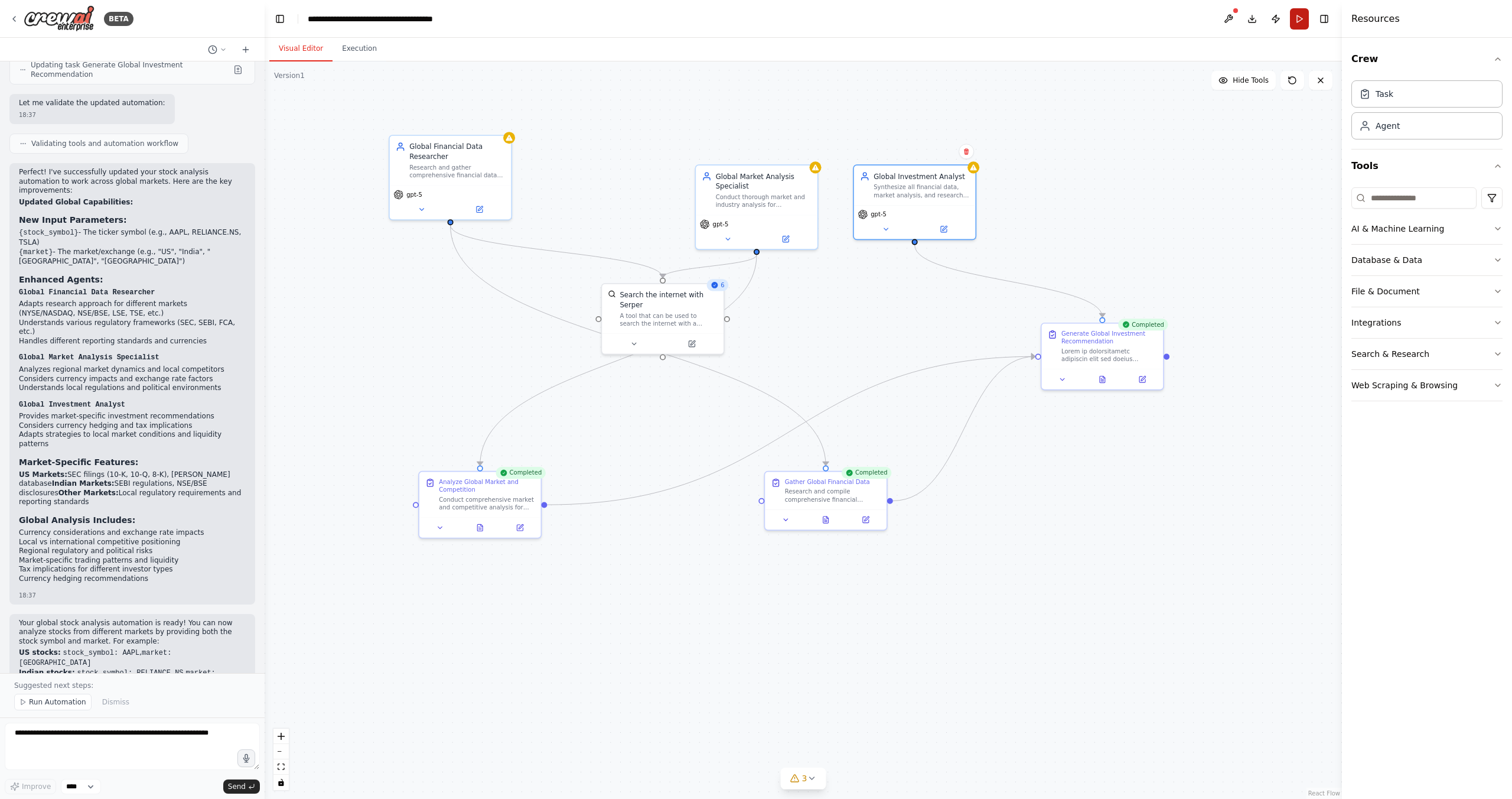
click at [1297, 19] on button "Run" at bounding box center [1299, 19] width 19 height 22
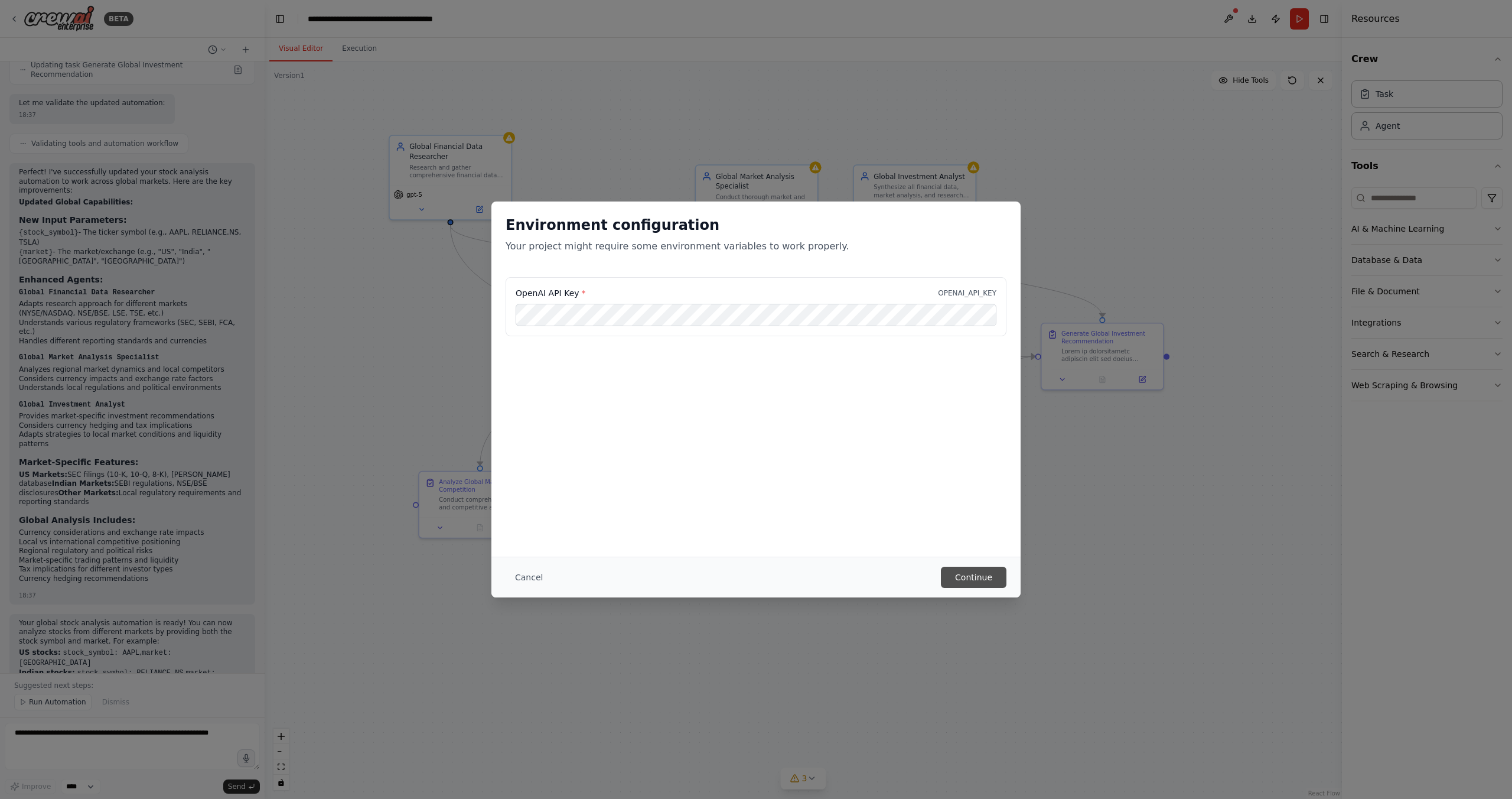
scroll to position [0, 0]
click at [976, 577] on button "Continue" at bounding box center [974, 577] width 65 height 22
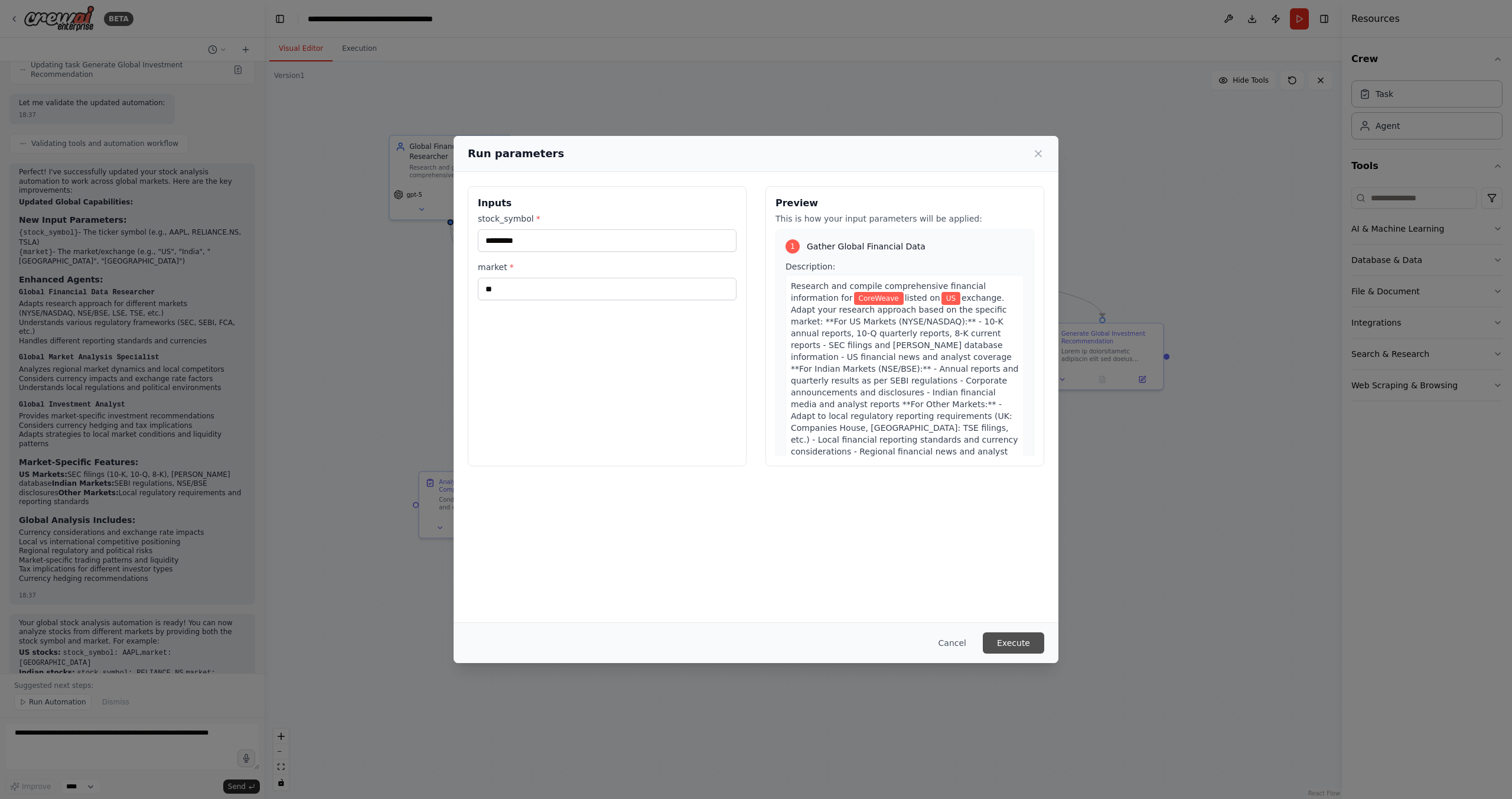
click at [1011, 640] on button "Execute" at bounding box center [1013, 642] width 61 height 22
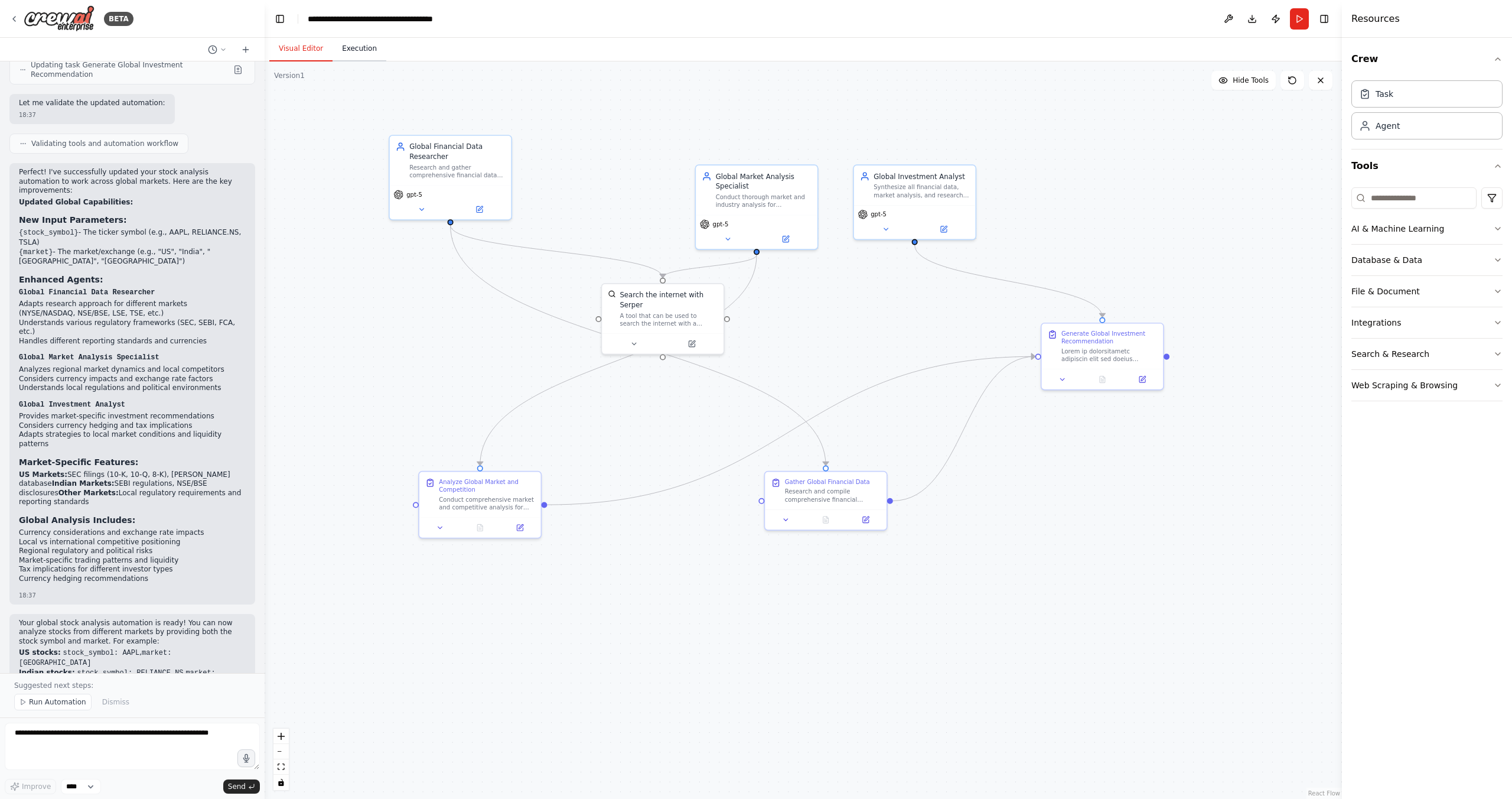
click at [346, 48] on button "Execution" at bounding box center [360, 49] width 54 height 25
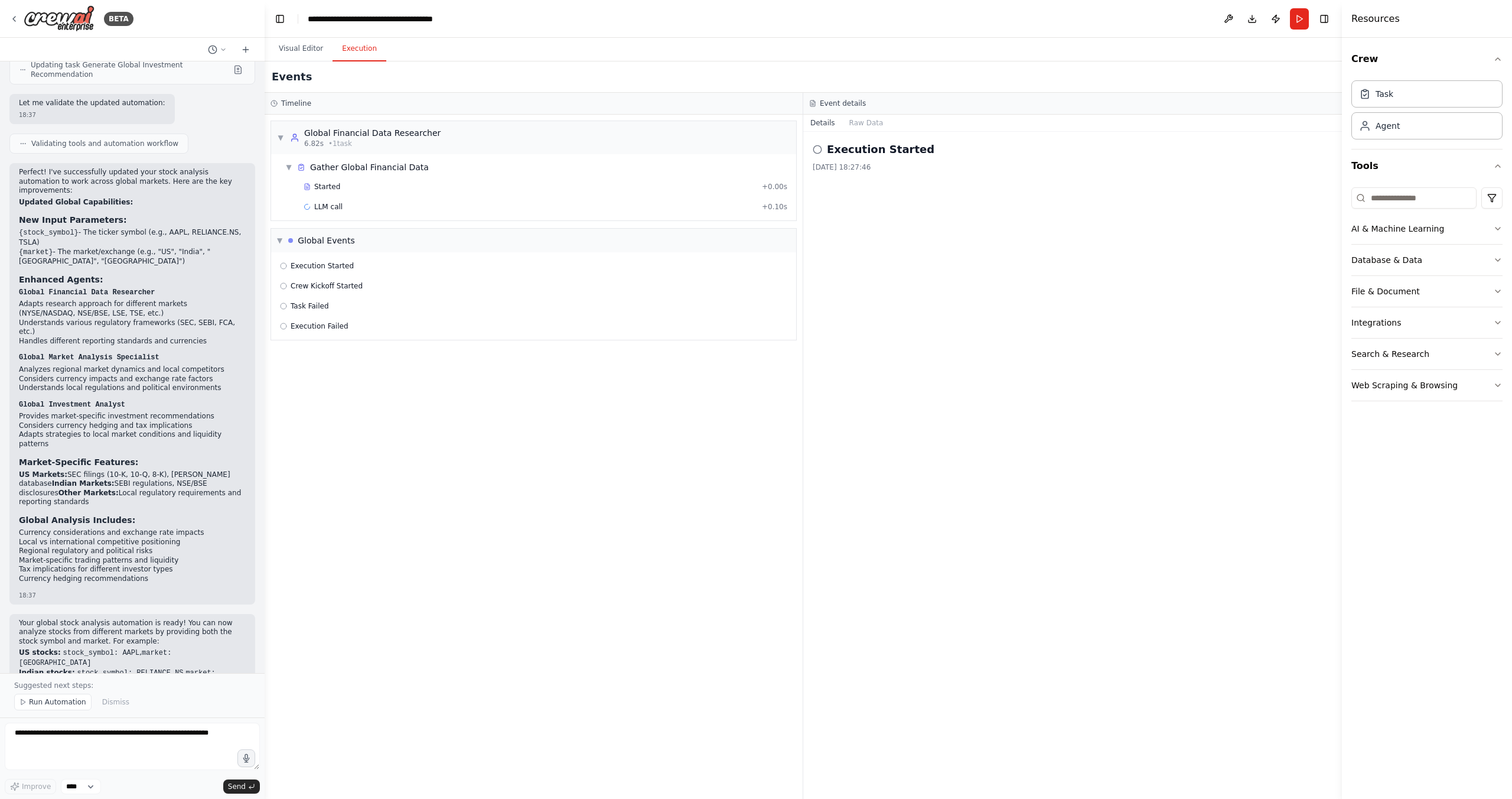
scroll to position [800, 0]
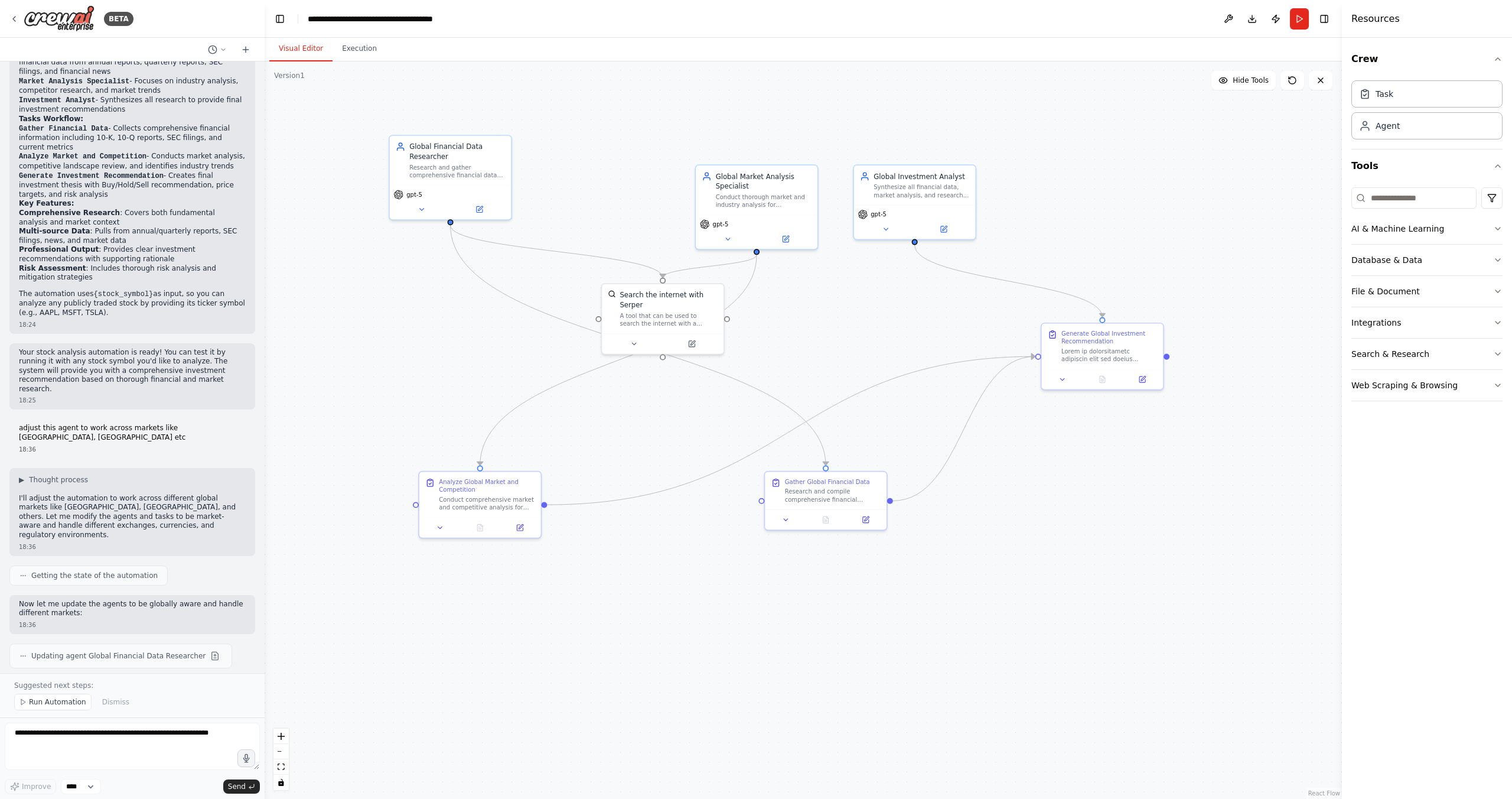
click at [296, 51] on button "Visual Editor" at bounding box center [301, 49] width 63 height 25
click at [421, 208] on icon at bounding box center [422, 207] width 8 height 8
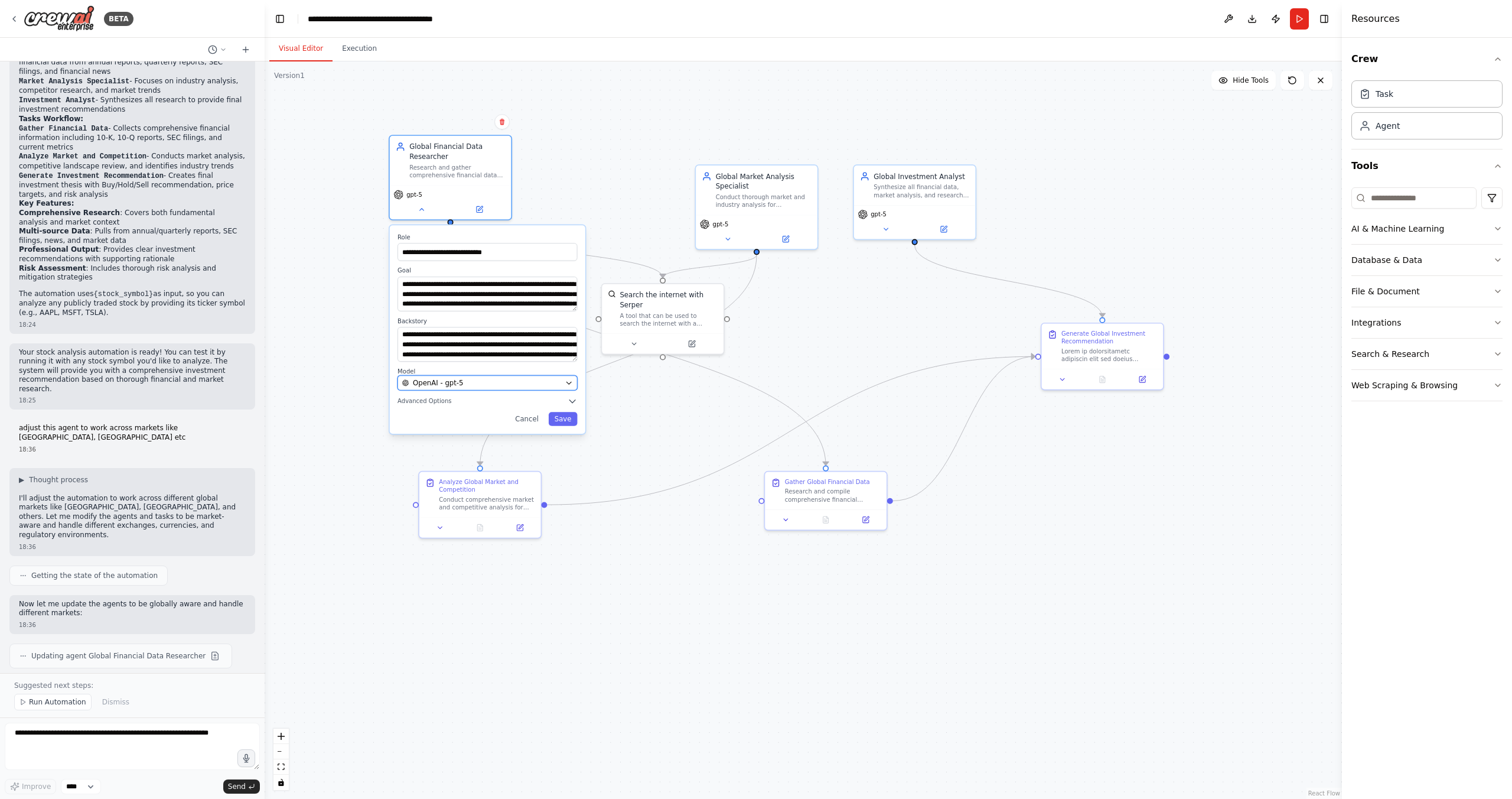
click at [517, 377] on button "OpenAI - gpt-5" at bounding box center [487, 383] width 179 height 15
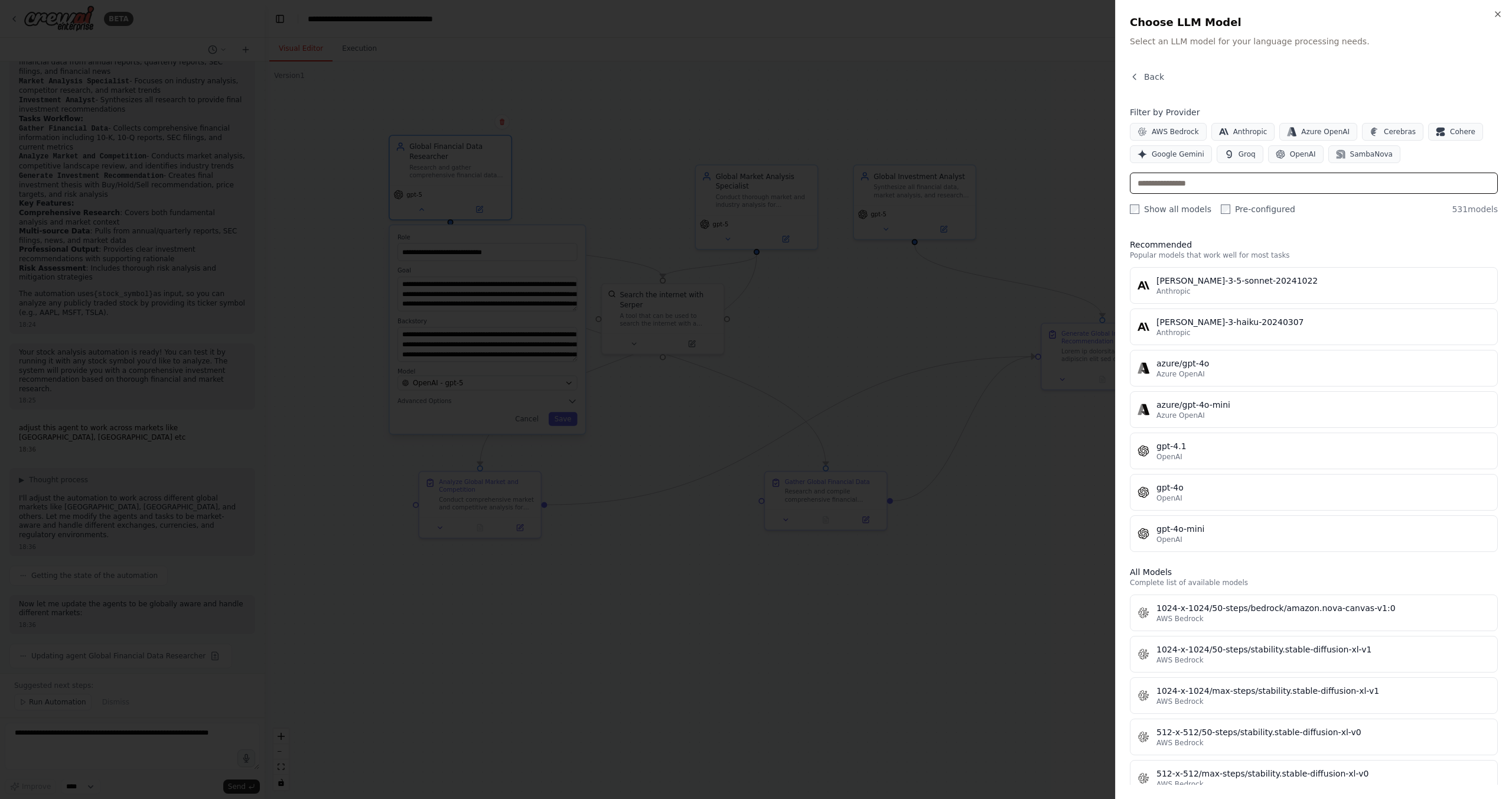
click at [1163, 183] on input "text" at bounding box center [1314, 183] width 368 height 22
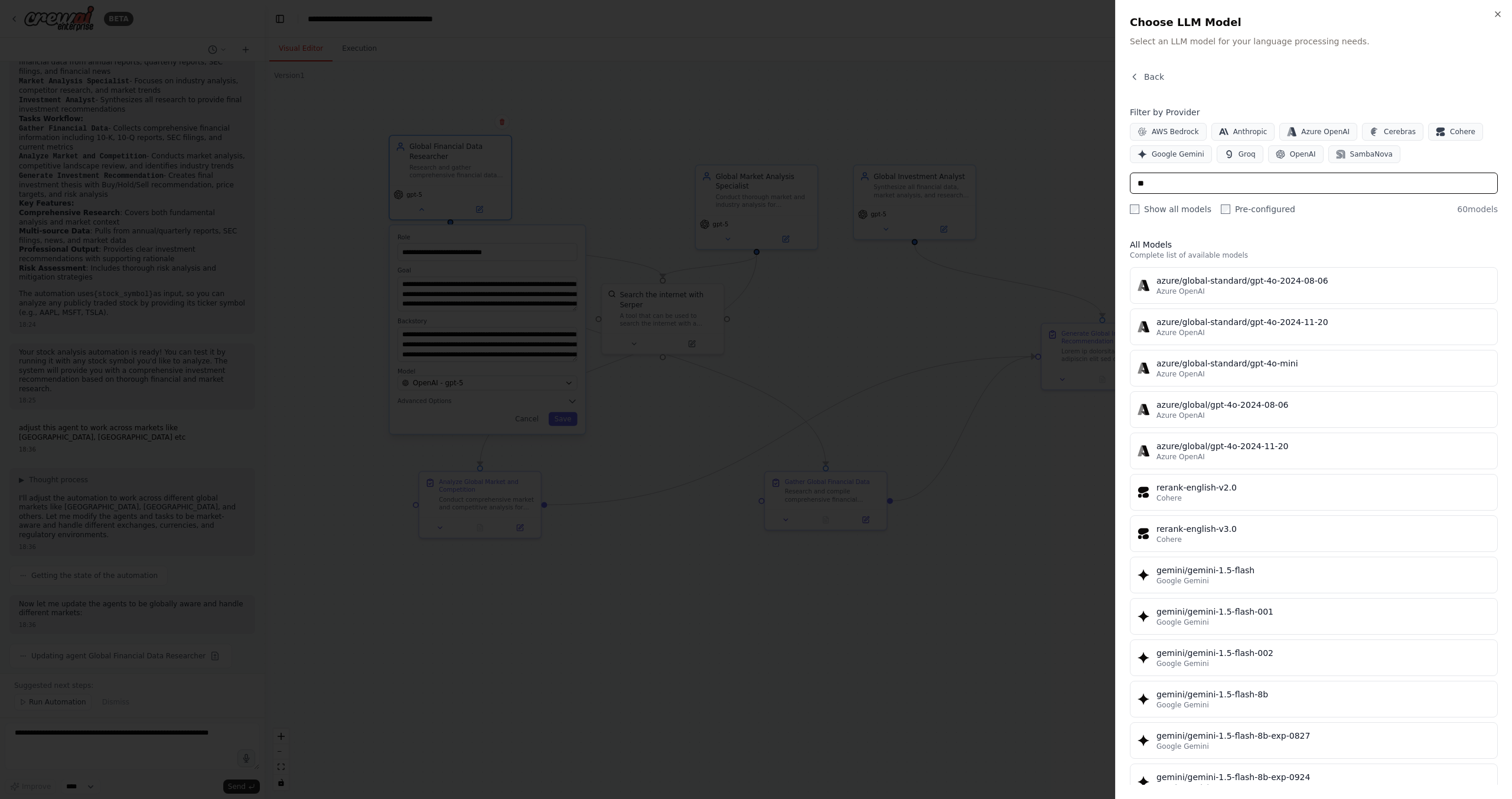
type input "*"
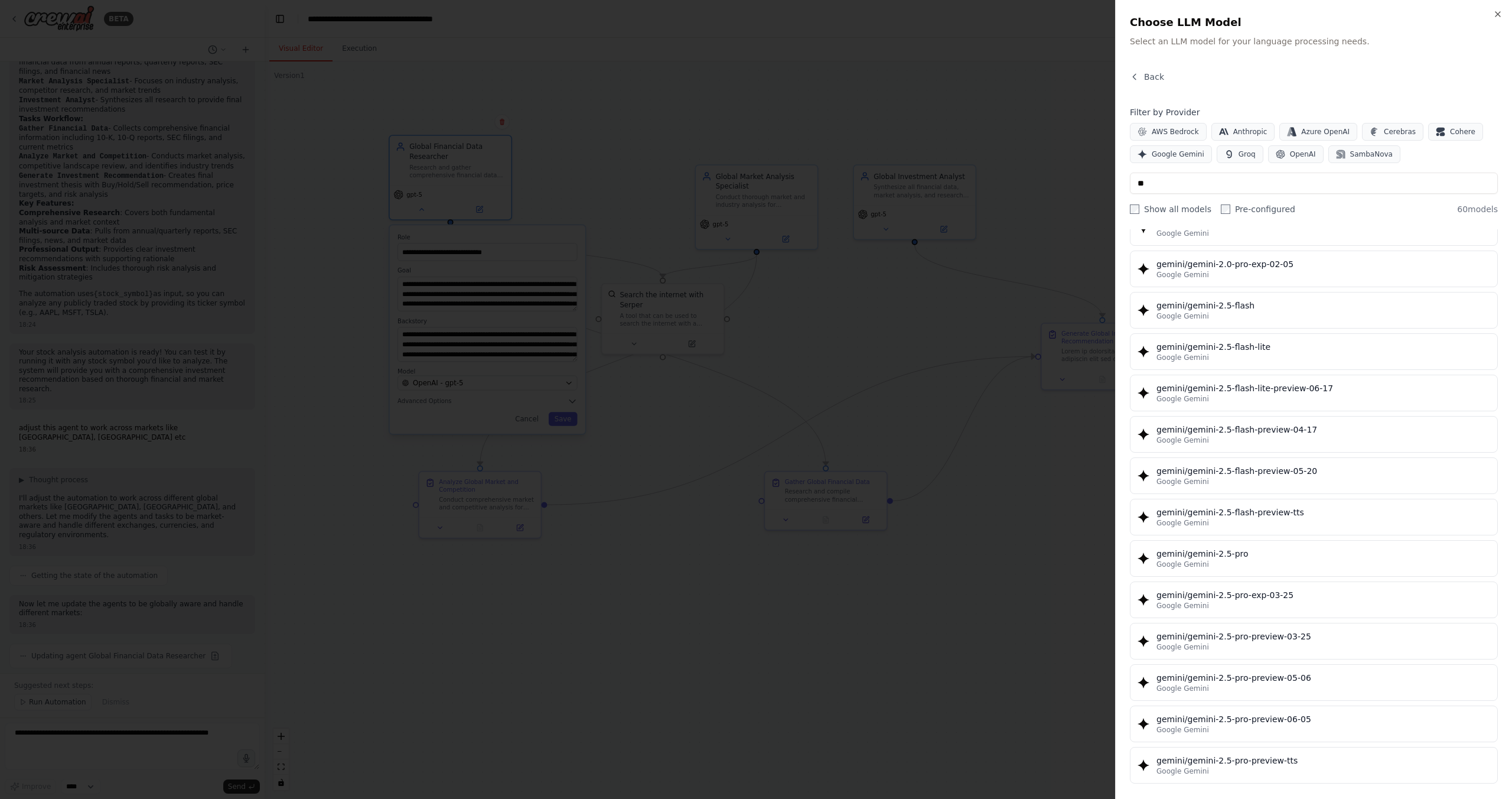
scroll to position [1258, 0]
type input "**"
click at [1267, 307] on div "gemini/gemini-2.5-flash" at bounding box center [1323, 305] width 333 height 12
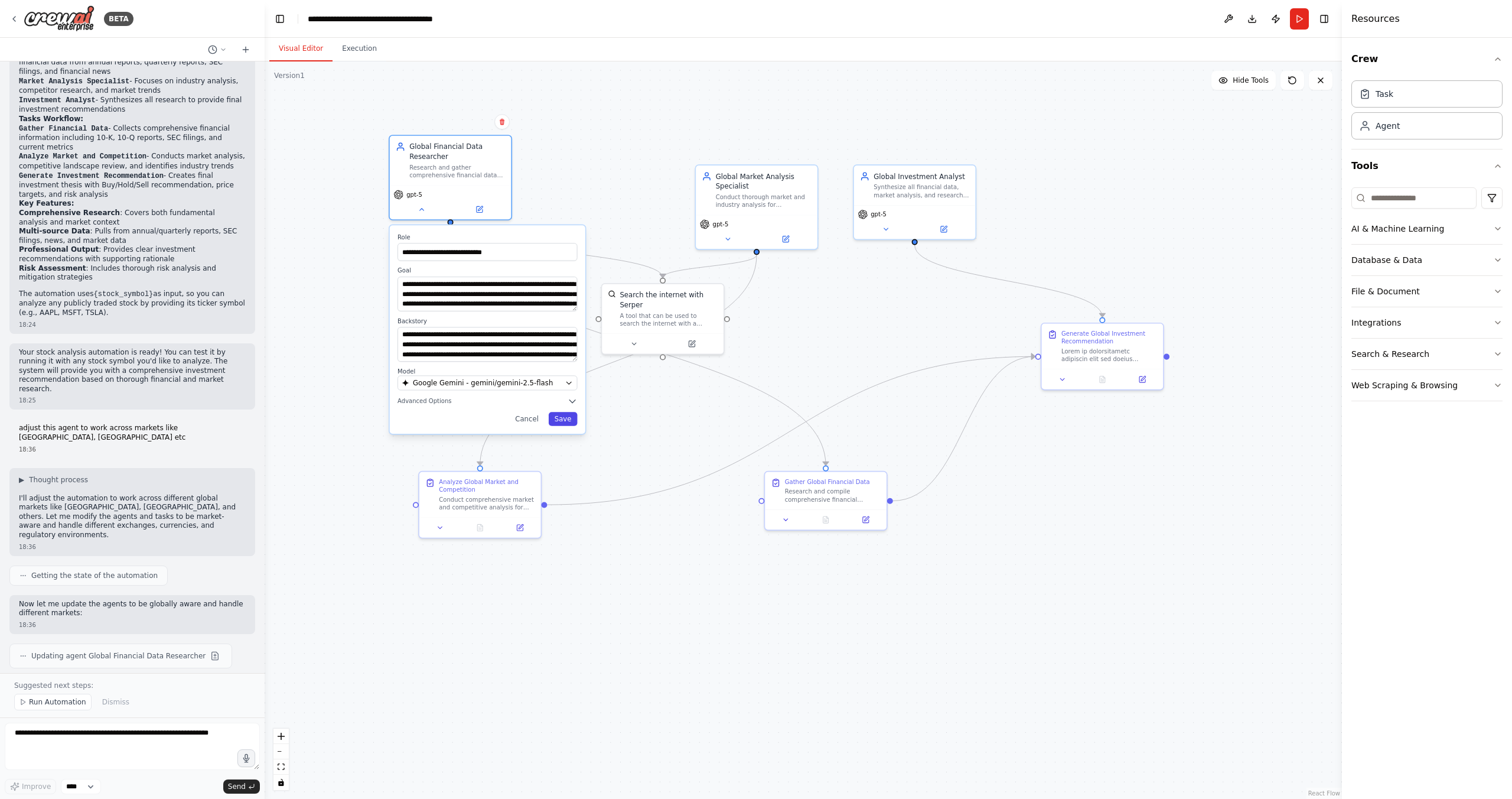
click at [565, 422] on button "Save" at bounding box center [563, 418] width 29 height 14
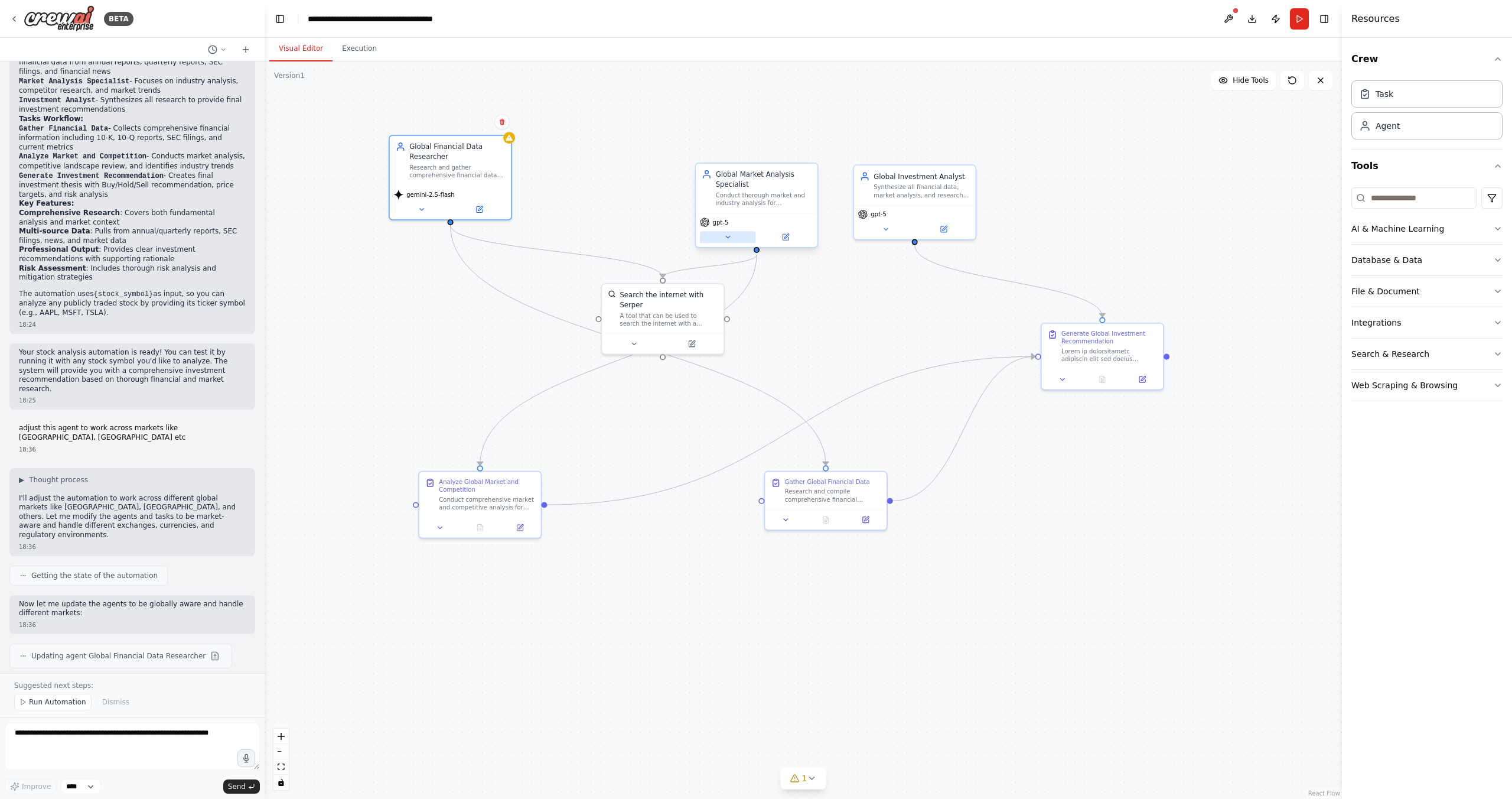
click at [726, 240] on icon at bounding box center [728, 238] width 8 height 8
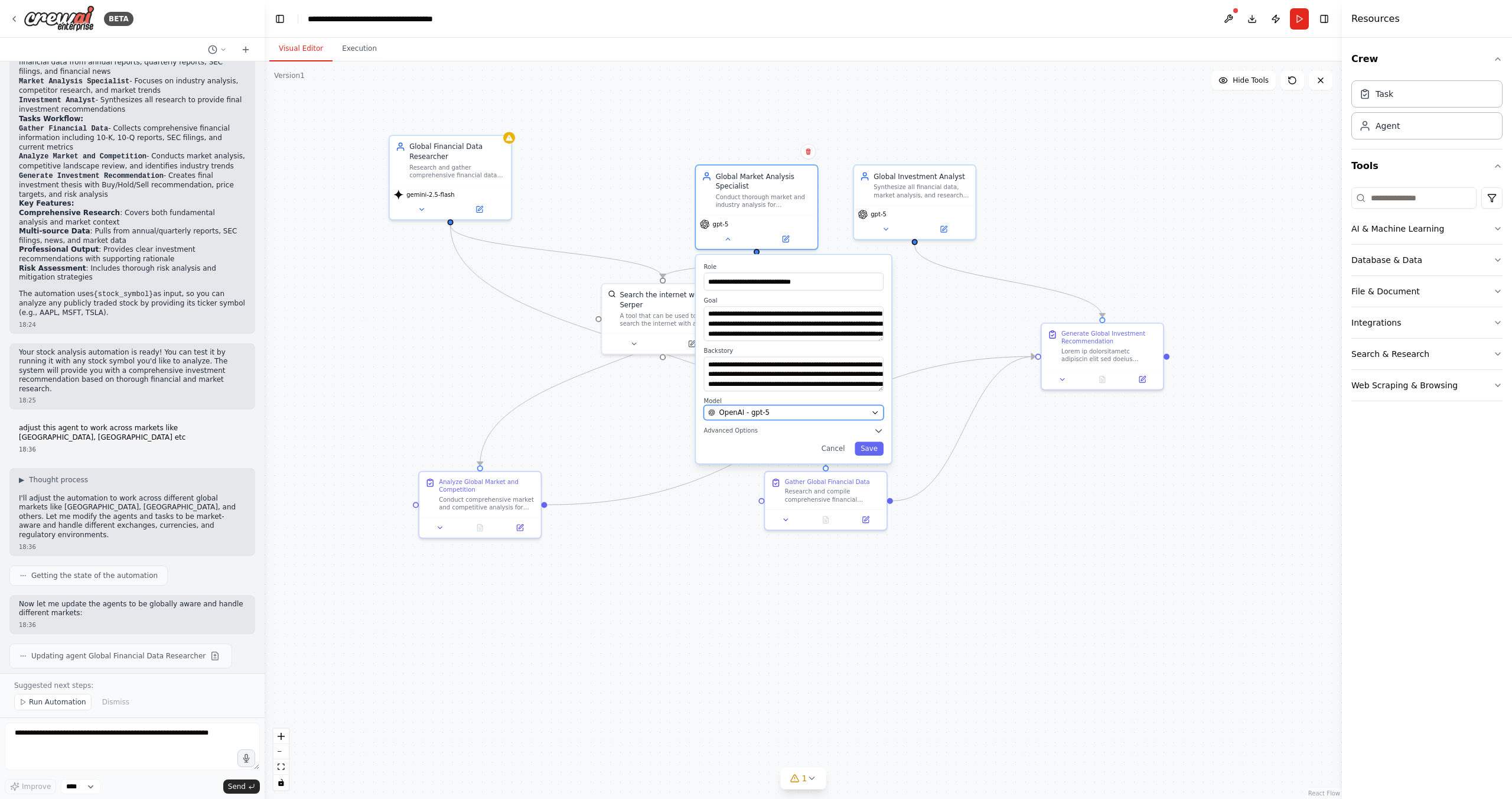
click at [769, 411] on div "OpenAI - gpt-5" at bounding box center [787, 413] width 159 height 10
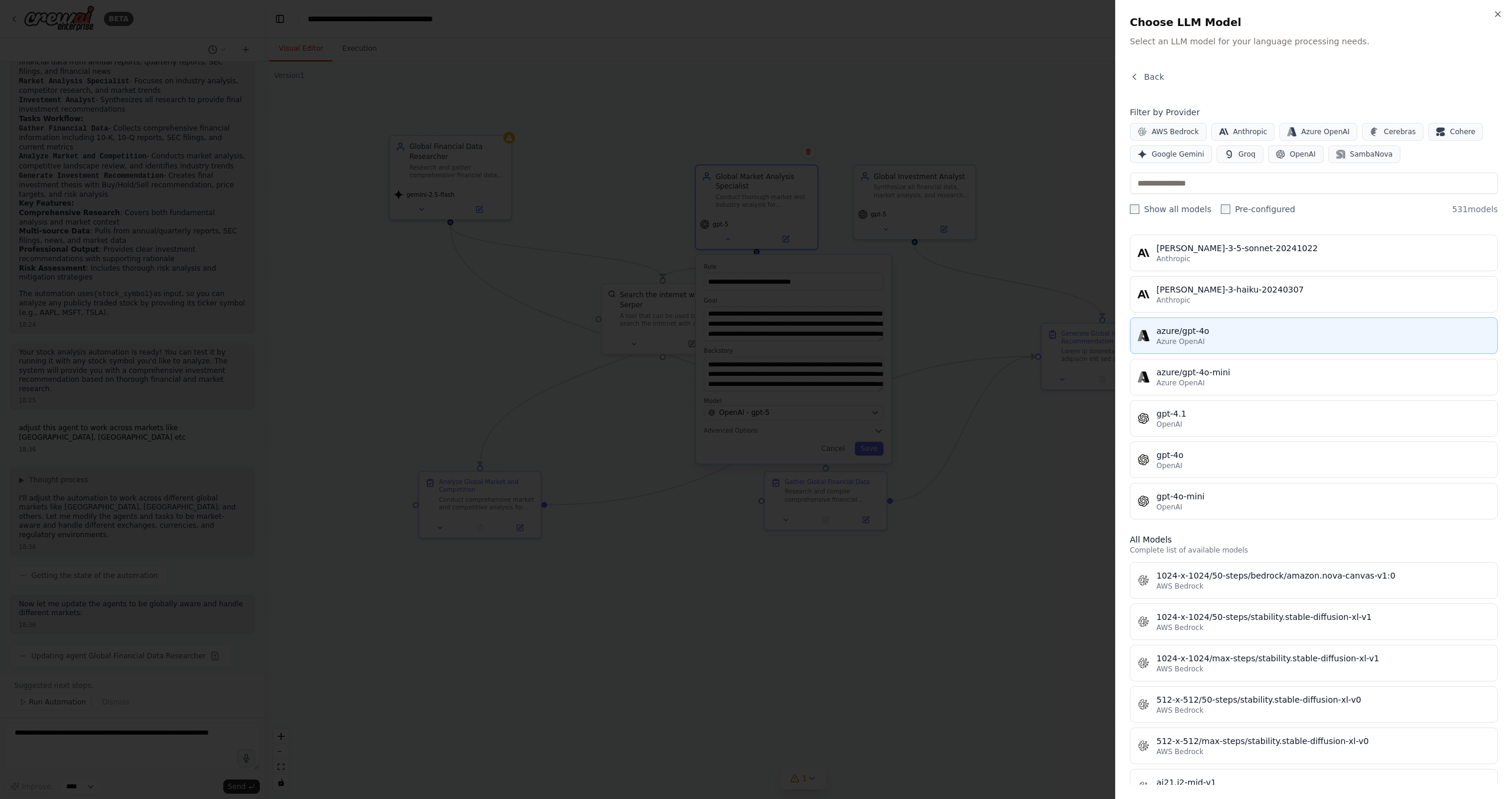
scroll to position [0, 0]
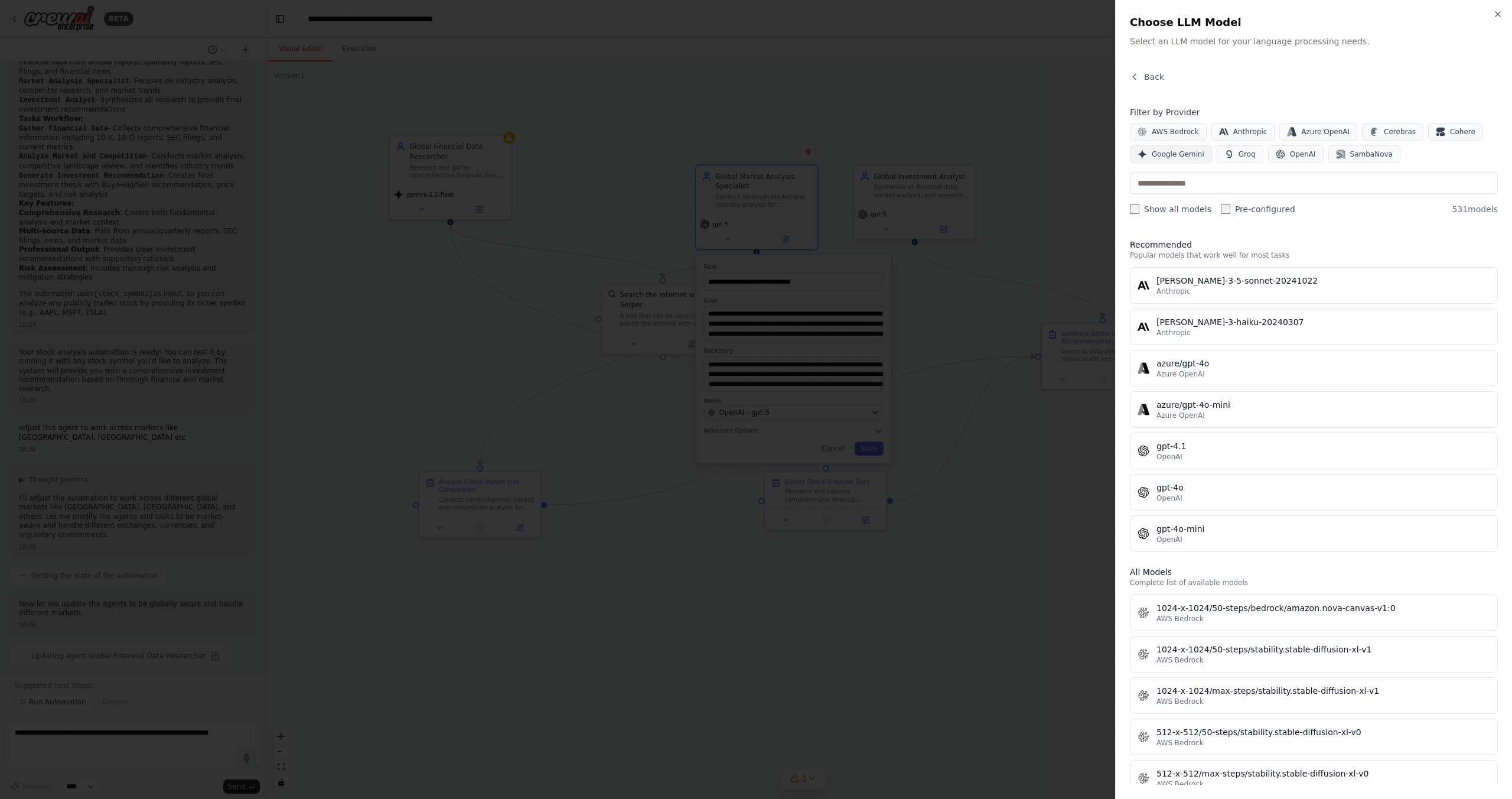
click at [1184, 149] on span "Google Gemini" at bounding box center [1178, 154] width 53 height 9
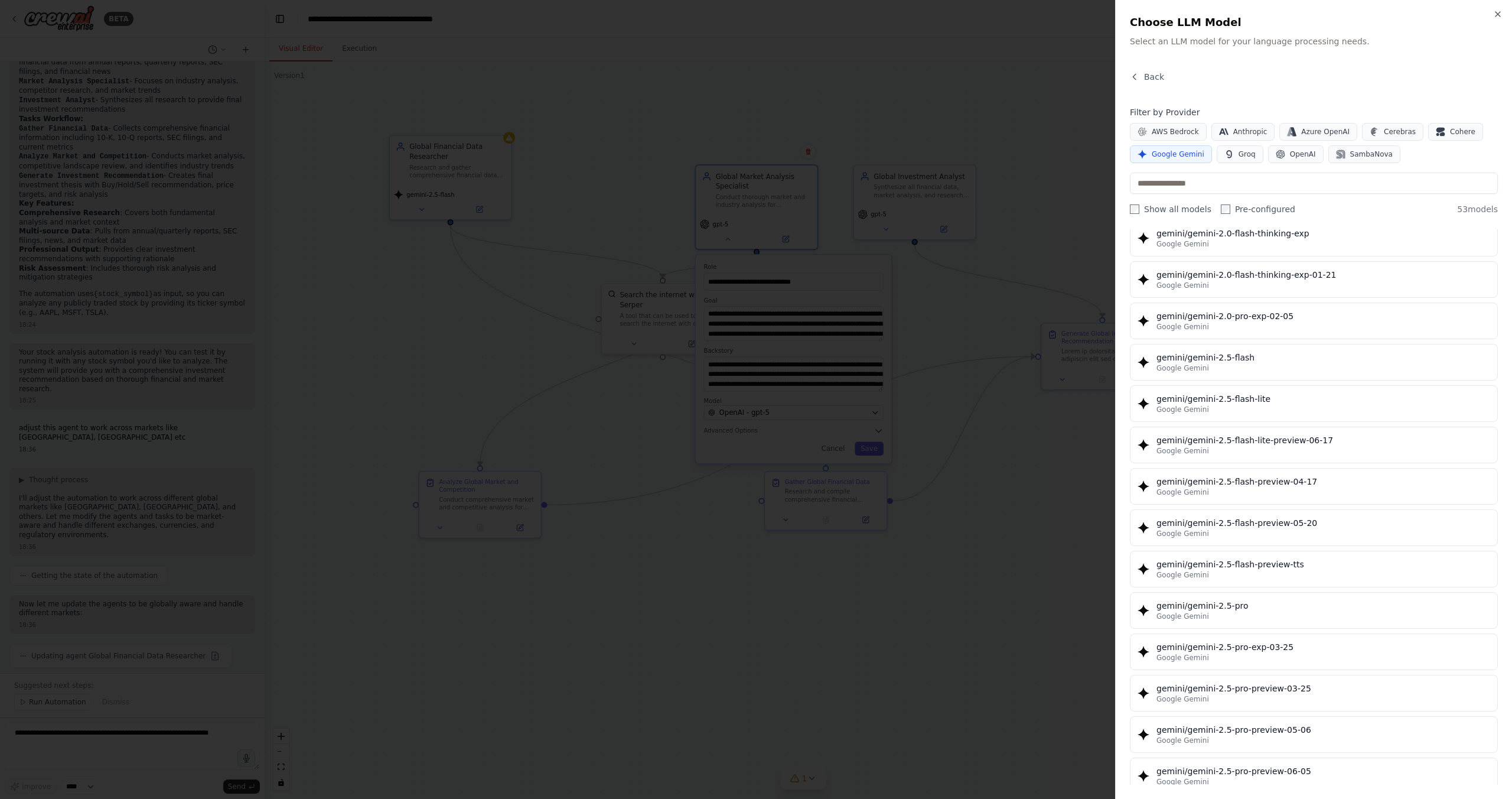
scroll to position [915, 0]
click at [1244, 352] on div "gemini/gemini-2.5-flash" at bounding box center [1323, 358] width 333 height 12
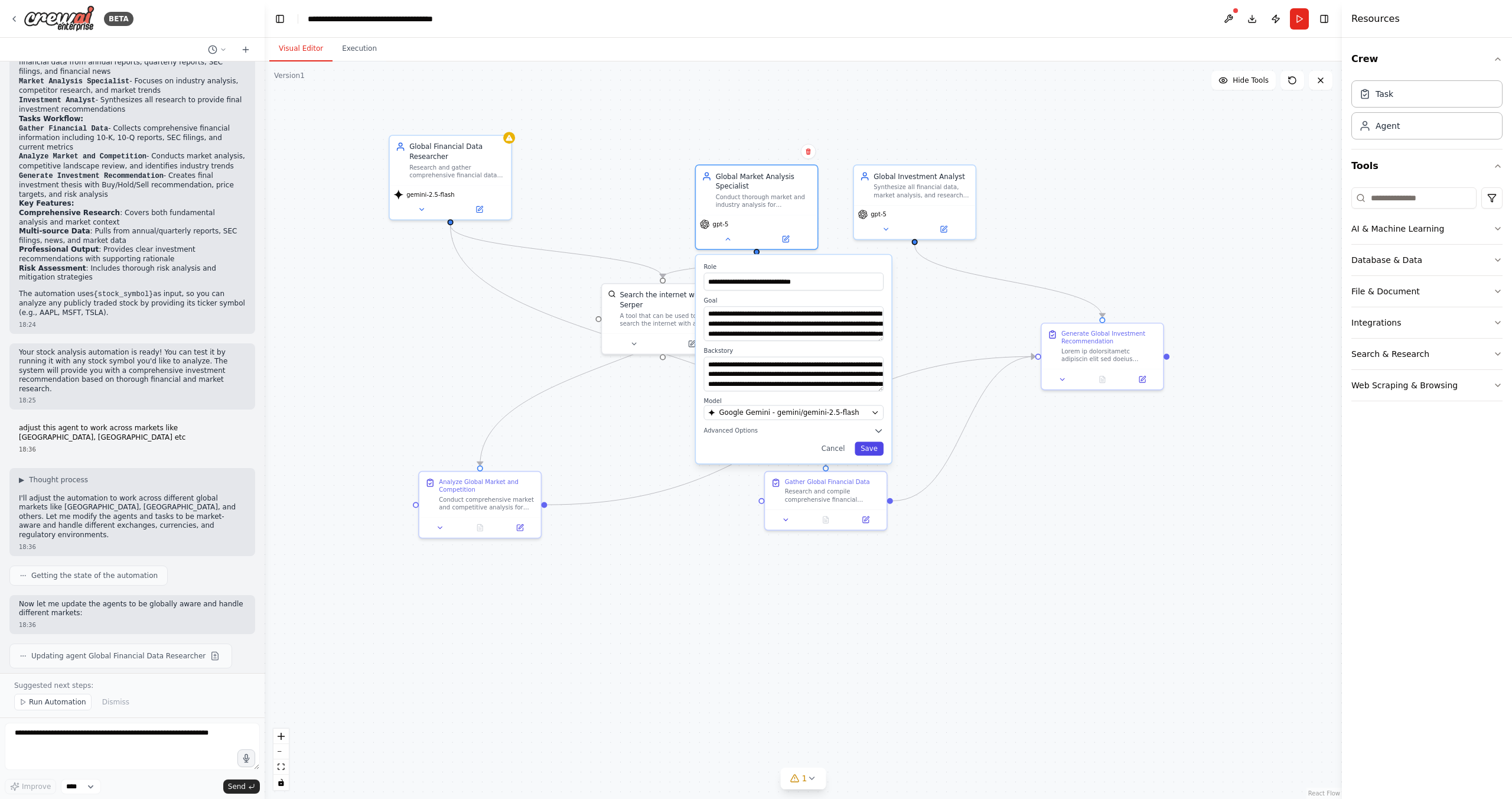
click at [873, 446] on button "Save" at bounding box center [869, 448] width 29 height 14
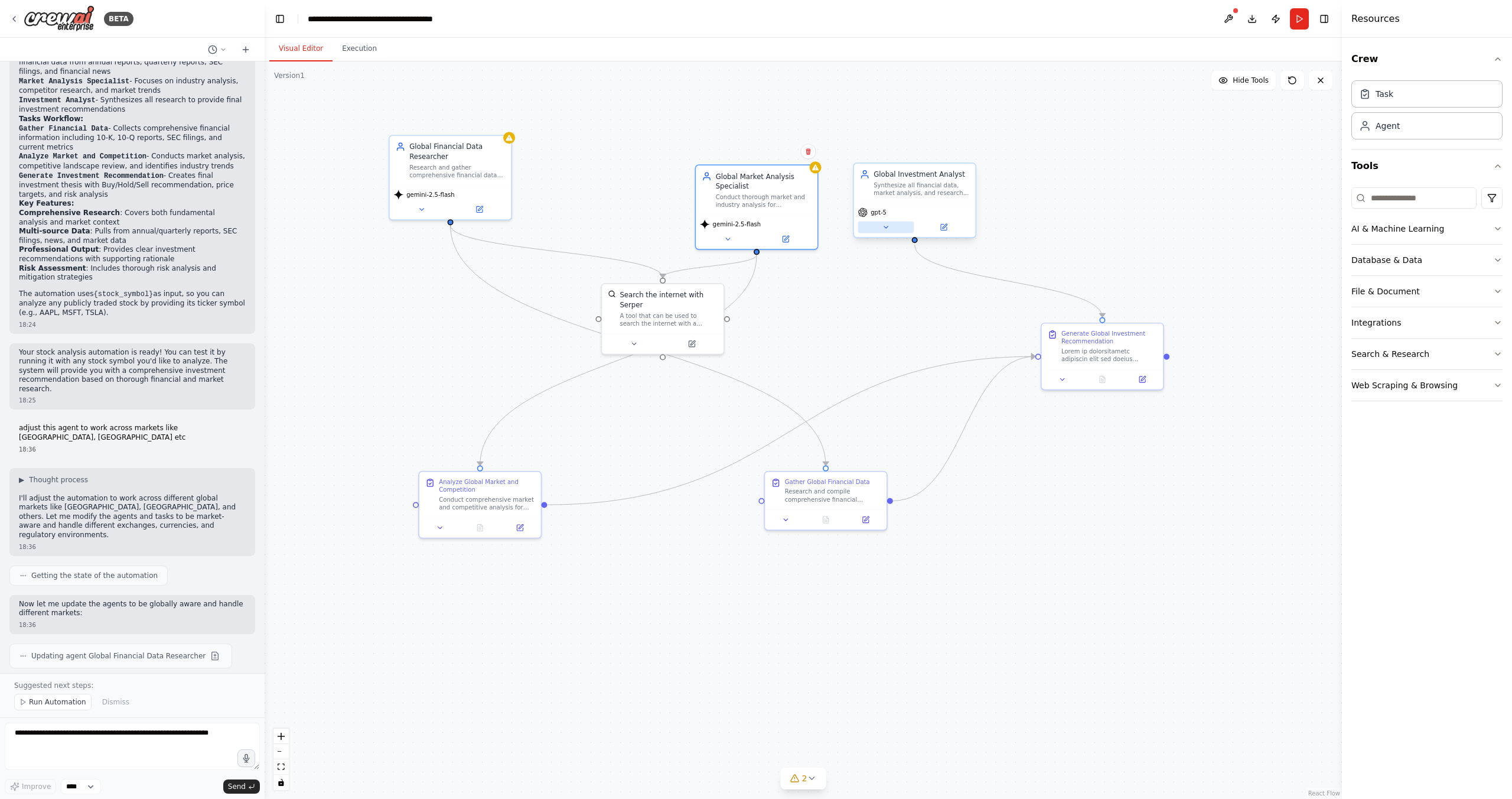
click at [888, 226] on icon at bounding box center [886, 227] width 8 height 8
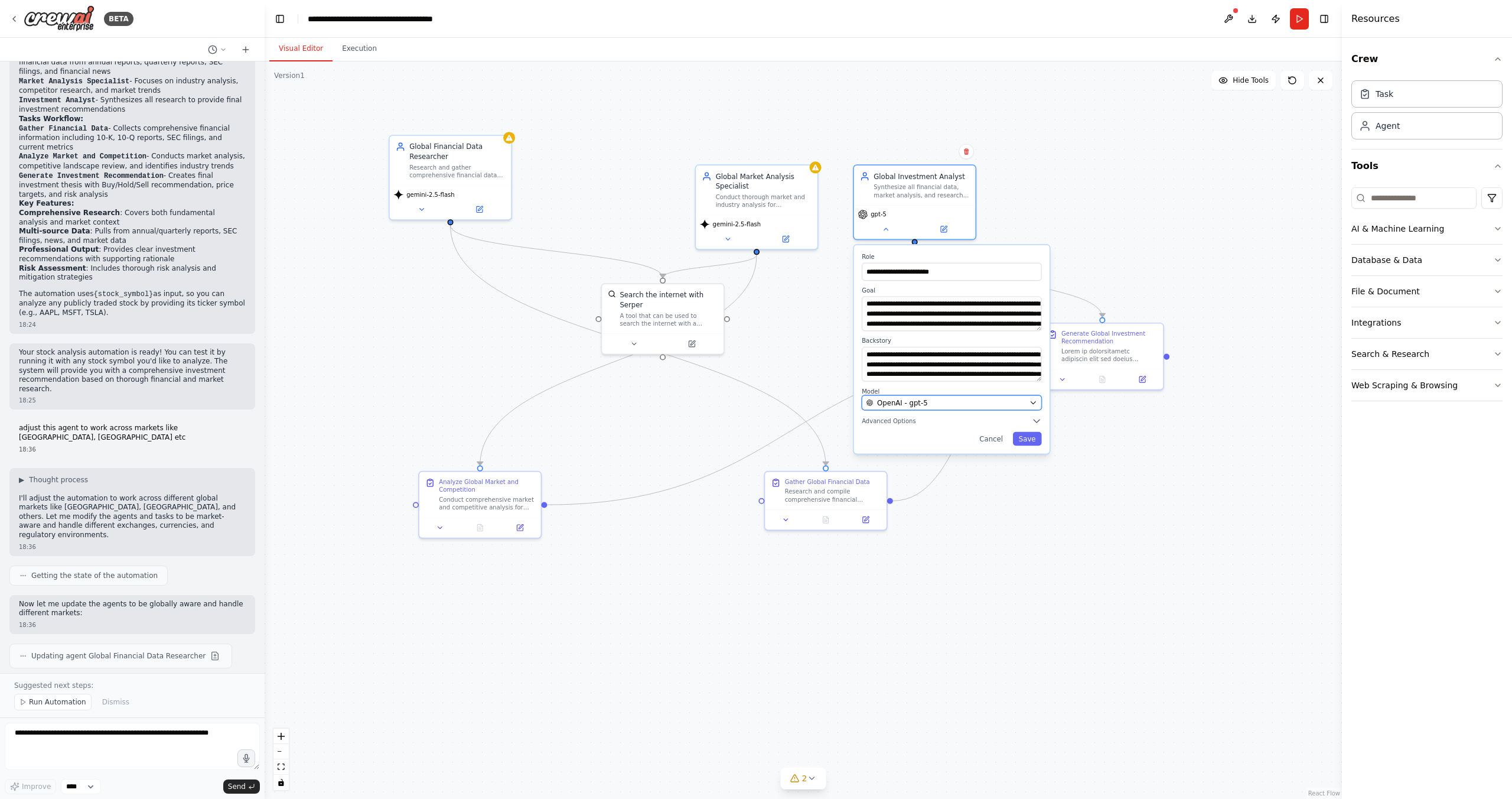
click at [915, 404] on span "OpenAI - gpt-5" at bounding box center [903, 402] width 51 height 10
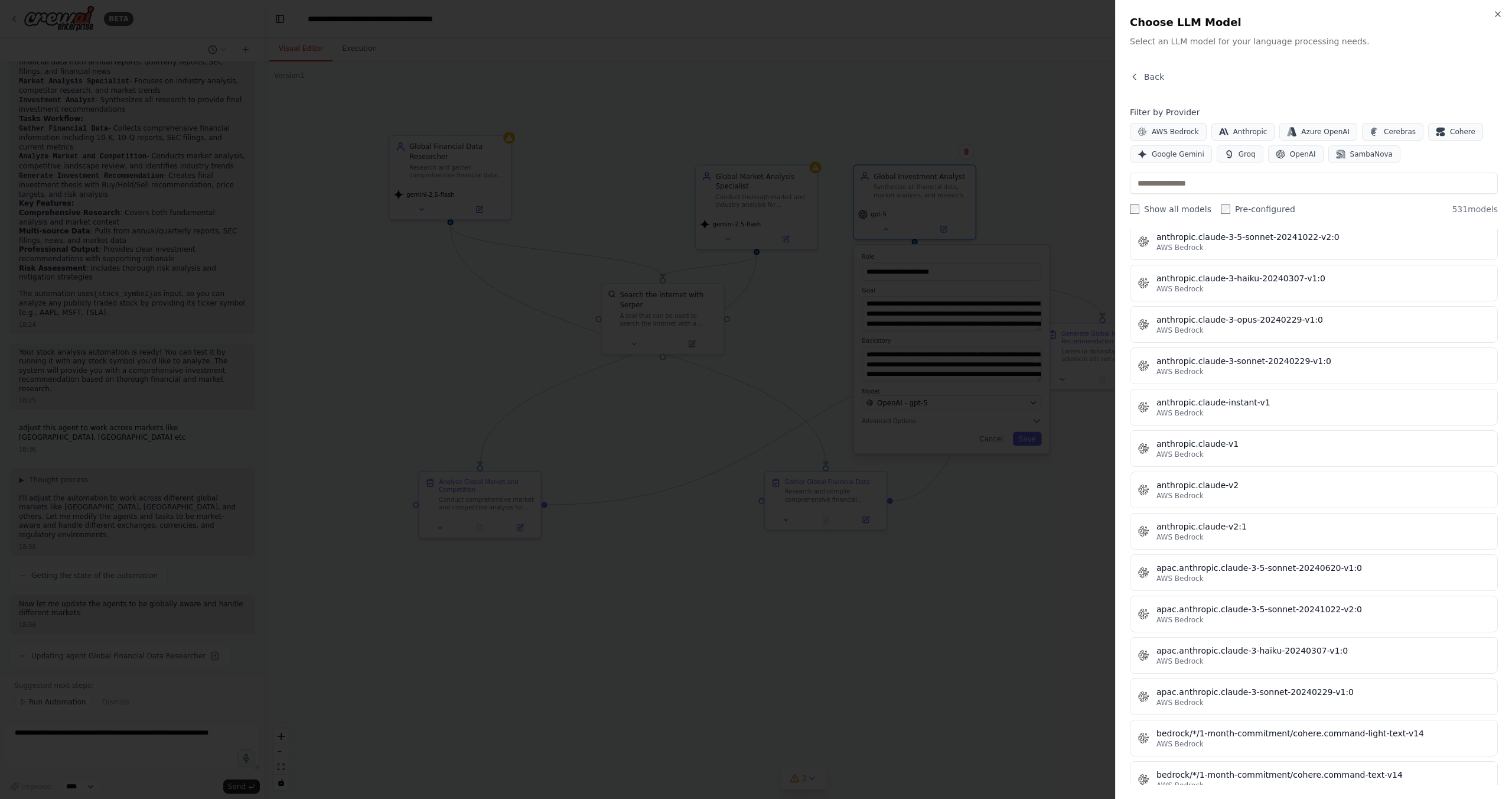
scroll to position [1146, 0]
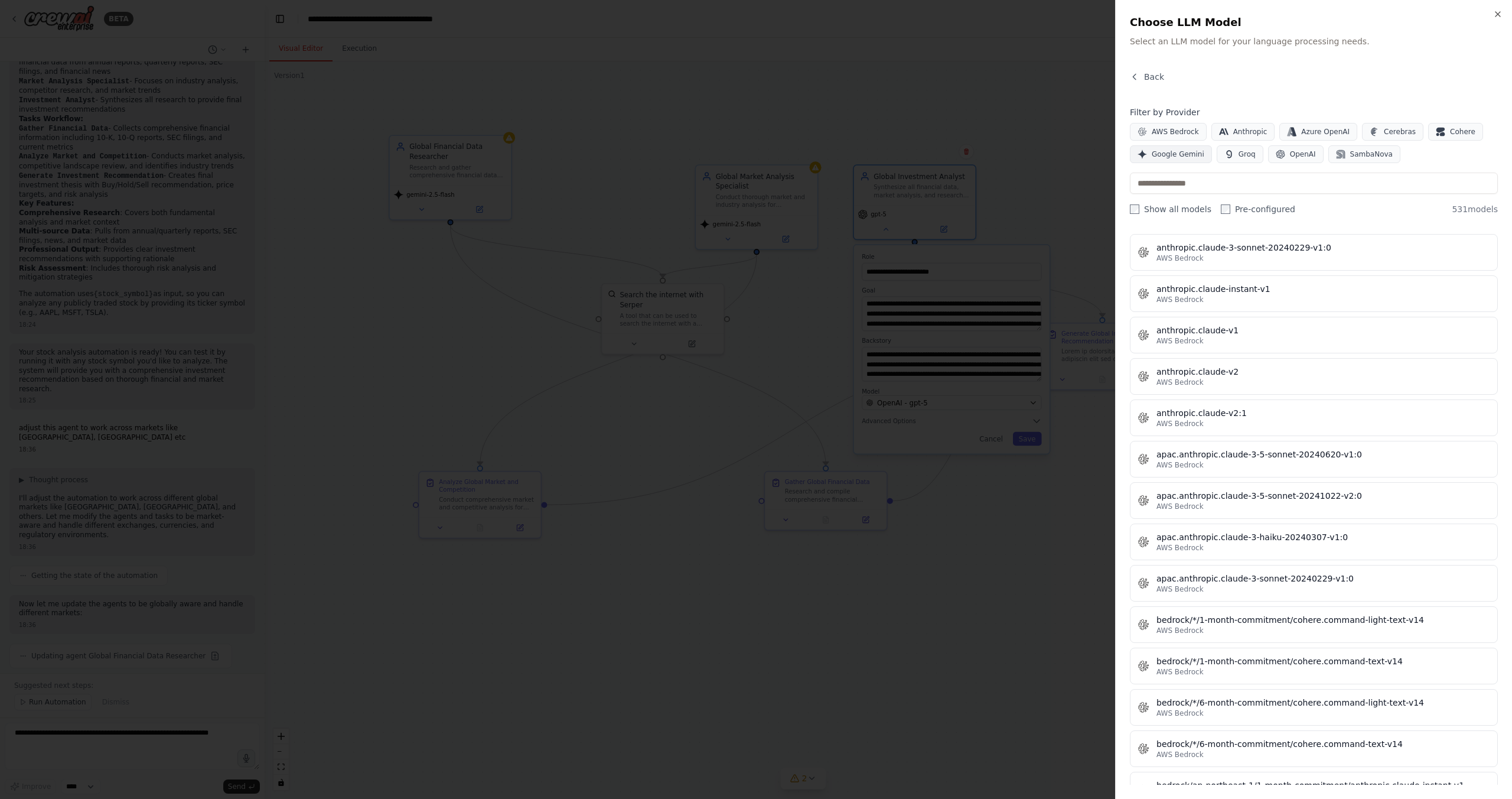
click at [1182, 154] on span "Google Gemini" at bounding box center [1178, 154] width 53 height 9
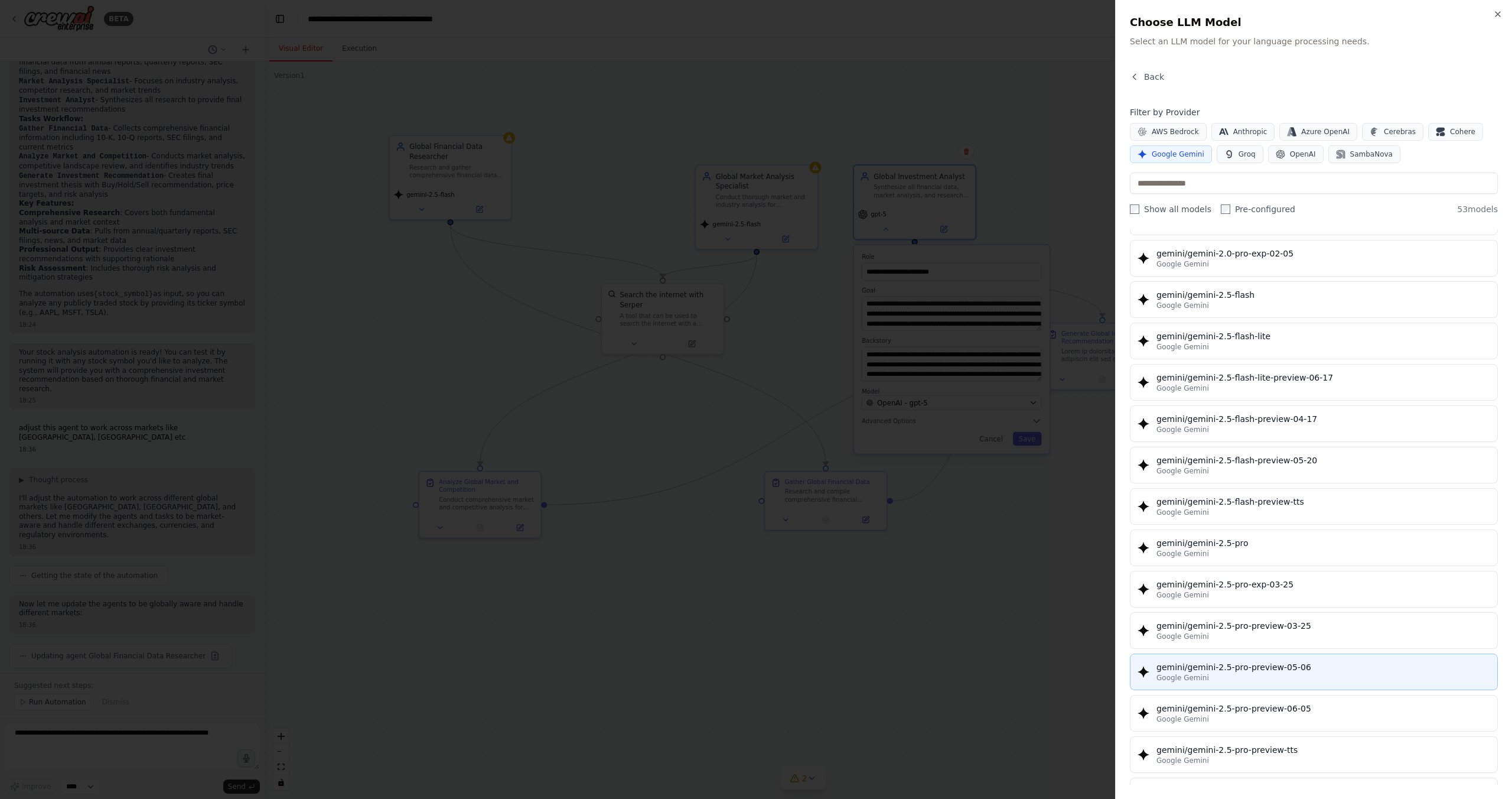
scroll to position [906, 0]
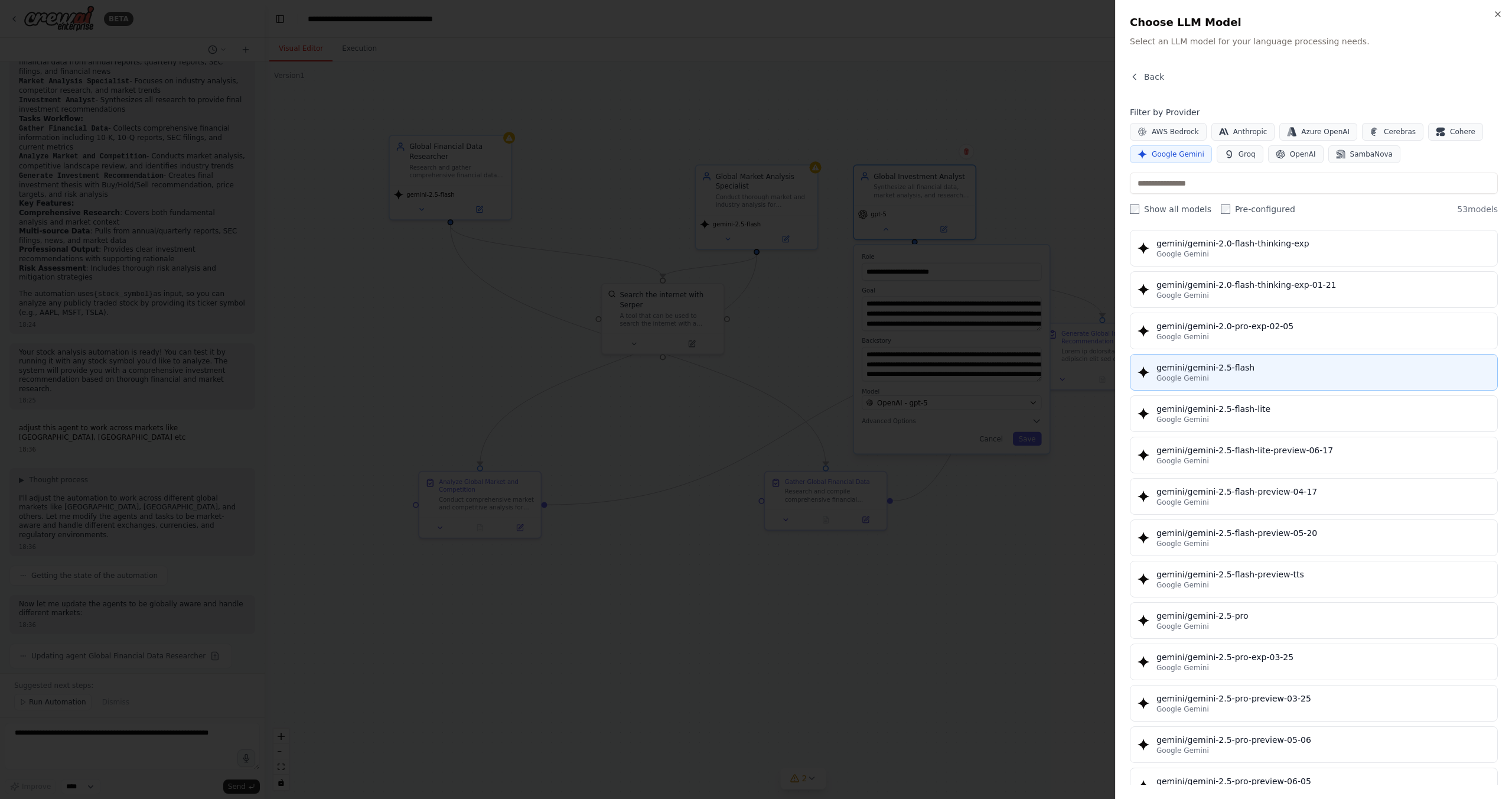
click at [1218, 369] on div "gemini/gemini-2.5-flash" at bounding box center [1323, 368] width 333 height 12
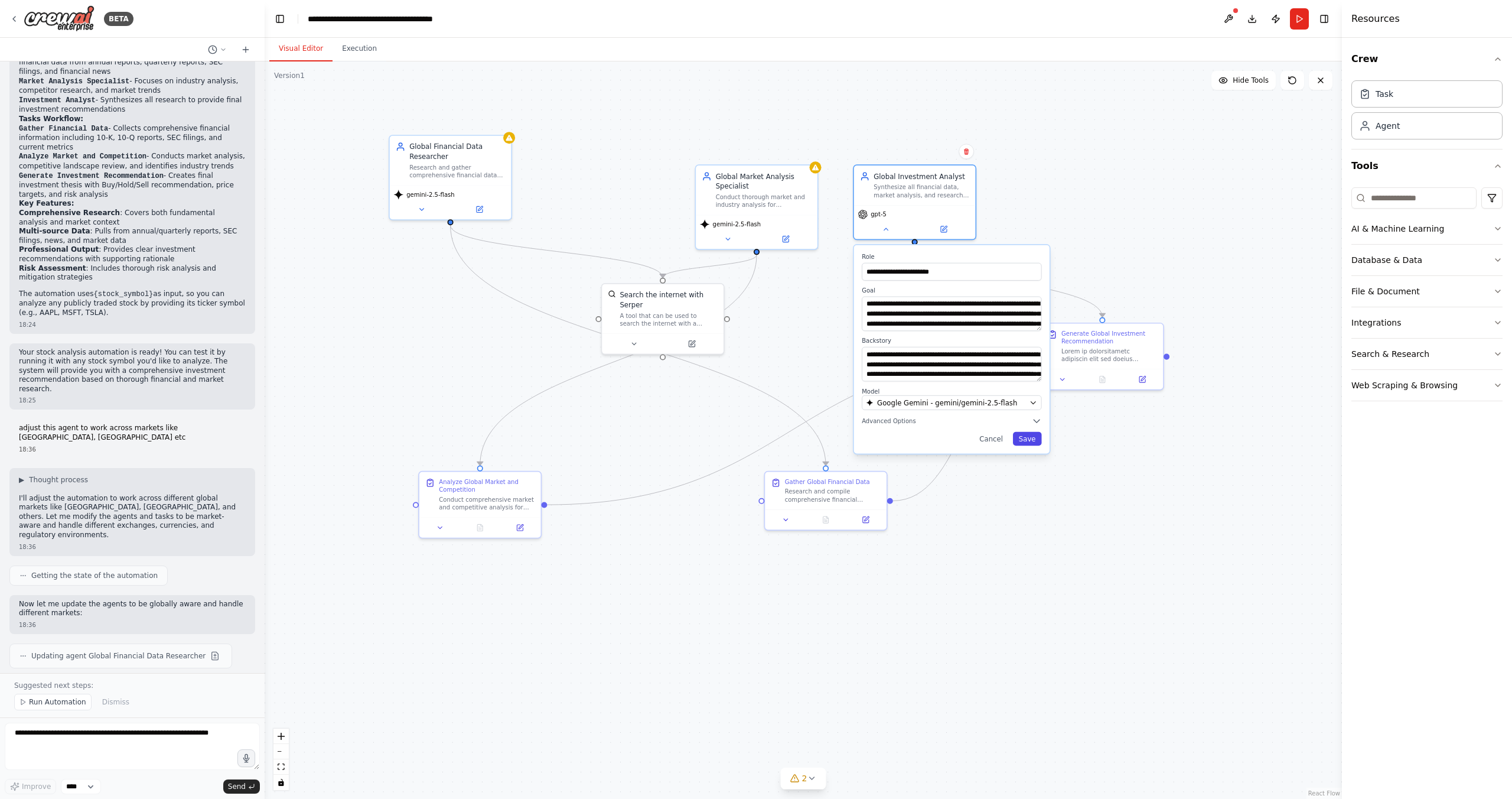
click at [1028, 439] on button "Save" at bounding box center [1027, 439] width 29 height 14
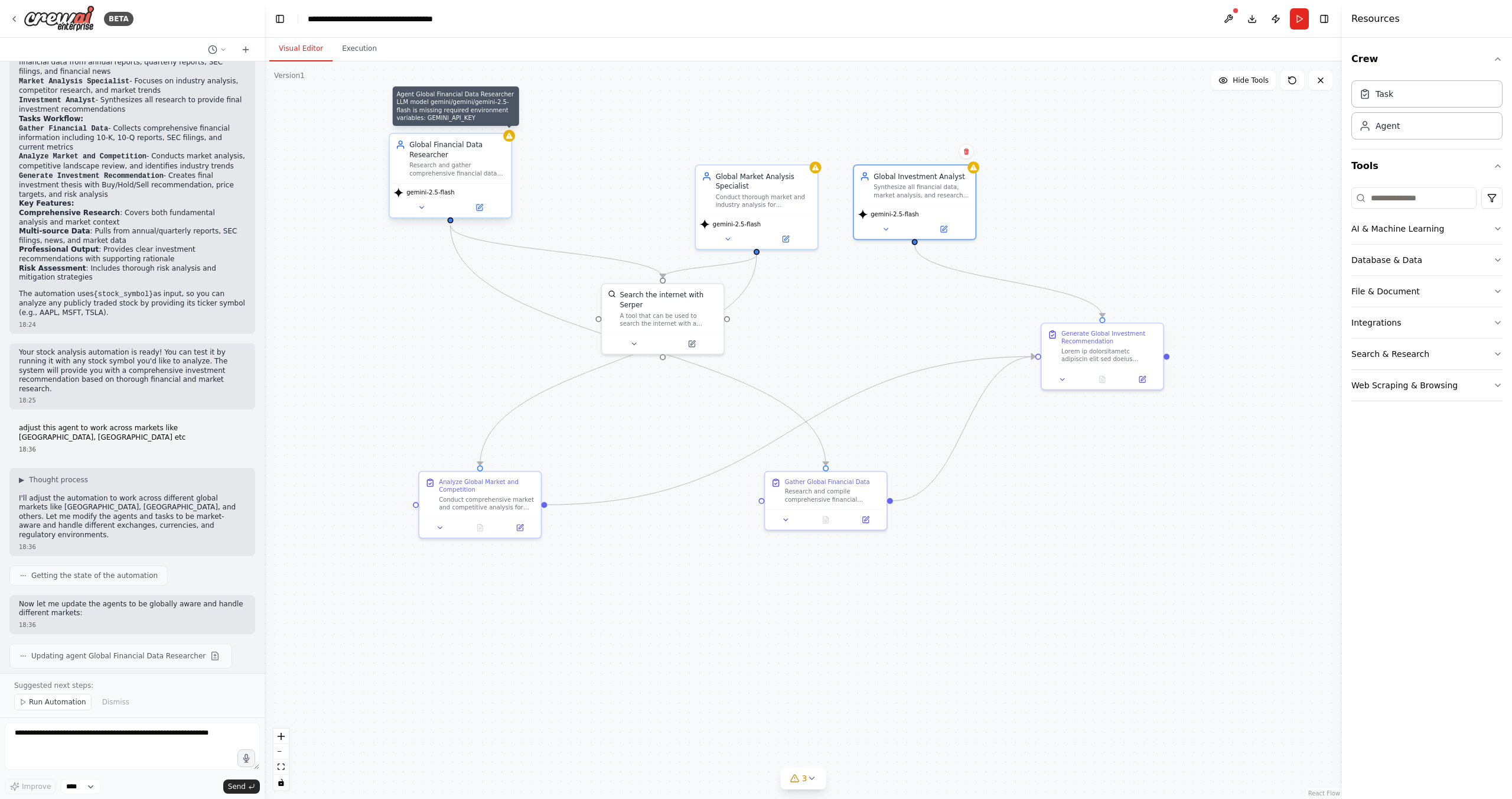
click at [508, 138] on icon at bounding box center [509, 136] width 7 height 6
click at [423, 206] on icon at bounding box center [422, 207] width 8 height 8
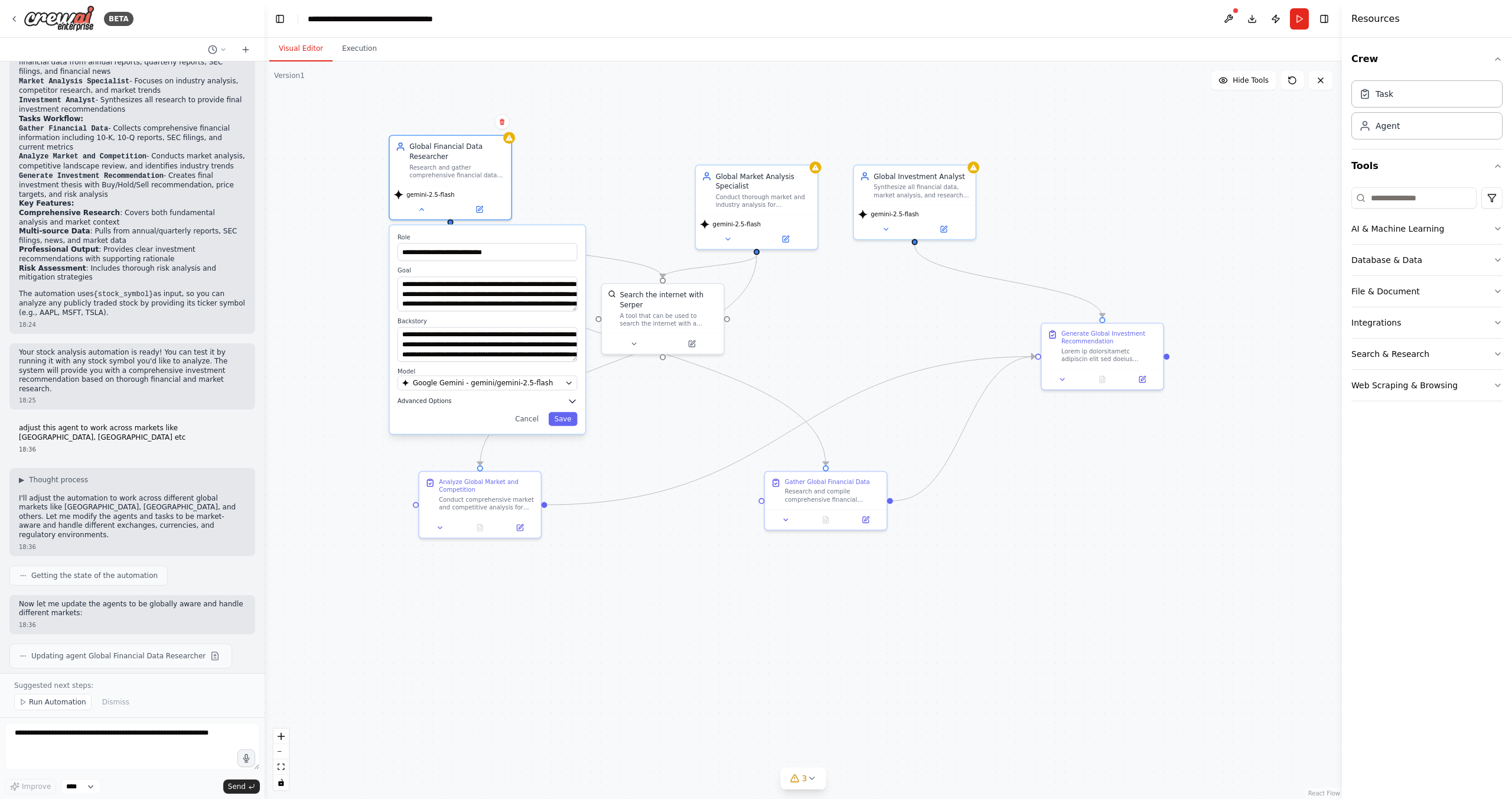
click at [425, 402] on span "Advanced Options" at bounding box center [424, 401] width 54 height 8
click at [564, 521] on button "Save" at bounding box center [563, 519] width 29 height 14
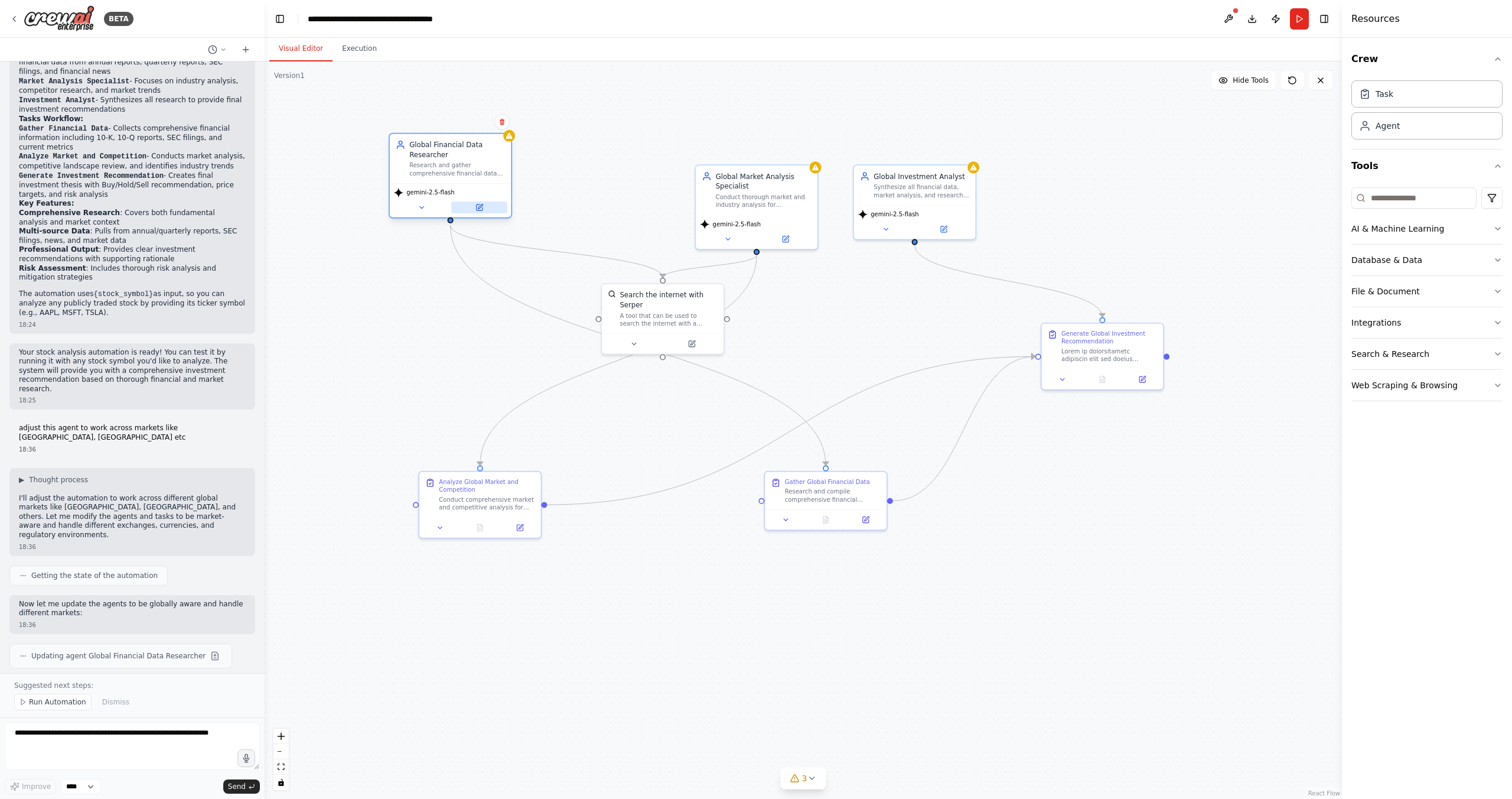
click at [482, 208] on icon at bounding box center [479, 207] width 6 height 6
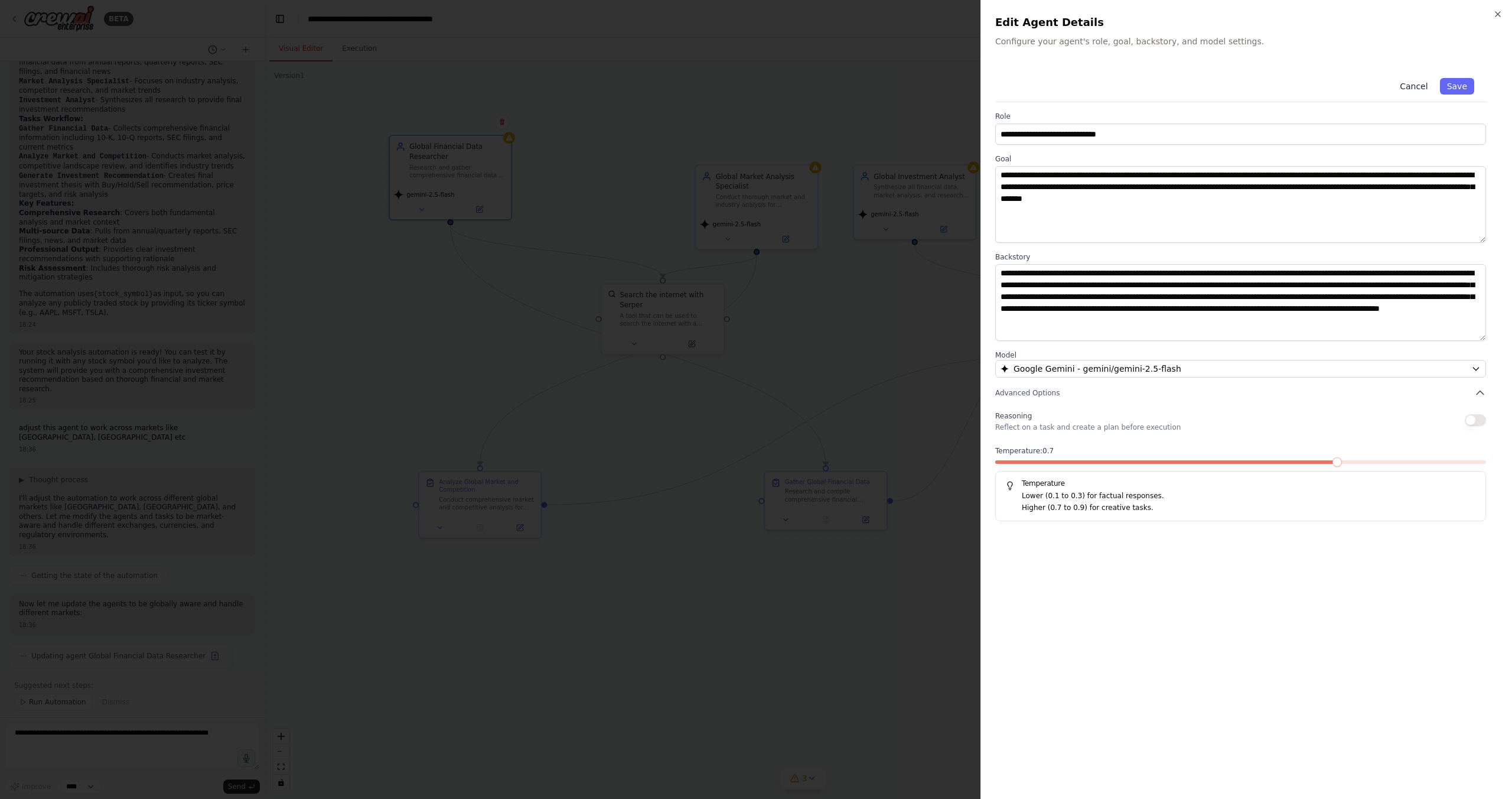
click at [1419, 86] on button "Cancel" at bounding box center [1413, 86] width 42 height 16
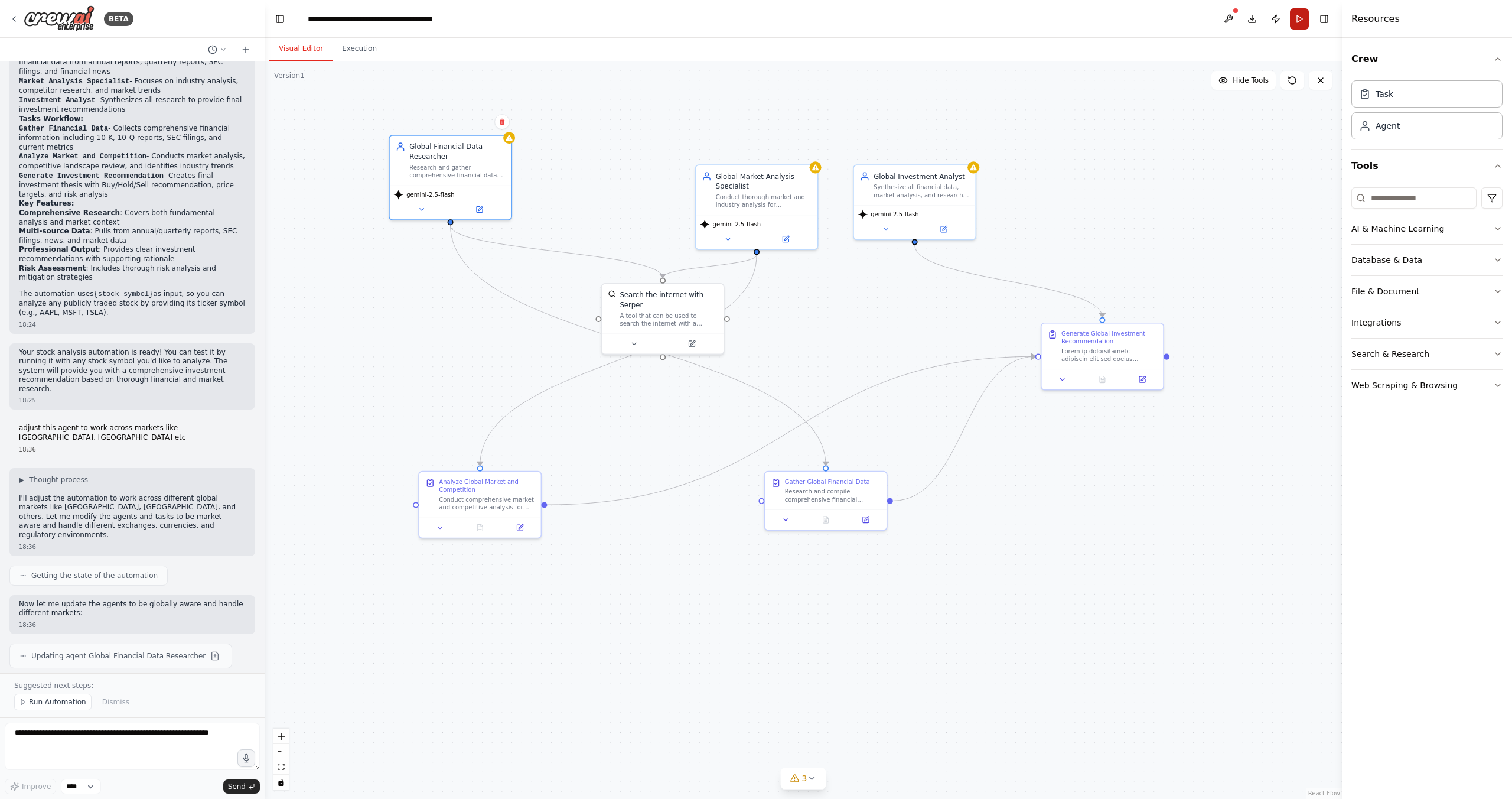
click at [1303, 17] on button "Run" at bounding box center [1299, 19] width 19 height 22
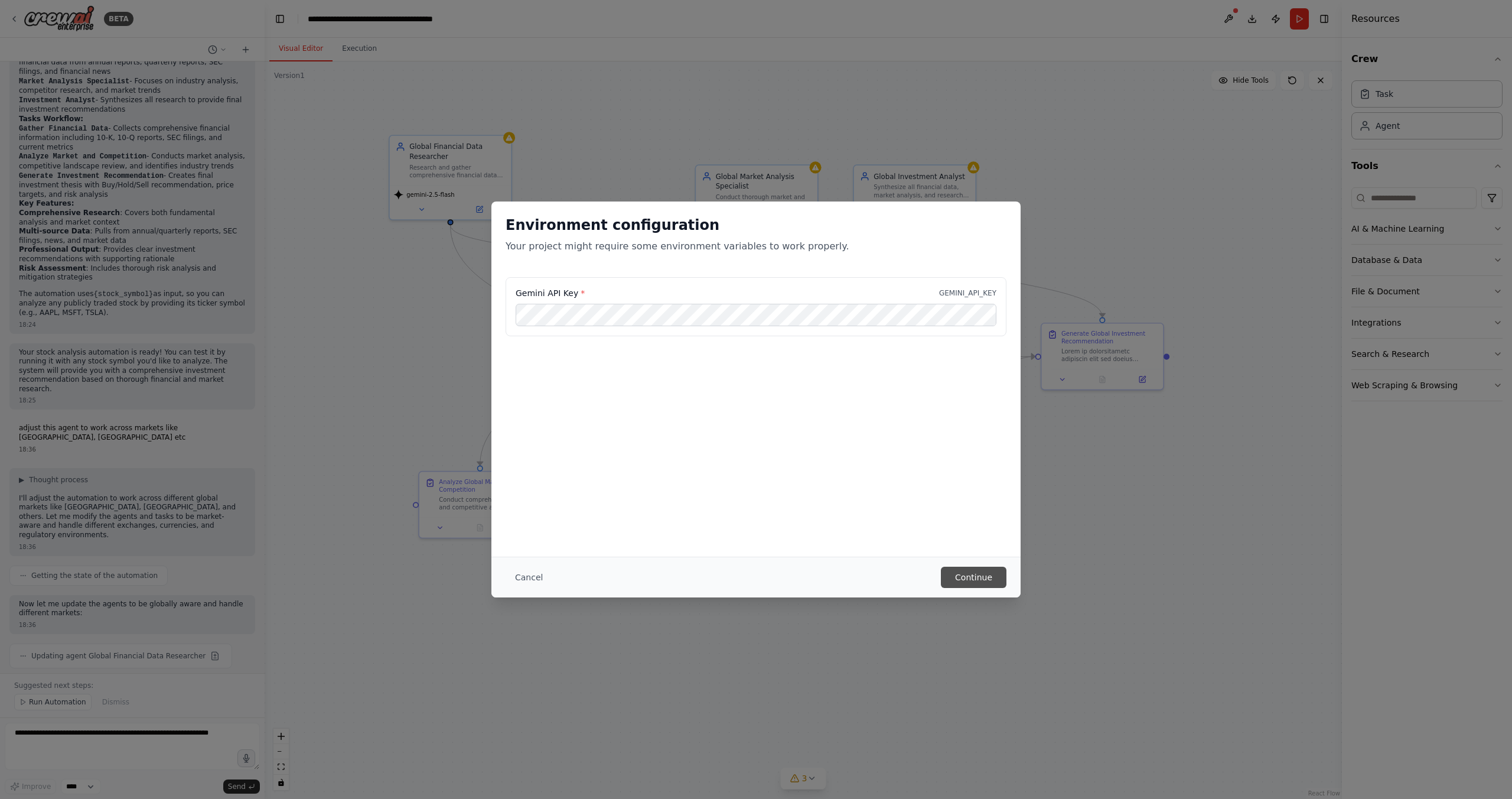
click at [975, 574] on button "Continue" at bounding box center [974, 577] width 65 height 22
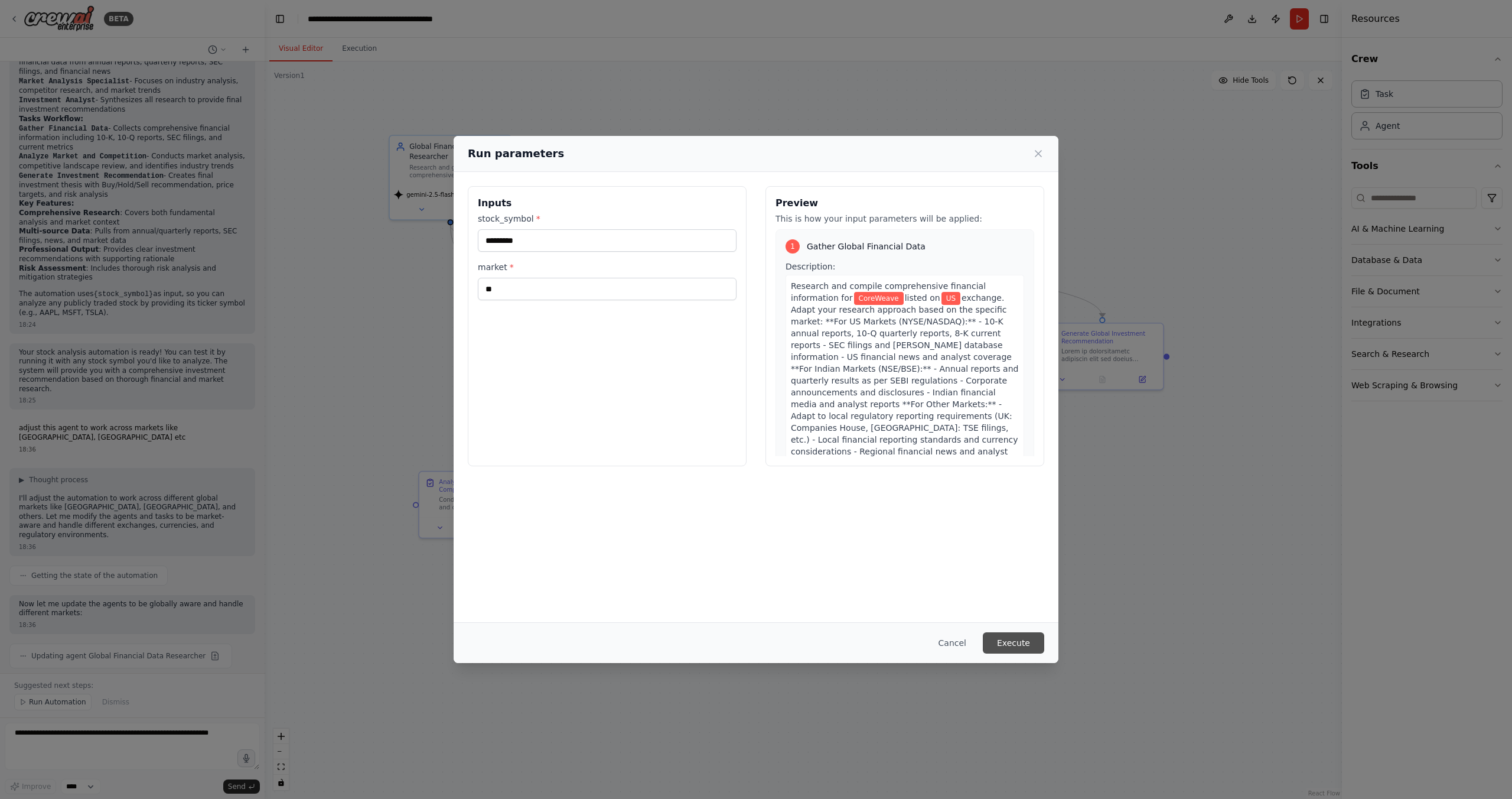
click at [1015, 645] on button "Execute" at bounding box center [1013, 642] width 61 height 22
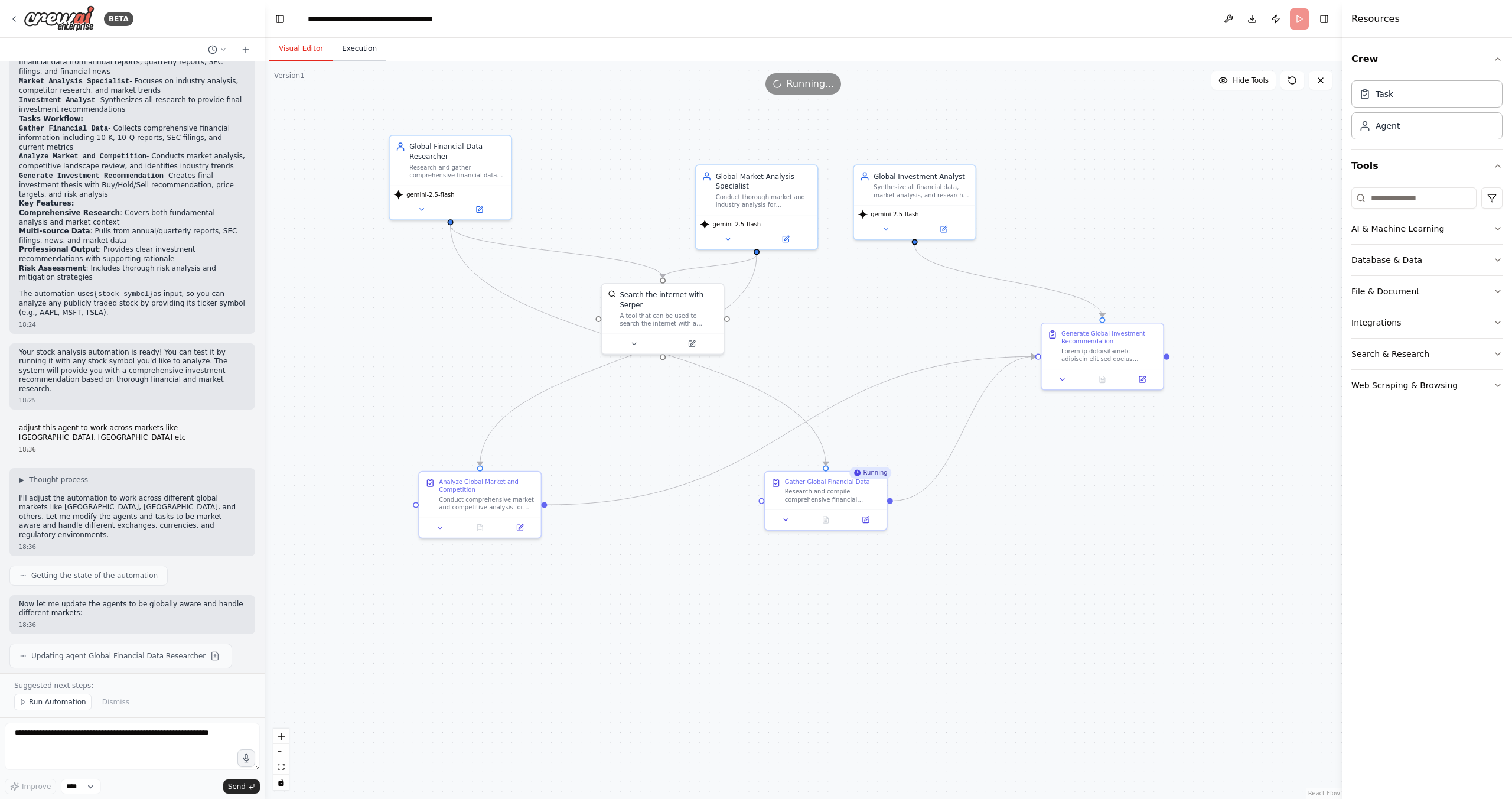
click at [357, 44] on button "Execution" at bounding box center [360, 49] width 54 height 25
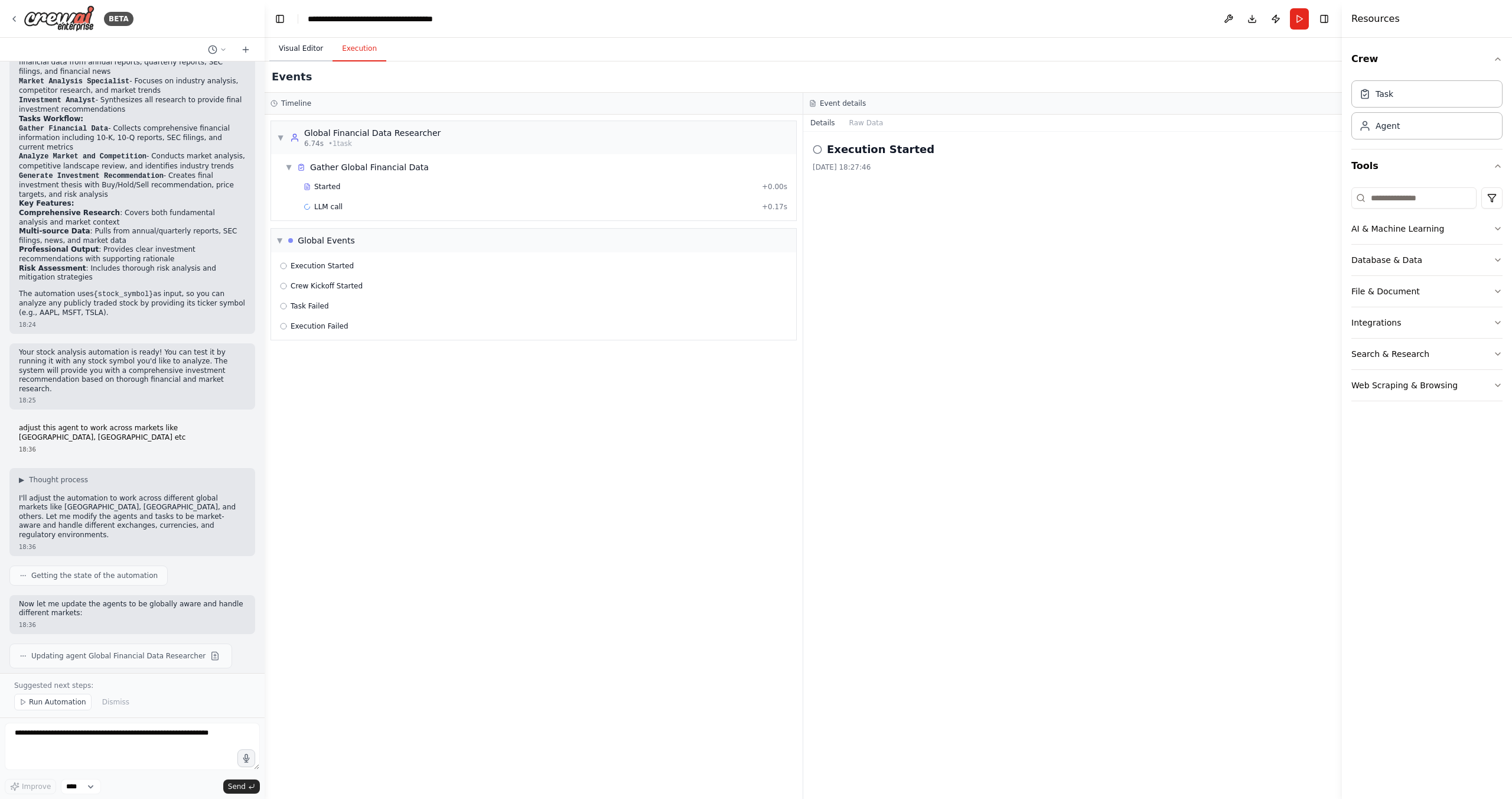
click at [296, 47] on button "Visual Editor" at bounding box center [301, 49] width 63 height 25
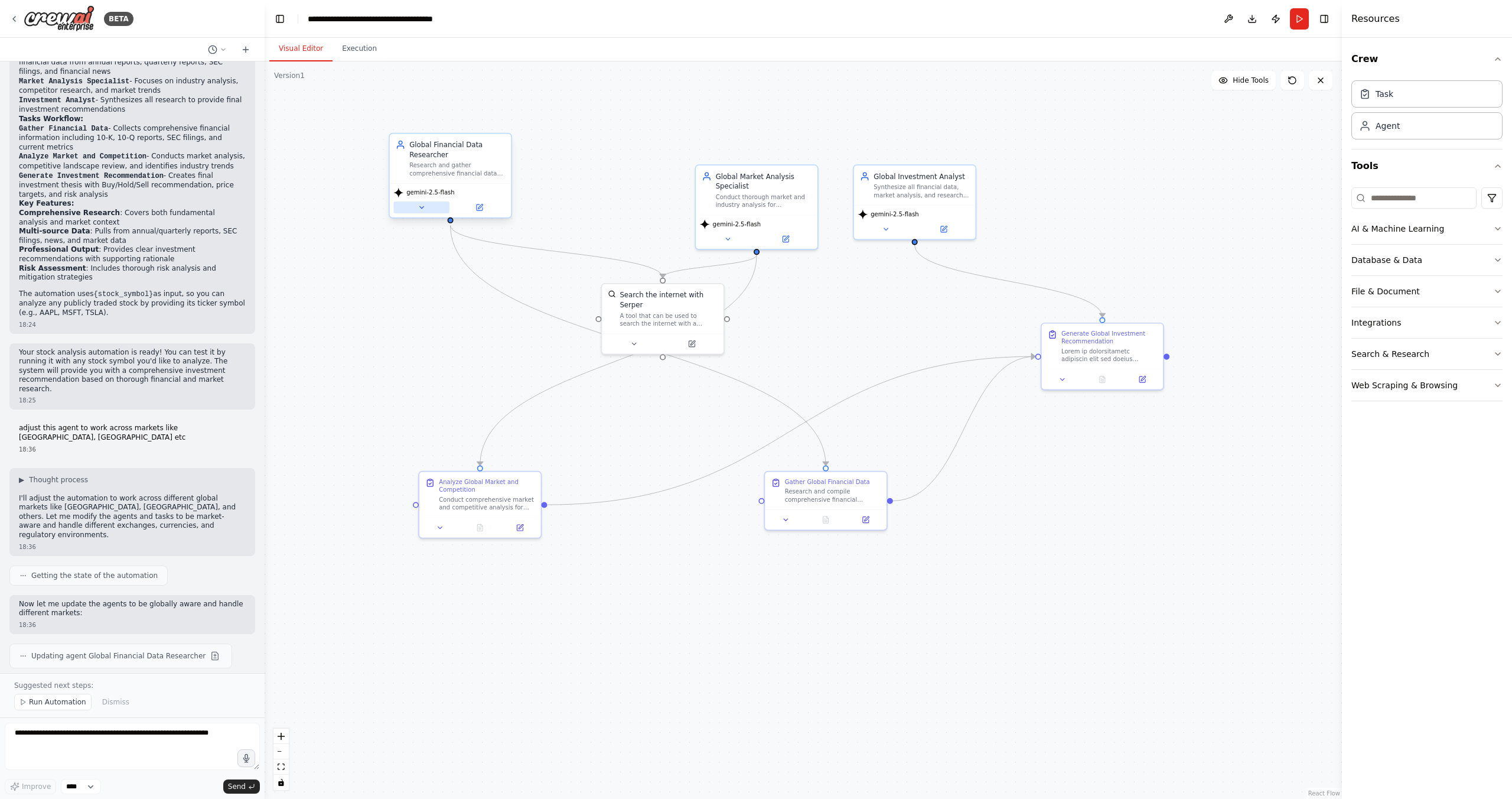
click at [420, 204] on icon at bounding box center [422, 207] width 8 height 8
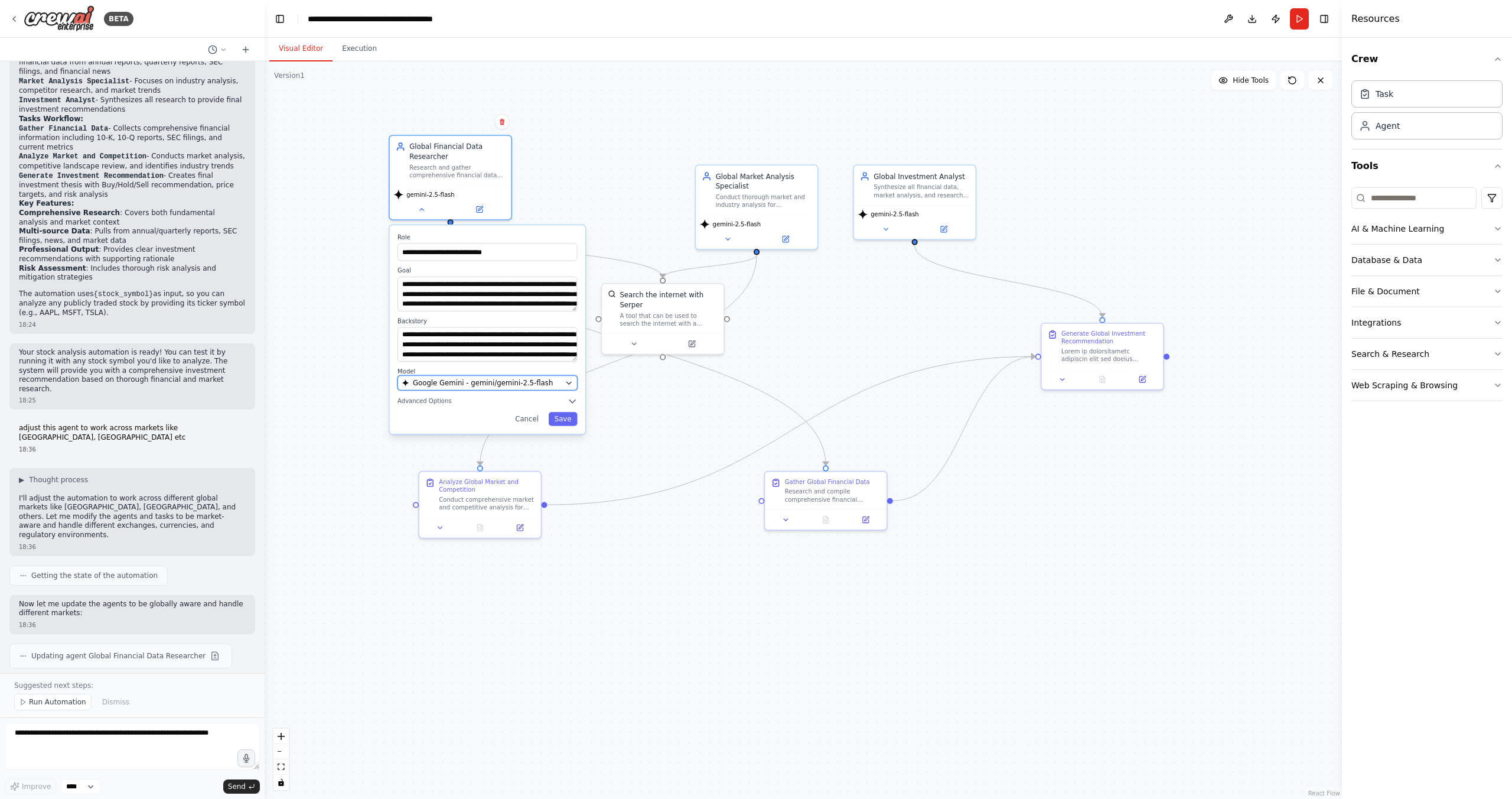
click at [475, 377] on button "Google Gemini - gemini/gemini-2.5-flash" at bounding box center [487, 383] width 179 height 15
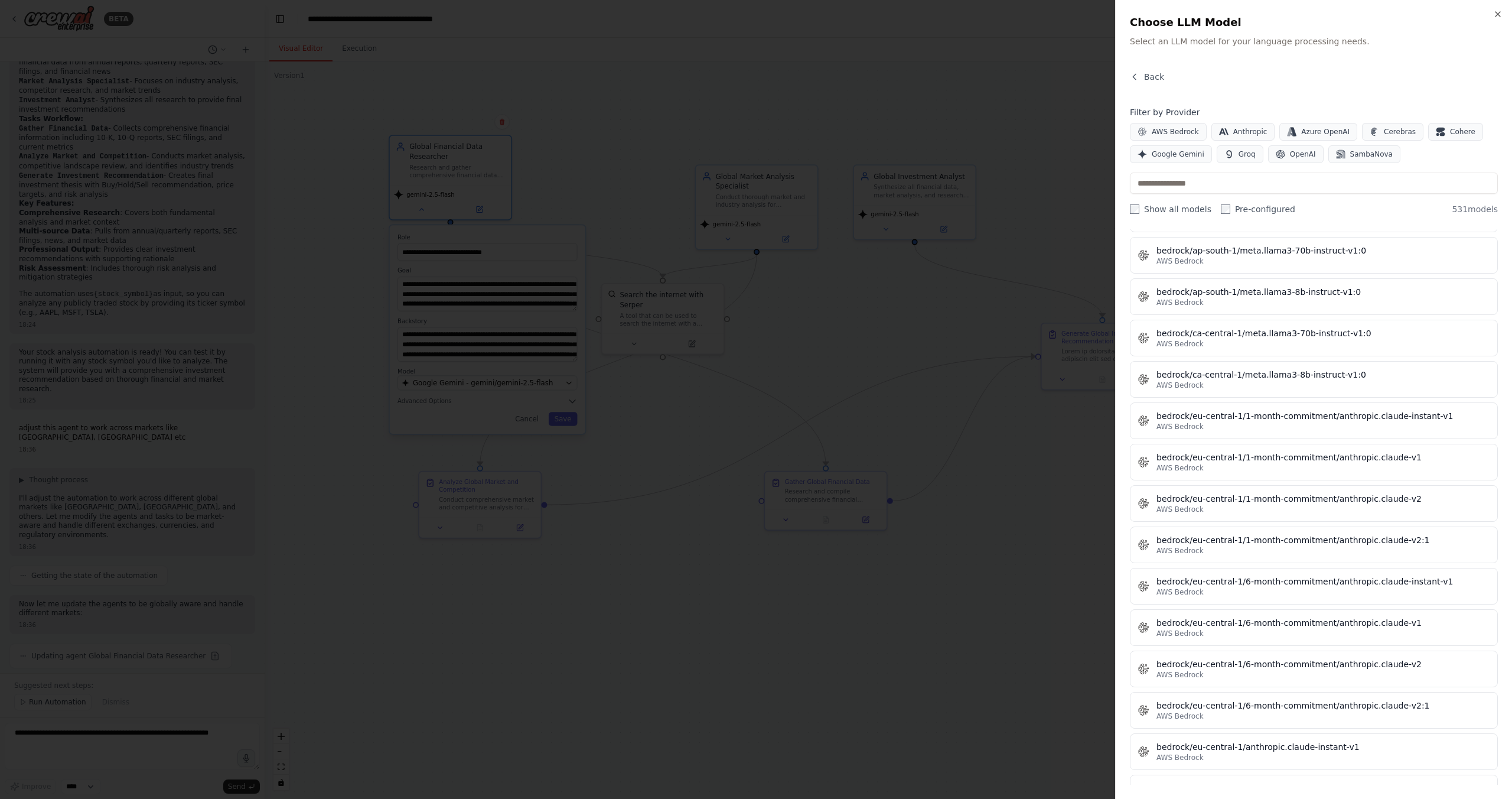
scroll to position [2263, 0]
click at [1168, 181] on input "text" at bounding box center [1314, 183] width 368 height 22
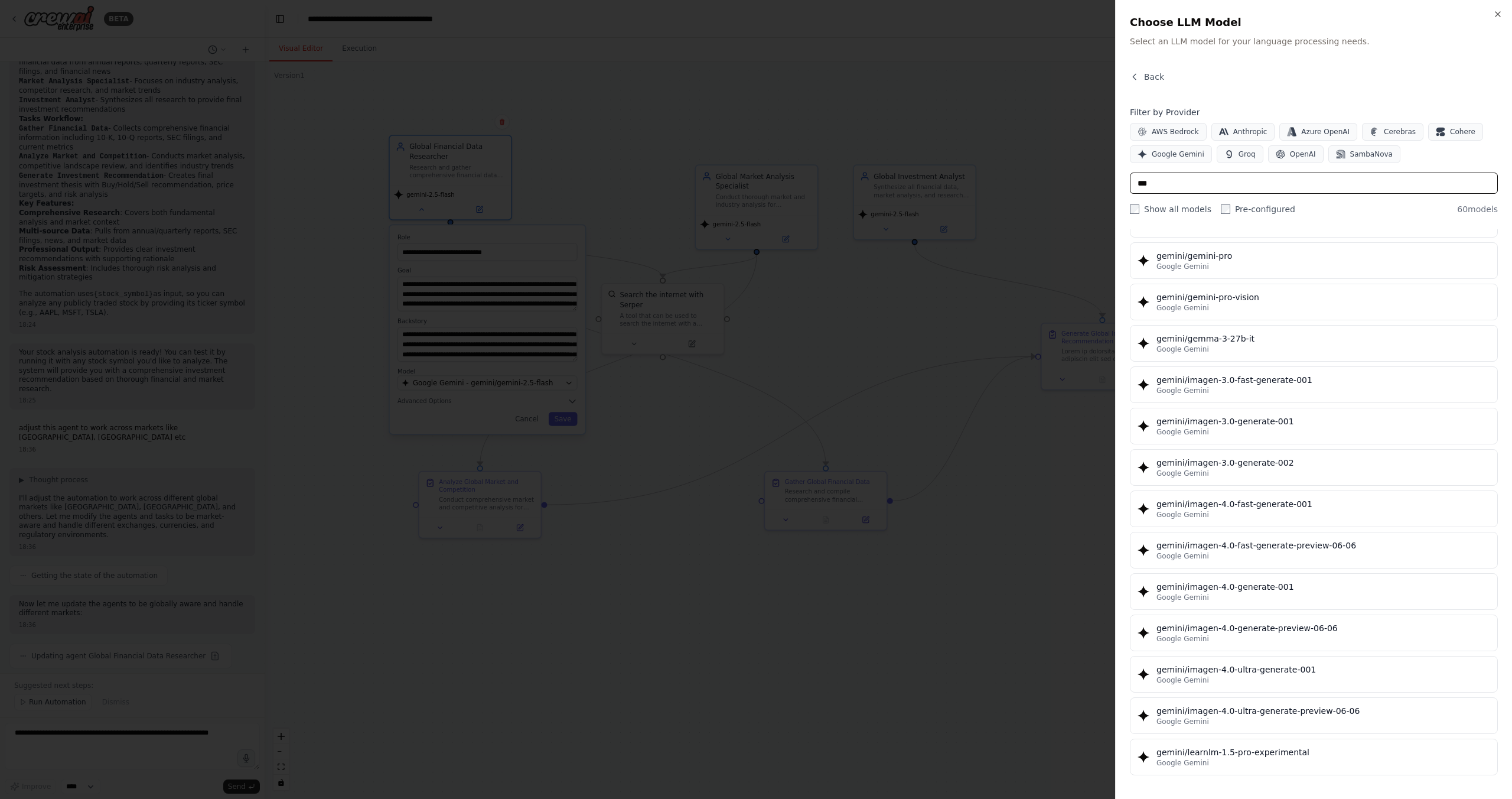
scroll to position [0, 0]
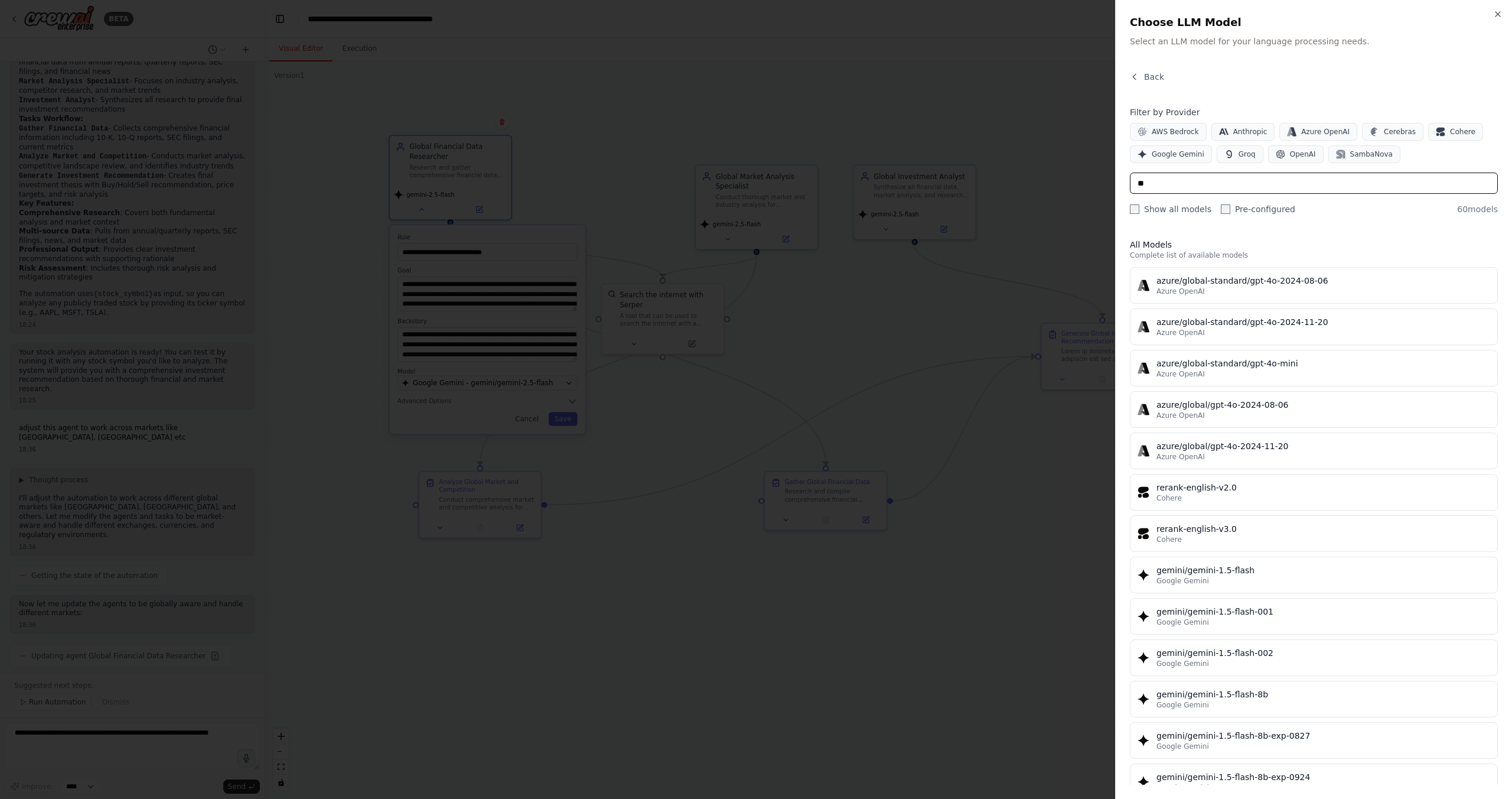
type input "*"
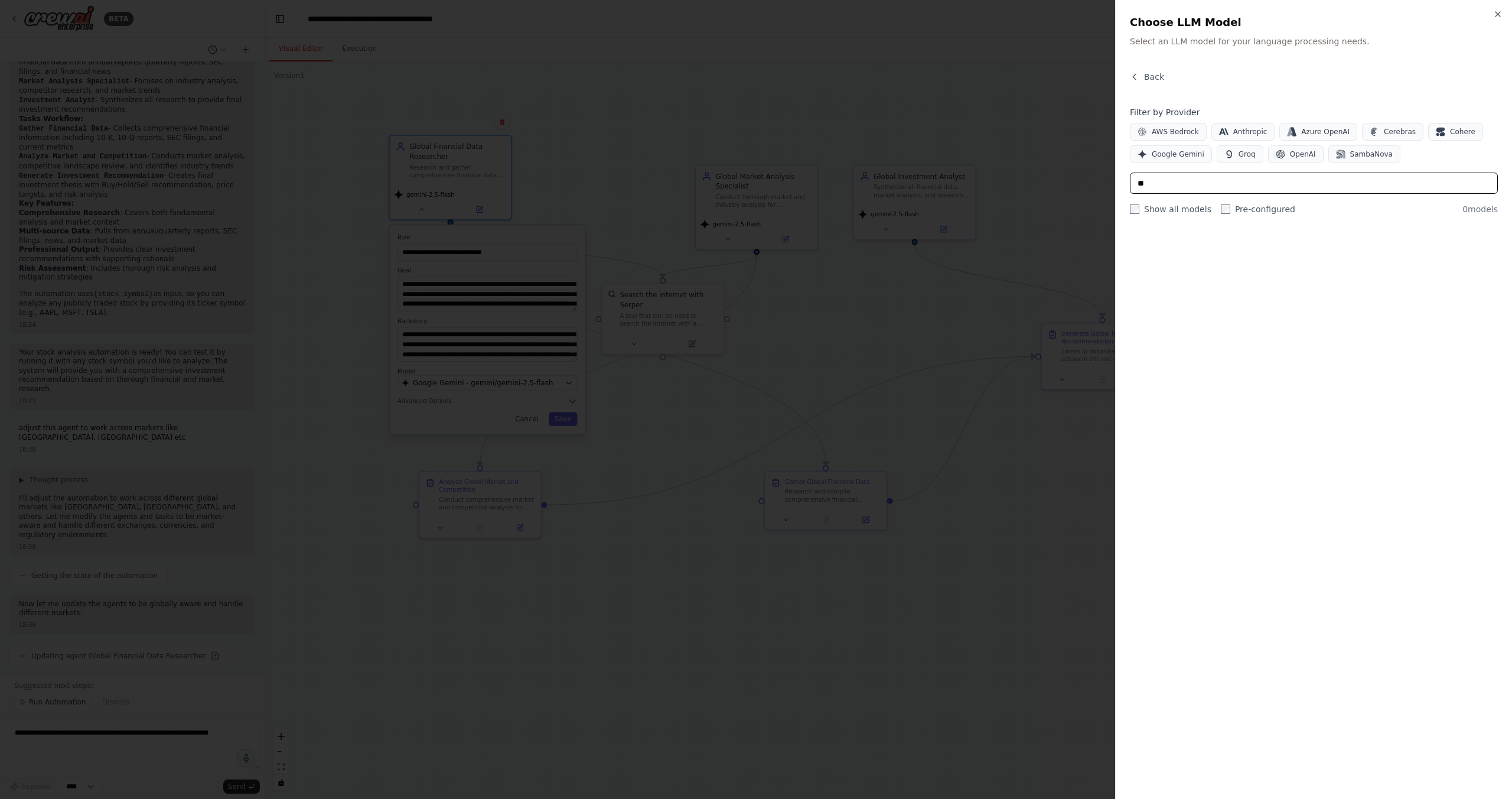
type input "*"
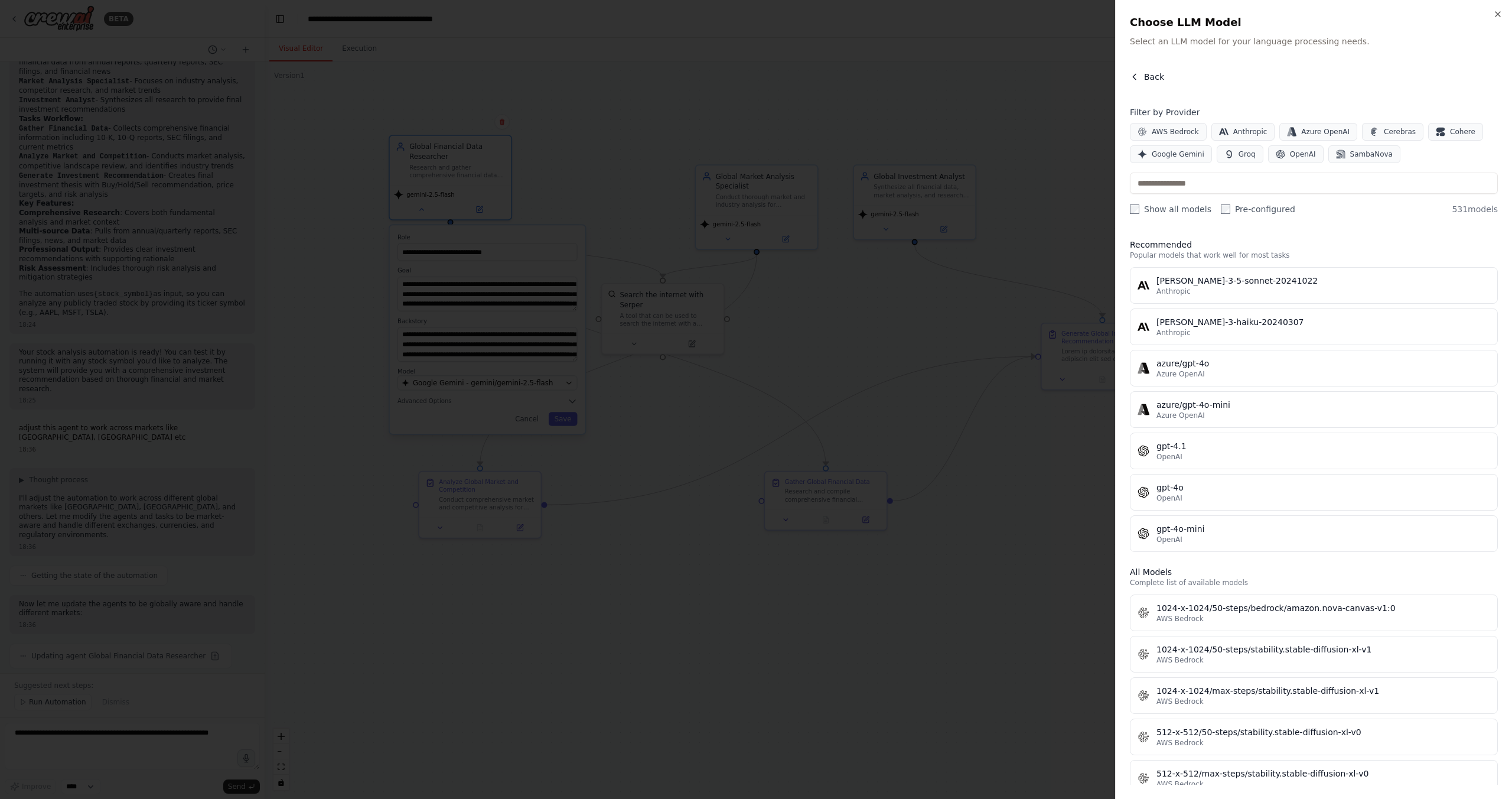
click at [1141, 78] on button "Back" at bounding box center [1147, 77] width 34 height 12
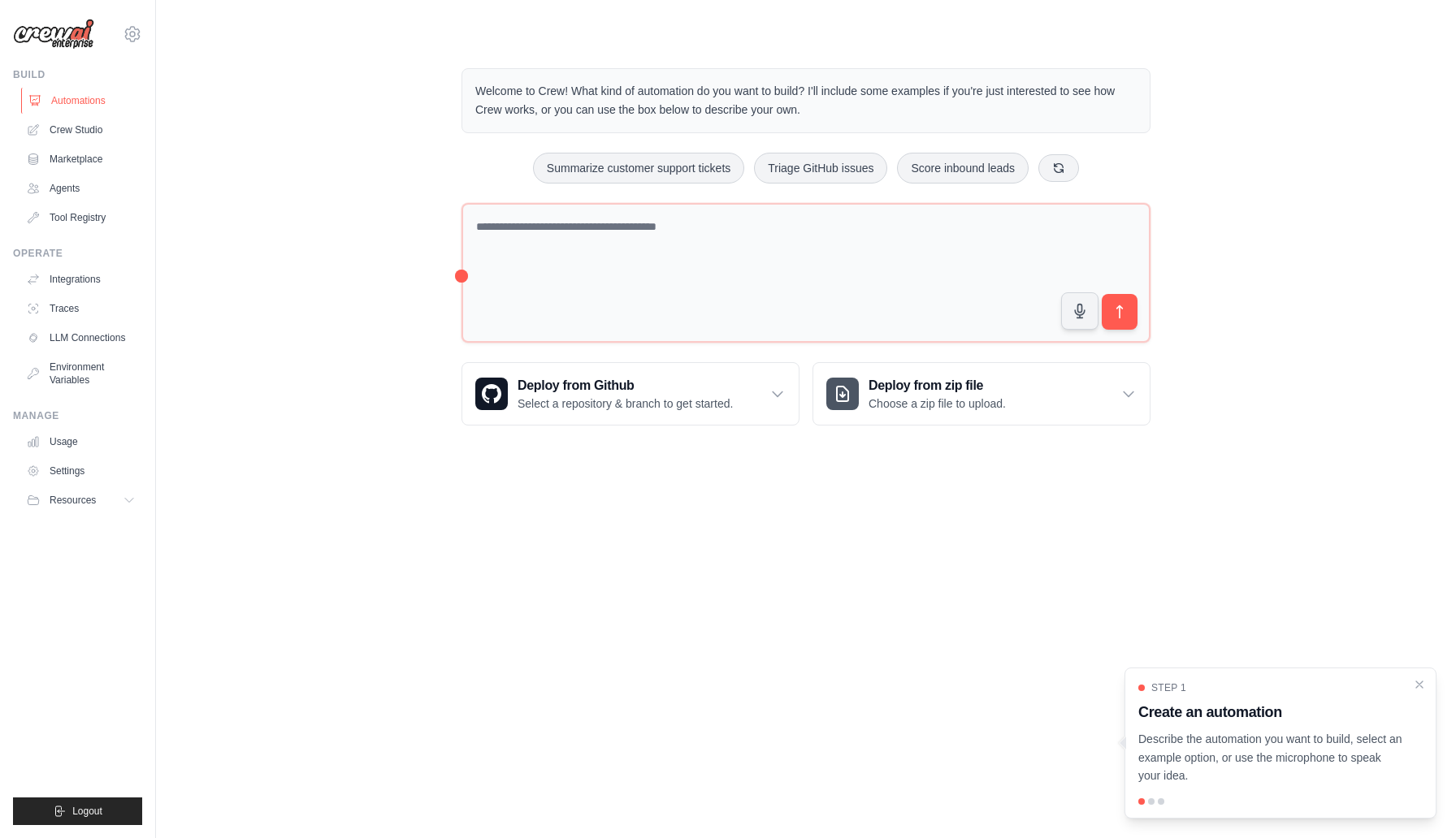
click at [80, 99] on link "Automations" at bounding box center [83, 100] width 123 height 26
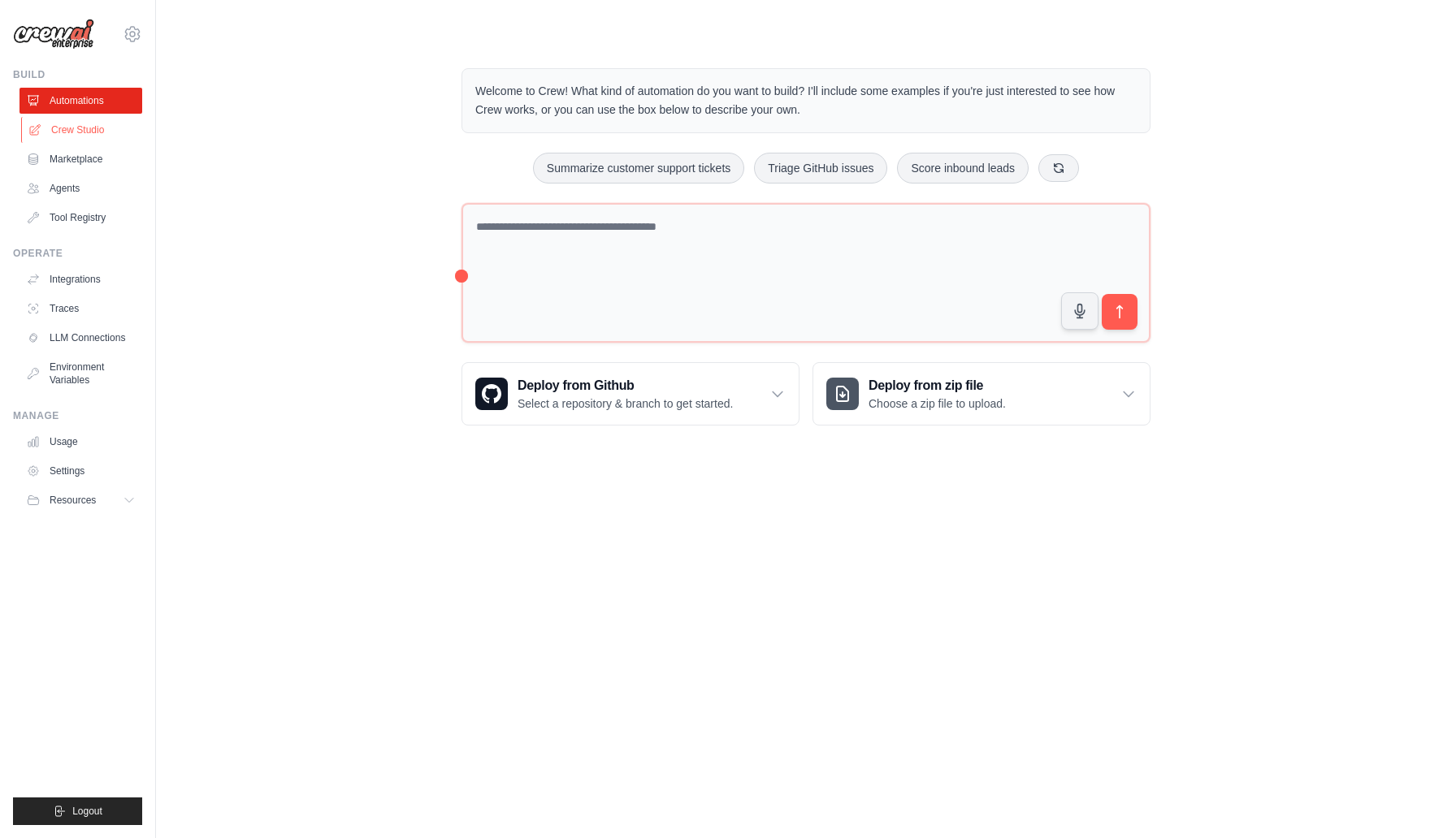
click at [81, 133] on link "Crew Studio" at bounding box center [83, 129] width 123 height 26
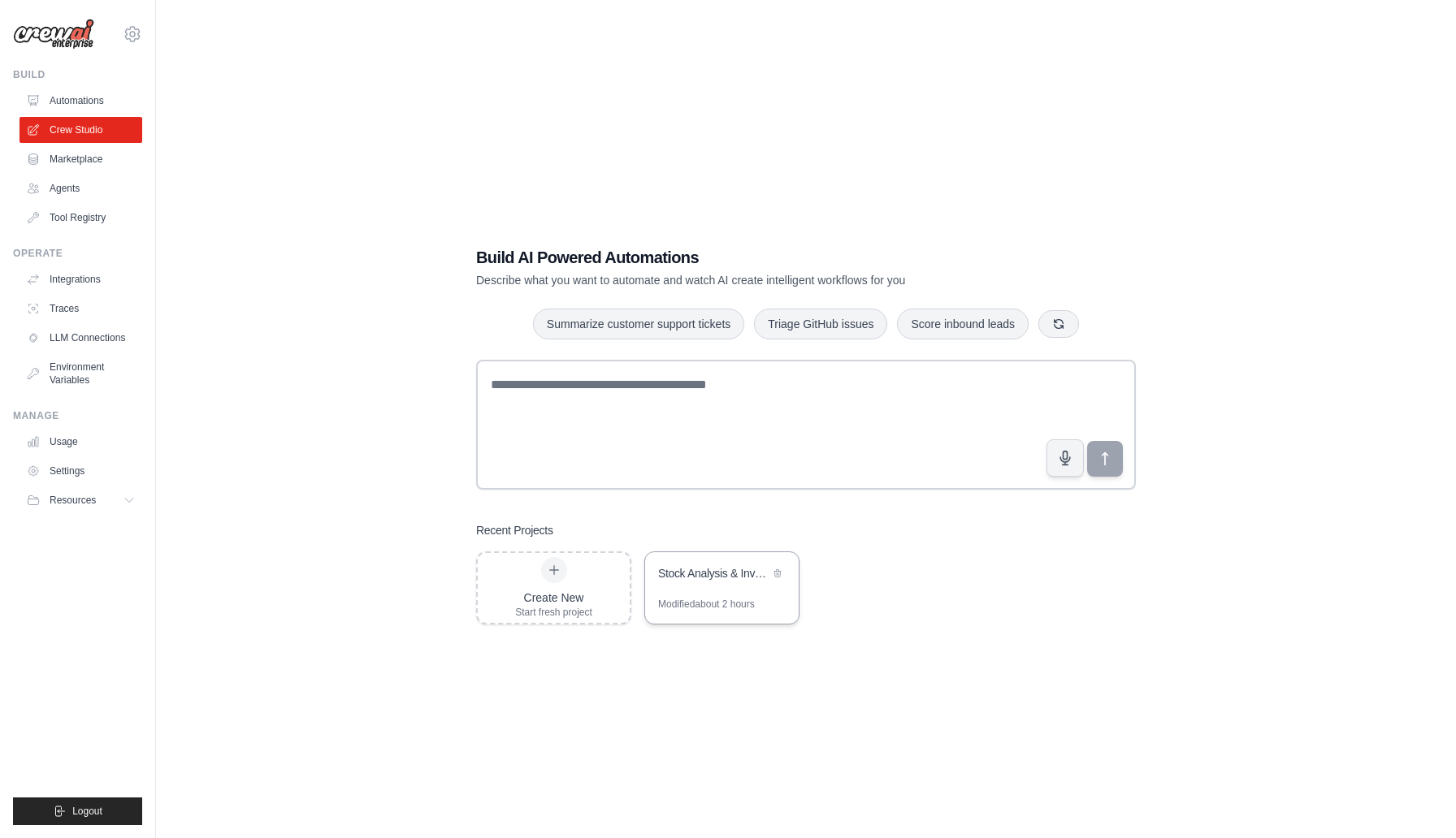
click at [706, 574] on div "Stock Analysis & Investment Recommendation" at bounding box center [714, 573] width 111 height 16
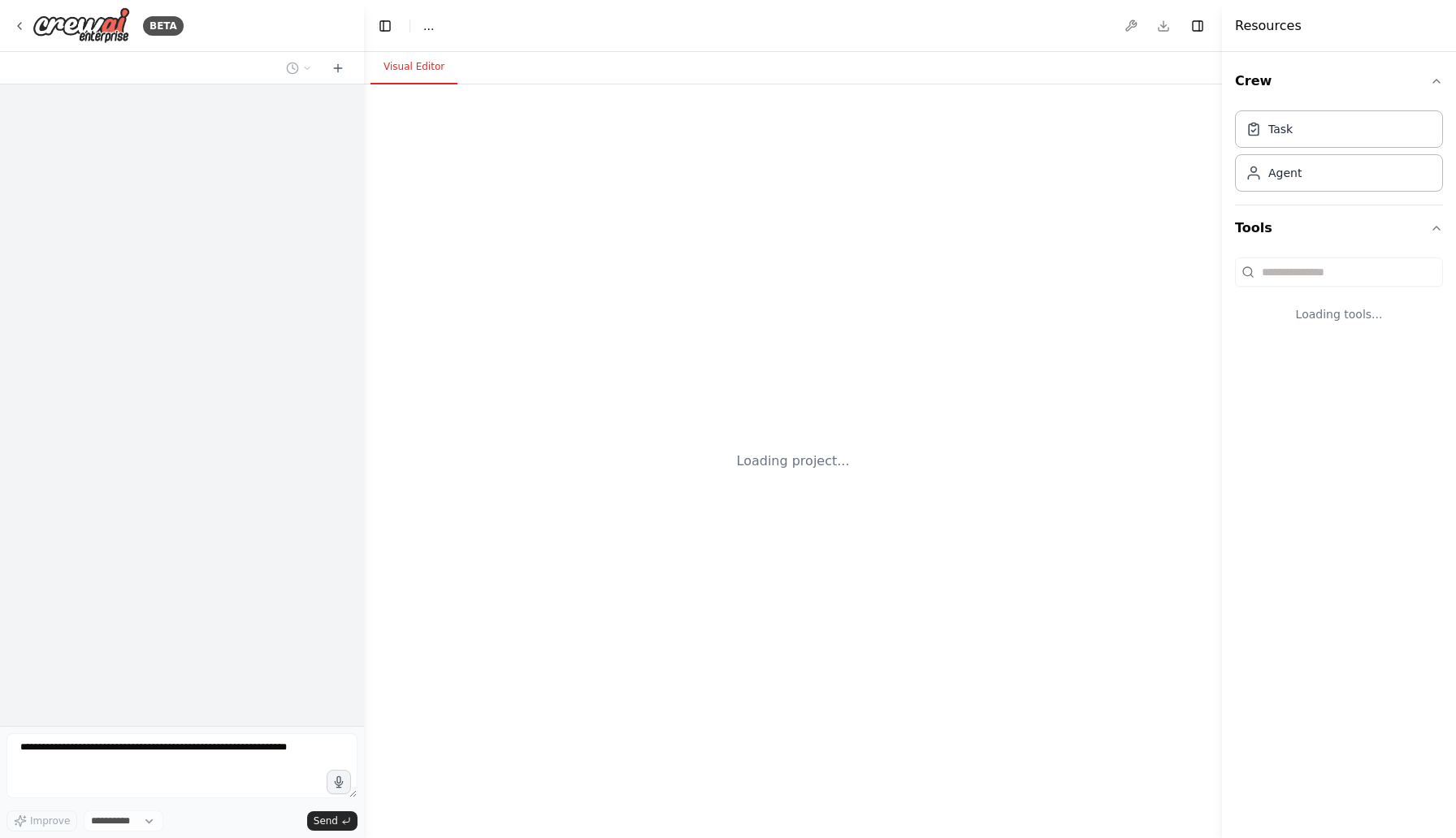
select select "****"
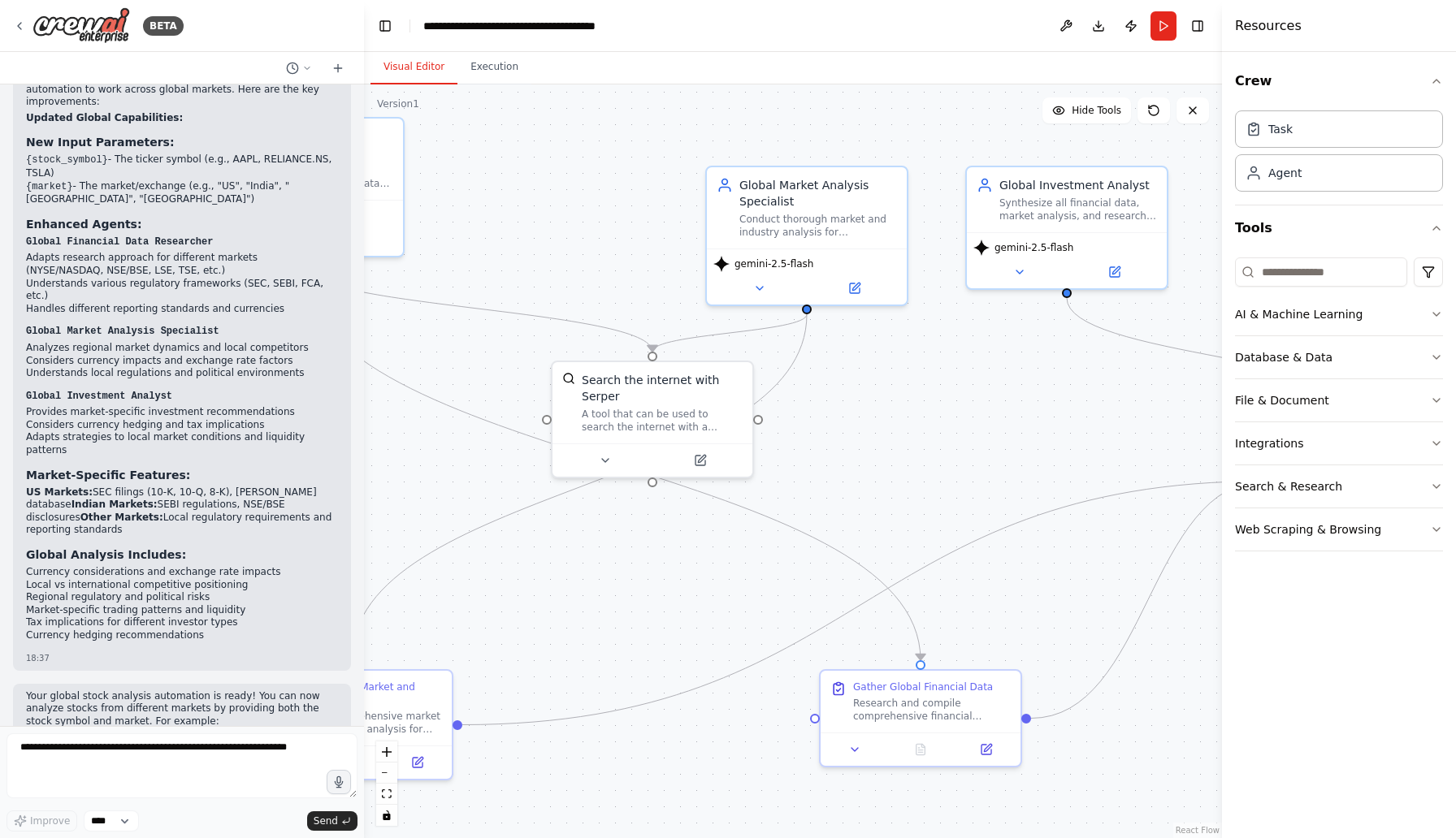
scroll to position [2389, 0]
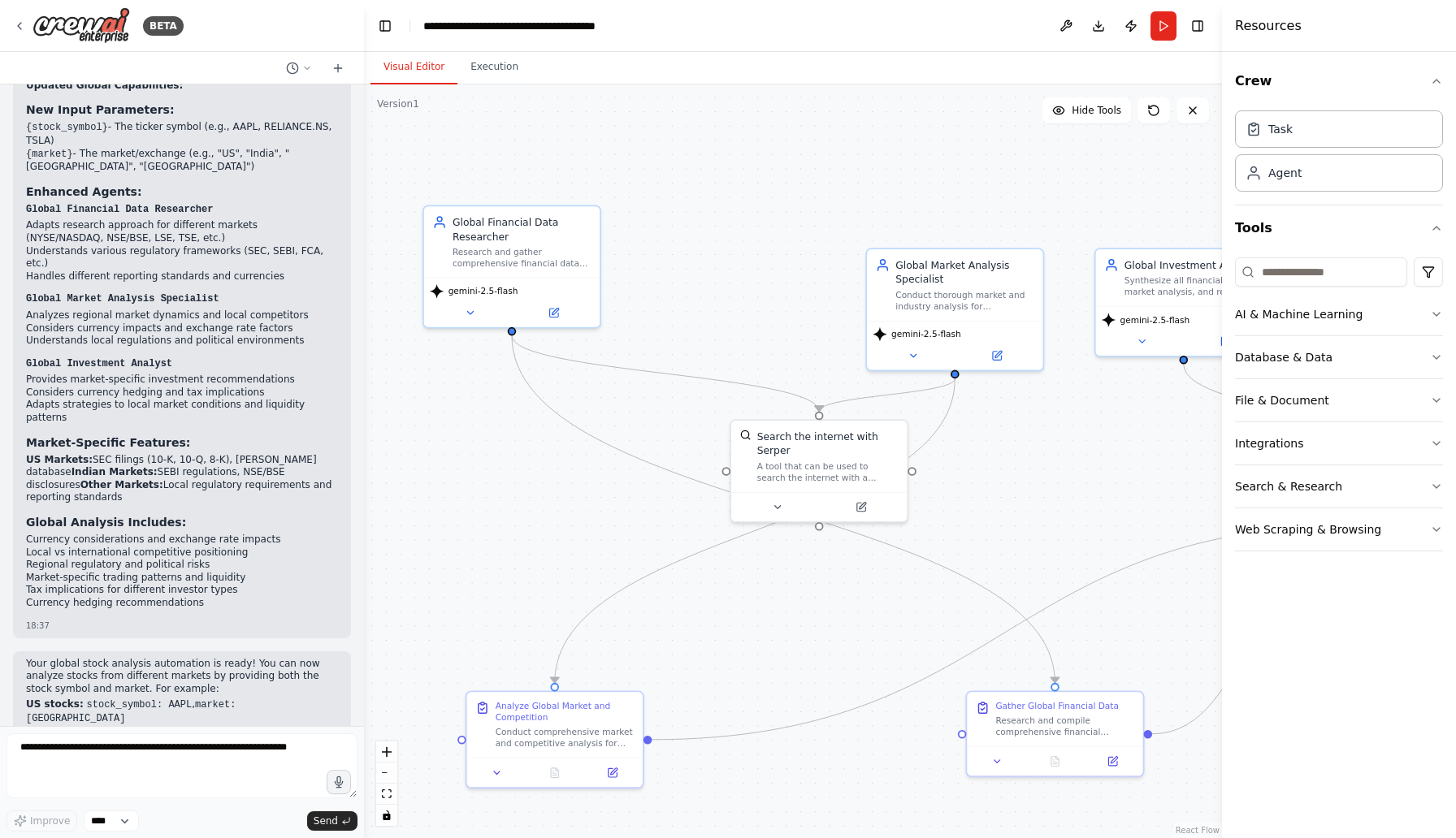
drag, startPoint x: 626, startPoint y: 240, endPoint x: 766, endPoint y: 303, distance: 153.5
click at [766, 303] on div ".deletable-edge-delete-btn { width: 20px; height: 20px; border: 0px solid #ffff…" at bounding box center [793, 461] width 858 height 754
click at [488, 286] on span "gemini-2.5-flash" at bounding box center [484, 286] width 70 height 12
click at [465, 313] on icon at bounding box center [469, 309] width 12 height 12
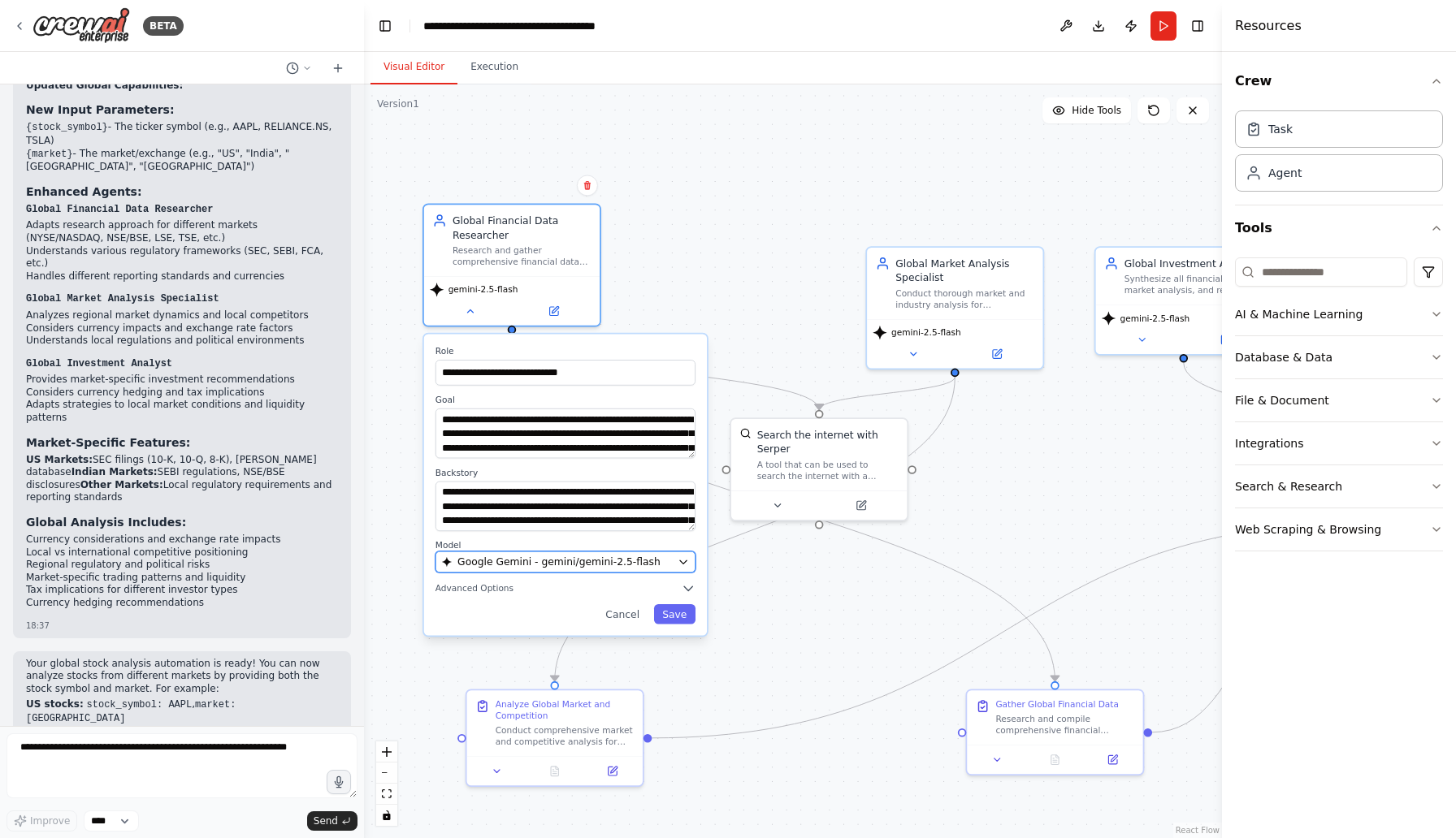
click at [500, 559] on span "Google Gemini - gemini/gemini-2.5-flash" at bounding box center [559, 562] width 203 height 14
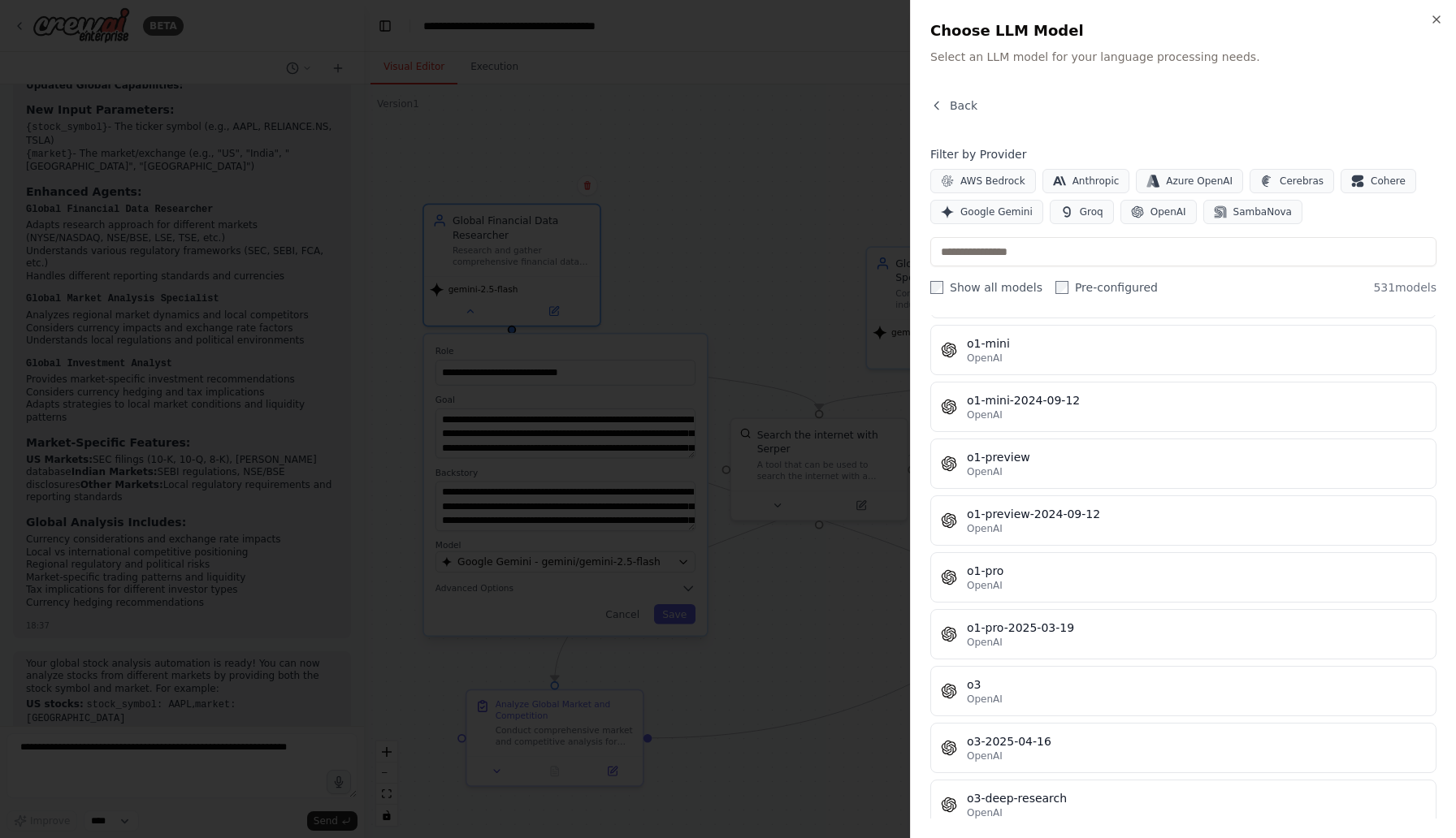
scroll to position [26522, 0]
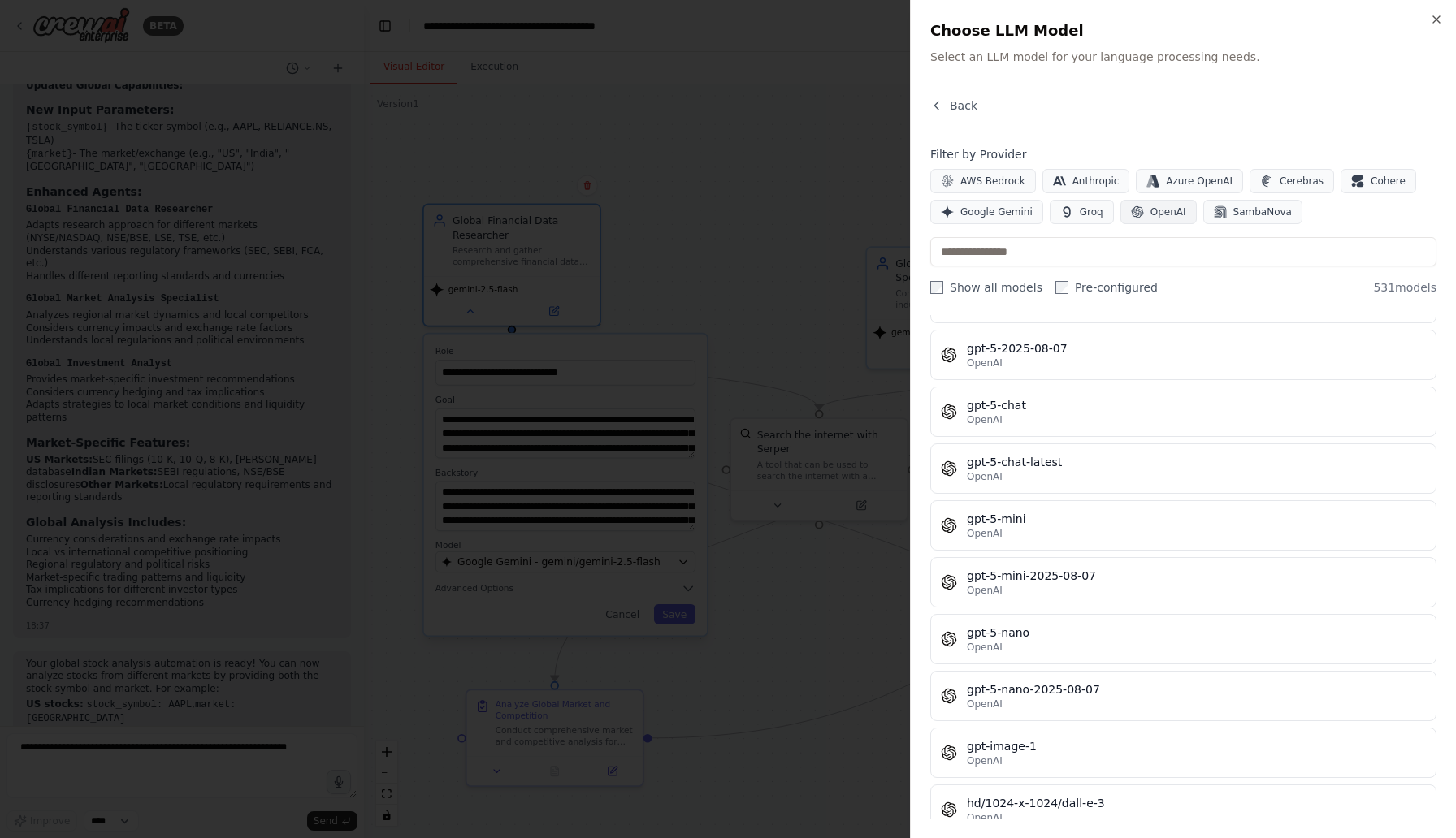
click at [1162, 208] on span "OpenAI" at bounding box center [1169, 212] width 36 height 13
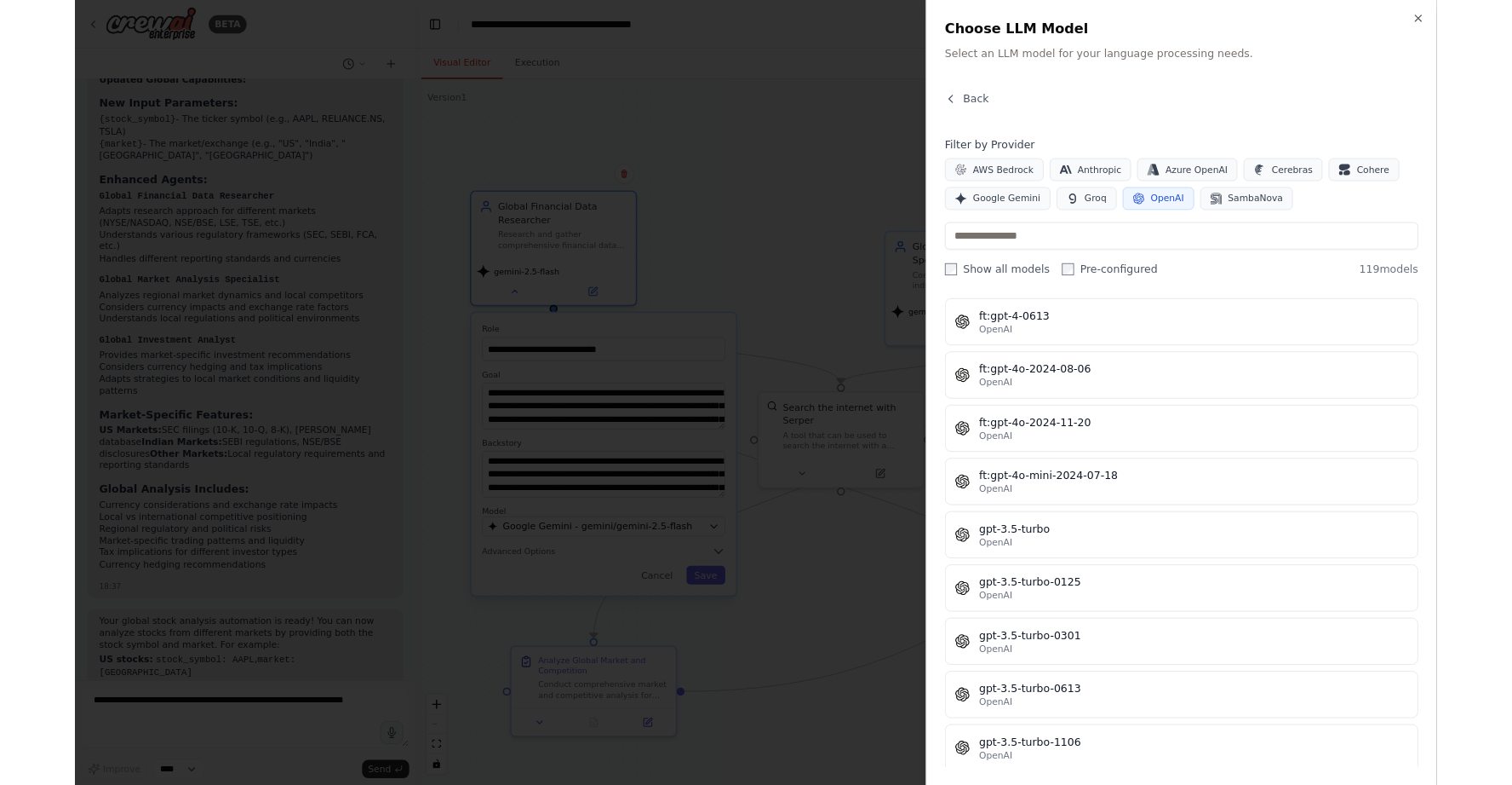
scroll to position [0, 0]
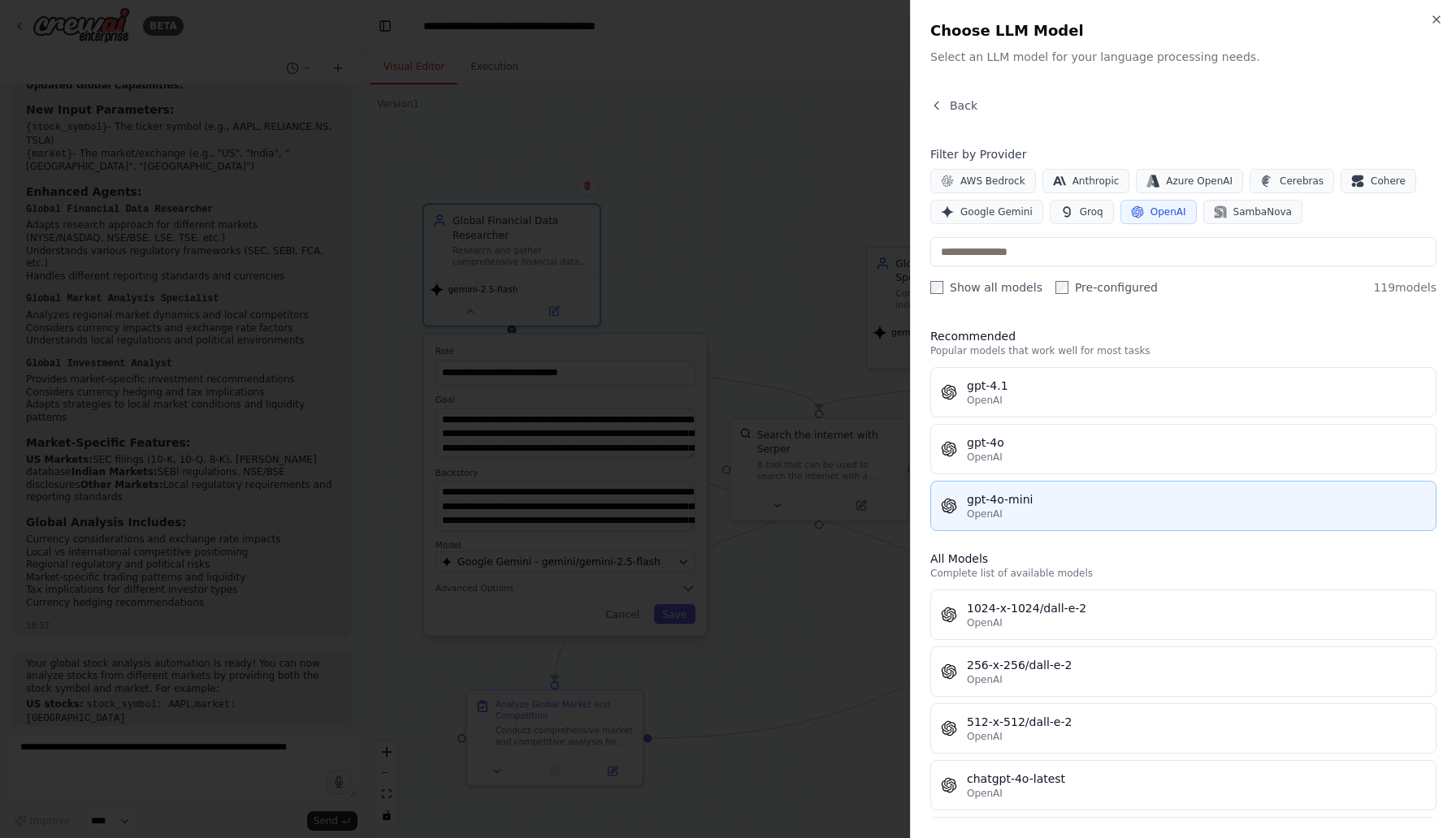
click at [1041, 508] on div "OpenAI" at bounding box center [1196, 514] width 459 height 13
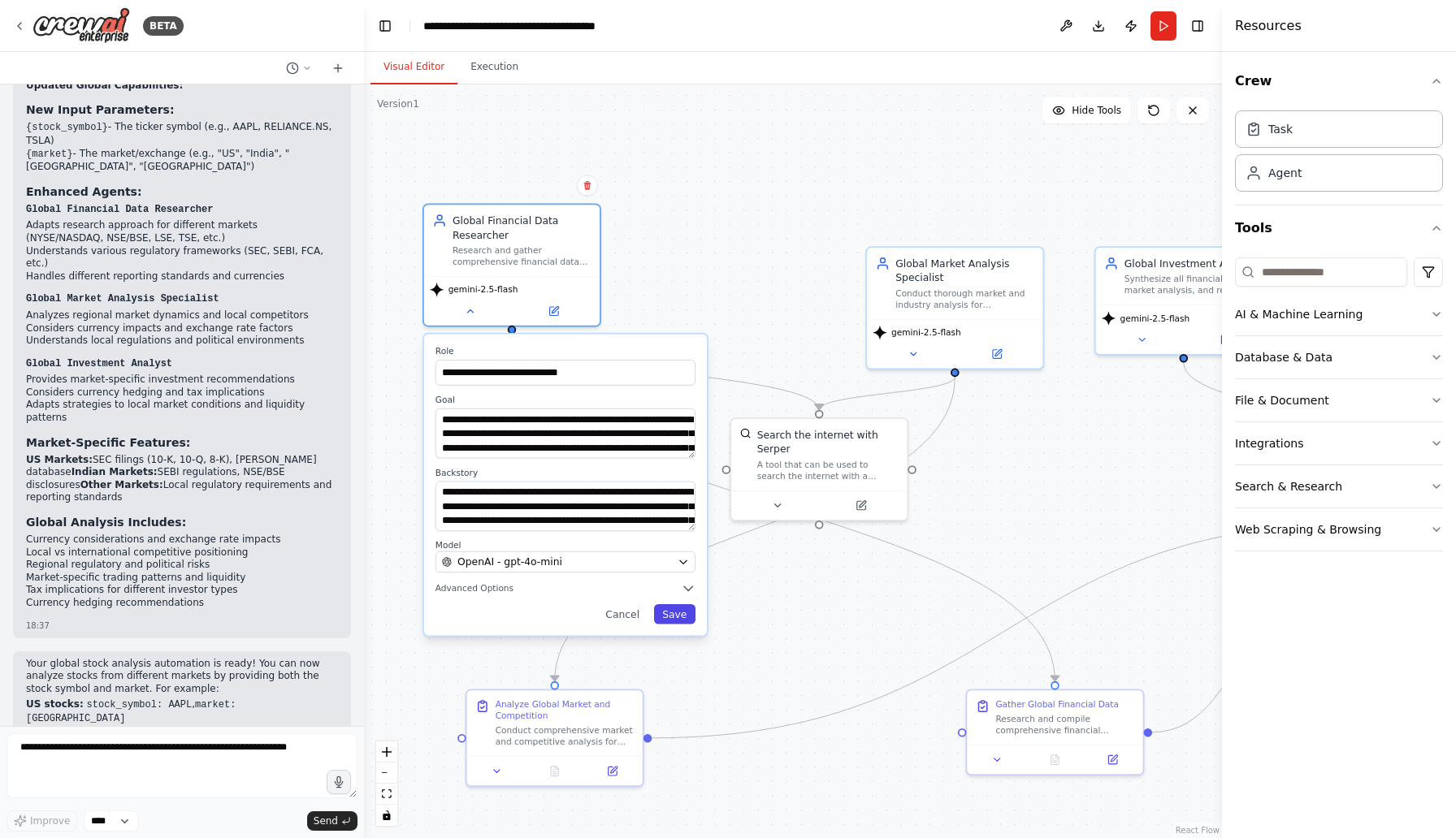
click at [678, 616] on button "Save" at bounding box center [675, 614] width 41 height 21
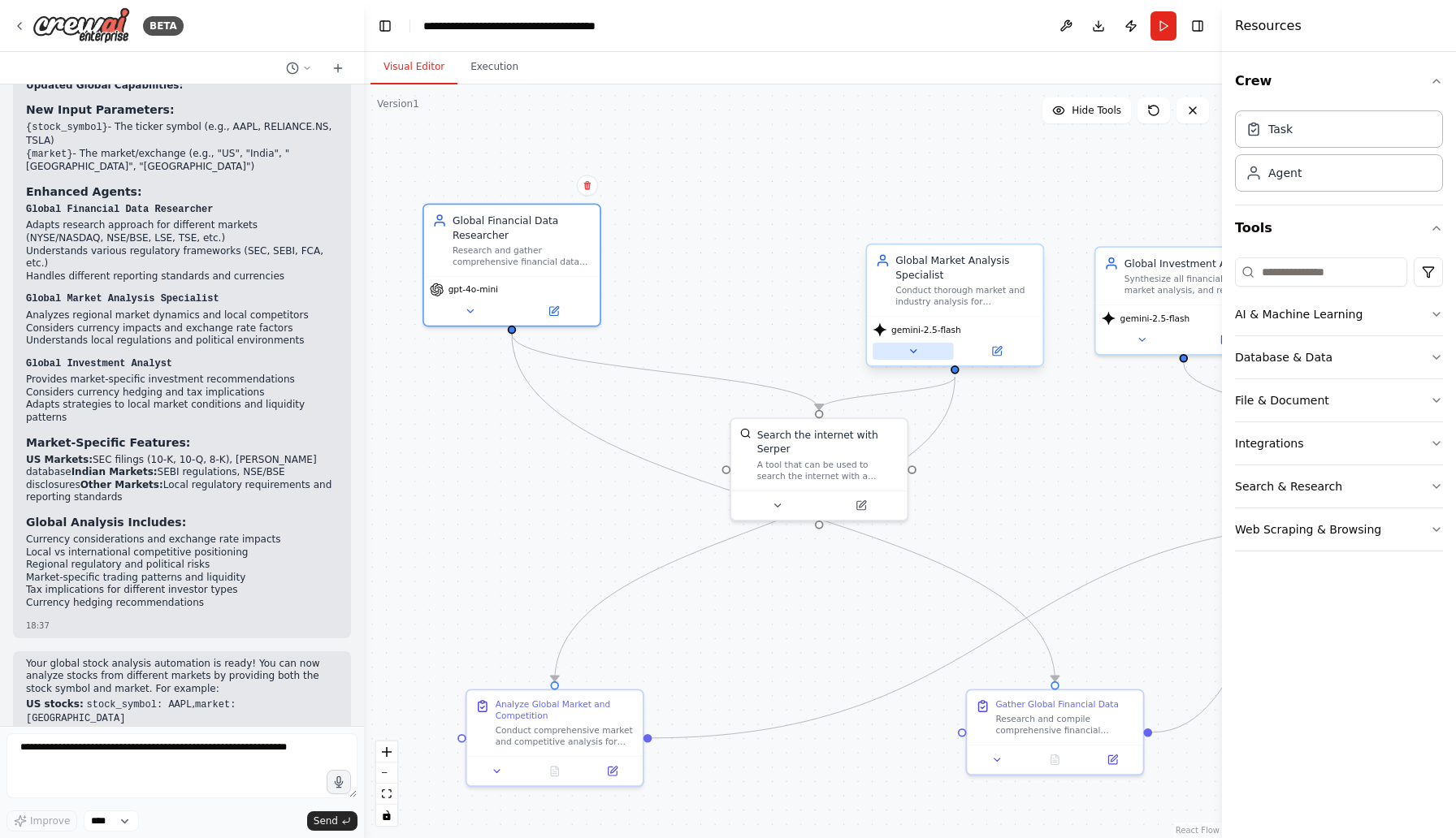
click at [912, 354] on icon at bounding box center [913, 351] width 12 height 12
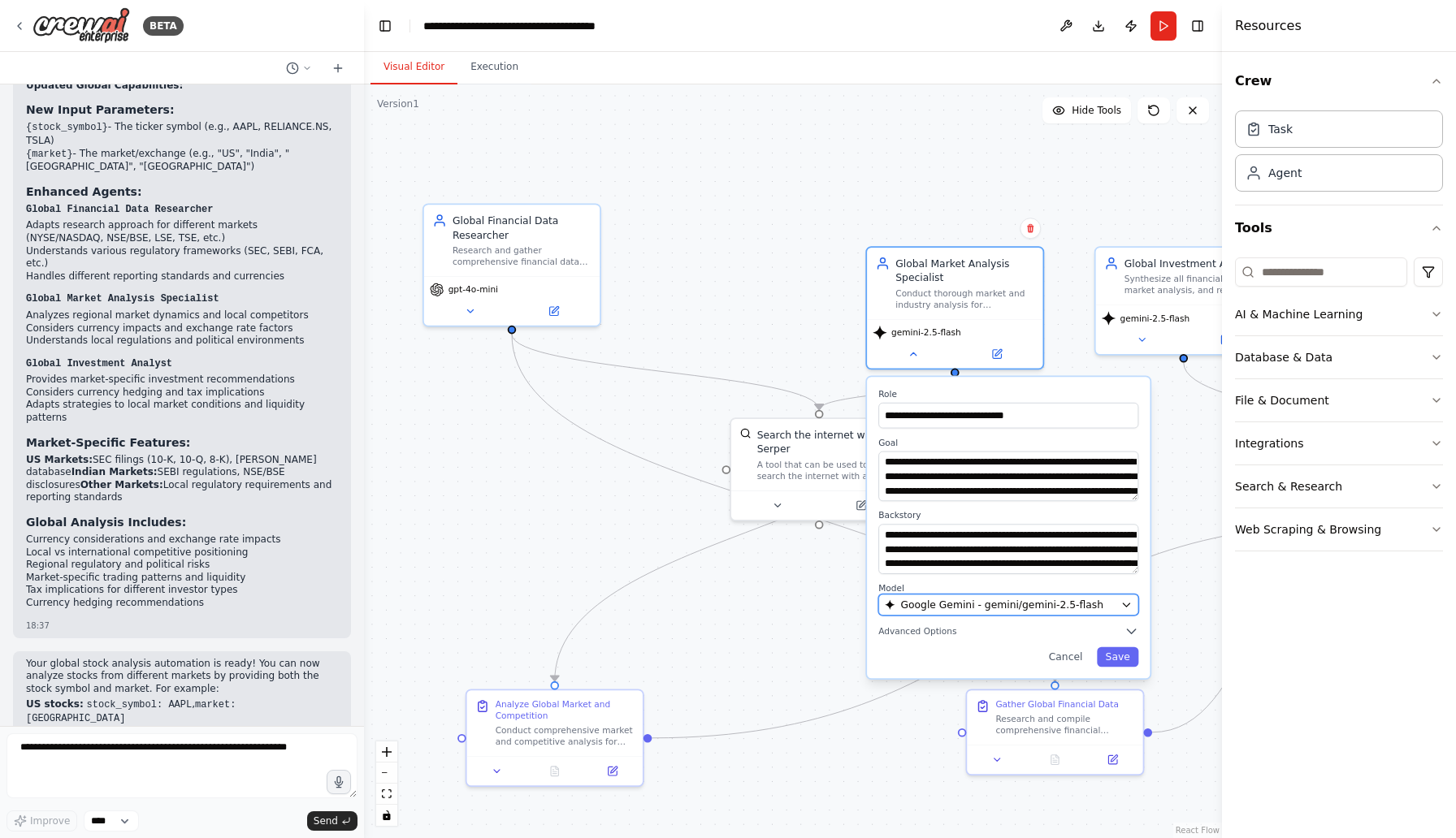
click at [934, 598] on span "Google Gemini - gemini/gemini-2.5-flash" at bounding box center [1002, 605] width 203 height 14
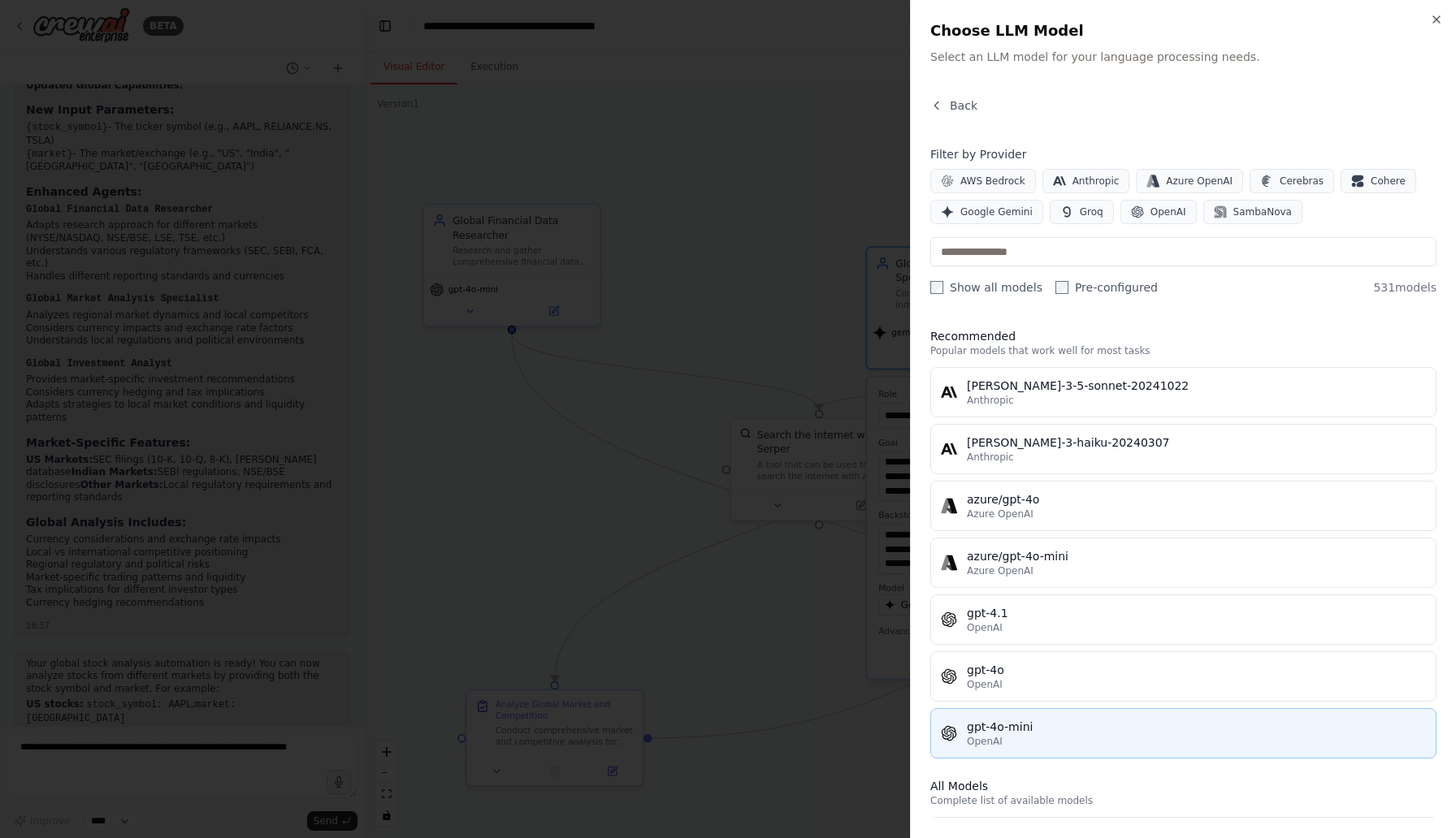
click at [990, 732] on div "gpt-4o-mini" at bounding box center [1196, 727] width 459 height 16
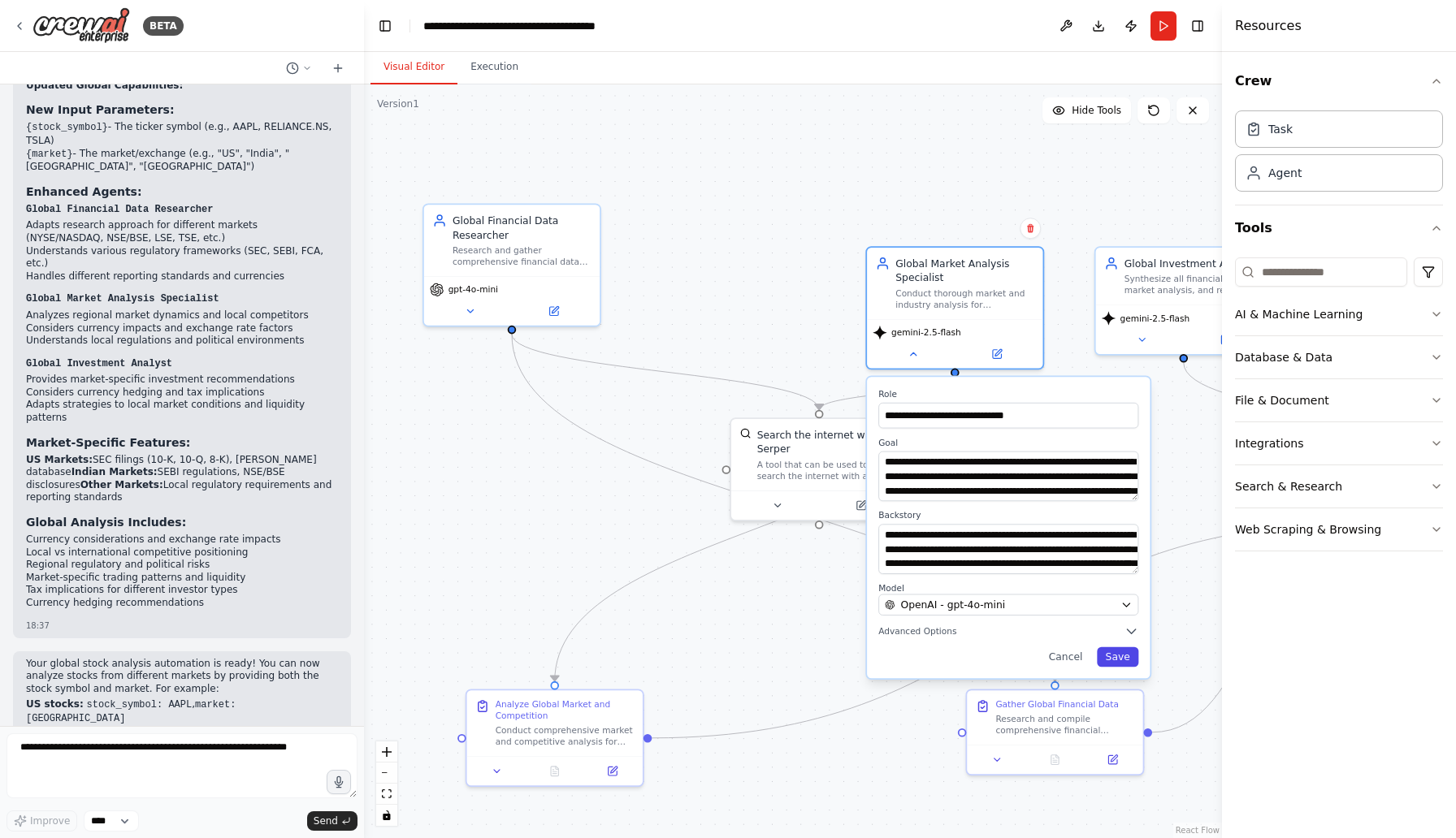
click at [1118, 659] on button "Save" at bounding box center [1118, 657] width 41 height 21
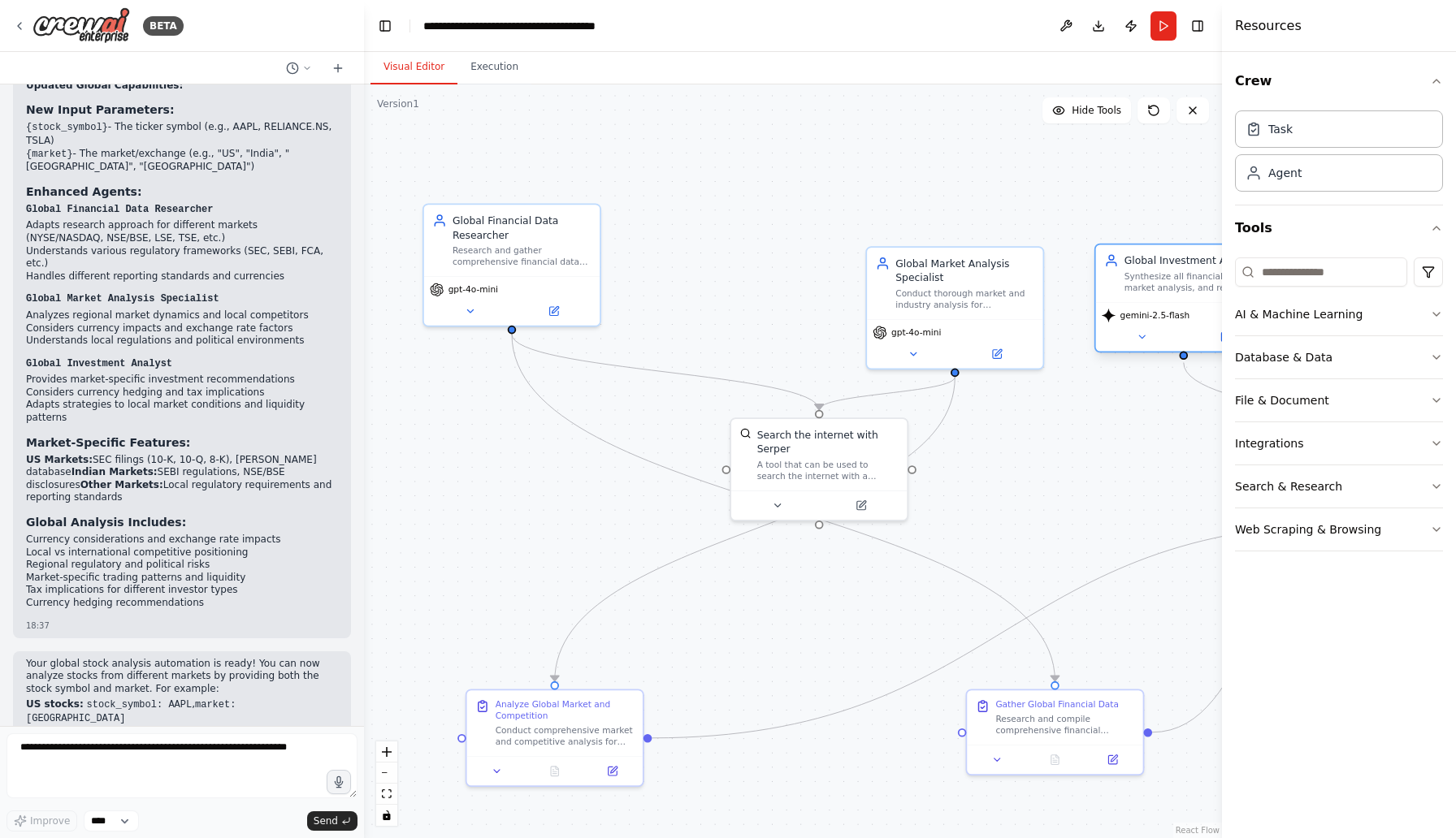
click at [1138, 317] on span "gemini-2.5-flash" at bounding box center [1154, 315] width 70 height 12
click at [1118, 321] on div "gemini-2.5-flash" at bounding box center [1145, 316] width 89 height 14
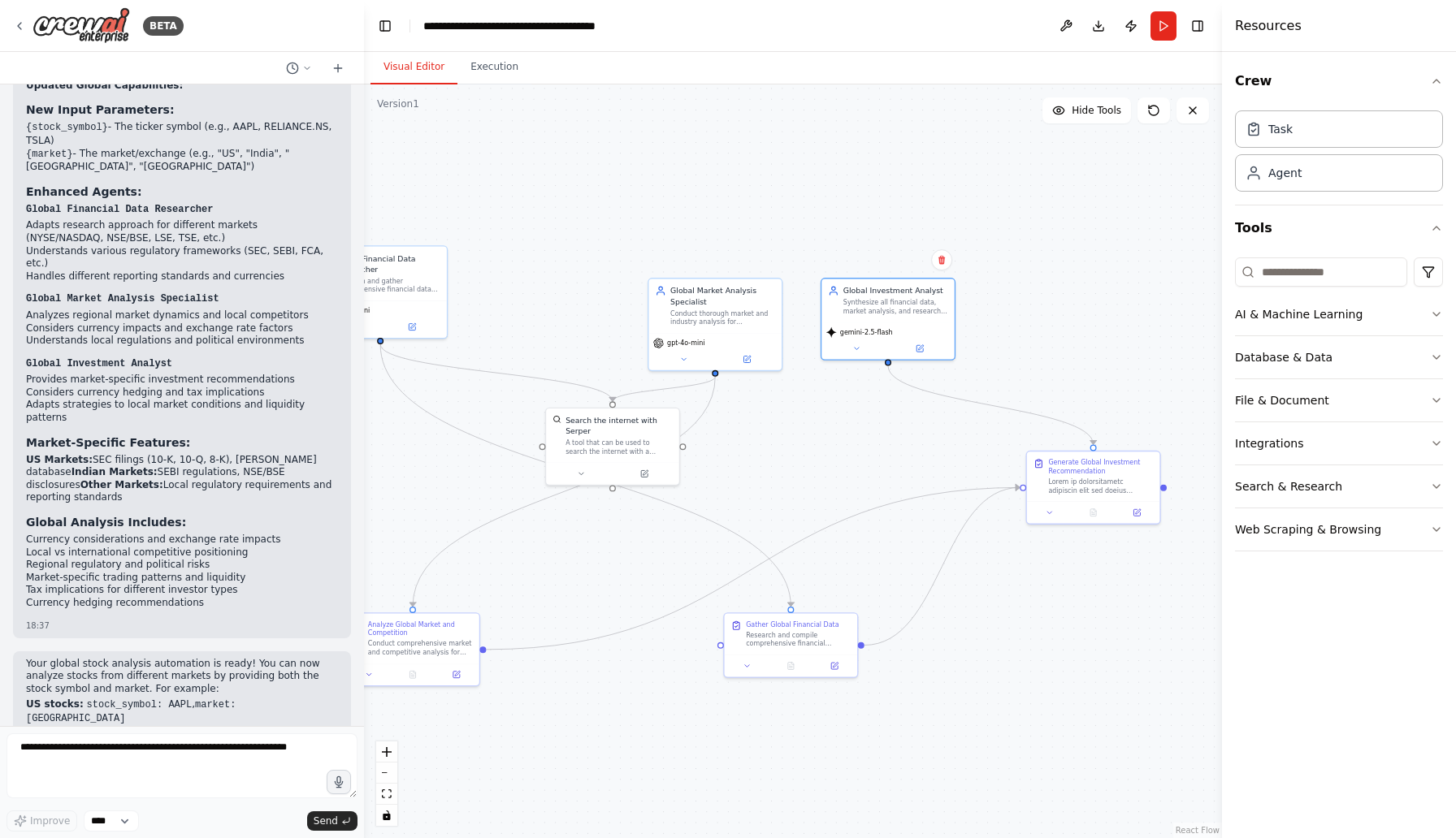
drag, startPoint x: 1084, startPoint y: 415, endPoint x: 820, endPoint y: 419, distance: 264.0
click at [820, 419] on div ".deletable-edge-delete-btn { width: 20px; height: 20px; border: 0px solid #ffff…" at bounding box center [793, 461] width 858 height 754
click at [871, 333] on span "gemini-2.5-flash" at bounding box center [866, 330] width 53 height 9
click at [859, 347] on icon at bounding box center [856, 346] width 9 height 9
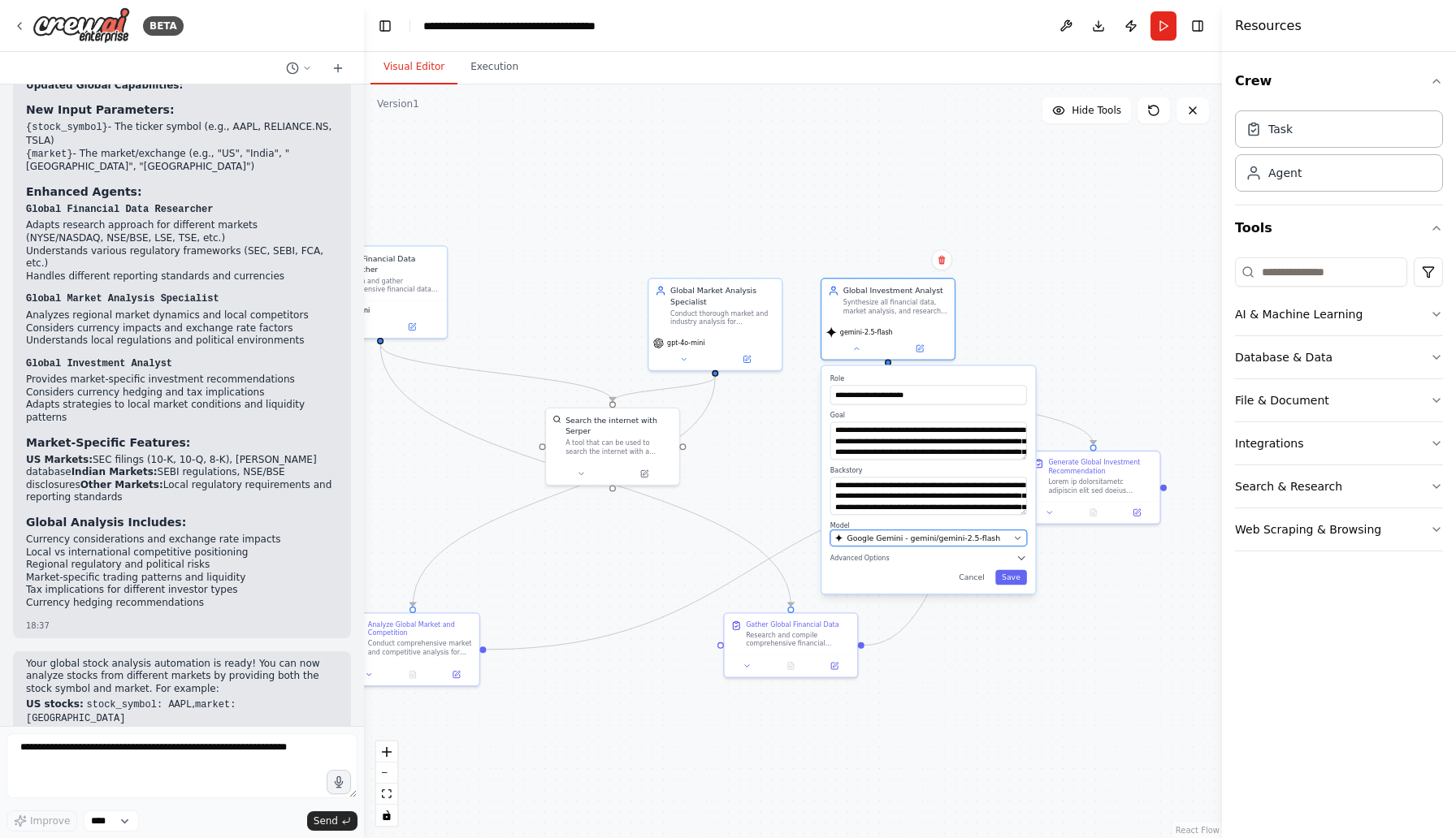
click at [869, 535] on span "Google Gemini - gemini/gemini-2.5-flash" at bounding box center [923, 538] width 153 height 11
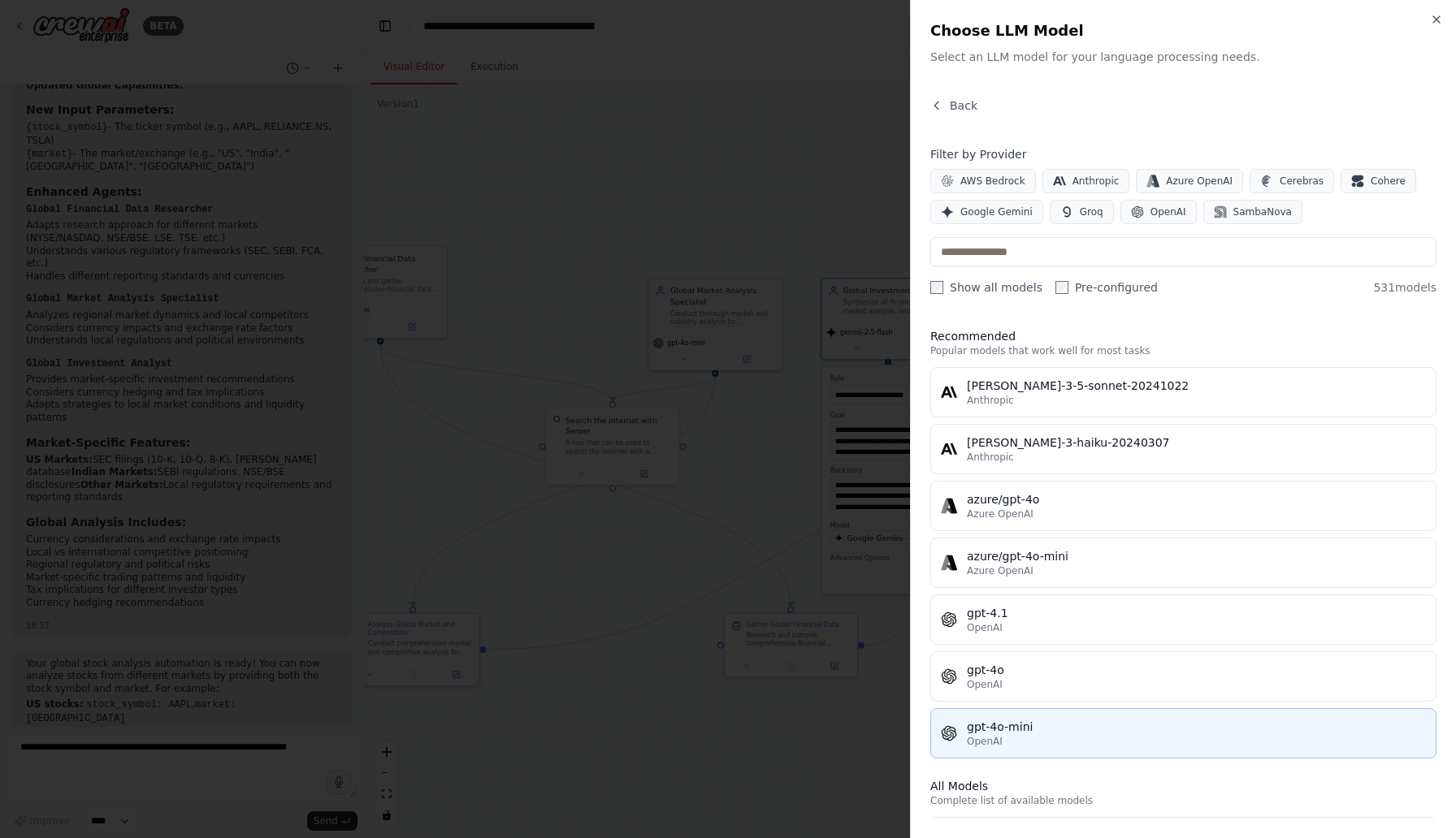
click at [1013, 735] on div "OpenAI" at bounding box center [1196, 741] width 459 height 13
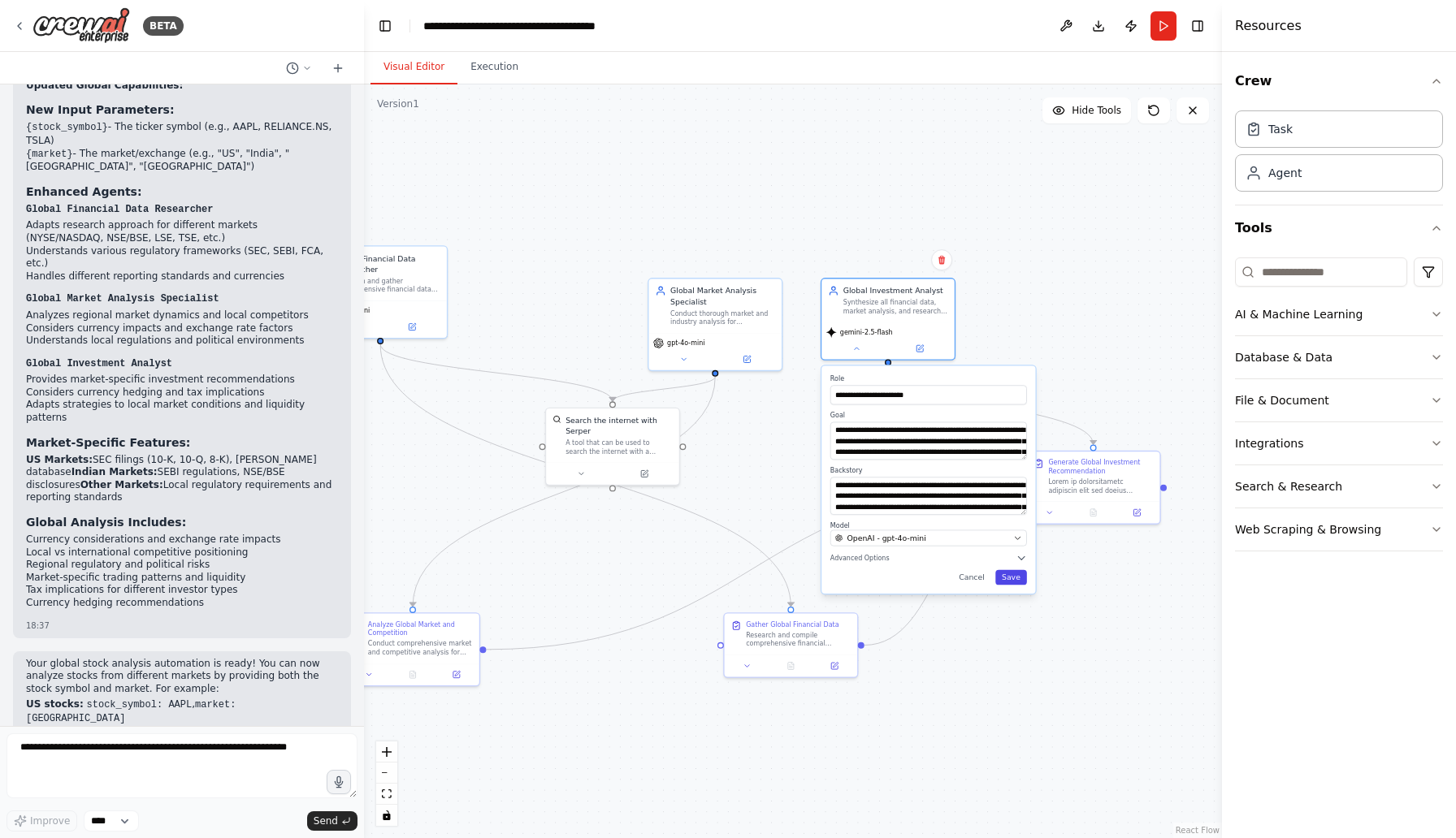
click at [1015, 584] on button "Save" at bounding box center [1011, 577] width 31 height 15
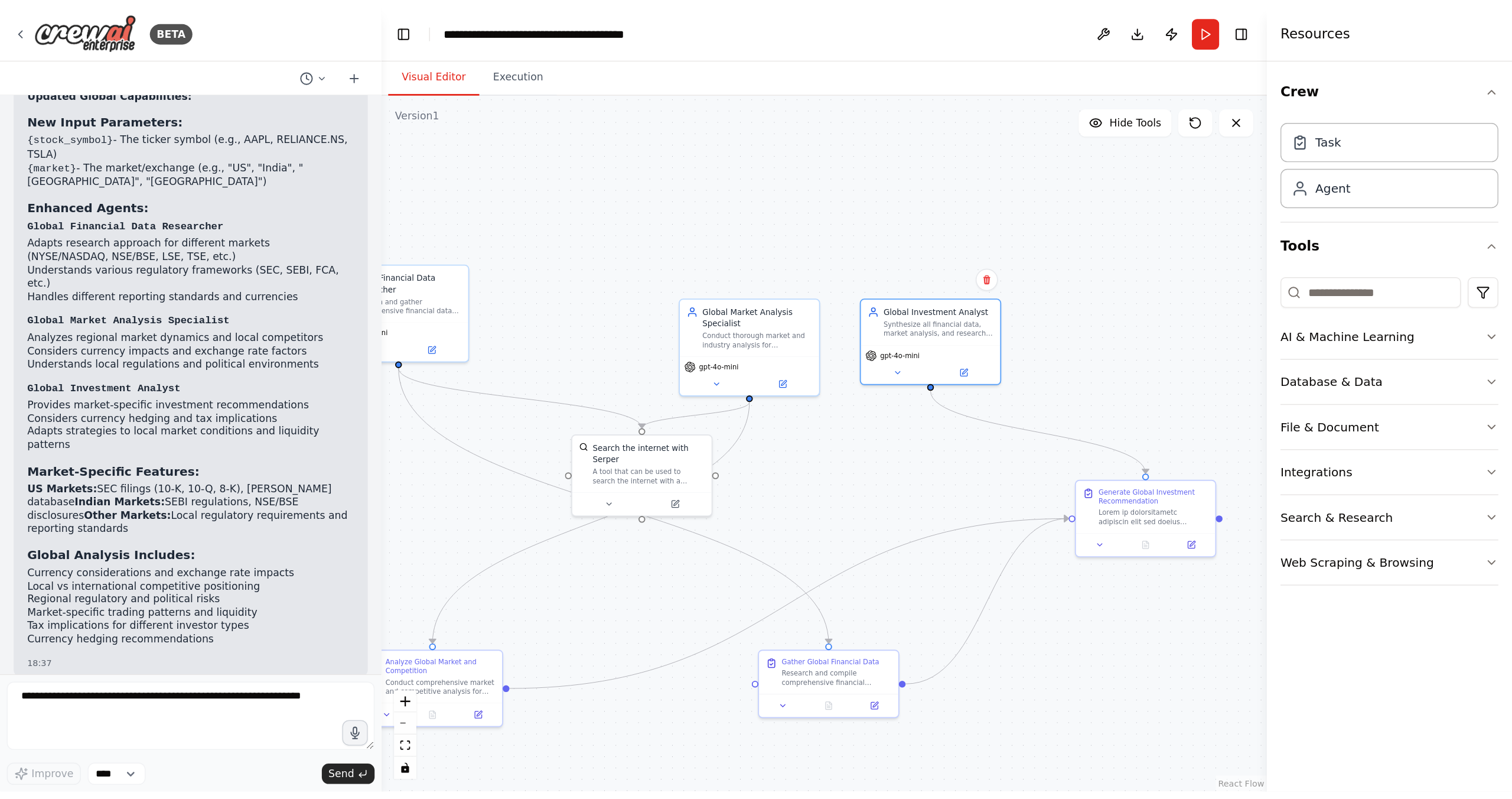
scroll to position [1264, 0]
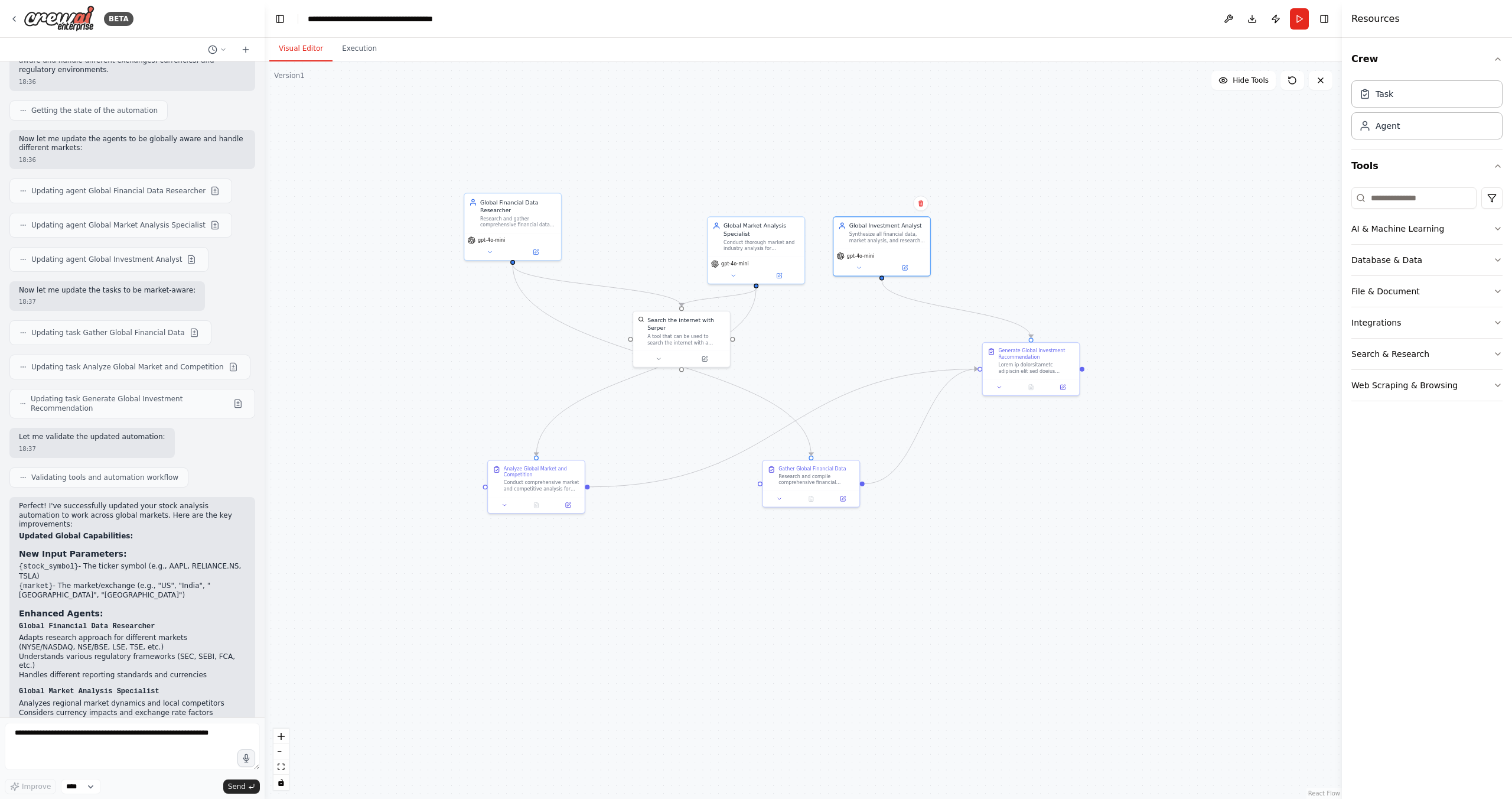
drag, startPoint x: 739, startPoint y: 469, endPoint x: 970, endPoint y: 479, distance: 231.2
click at [972, 483] on div ".deletable-edge-delete-btn { width: 20px; height: 20px; border: 0px solid #ffff…" at bounding box center [803, 430] width 1077 height 738
click at [1058, 14] on button "Run" at bounding box center [1299, 19] width 19 height 22
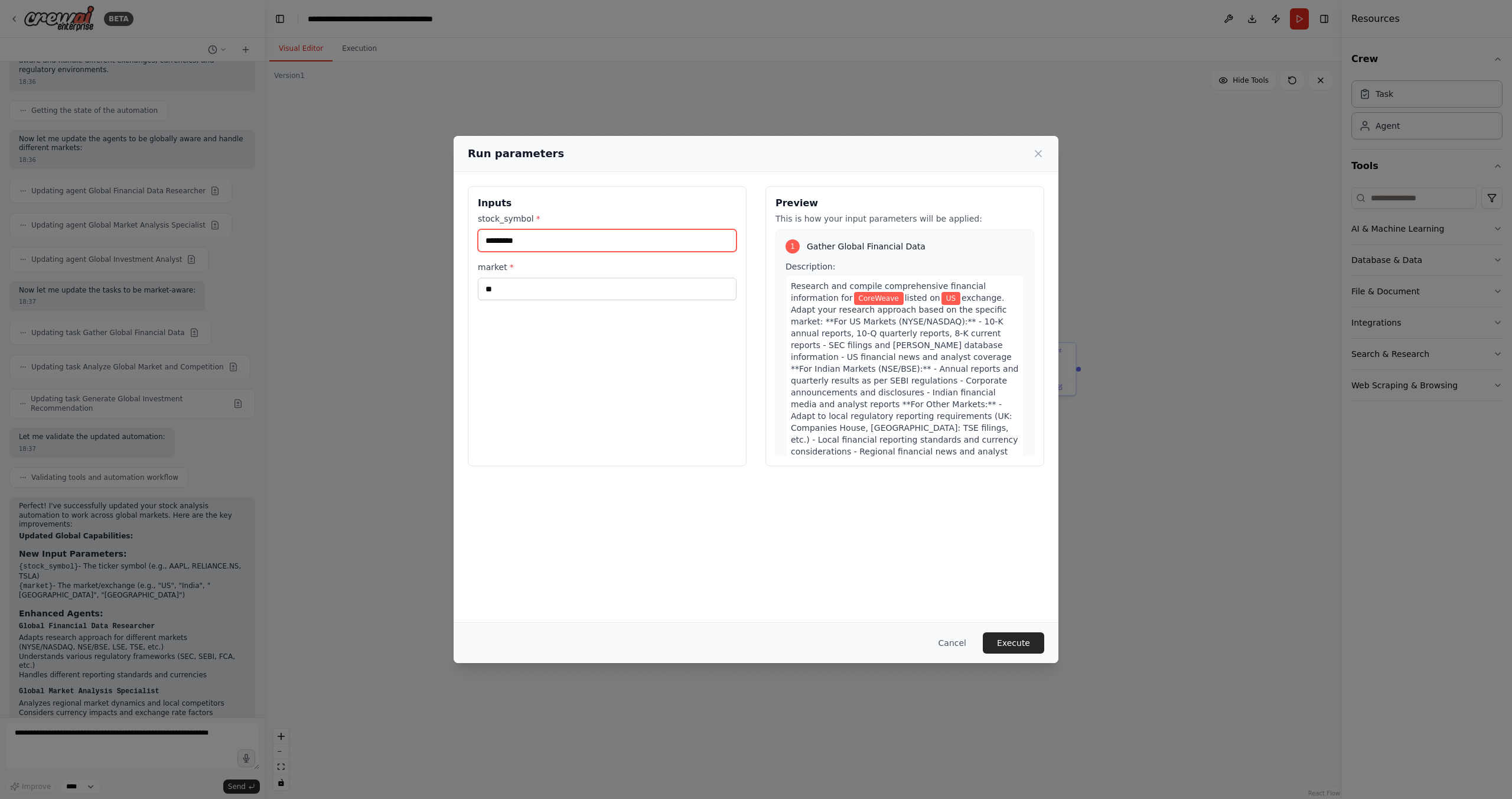
click at [506, 238] on input "*********" at bounding box center [607, 240] width 258 height 22
type input "******"
type input "***"
click at [1029, 609] on button "Execute" at bounding box center [1013, 642] width 61 height 22
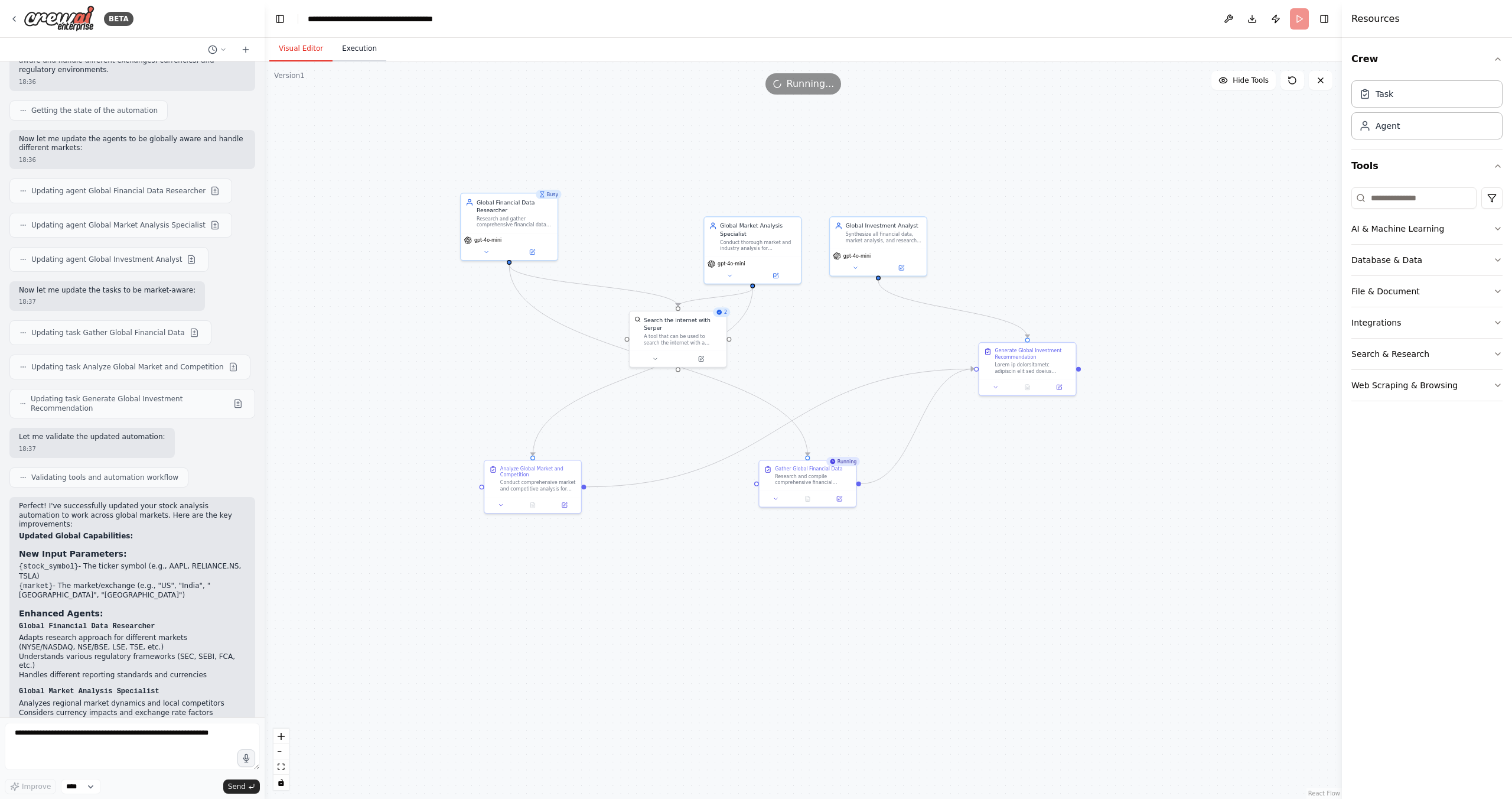
click at [357, 44] on button "Execution" at bounding box center [360, 49] width 54 height 25
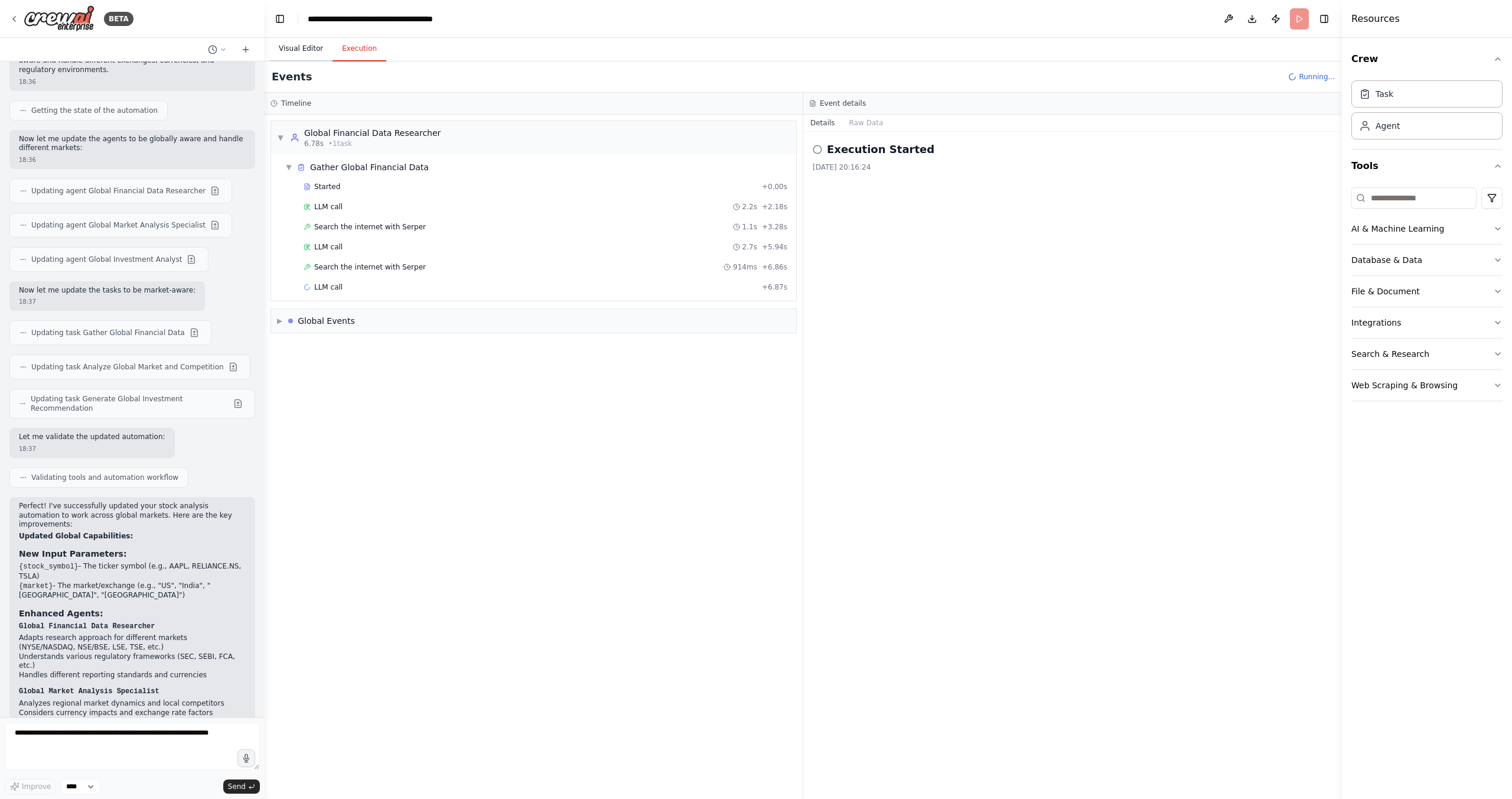
click at [308, 51] on button "Visual Editor" at bounding box center [301, 49] width 63 height 25
